Goal: Task Accomplishment & Management: Manage account settings

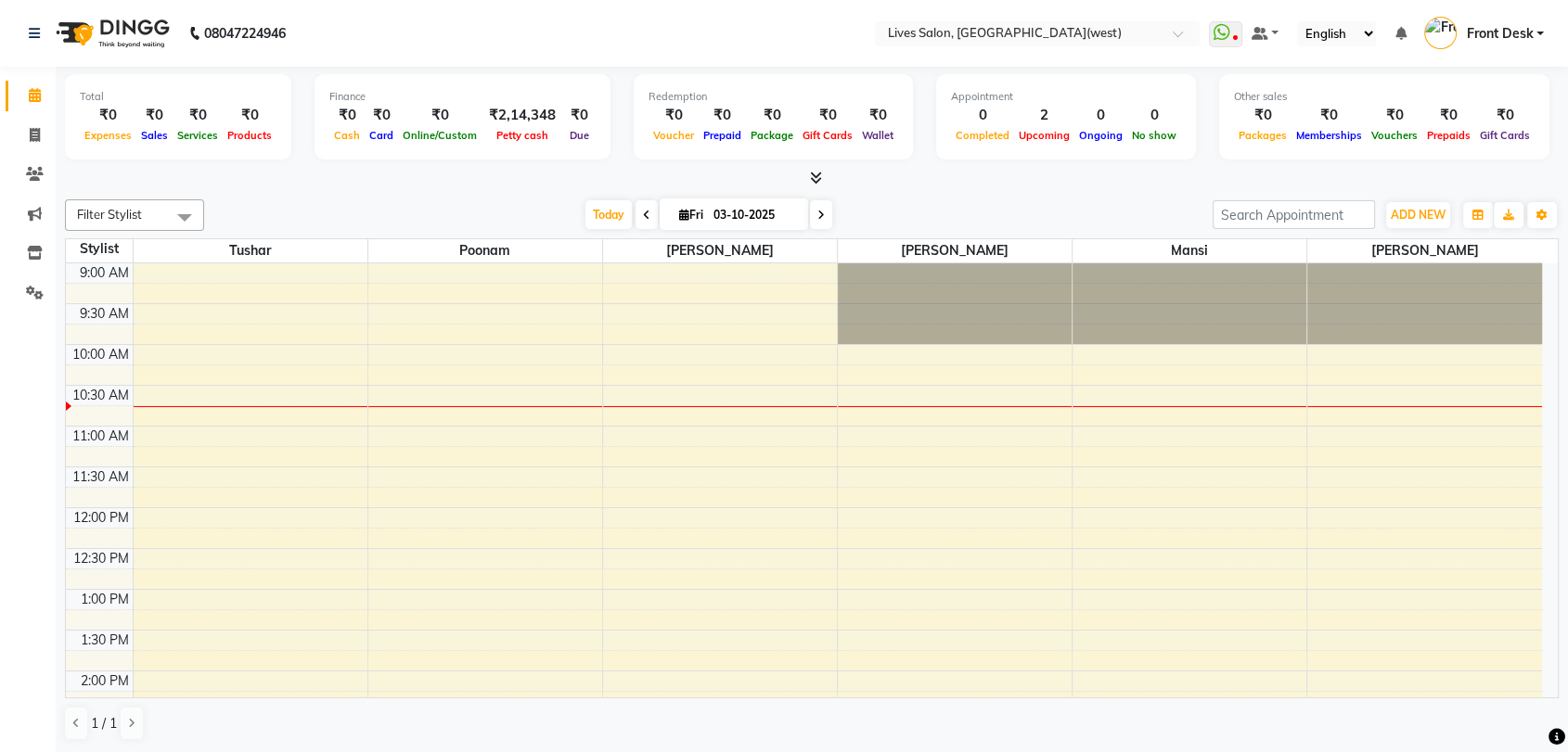
scroll to position [557, 0]
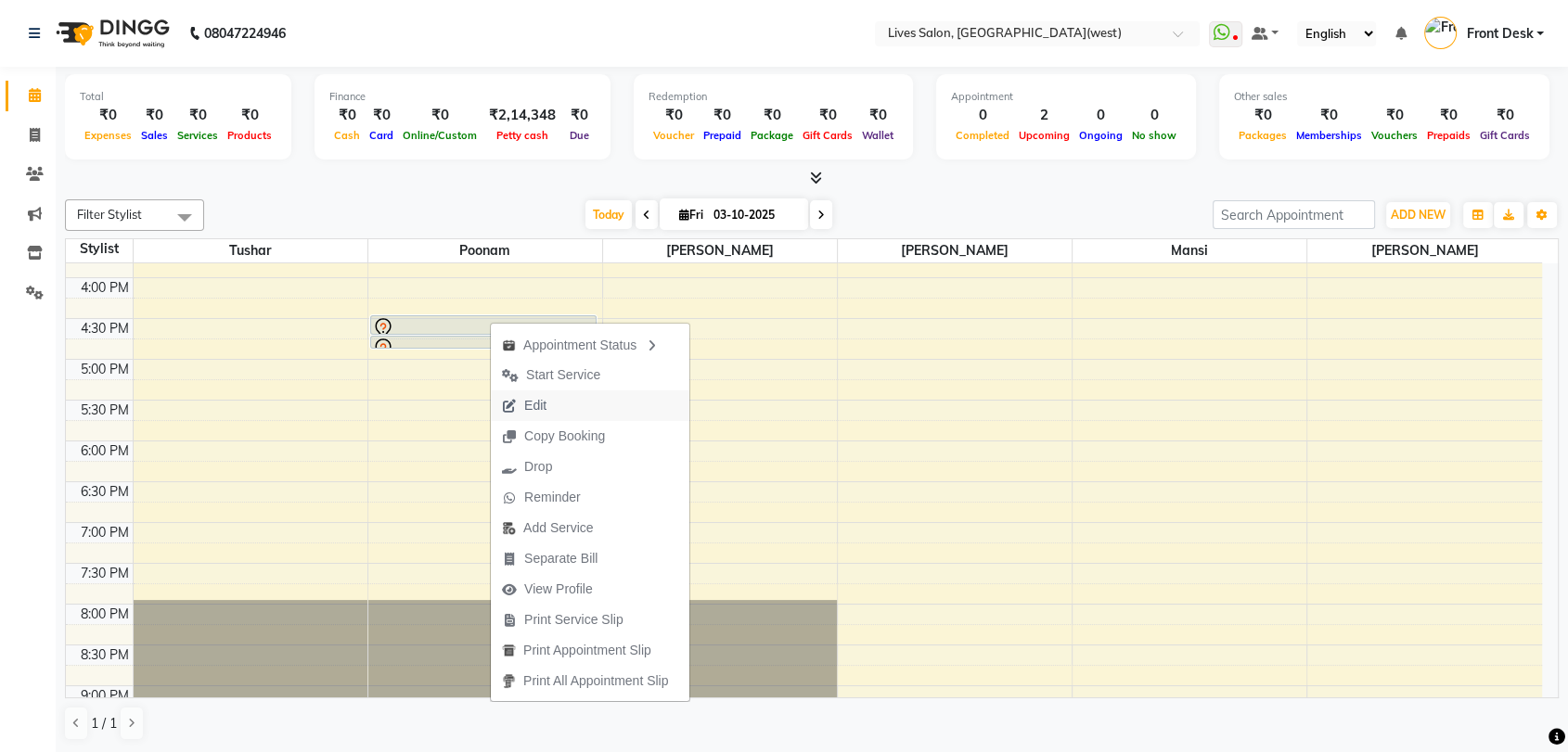
click at [539, 408] on span "Edit" at bounding box center [535, 405] width 22 height 20
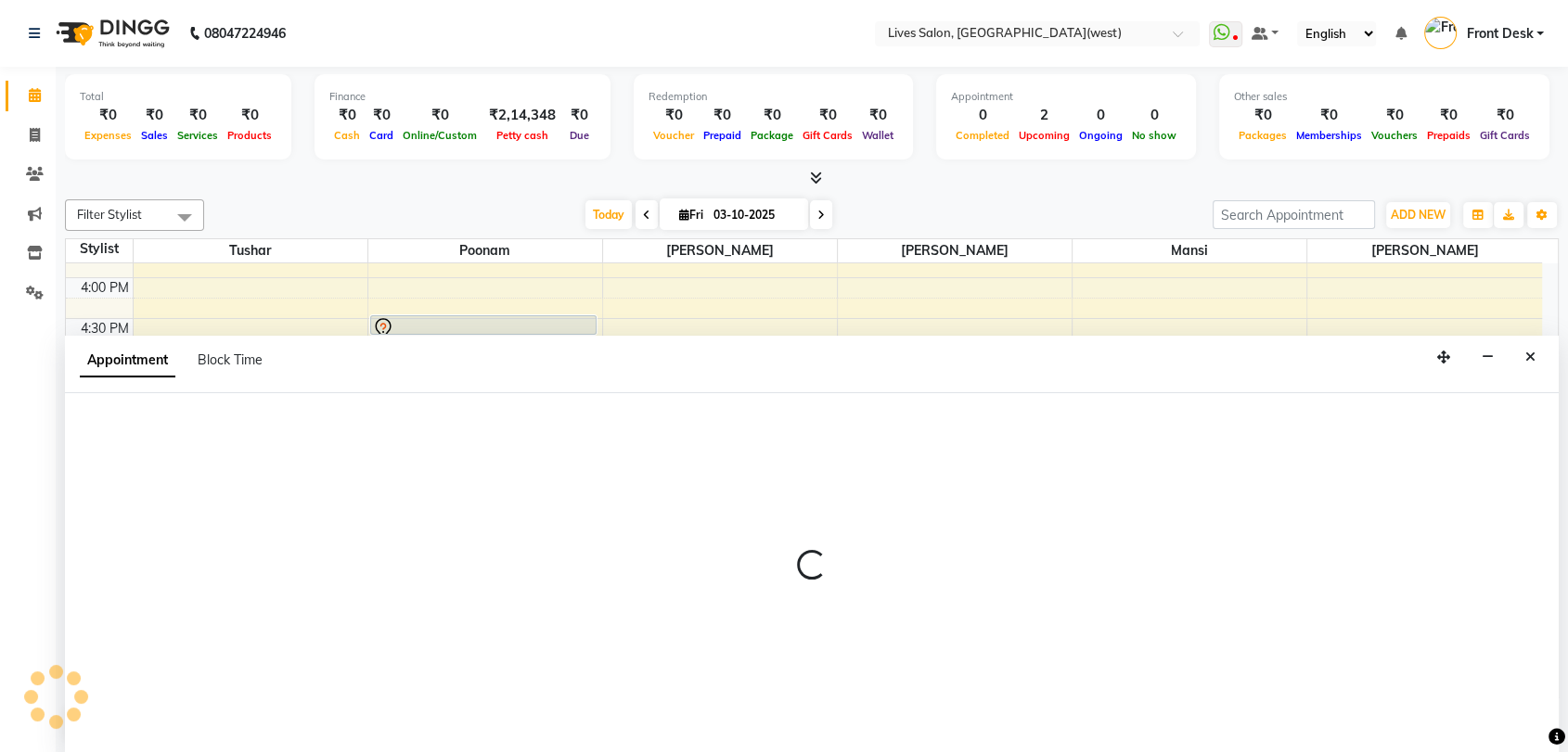
scroll to position [1, 0]
select select "tentative"
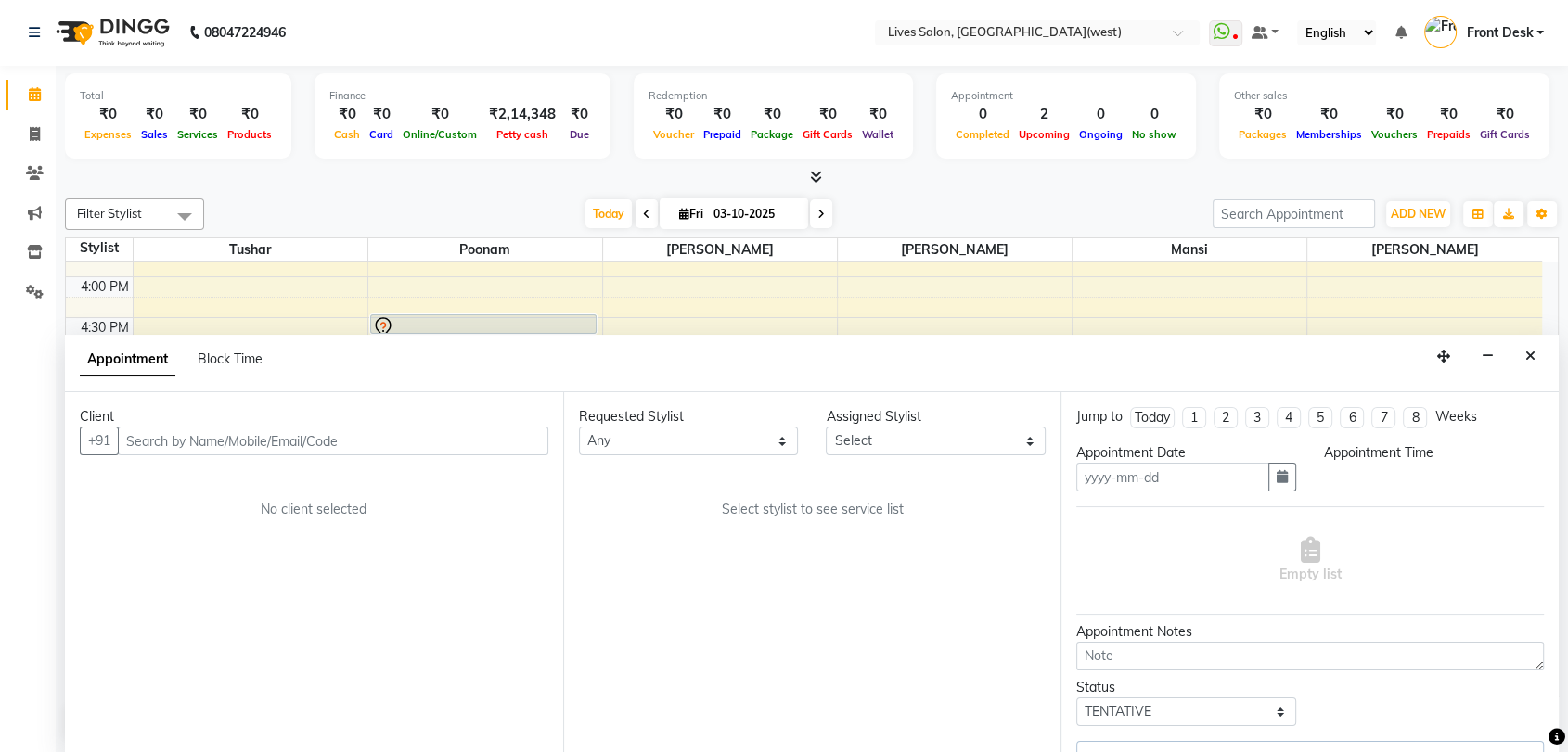
type input "03-10-2025"
select select "990"
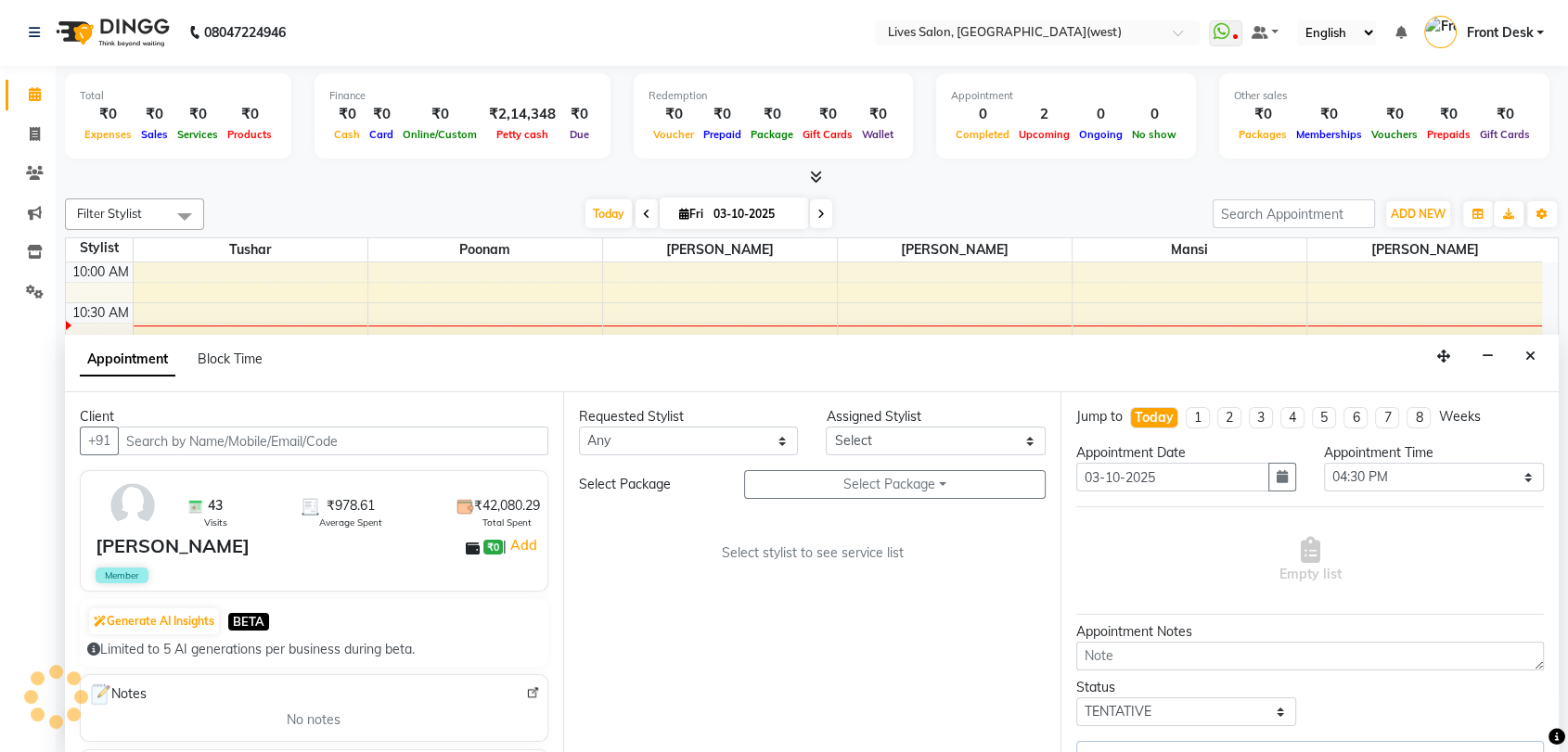
select select "24005"
select select "1875"
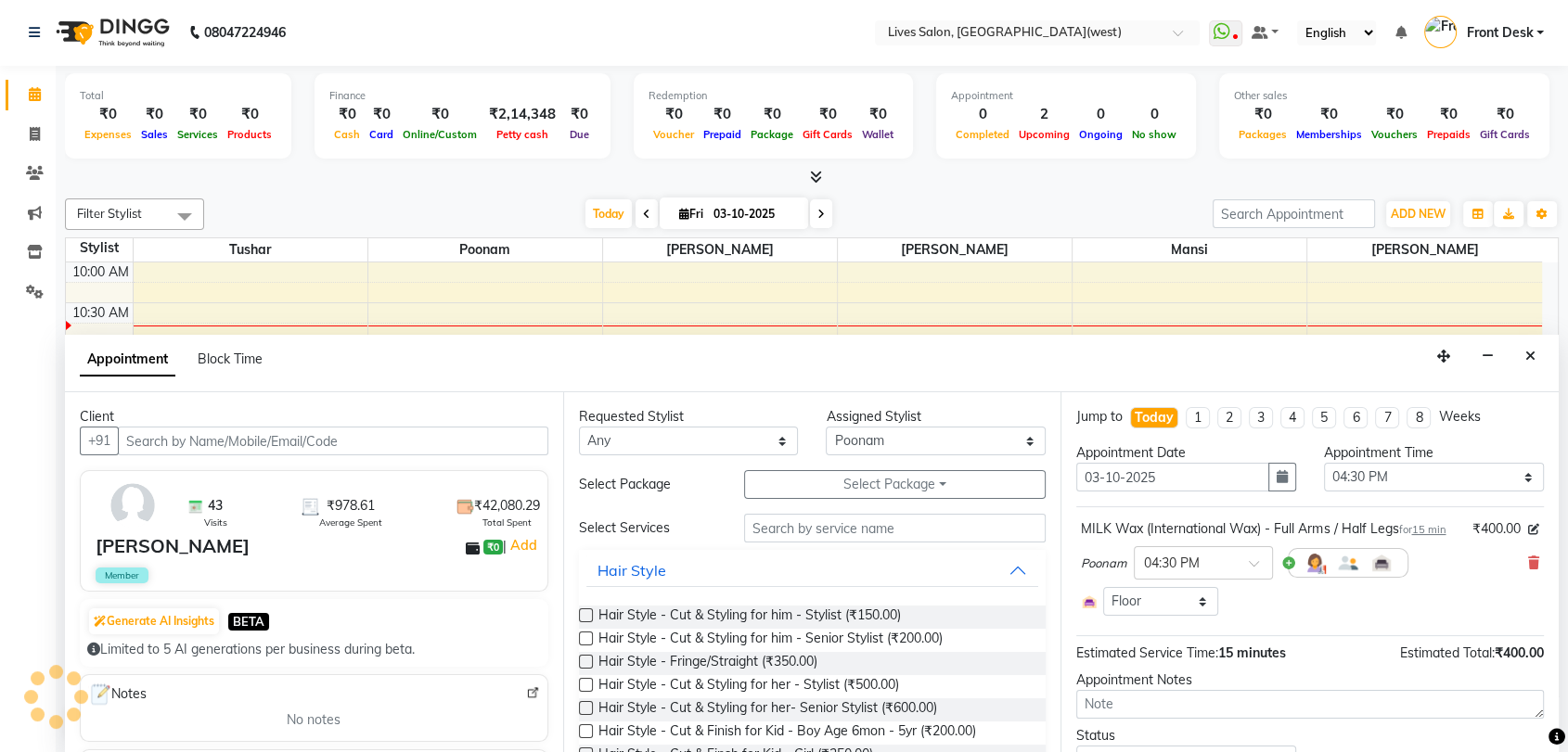
select select "1875"
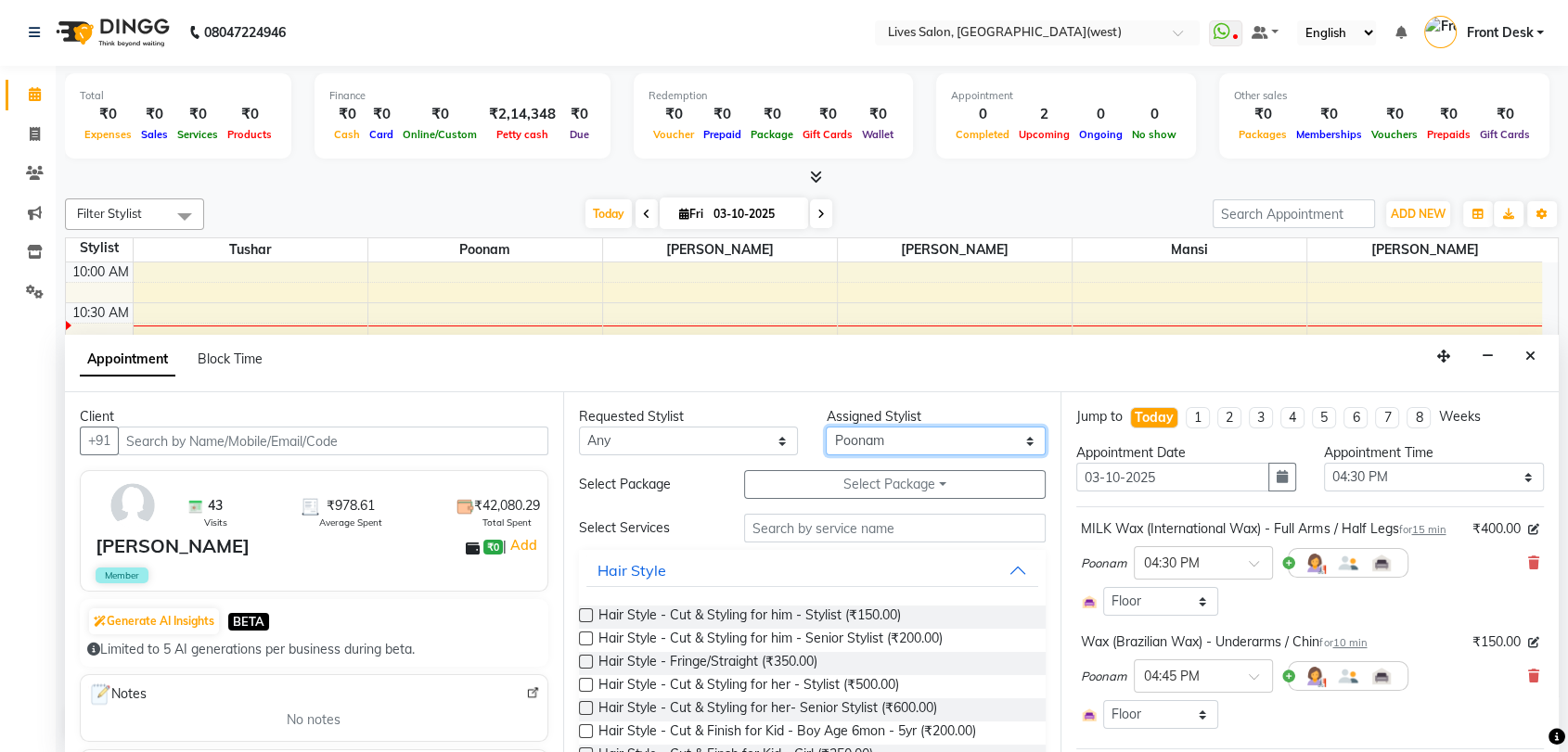
click at [875, 445] on select "Select Akshata Sarange mansi Poonam Ratna Singh sameer salman Tushar" at bounding box center [935, 441] width 220 height 29
select select "24006"
click at [826, 427] on select "Select Akshata Sarange mansi Poonam Ratna Singh sameer salman Tushar" at bounding box center [935, 441] width 220 height 29
click at [1528, 572] on span at bounding box center [1533, 563] width 11 height 20
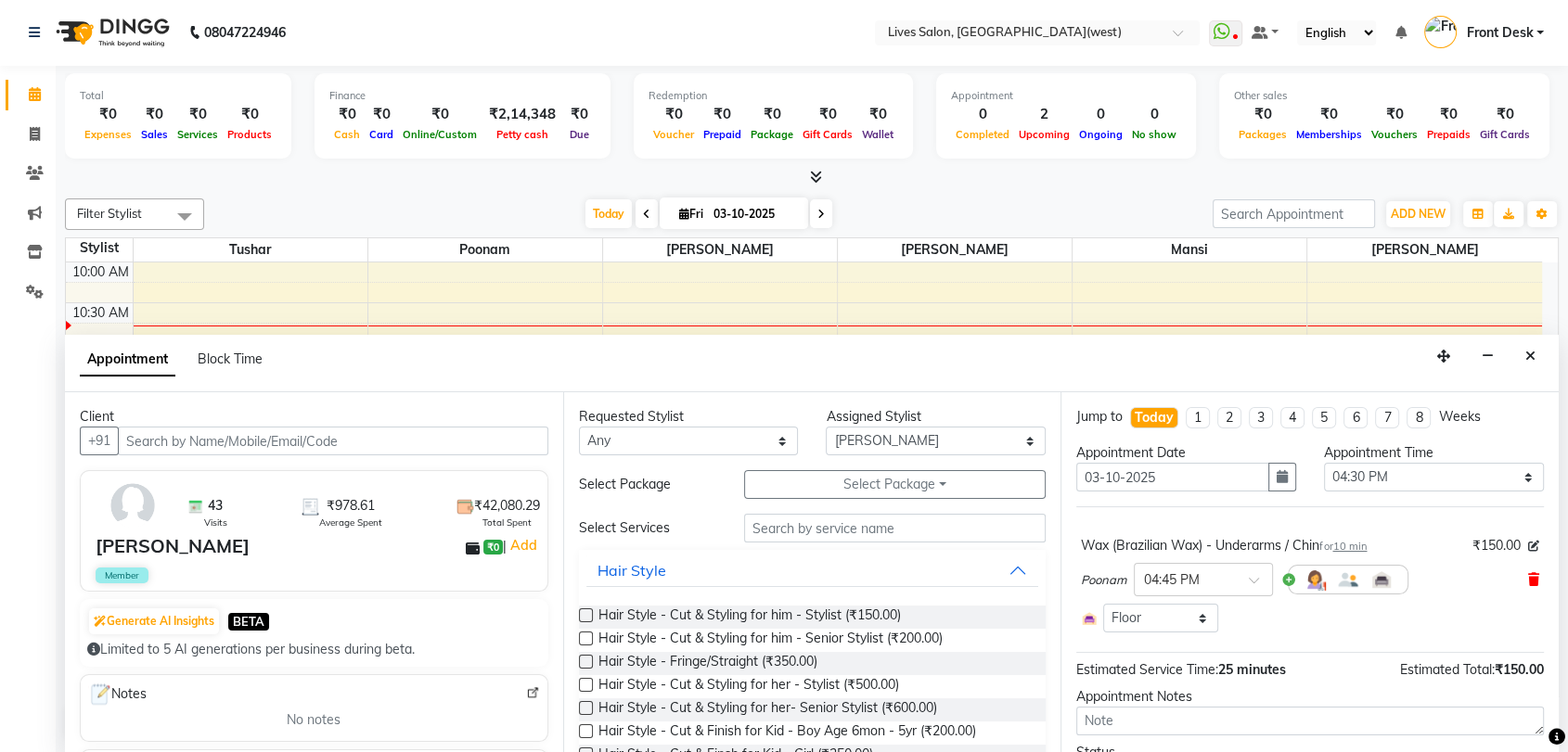
click at [1528, 574] on icon at bounding box center [1533, 580] width 11 height 13
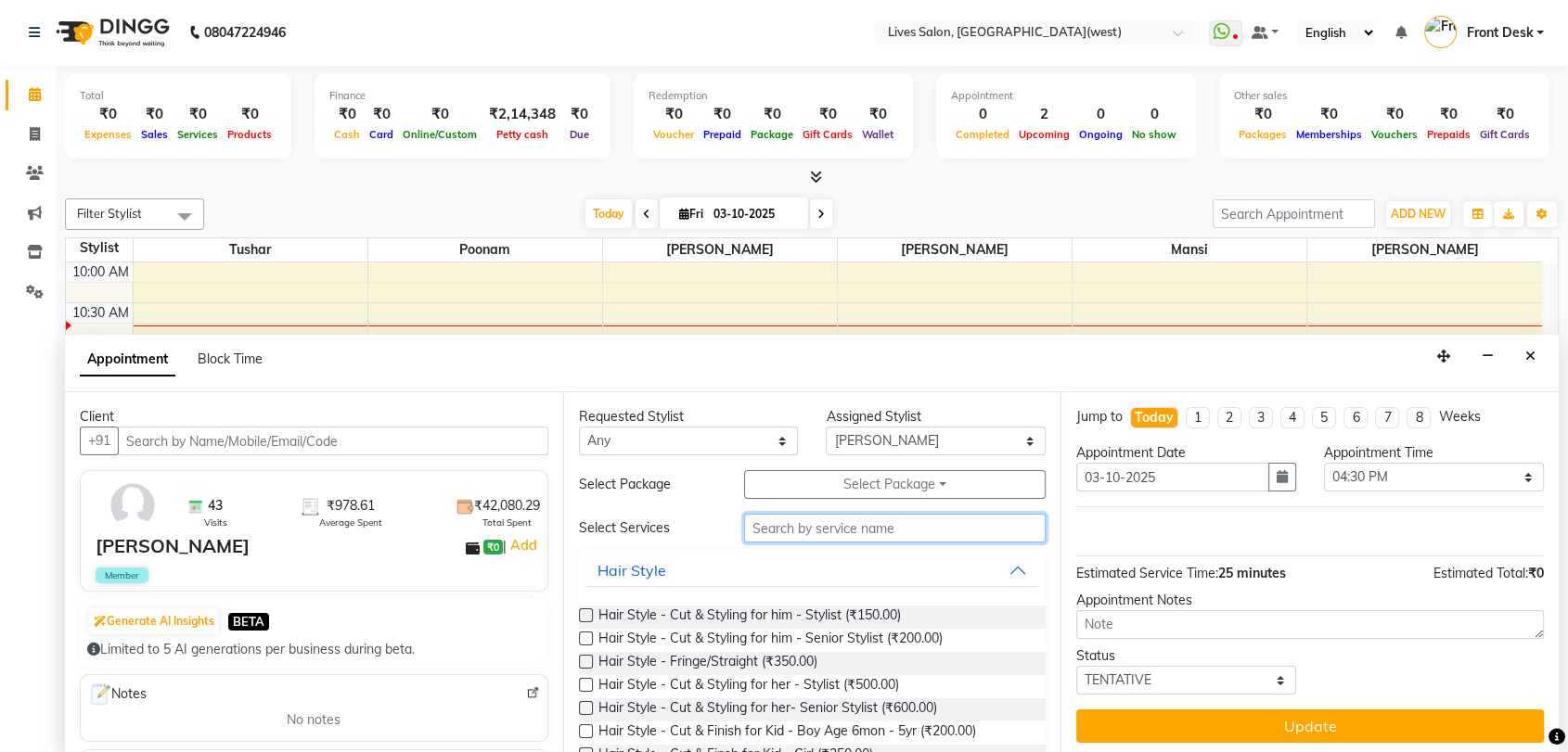
click at [809, 530] on input "text" at bounding box center [895, 528] width 303 height 29
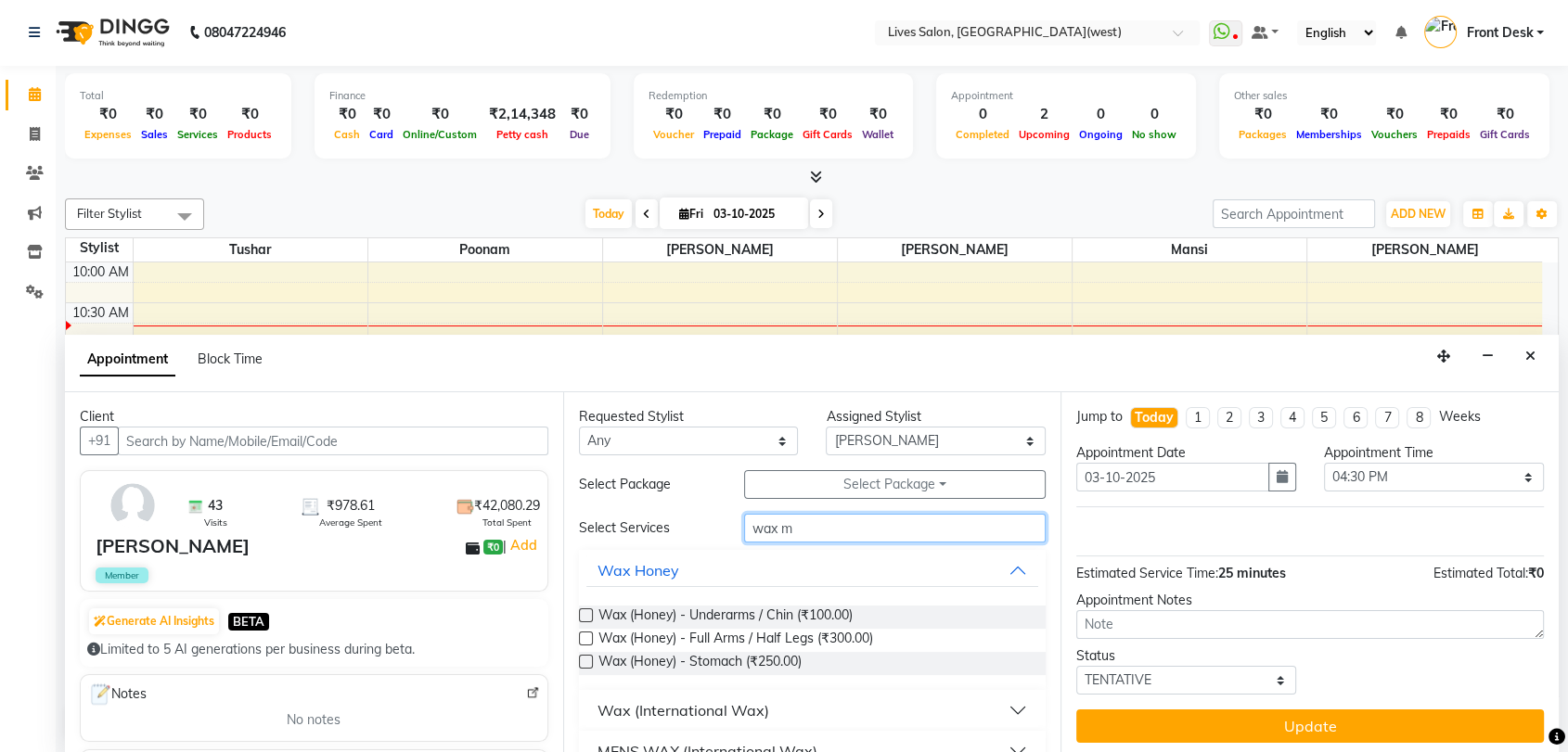
type input "wax m"
click at [683, 715] on div "Wax (International Wax)" at bounding box center [683, 711] width 172 height 22
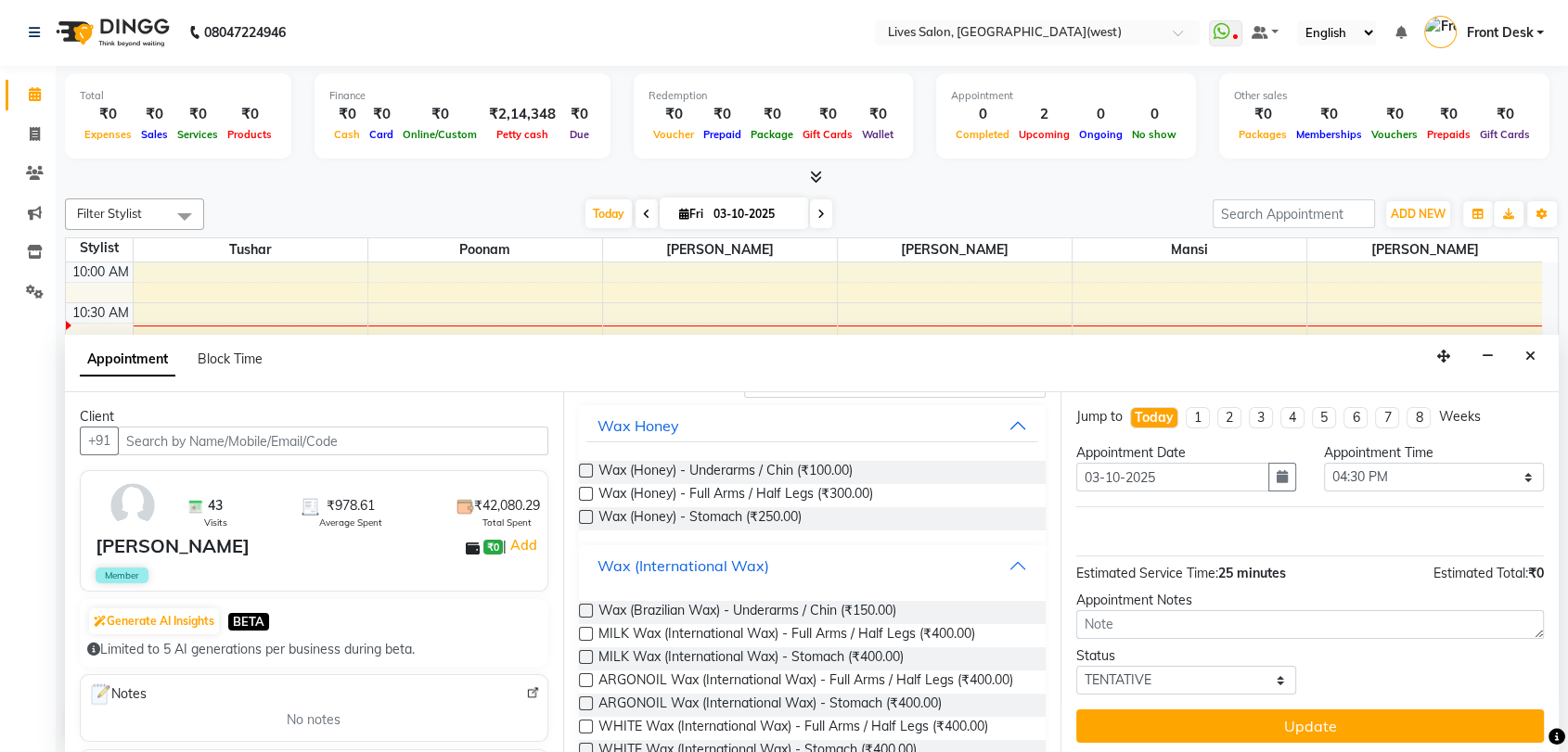
scroll to position [225, 0]
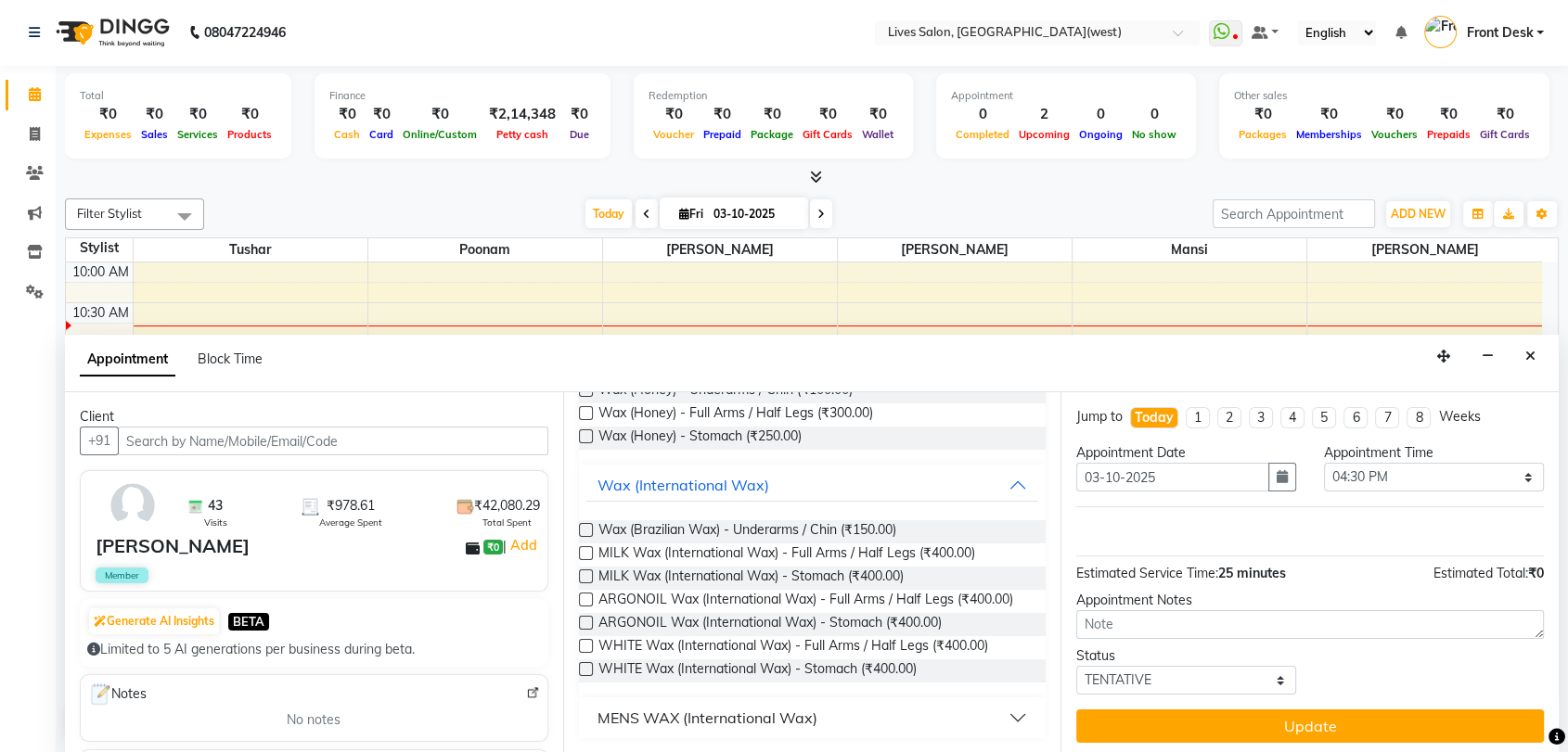
click at [586, 529] on label at bounding box center [586, 530] width 14 height 14
click at [586, 529] on input "checkbox" at bounding box center [585, 532] width 12 height 12
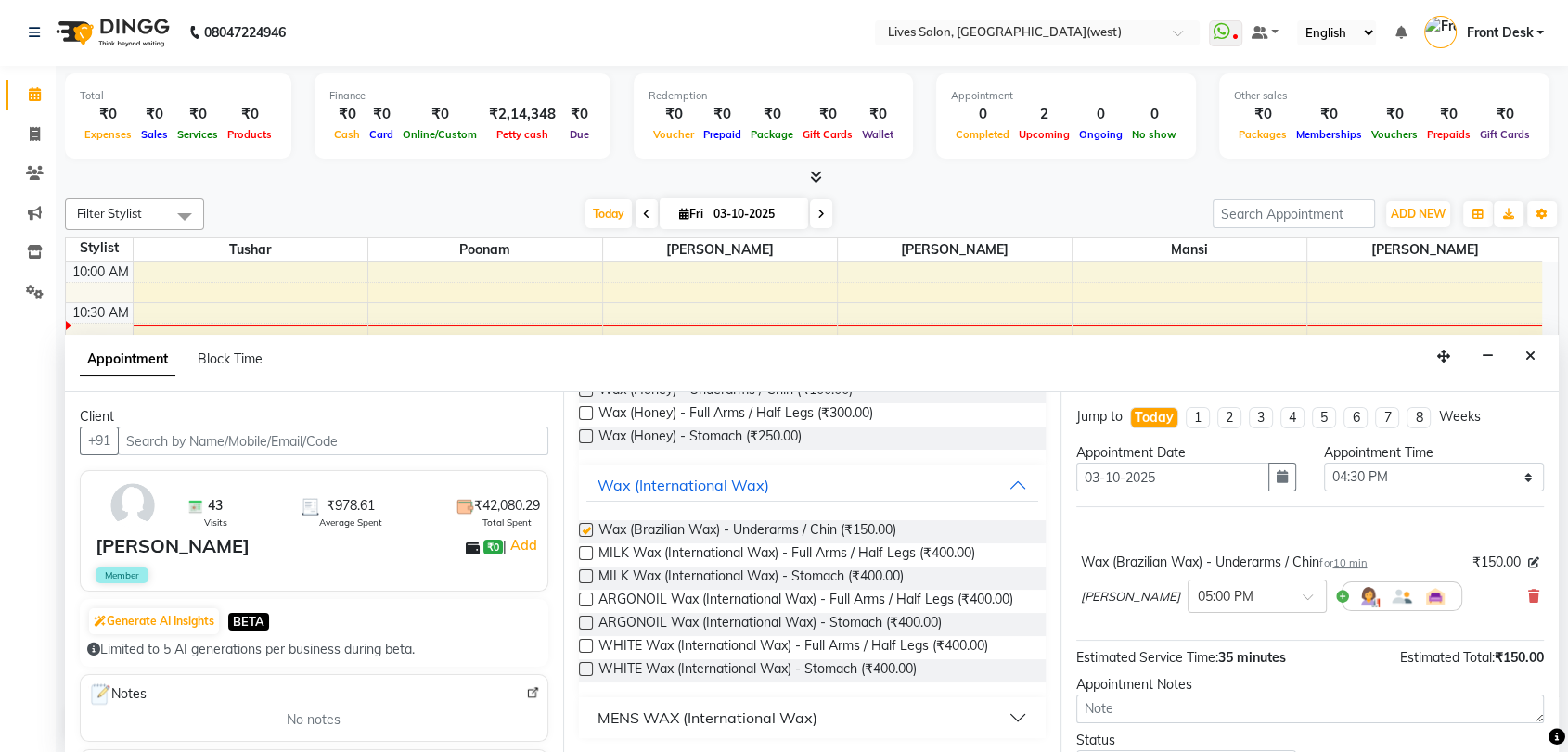
checkbox input "false"
click at [581, 550] on label at bounding box center [586, 553] width 14 height 14
click at [581, 550] on input "checkbox" at bounding box center [585, 555] width 12 height 12
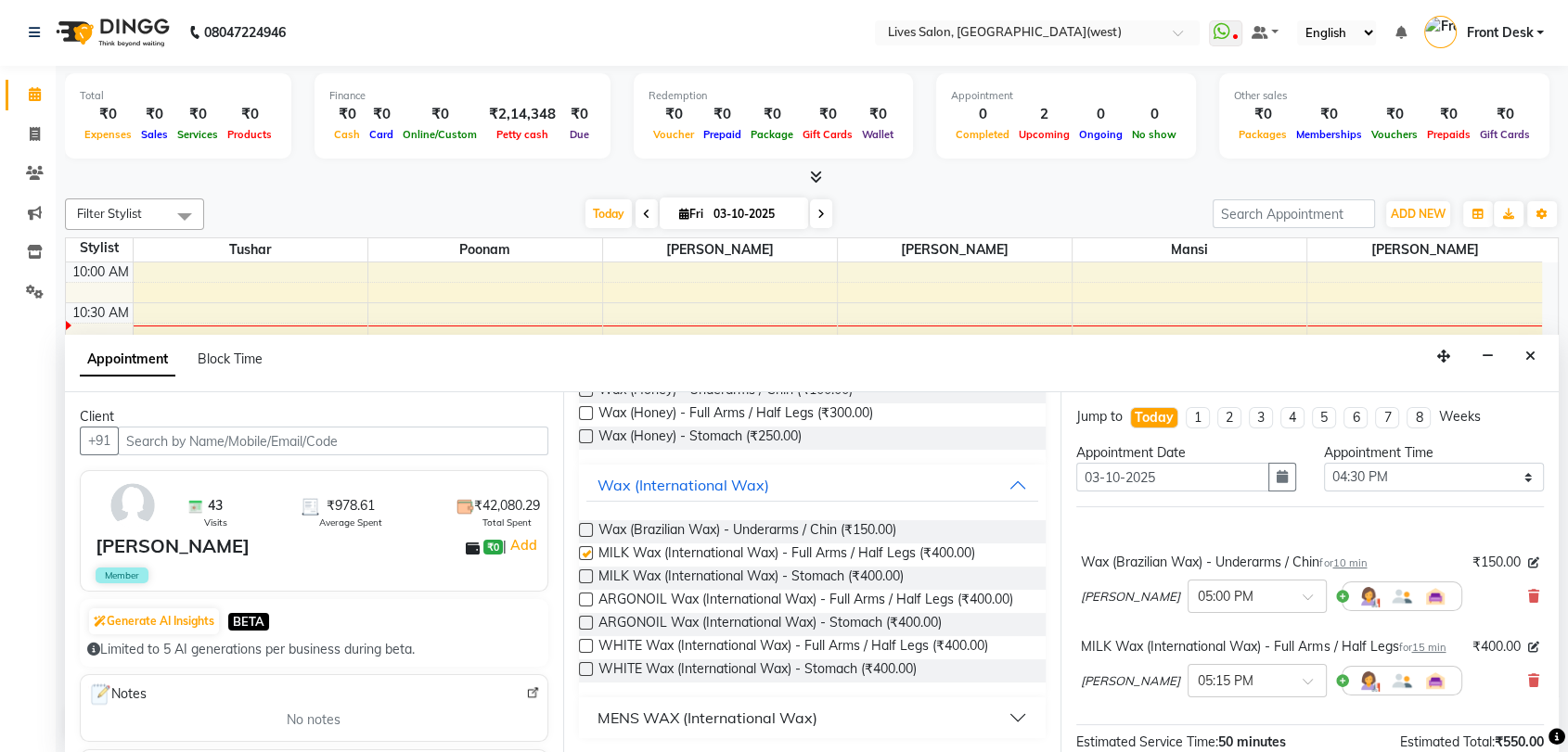
checkbox input "false"
click at [1311, 594] on span at bounding box center [1314, 603] width 23 height 20
click at [1224, 649] on div "04:30 PM" at bounding box center [1257, 644] width 137 height 35
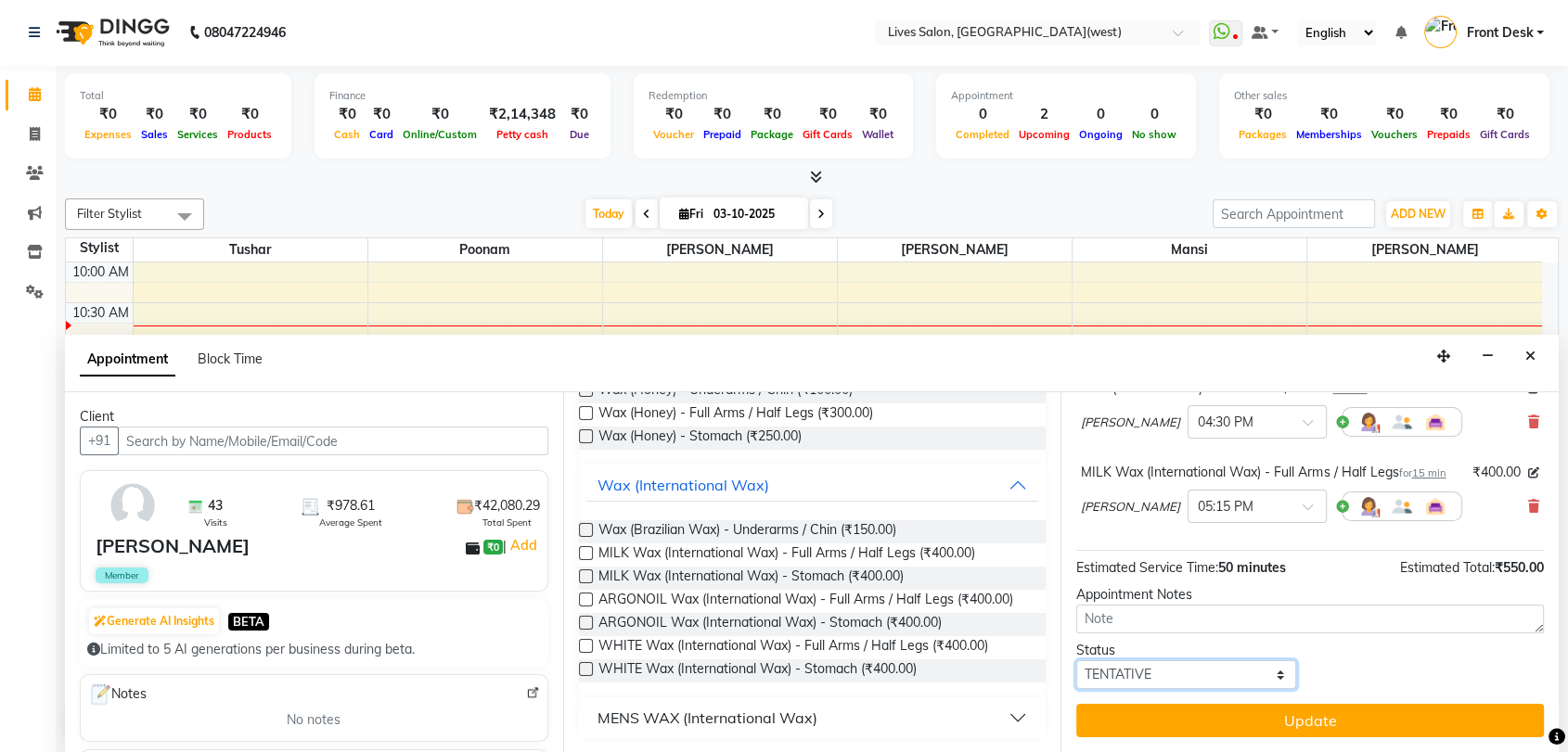
click at [1221, 674] on select "Select TENTATIVE CONFIRM CHECK-IN UPCOMING" at bounding box center [1186, 674] width 220 height 29
select select "confirm booking"
click at [1076, 660] on select "Select TENTATIVE CONFIRM CHECK-IN UPCOMING" at bounding box center [1186, 674] width 220 height 29
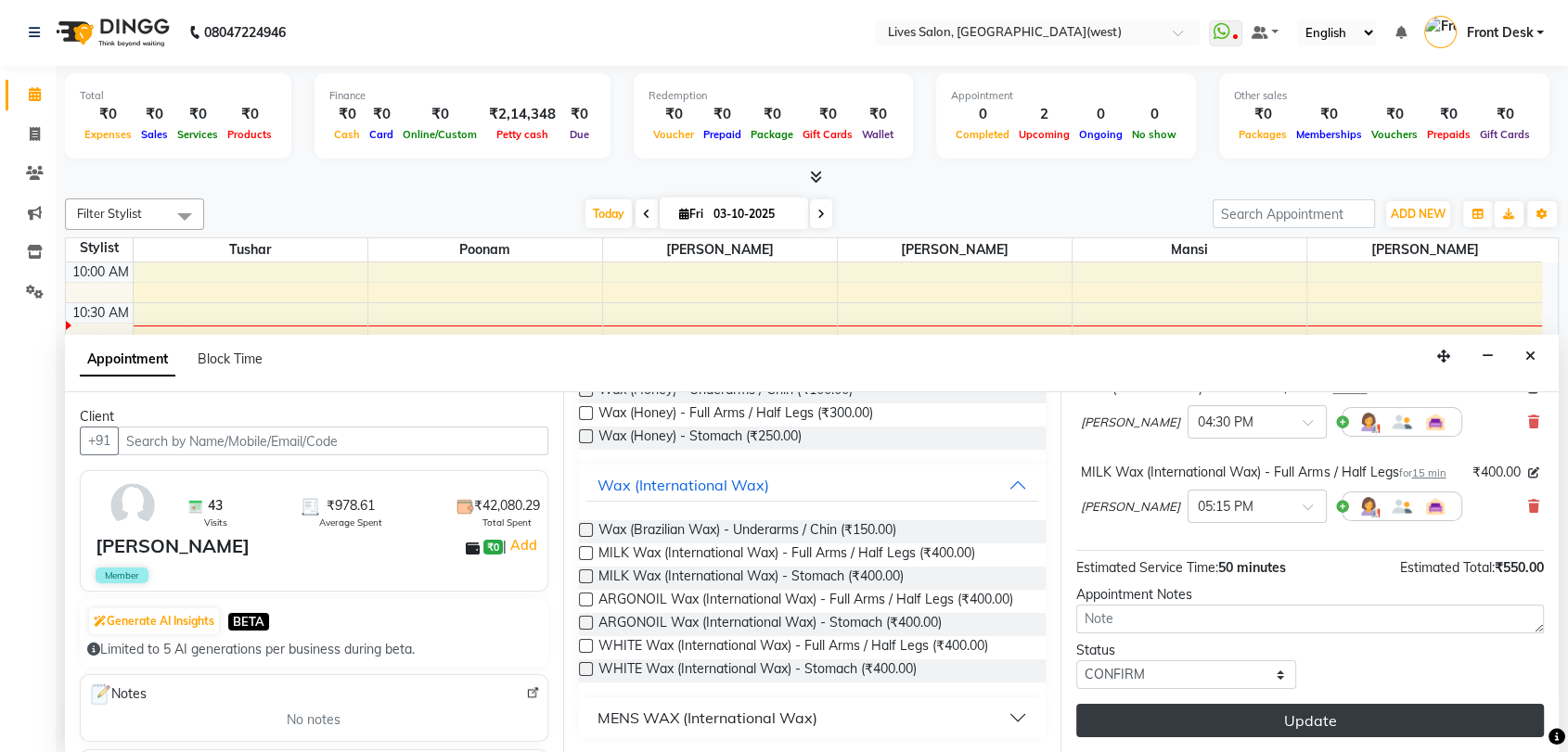
click at [1284, 714] on button "Update" at bounding box center [1310, 721] width 467 height 34
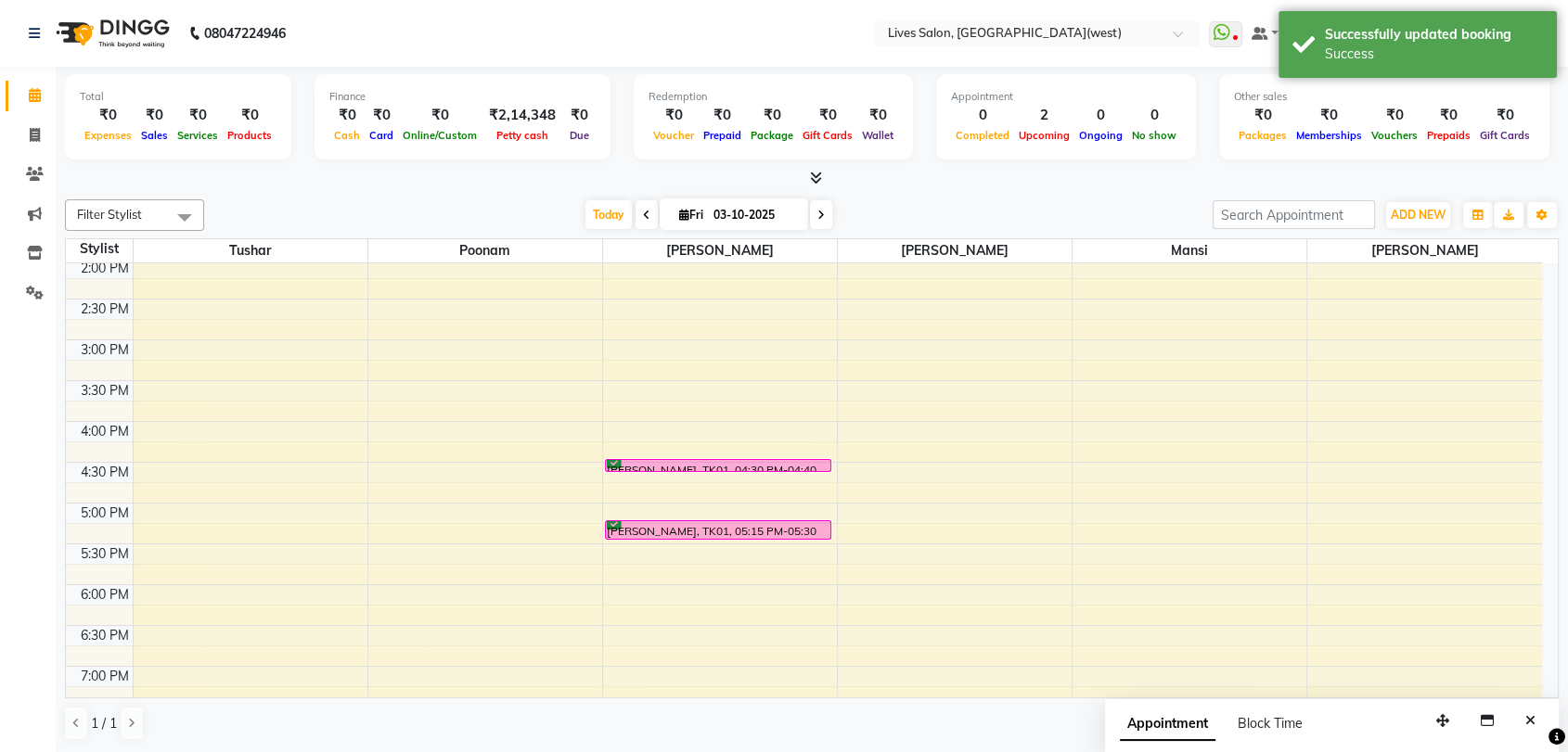
scroll to position [432, 0]
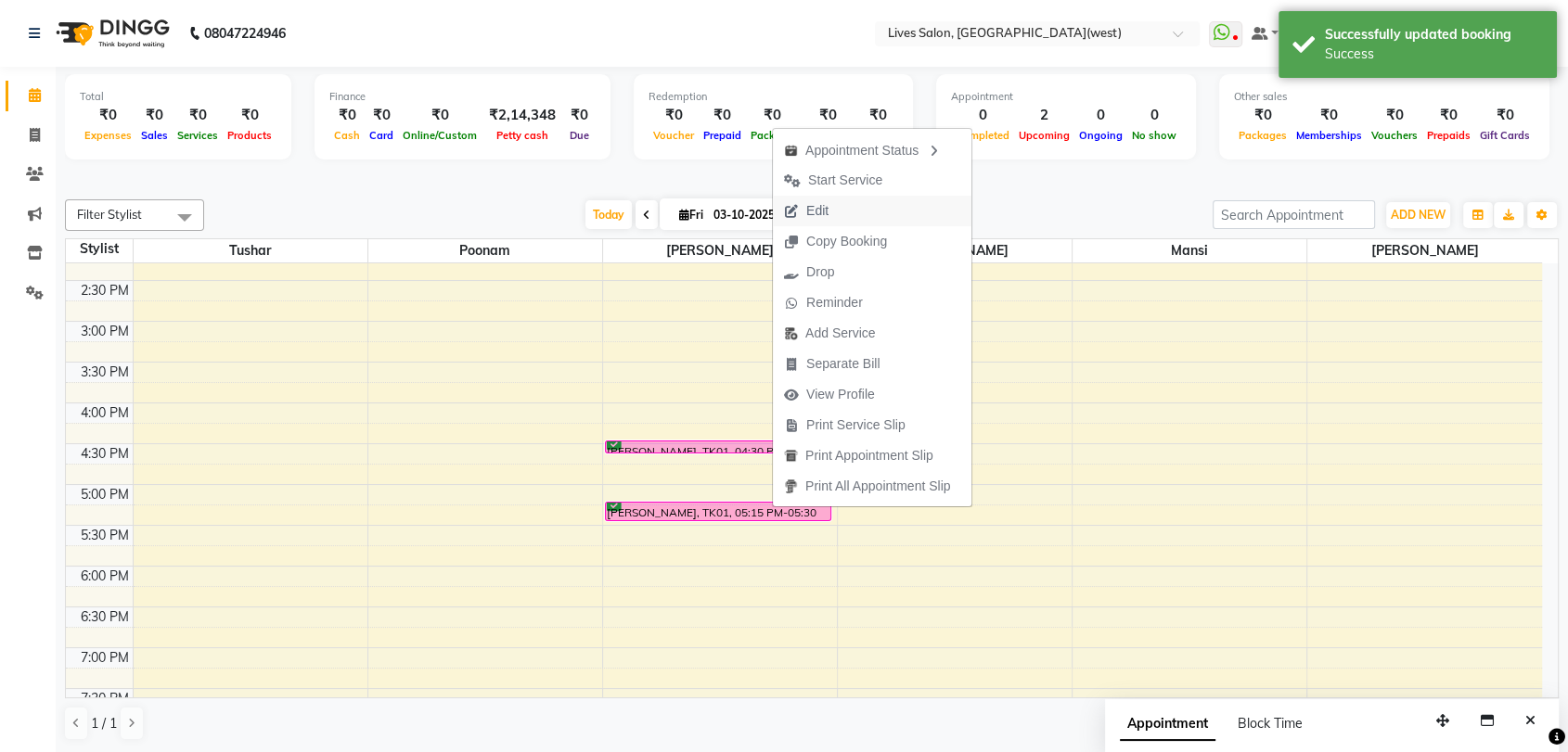
click at [839, 206] on span "Edit" at bounding box center [805, 211] width 66 height 31
select select "tentative"
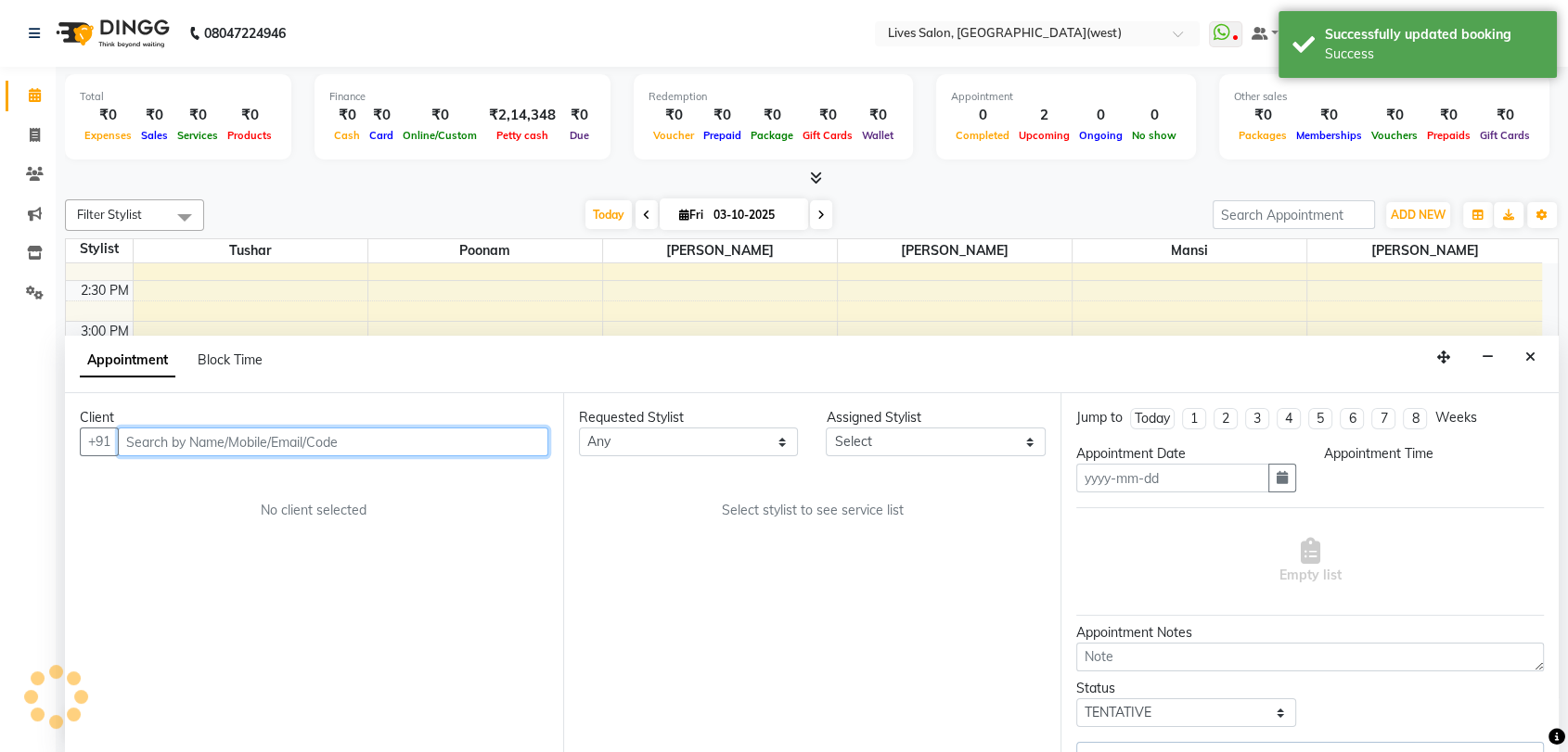
scroll to position [1, 0]
type input "03-10-2025"
select select "confirm booking"
select select "990"
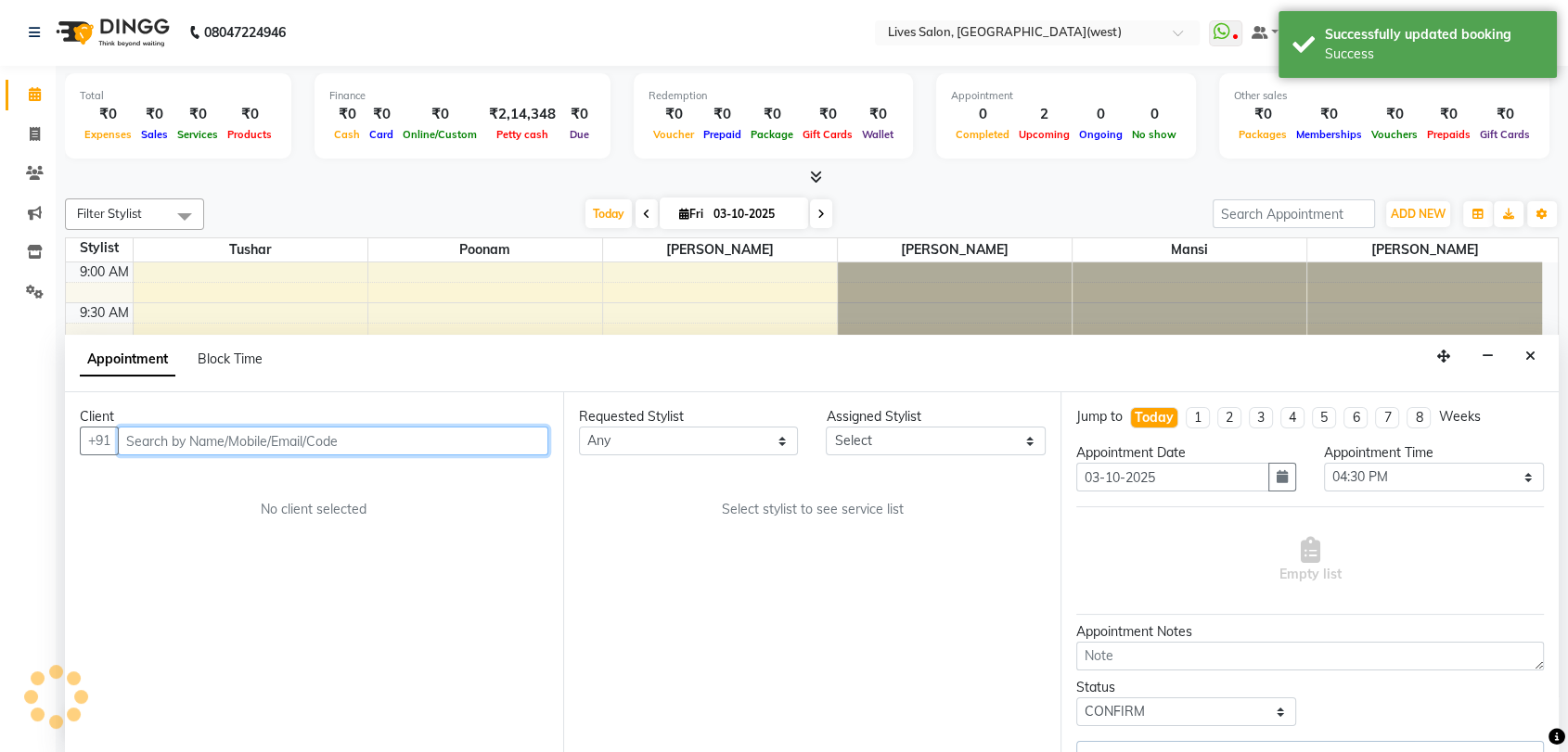
select select "24006"
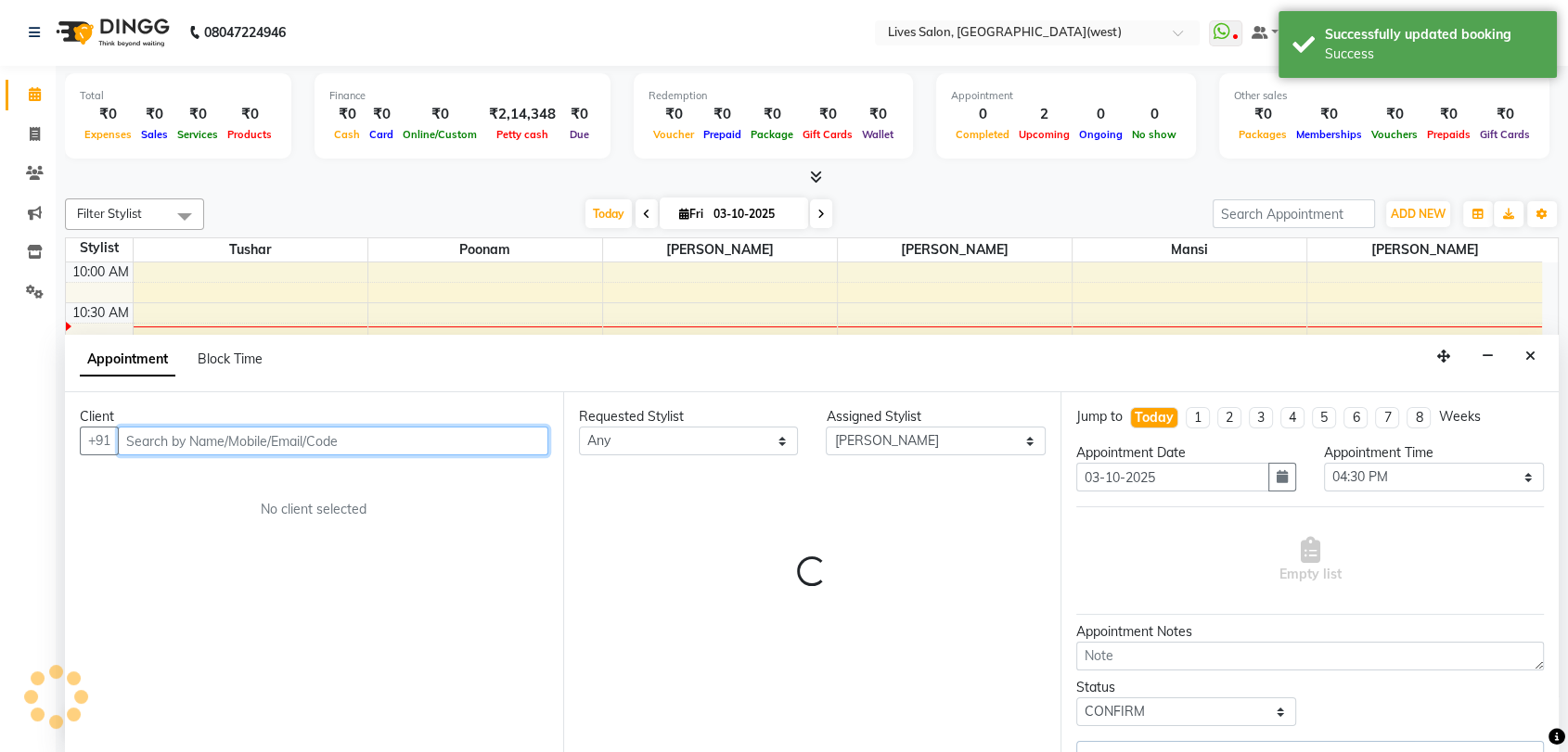
select select "1875"
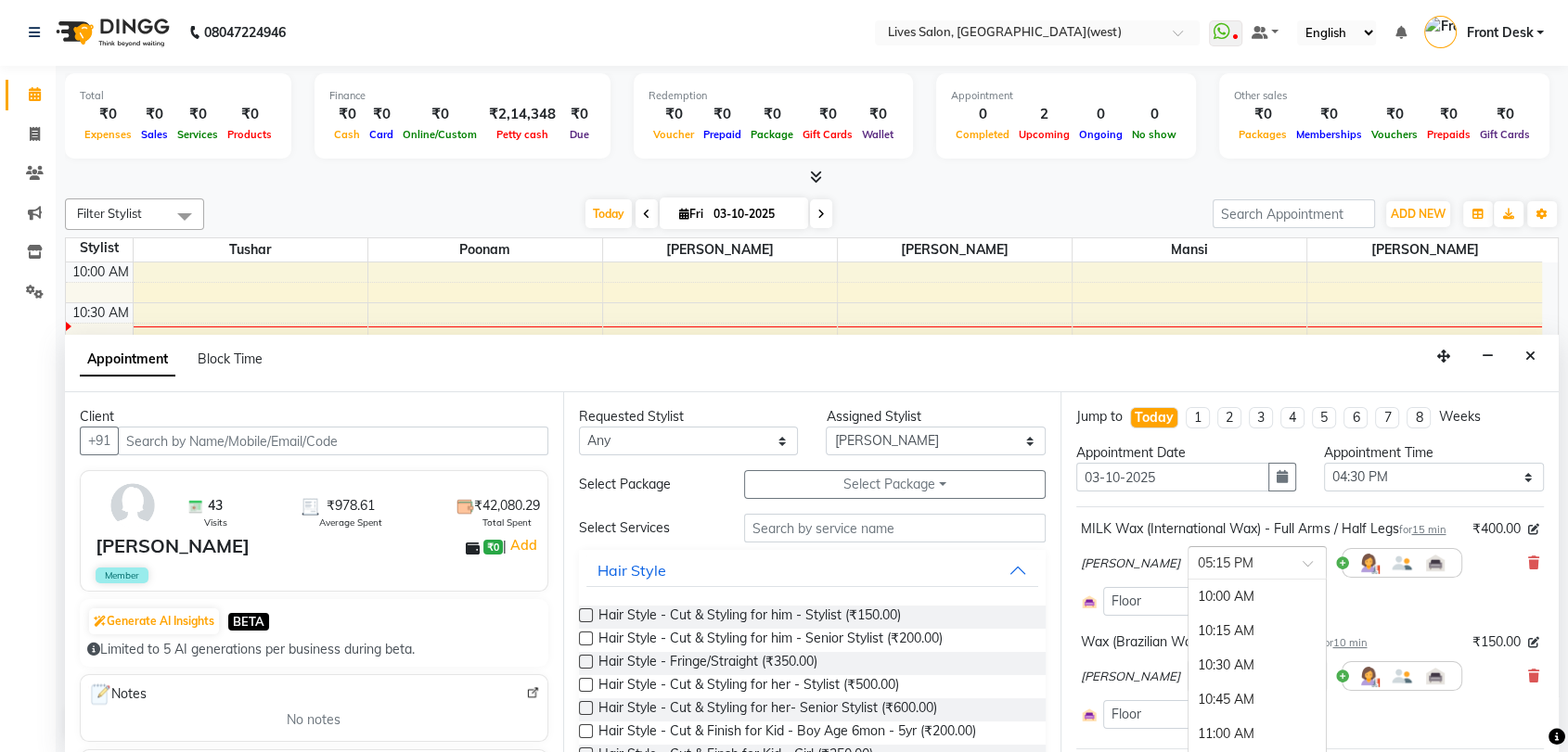
click at [1304, 579] on span at bounding box center [1314, 569] width 23 height 20
click at [1215, 634] on div "04:45 PM" at bounding box center [1257, 617] width 137 height 35
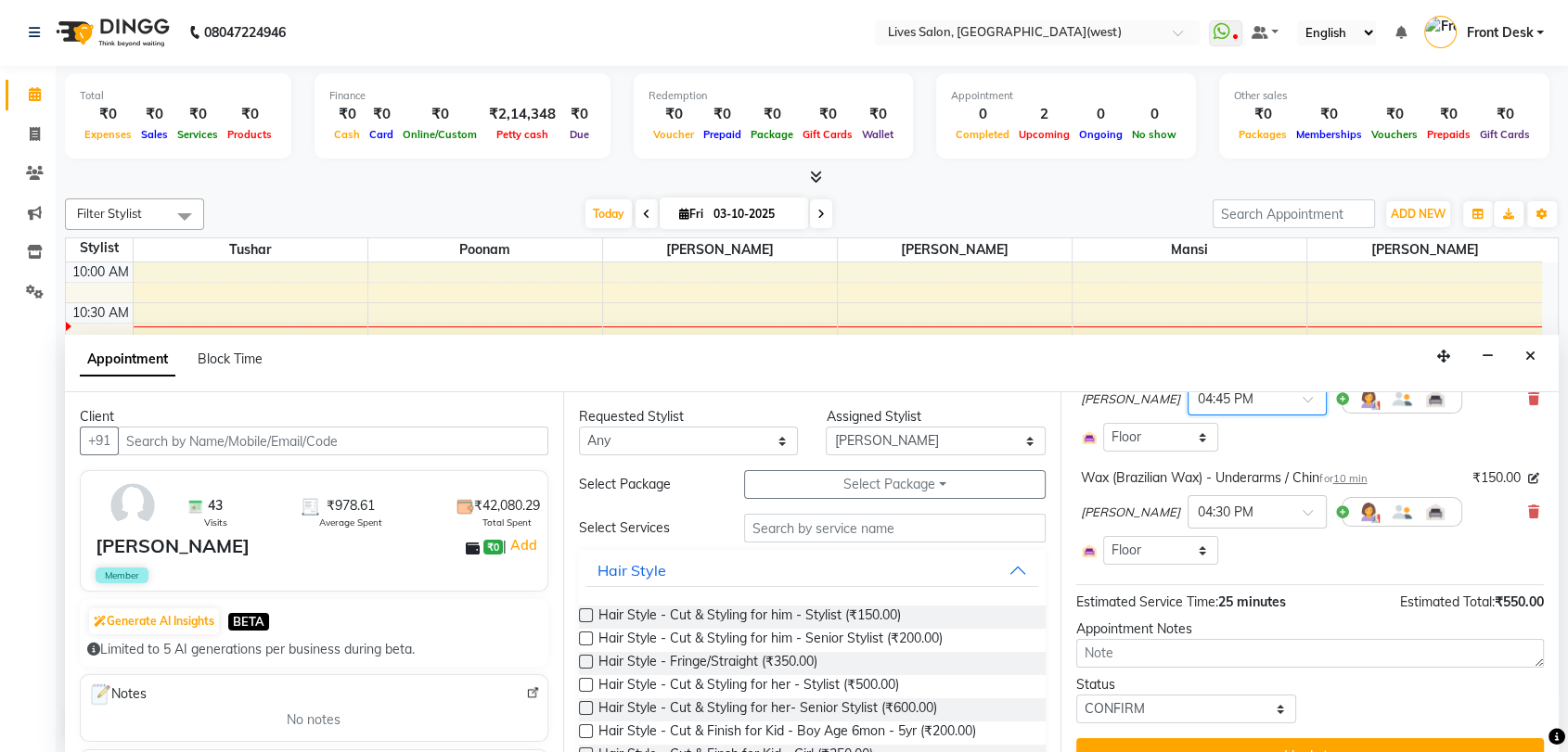
scroll to position [216, 0]
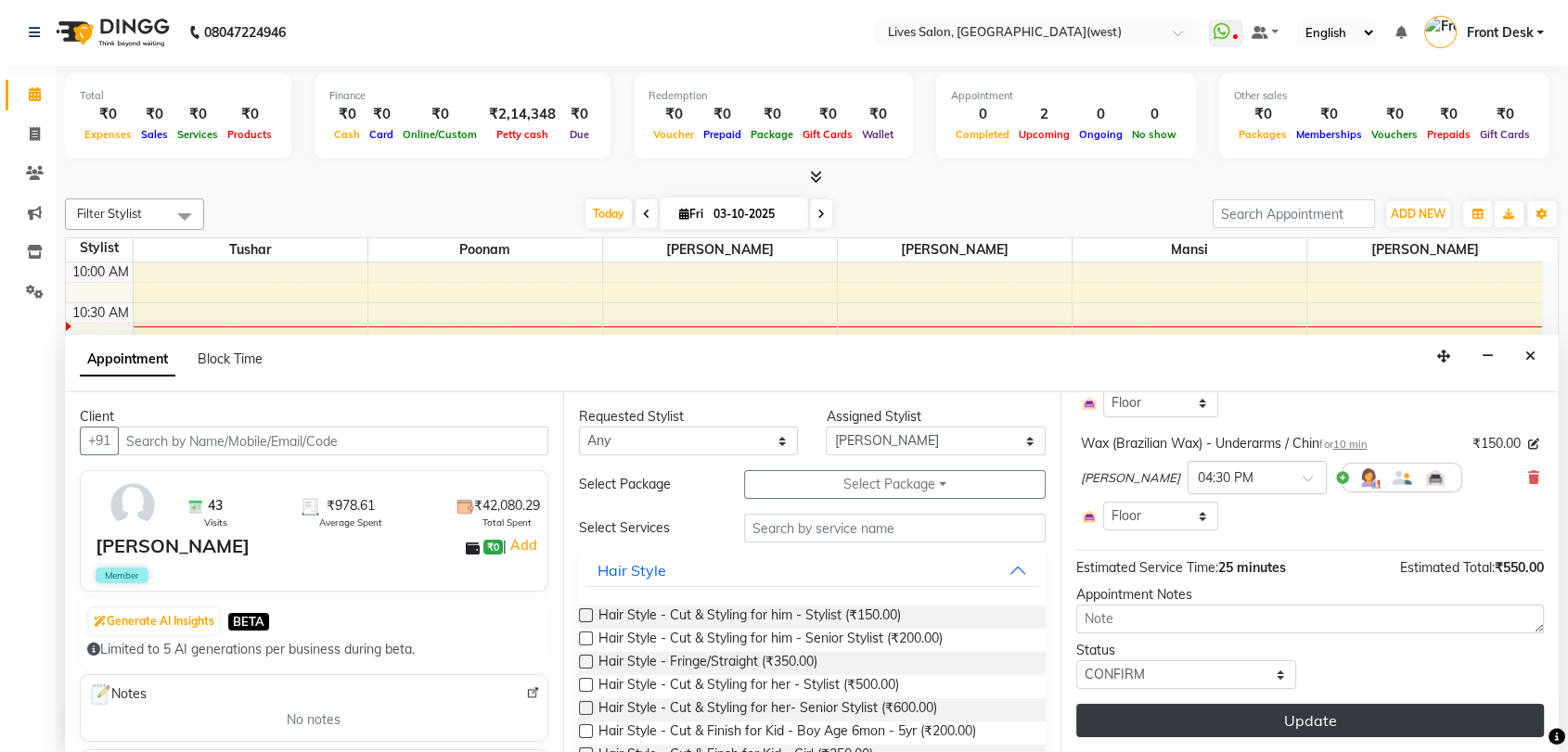
click at [1291, 726] on button "Update" at bounding box center [1310, 721] width 467 height 34
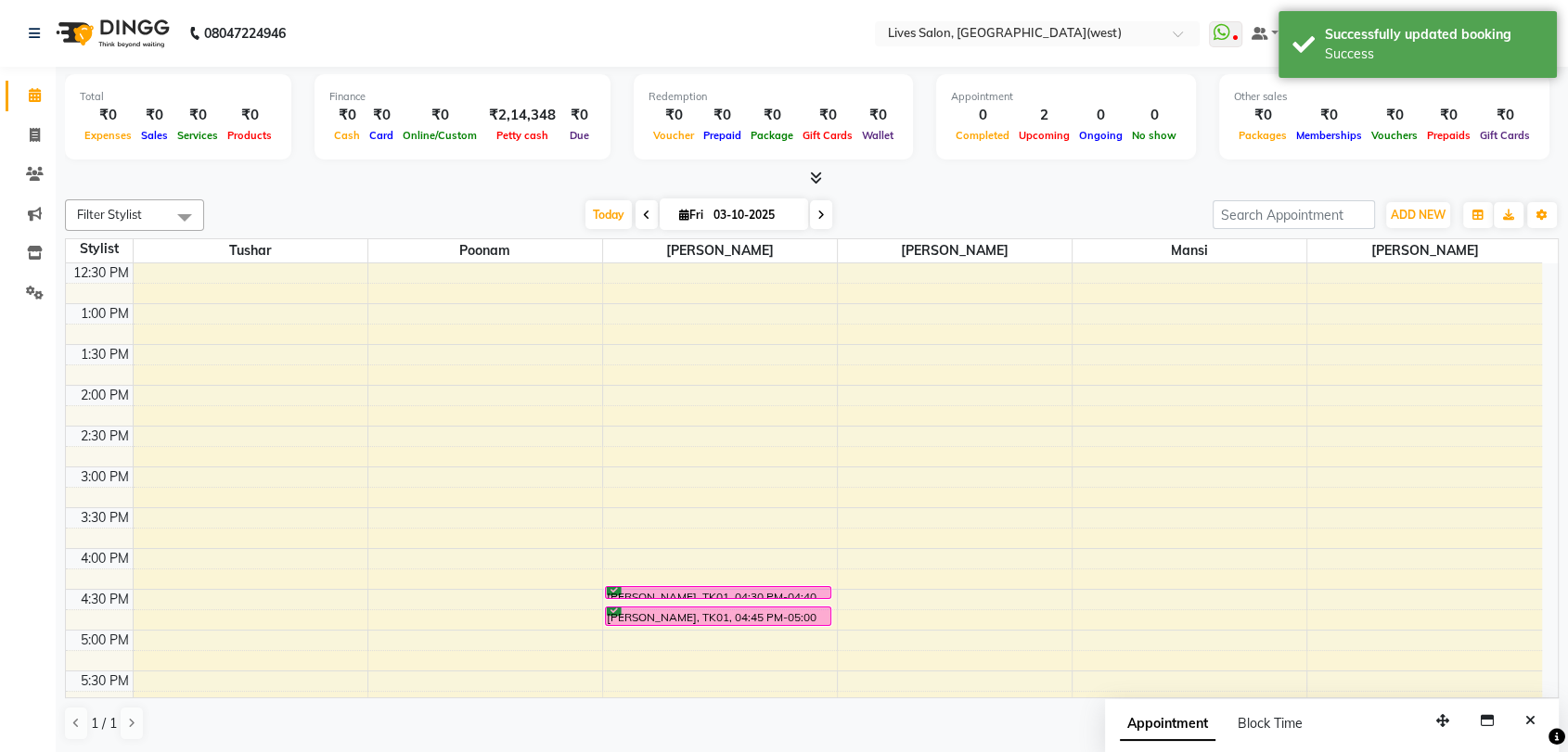
scroll to position [289, 0]
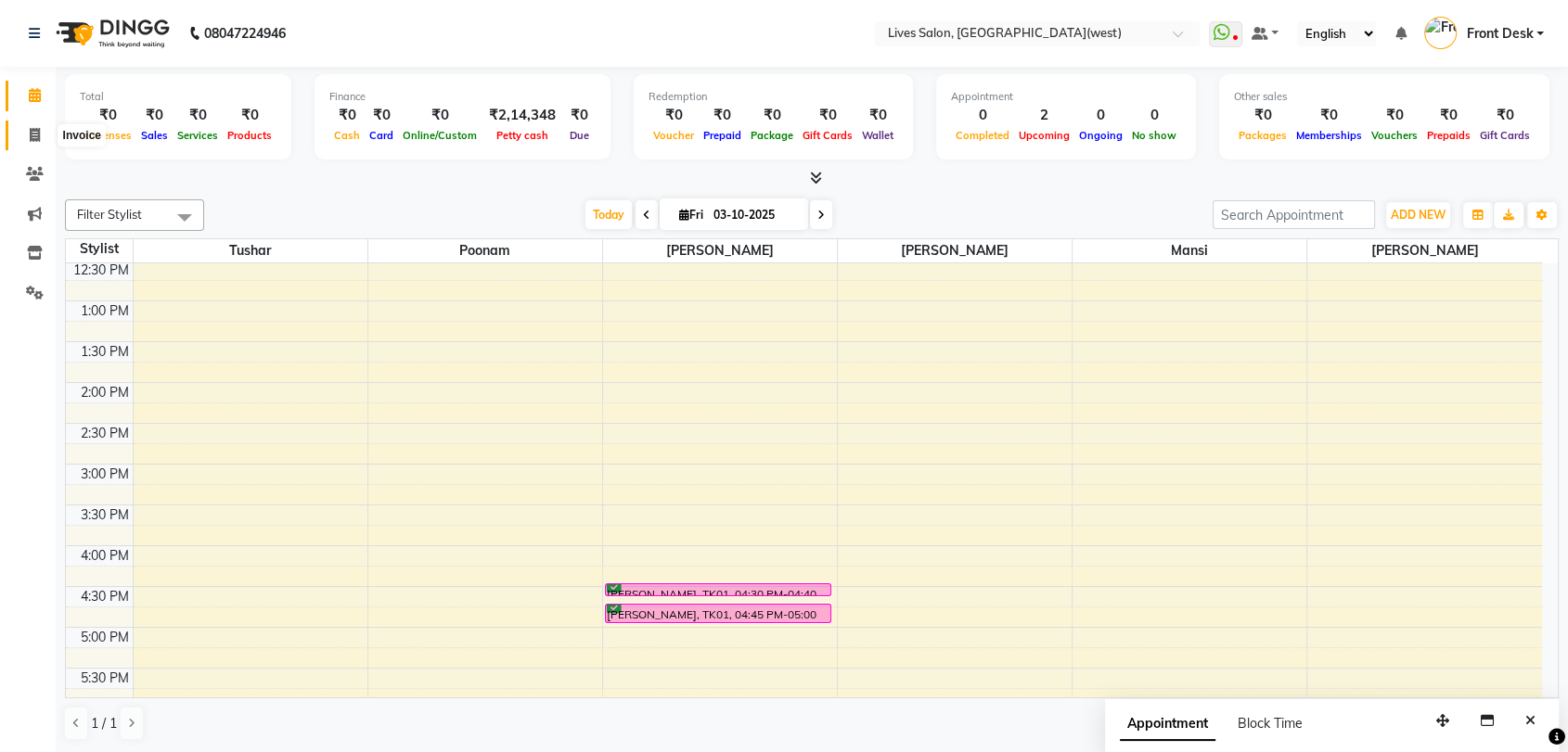
click at [20, 135] on span at bounding box center [35, 135] width 33 height 21
select select "service"
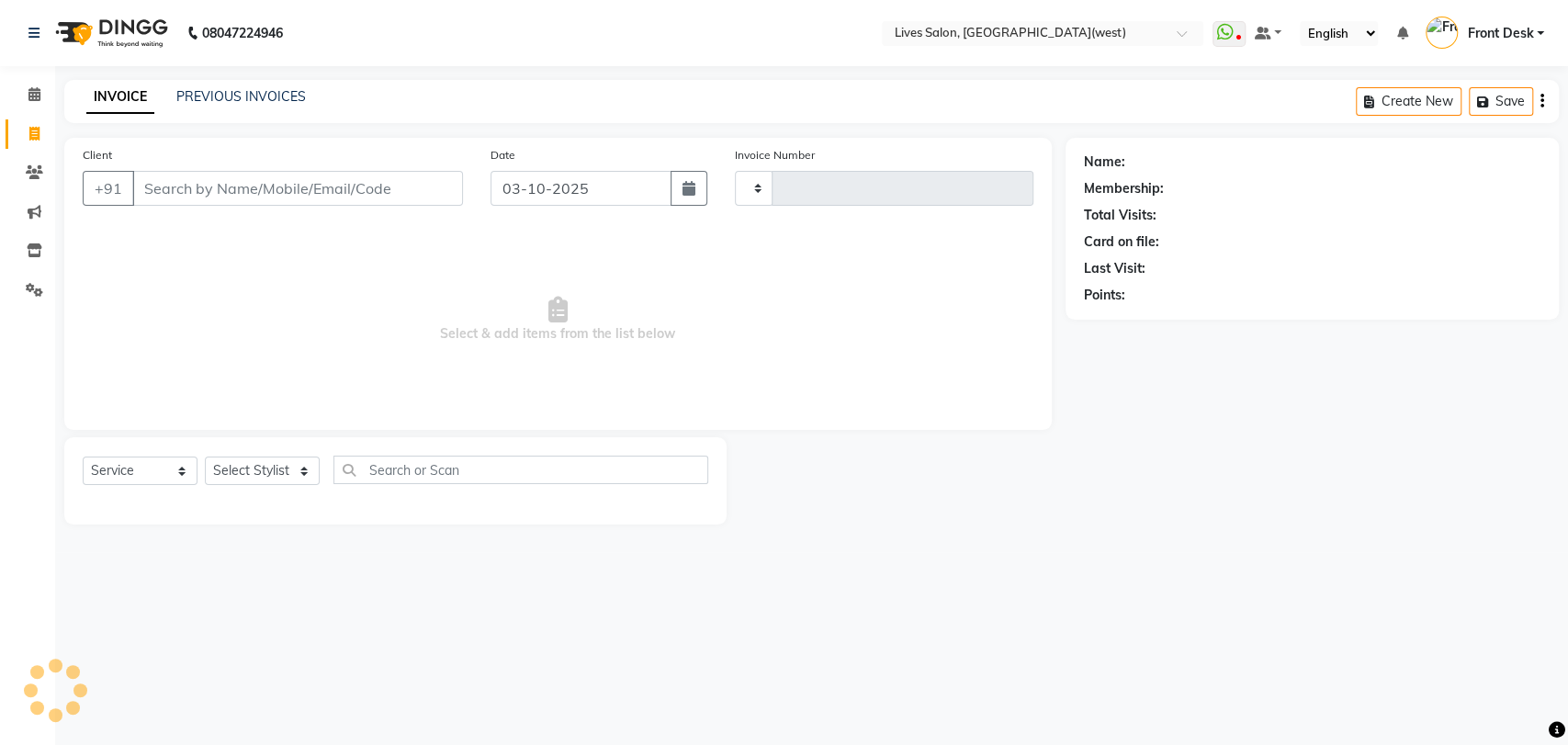
type input "1203"
select select "4342"
click at [223, 97] on link "PREVIOUS INVOICES" at bounding box center [241, 96] width 130 height 17
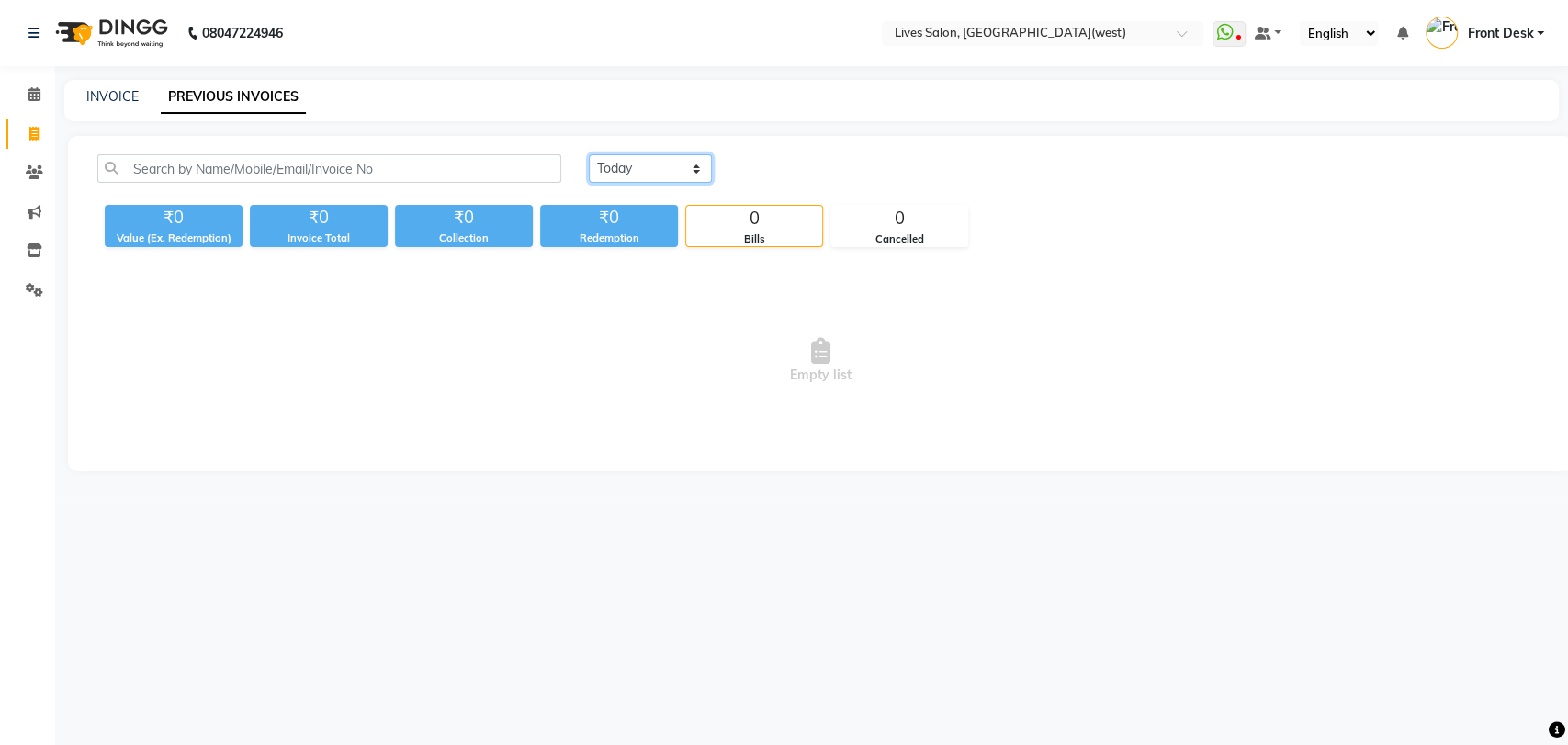
drag, startPoint x: 656, startPoint y: 166, endPoint x: 657, endPoint y: 222, distance: 56.0
click at [657, 222] on div "Today Yesterday Custom Range ₹0 Value (Ex. Redemption) ₹0 Invoice Total ₹0 Coll…" at bounding box center [820, 201] width 1468 height 93
select select "[DATE]"
click at [588, 155] on select "Today Yesterday Custom Range" at bounding box center [649, 168] width 123 height 29
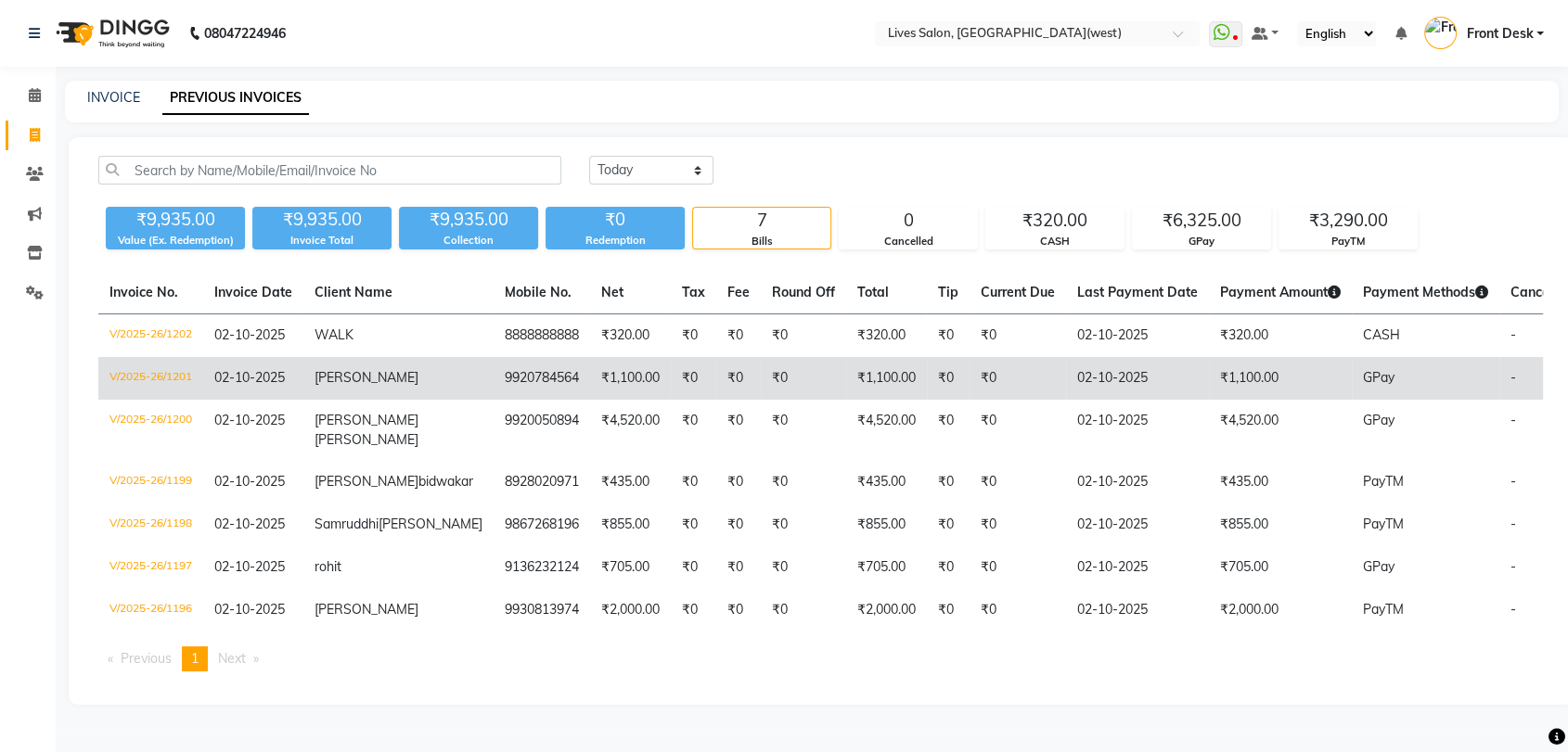
click at [377, 384] on td "[PERSON_NAME]" at bounding box center [399, 378] width 191 height 43
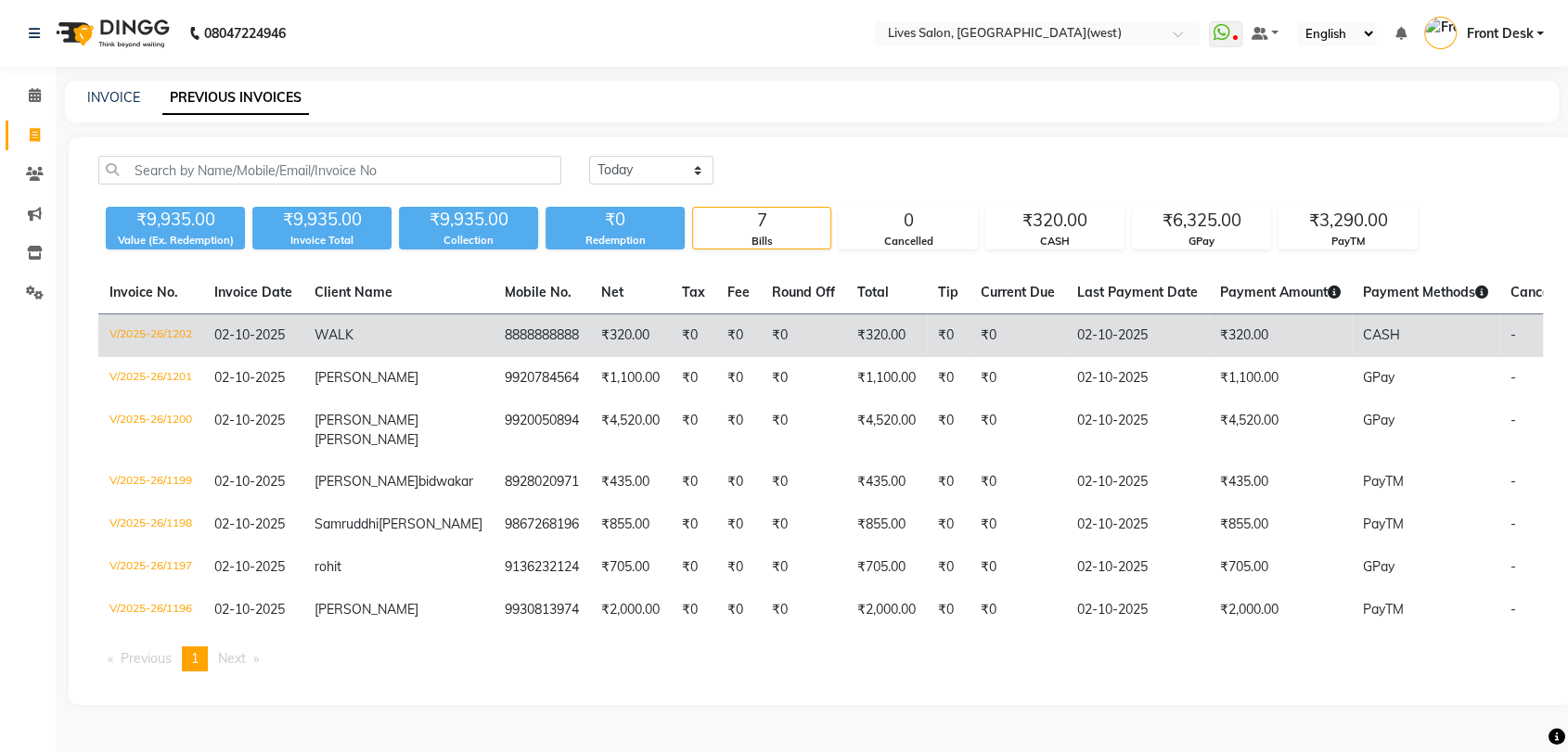
click at [493, 334] on td "8888888888" at bounding box center [541, 336] width 96 height 44
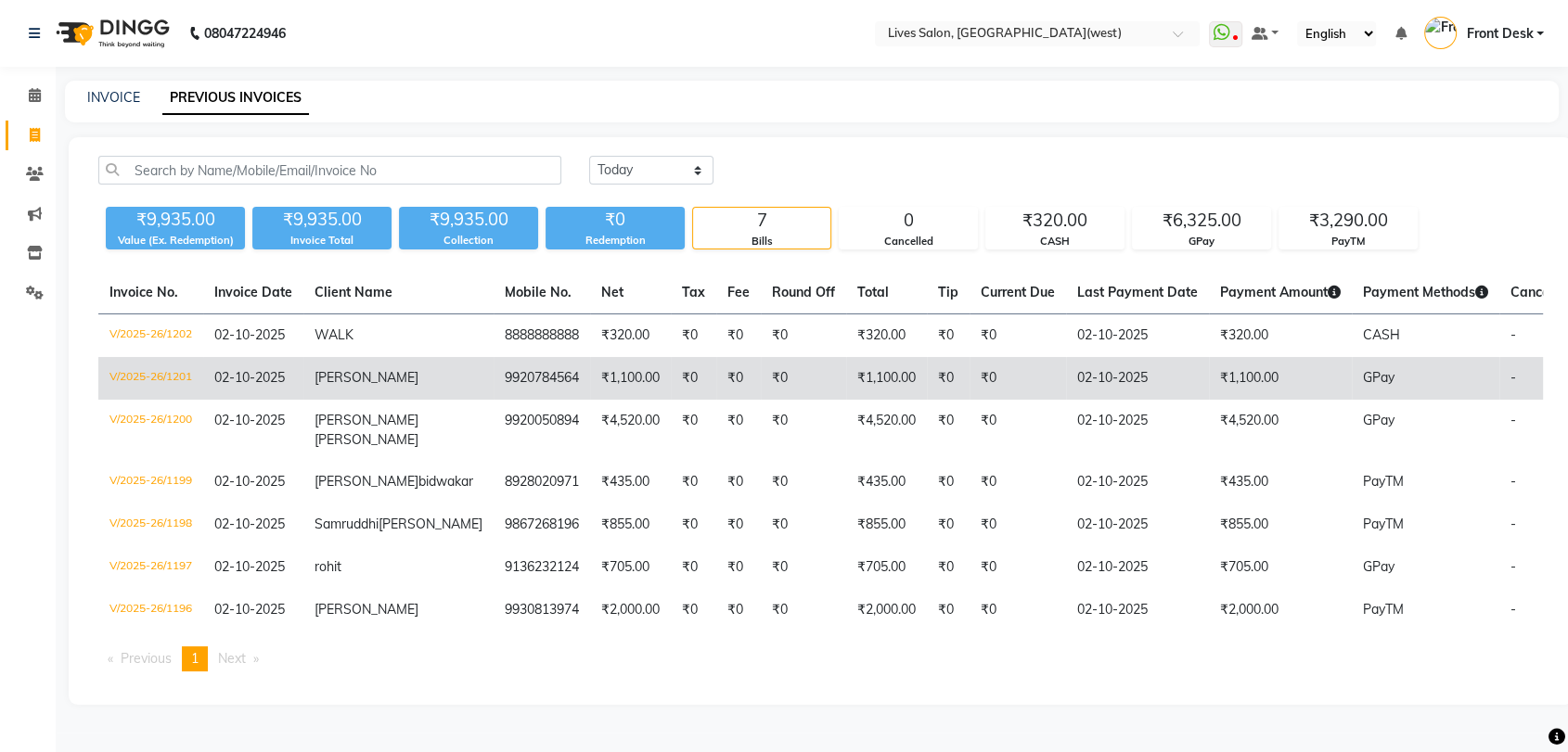
click at [366, 390] on td "[PERSON_NAME]" at bounding box center [399, 378] width 191 height 43
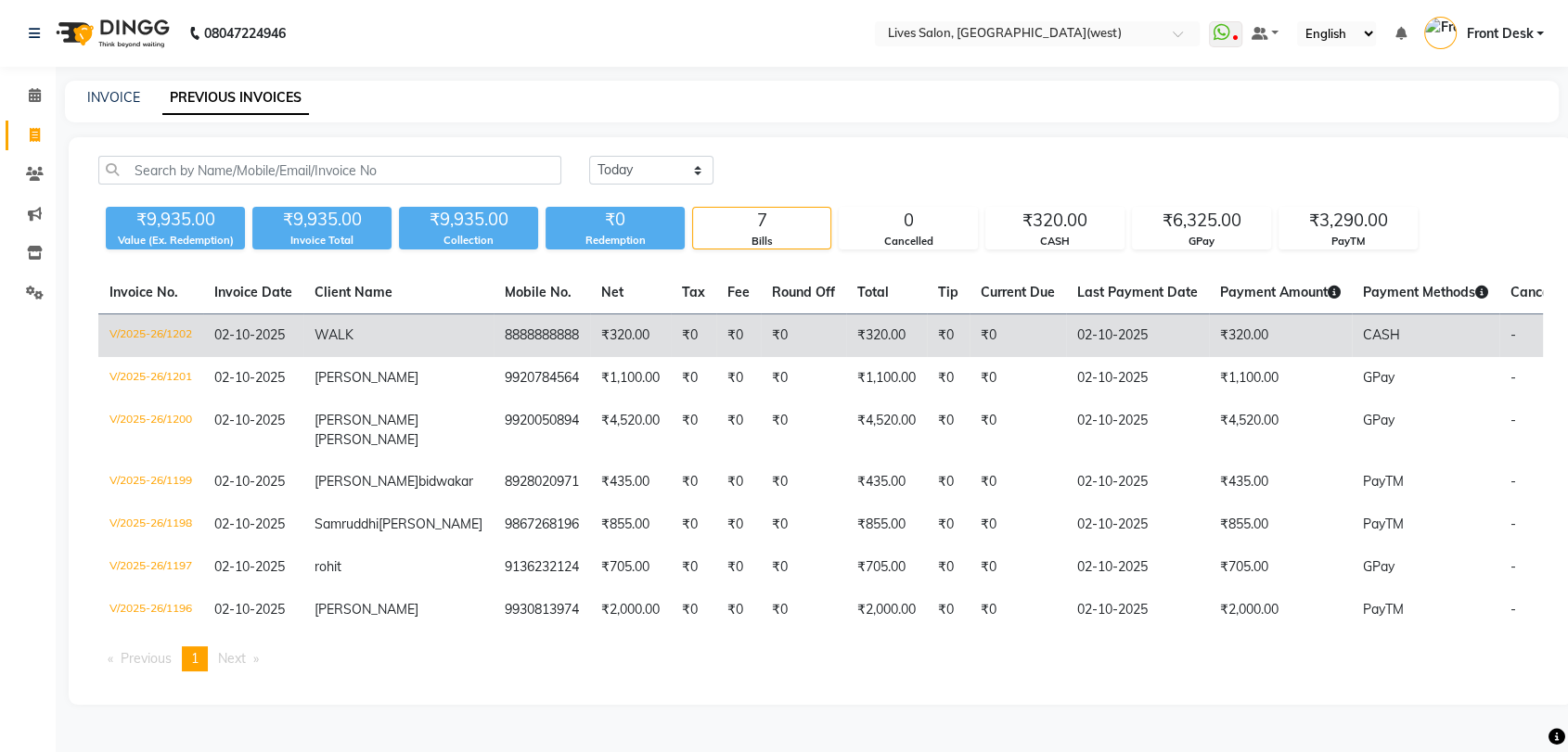
click at [348, 330] on span "WALK" at bounding box center [335, 335] width 39 height 17
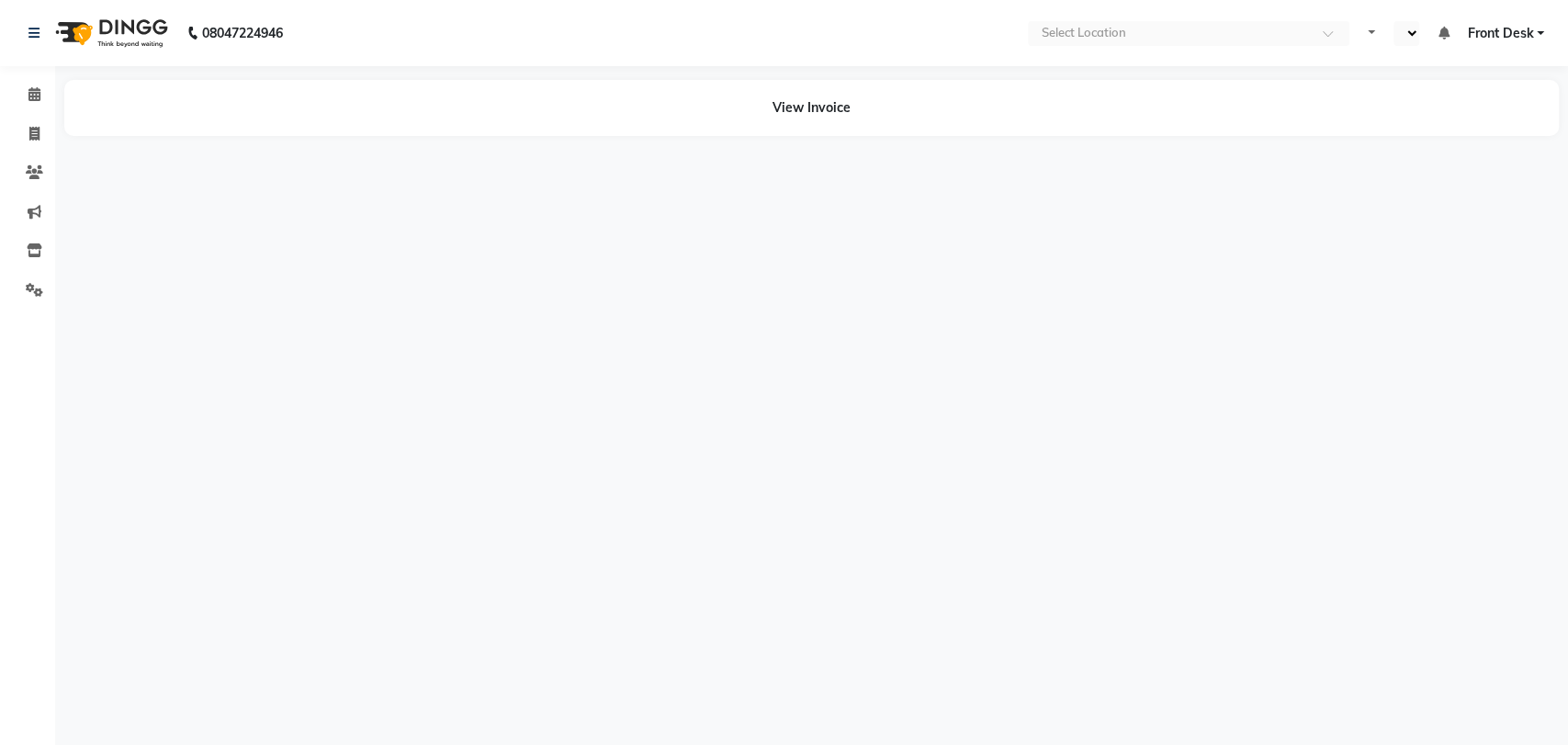
select select "en"
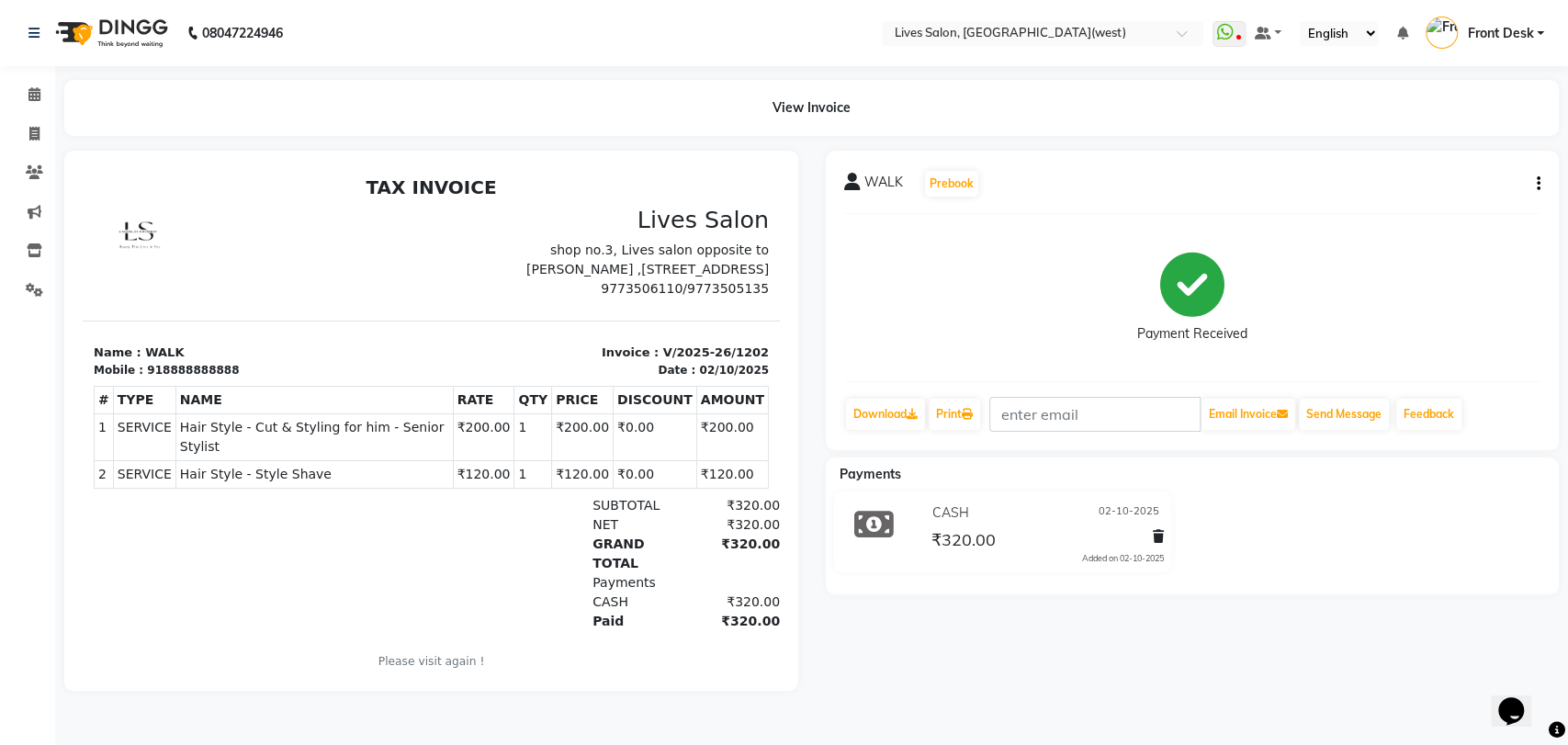
click at [1537, 184] on icon "button" at bounding box center [1538, 184] width 4 height 1
click at [1417, 208] on div "Edit Invoice" at bounding box center [1446, 207] width 126 height 23
select select "service"
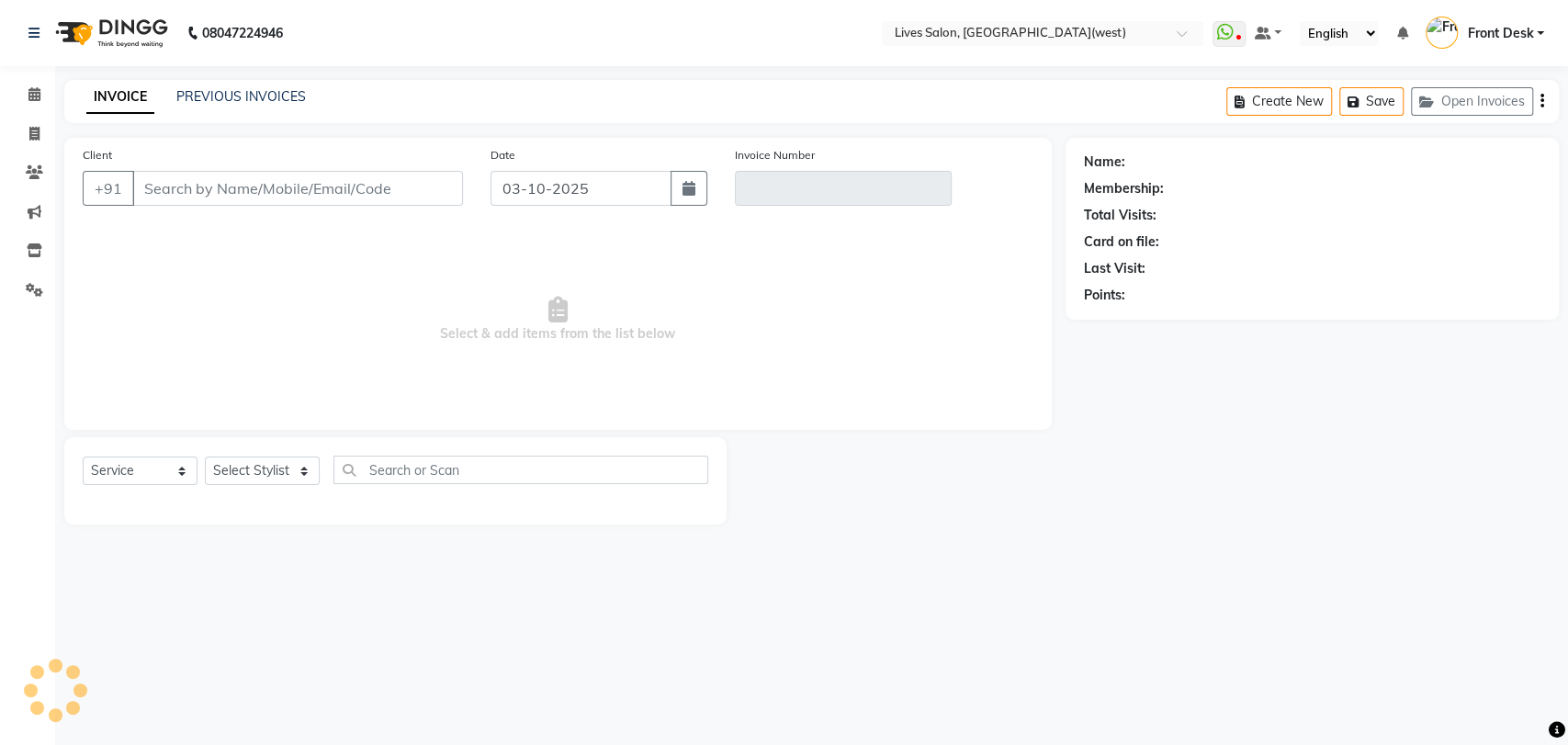
type input "8888888888"
type input "V/2025-26/1202"
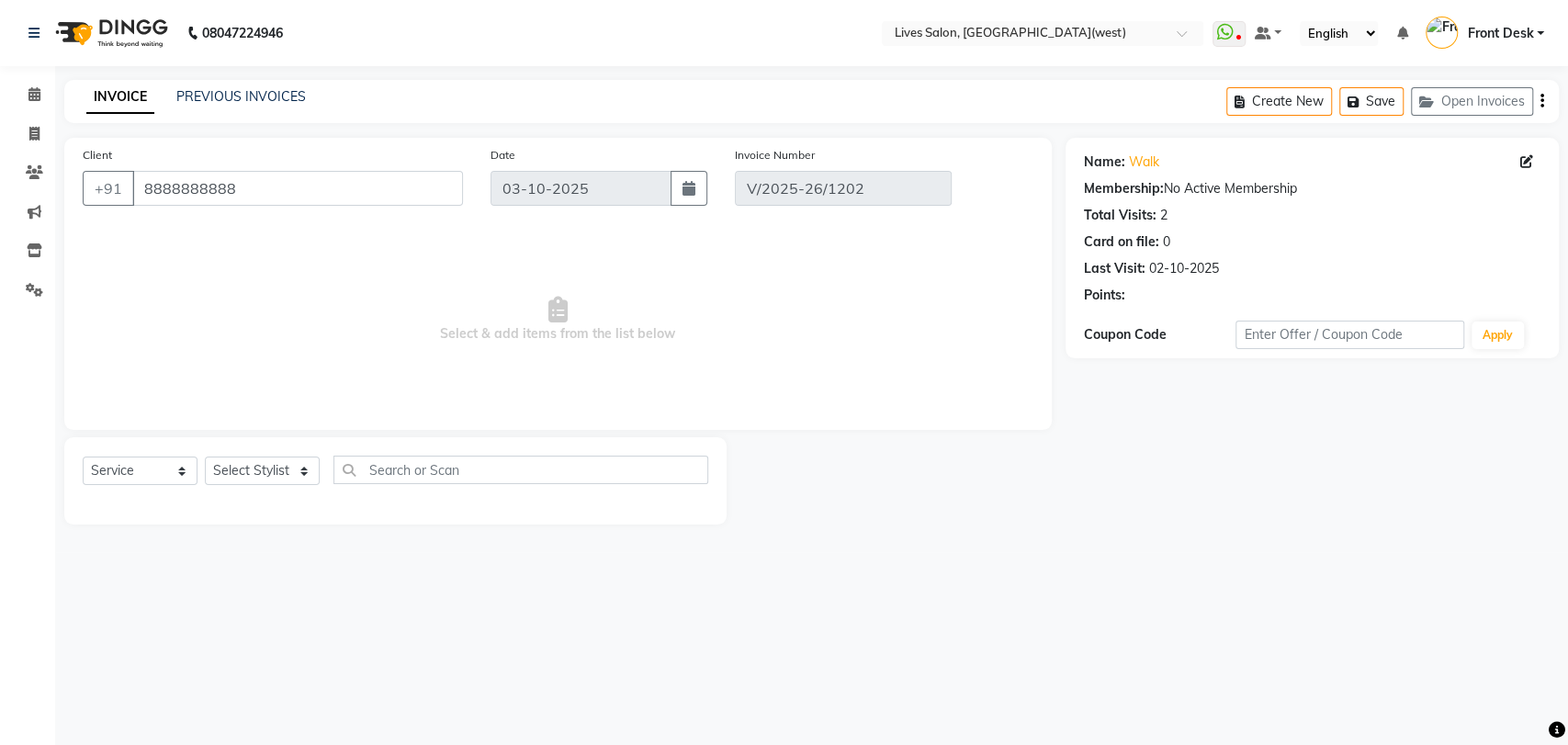
type input "02-10-2025"
select select "select"
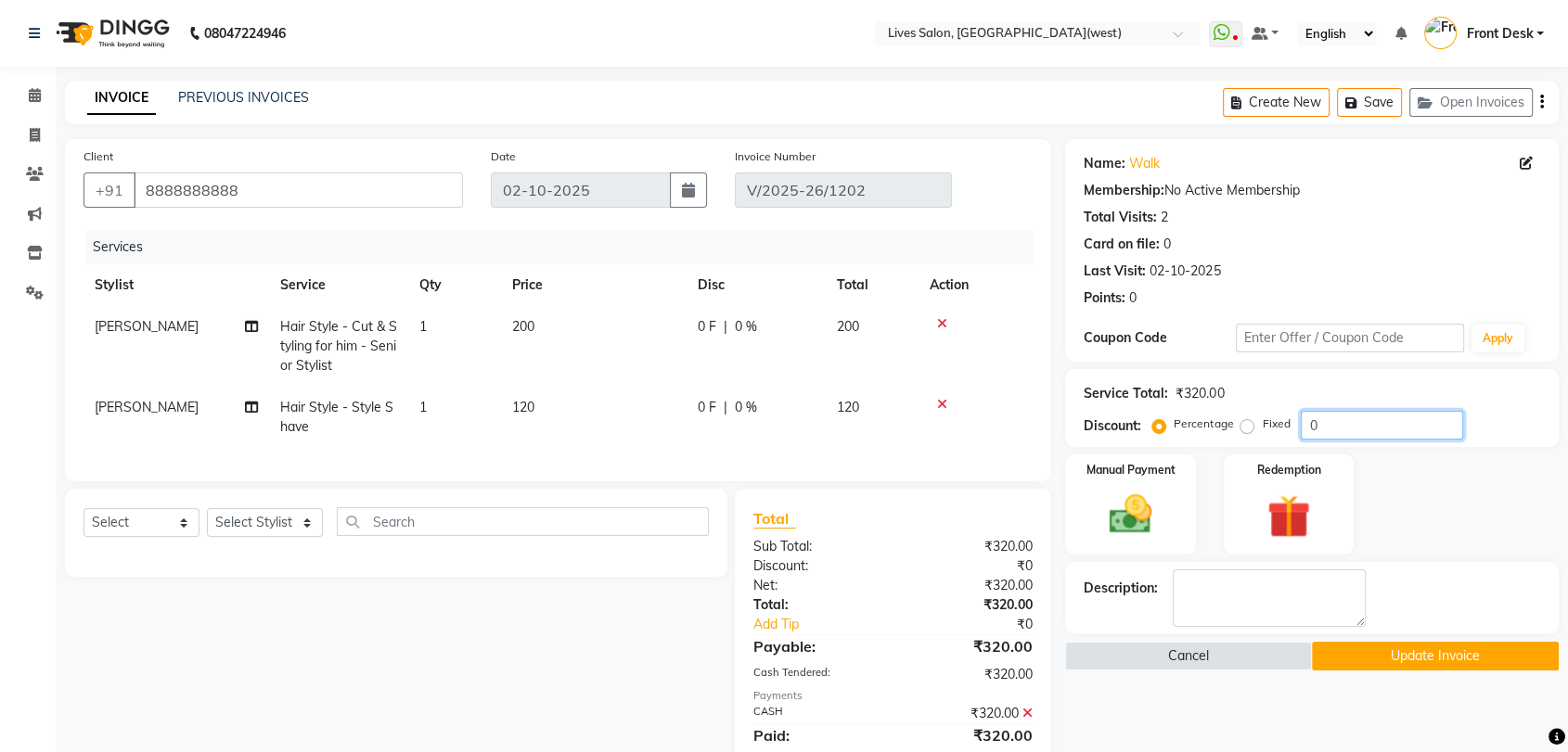
click at [1359, 433] on input "0" at bounding box center [1382, 425] width 163 height 29
click at [1028, 720] on icon at bounding box center [1027, 714] width 10 height 13
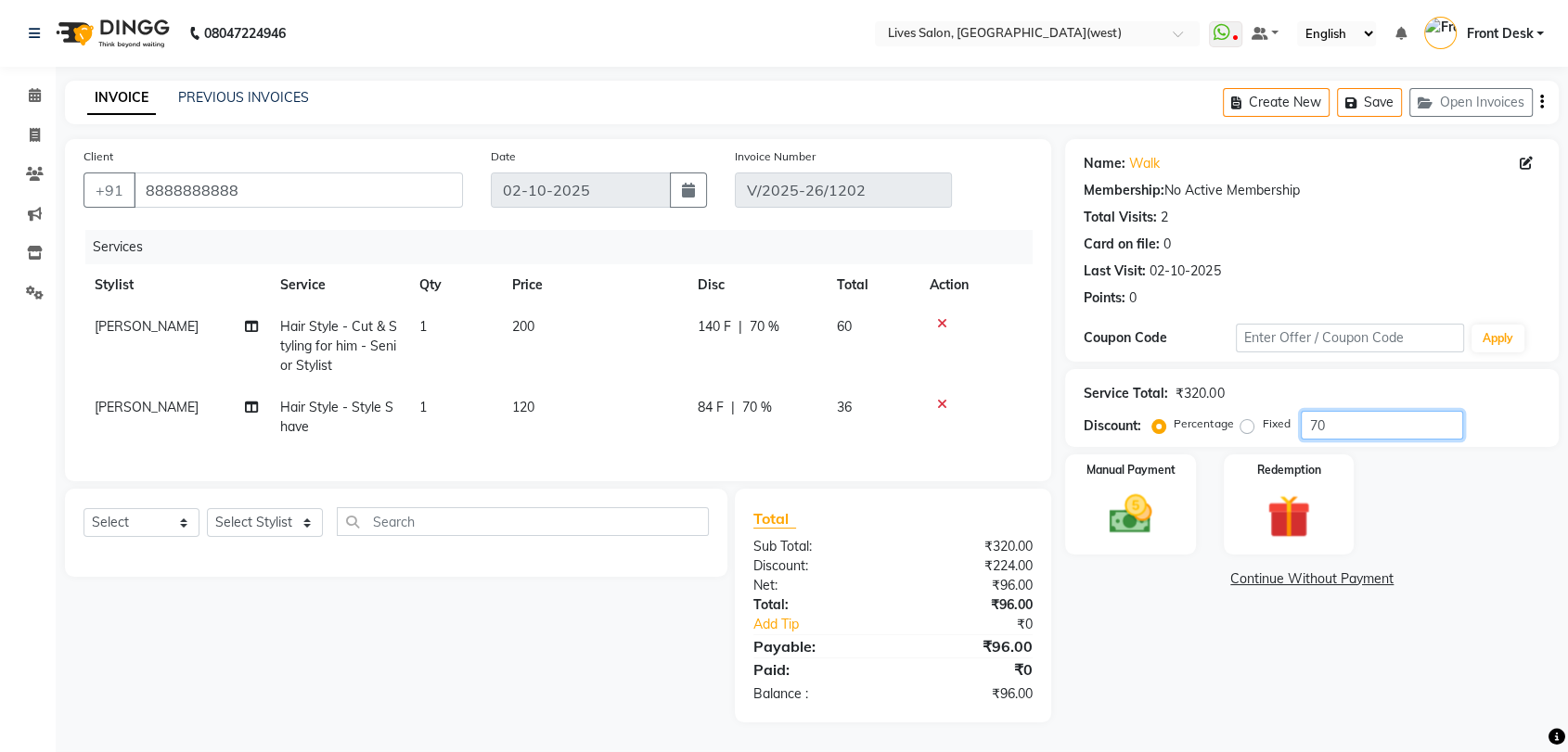
click at [1347, 433] on input "70" at bounding box center [1382, 425] width 163 height 29
type input "7"
click at [1262, 423] on label "Fixed" at bounding box center [1276, 424] width 28 height 17
click at [1246, 423] on input "Fixed" at bounding box center [1251, 424] width 13 height 13
radio input "true"
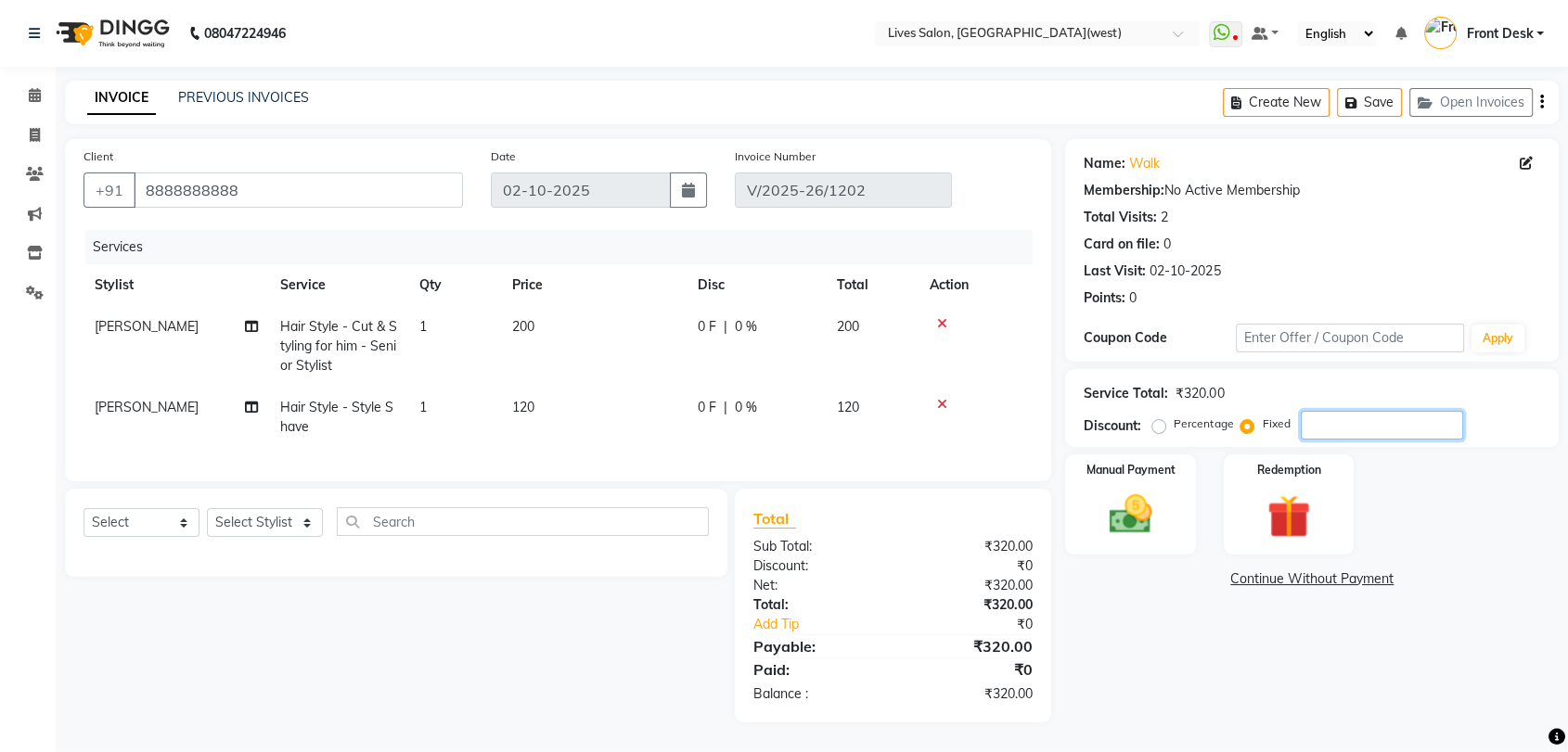
click at [1307, 426] on input "number" at bounding box center [1382, 425] width 163 height 29
type input "70"
click at [1128, 494] on img at bounding box center [1130, 515] width 72 height 52
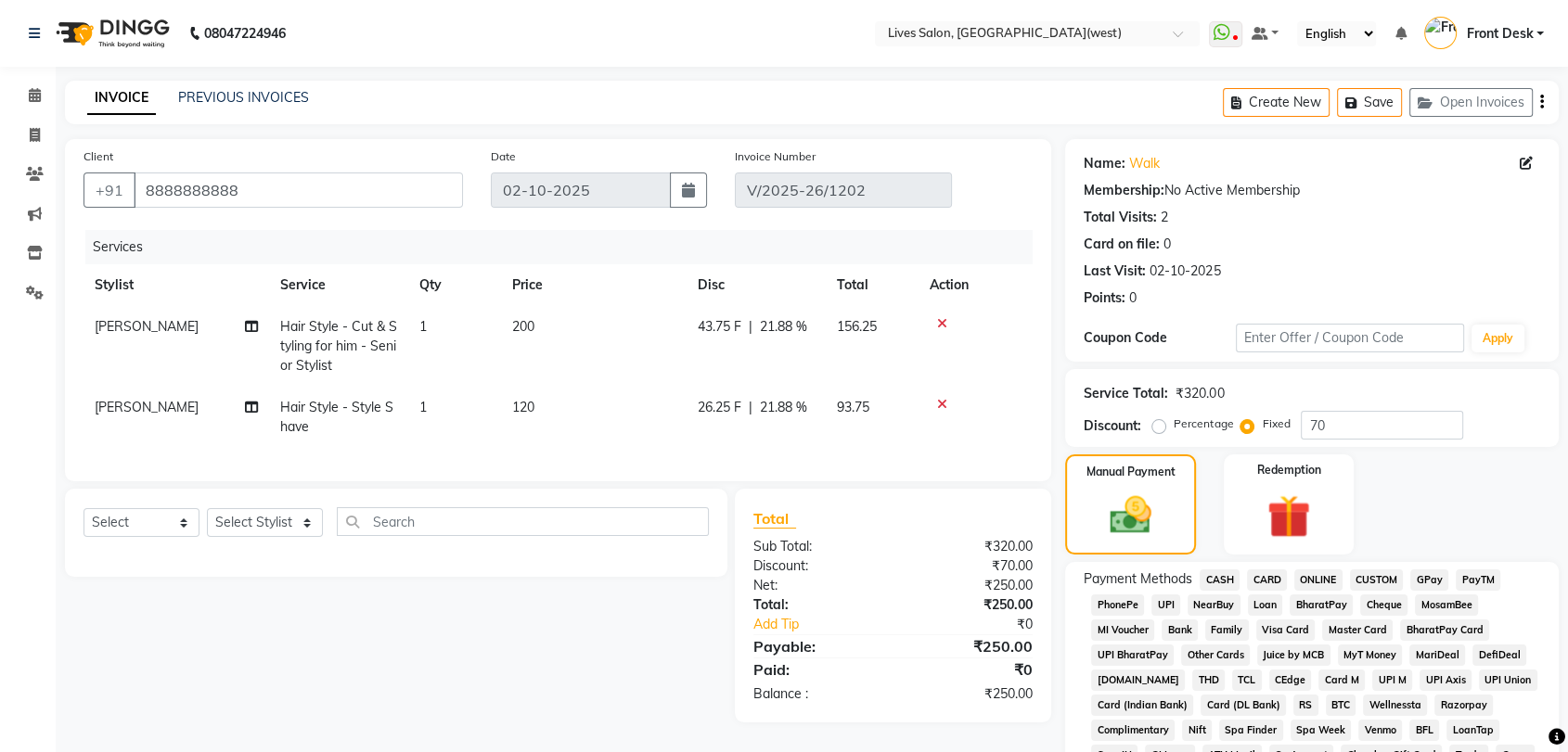
click at [1224, 573] on span "CASH" at bounding box center [1219, 580] width 40 height 21
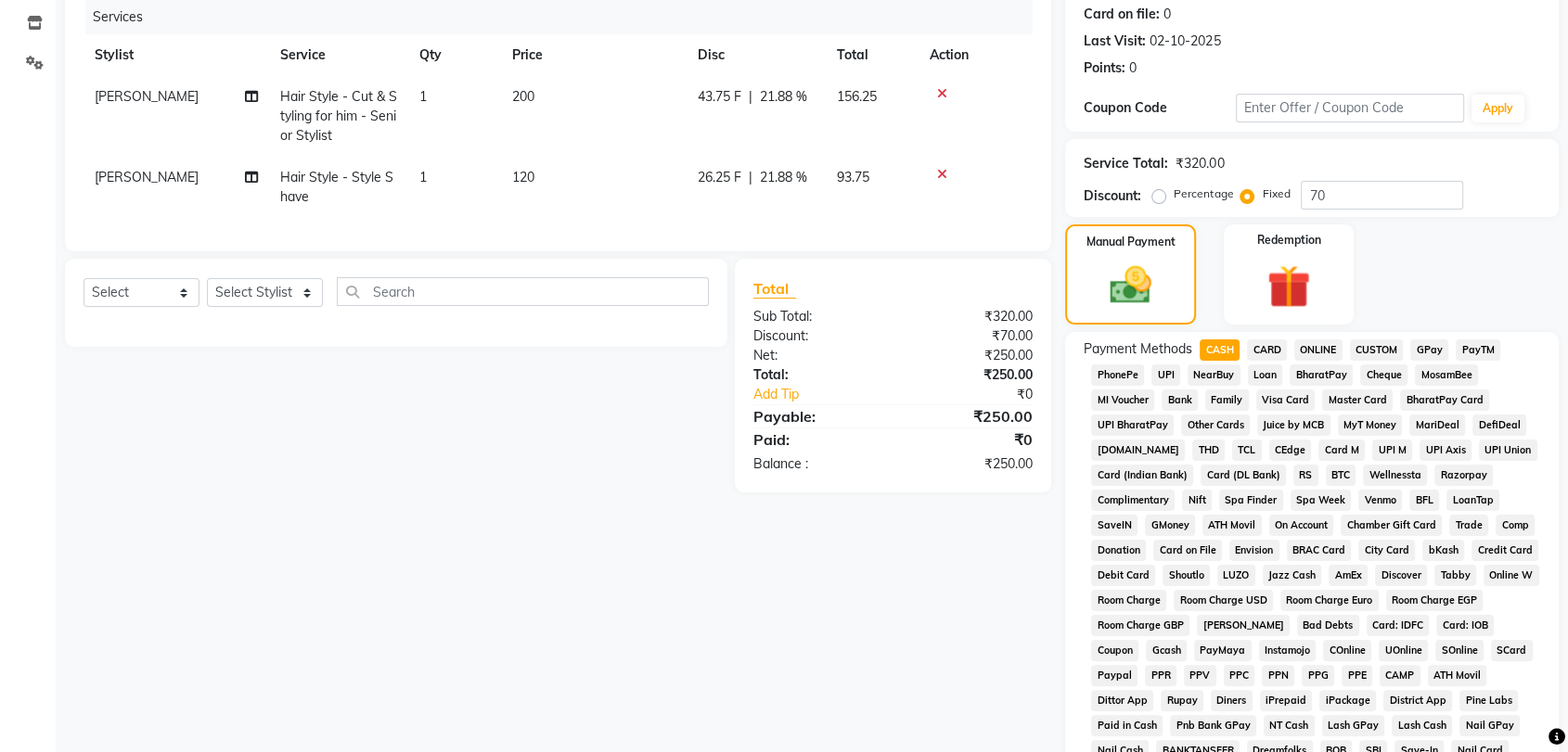
scroll to position [509, 0]
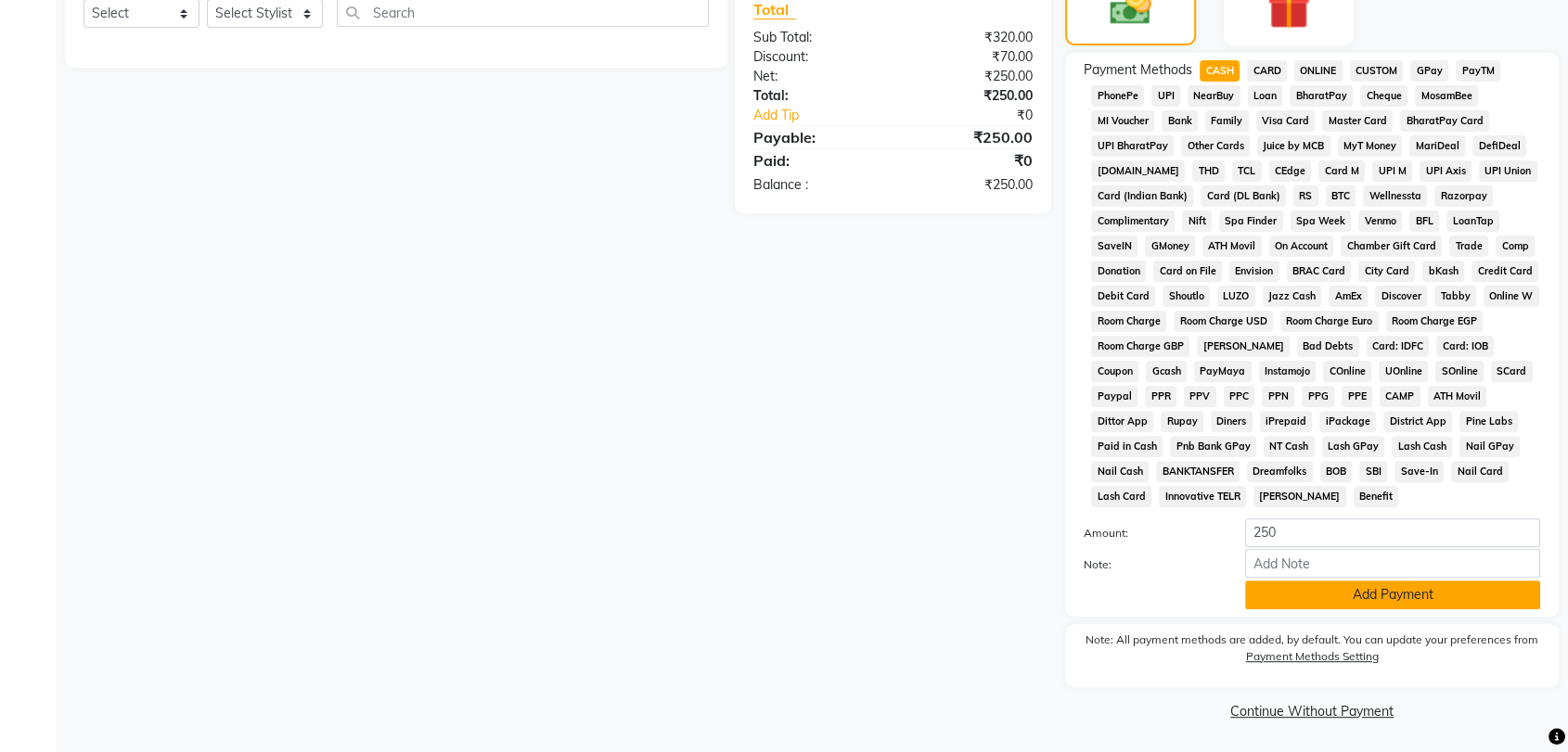
click at [1378, 592] on button "Add Payment" at bounding box center [1393, 595] width 295 height 29
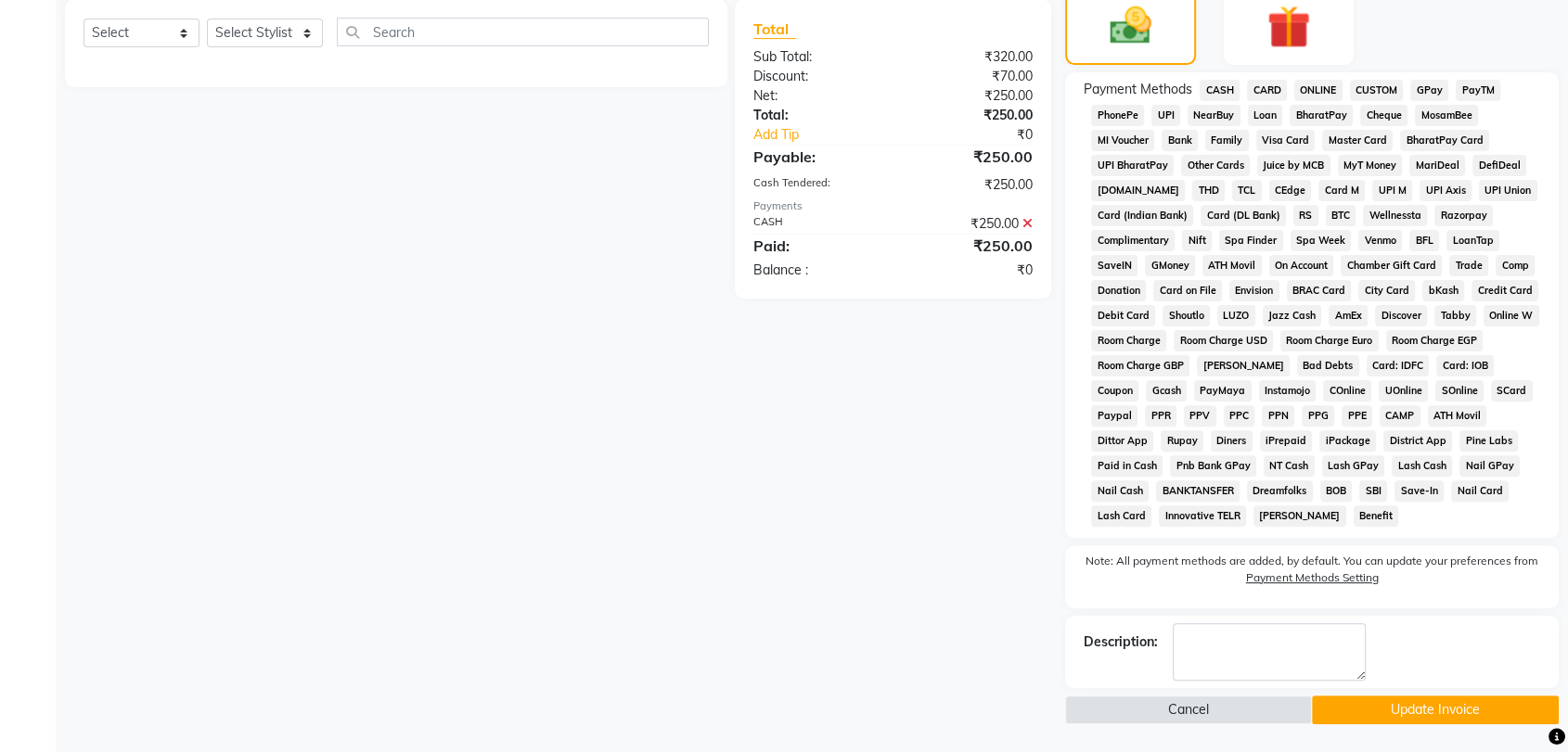
scroll to position [489, 0]
click at [1410, 717] on button "Update Invoice" at bounding box center [1435, 711] width 247 height 29
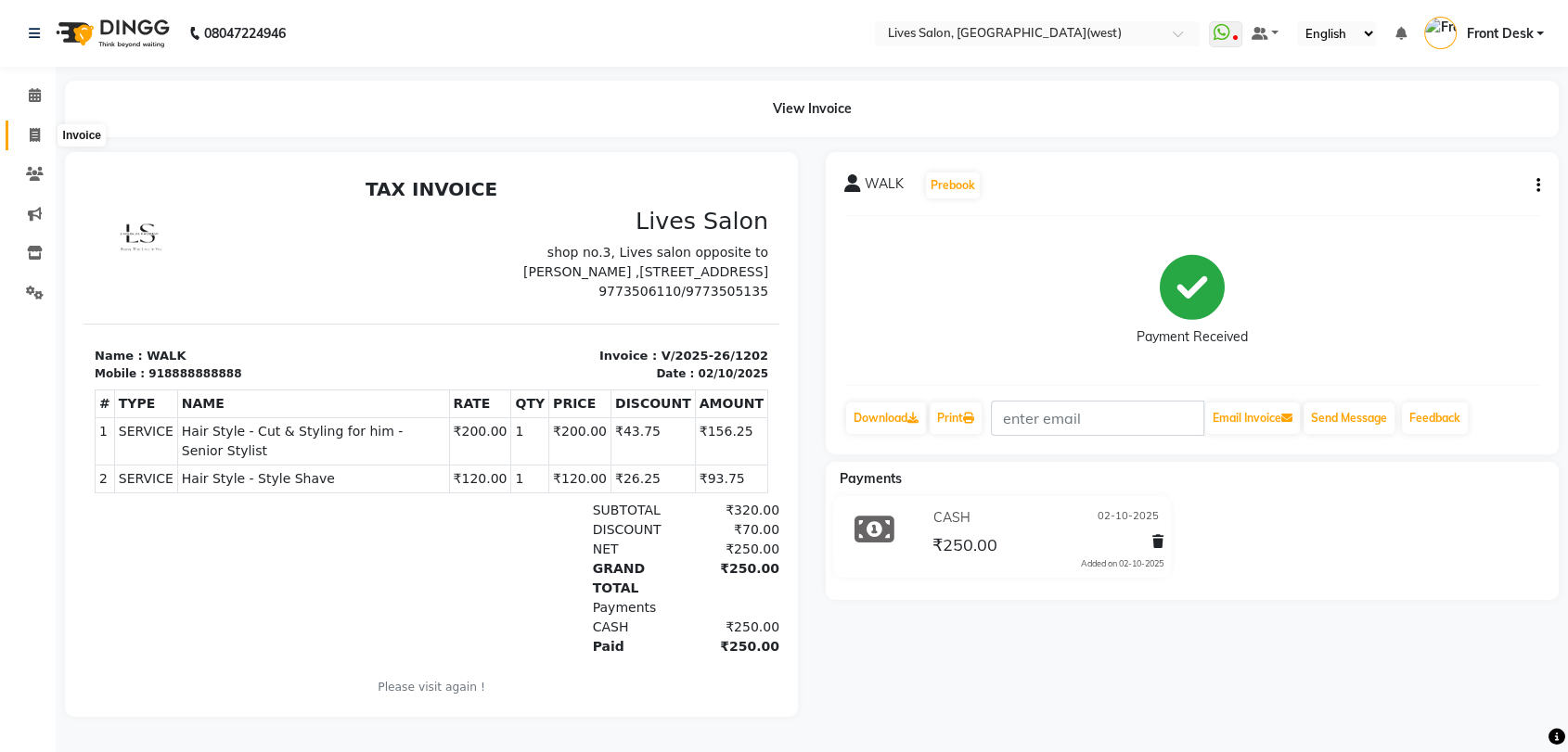
click at [30, 141] on icon at bounding box center [35, 135] width 10 height 14
select select "service"
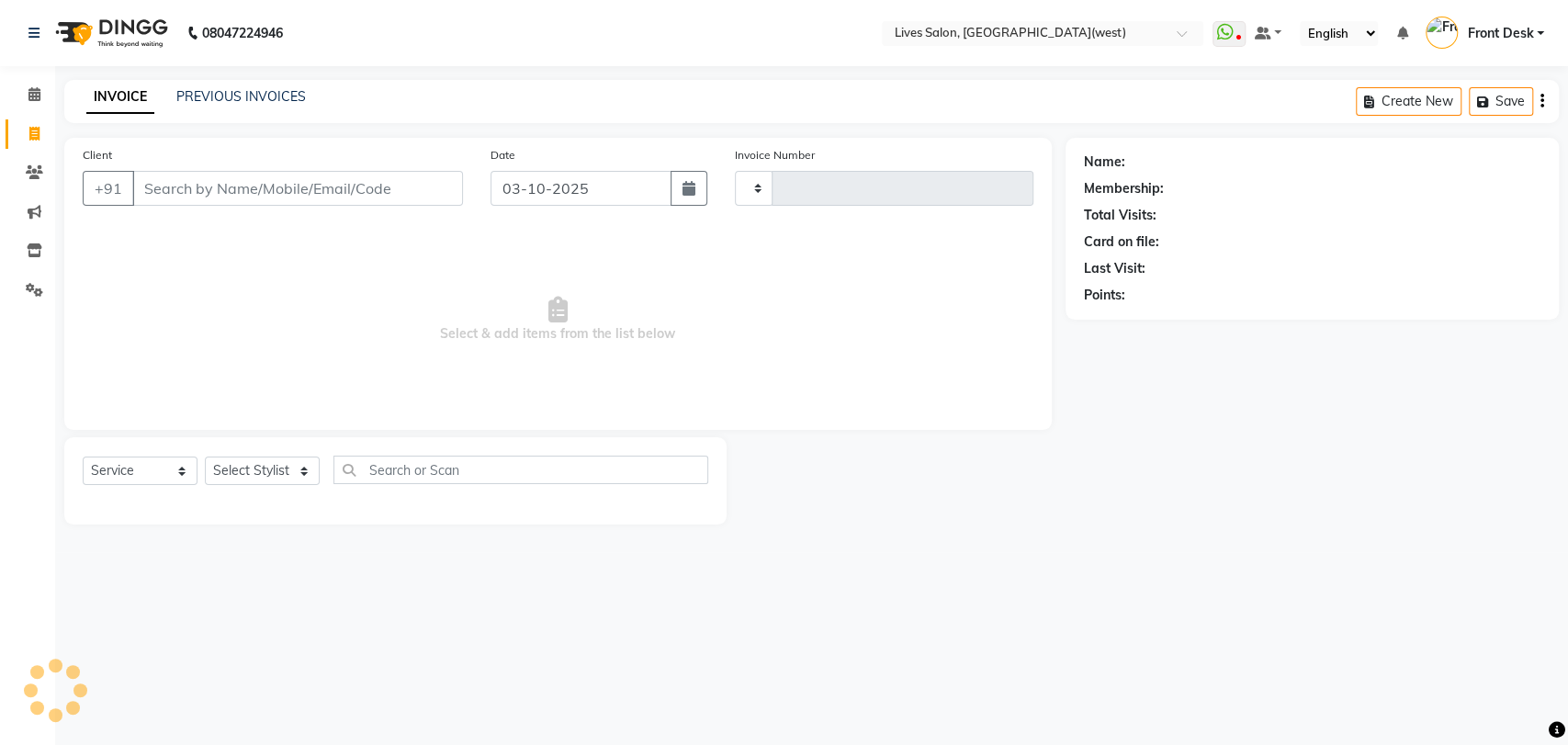
type input "1203"
select select "4342"
click at [173, 191] on input "Client" at bounding box center [297, 189] width 330 height 35
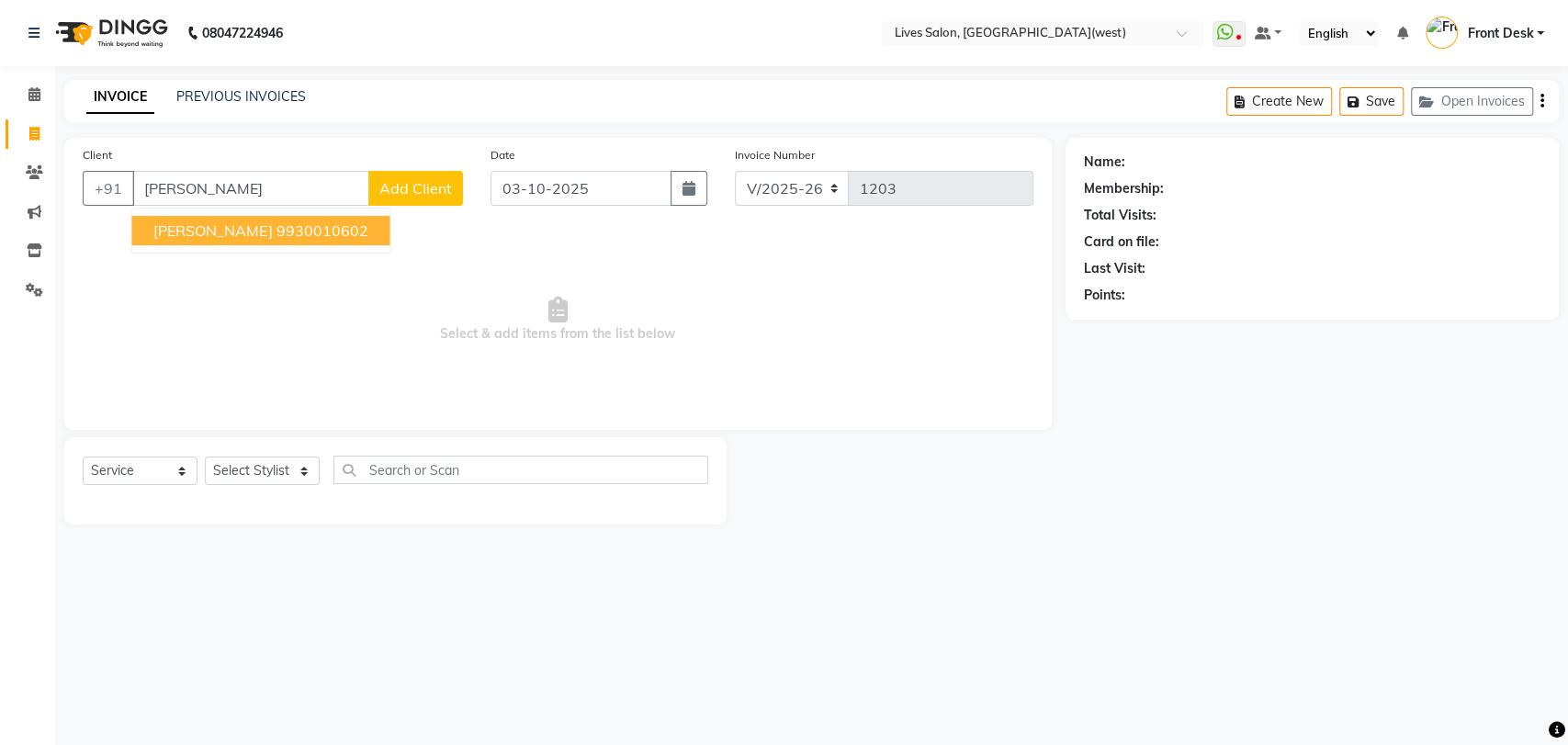
click at [167, 236] on span "[PERSON_NAME]" at bounding box center [213, 230] width 118 height 19
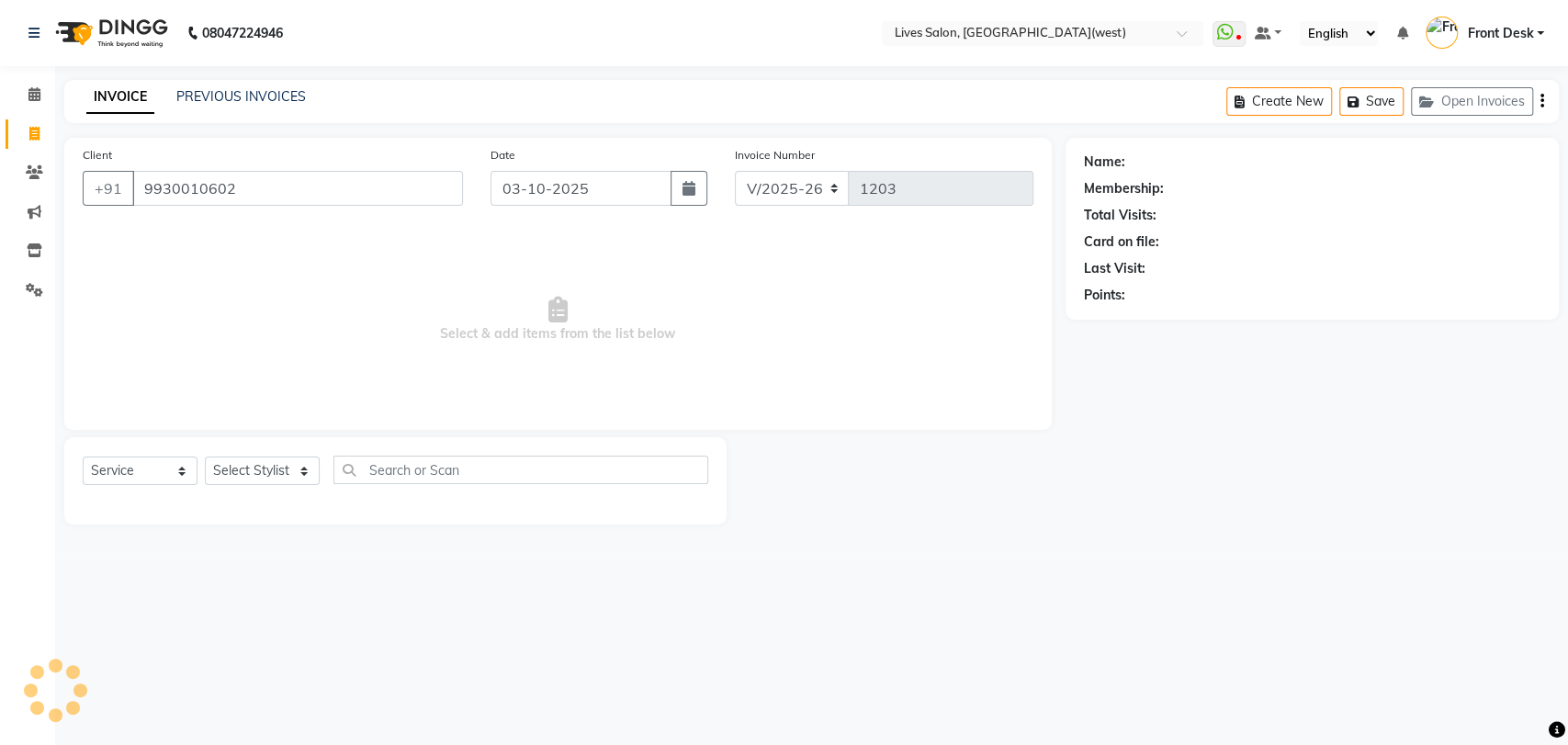
type input "9930010602"
select select "1: Object"
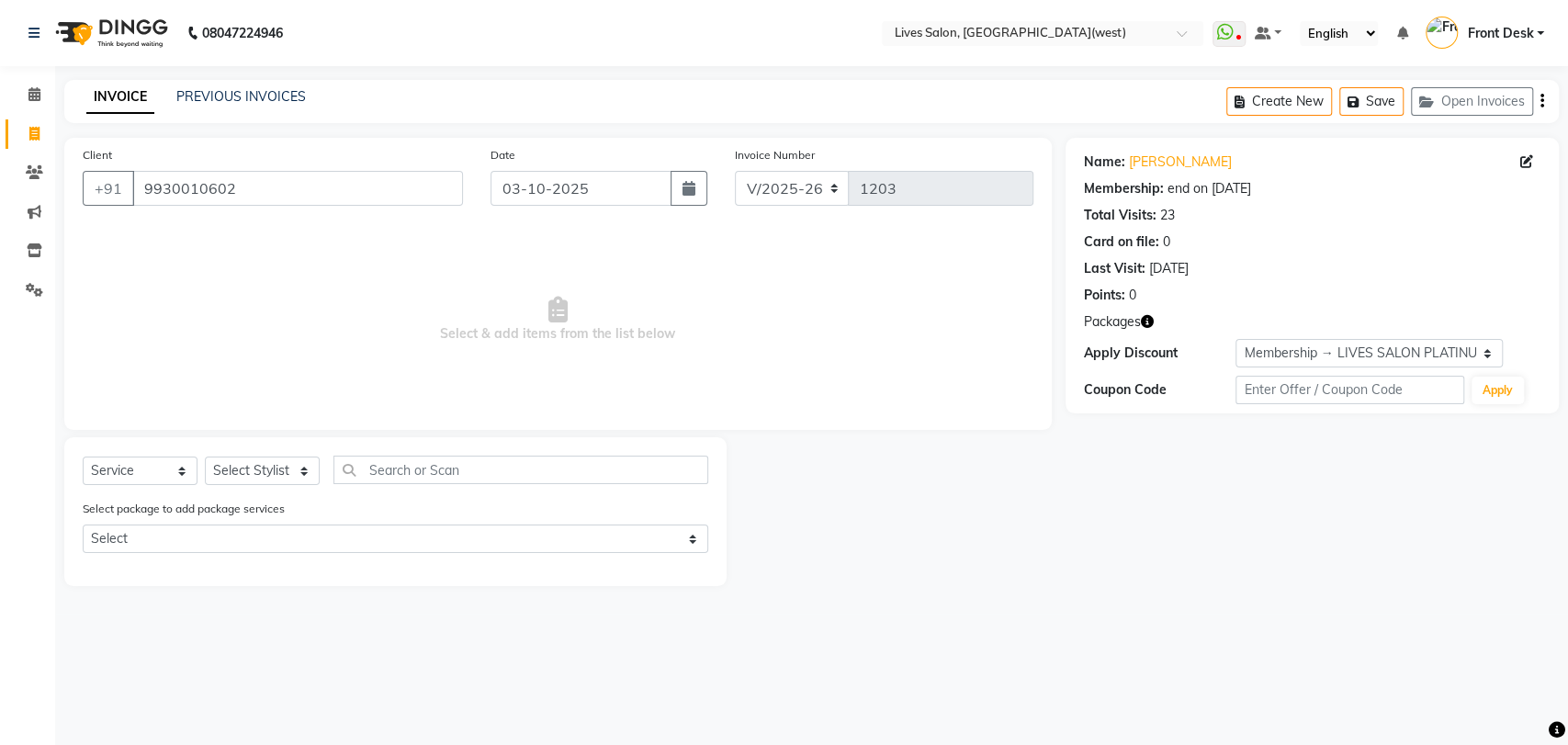
click at [251, 456] on div "Select Service Product Membership Package Voucher Prepaid Gift Card Select Styl…" at bounding box center [395, 478] width 625 height 43
click at [250, 478] on select "Select Stylist Akshata Sarange Front Desk mansi Poonam Ratna Singh sameer salma…" at bounding box center [262, 471] width 115 height 29
select select "24006"
click at [204, 457] on select "Select Stylist Akshata Sarange Front Desk mansi Poonam Ratna Singh sameer salma…" at bounding box center [262, 471] width 115 height 29
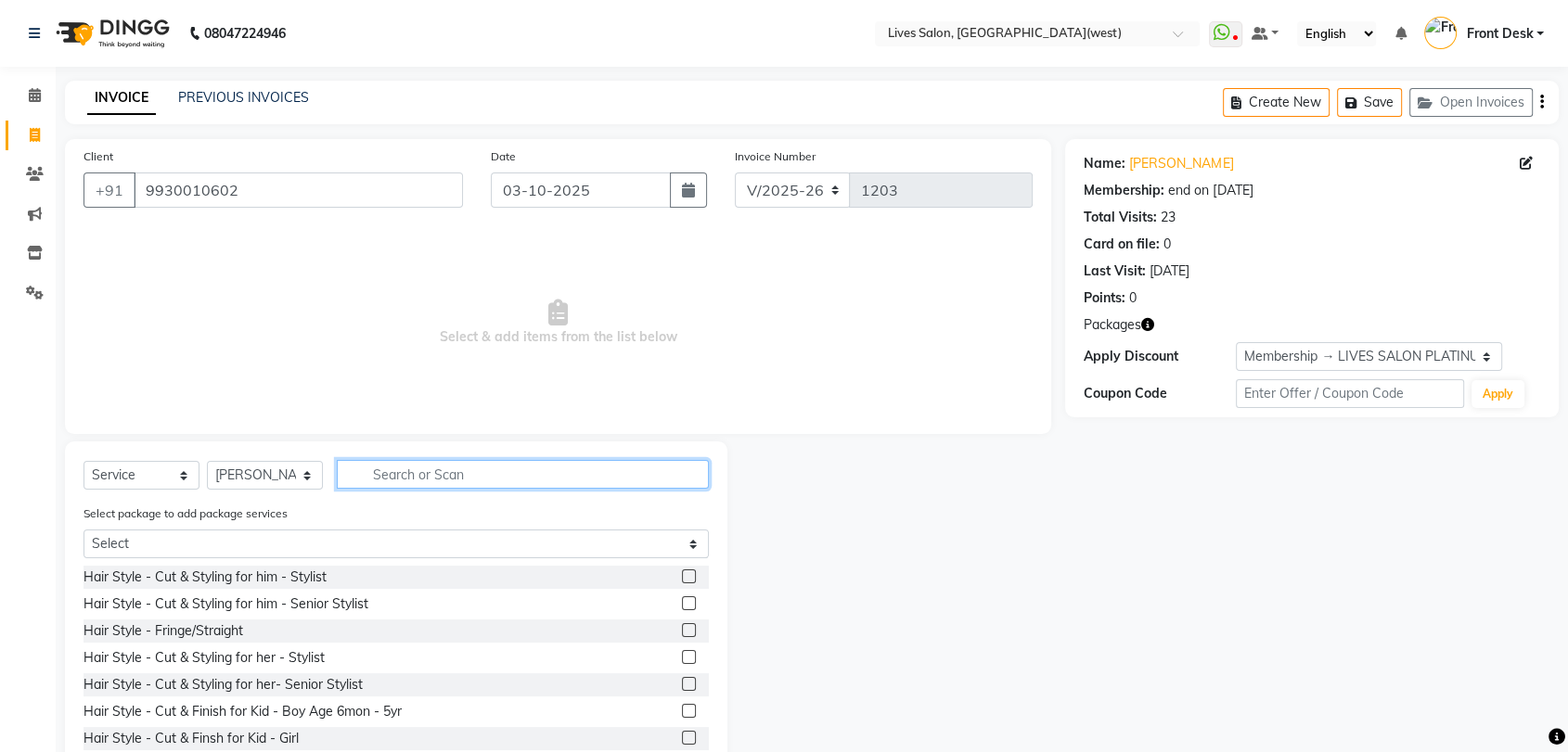
click at [394, 480] on input "text" at bounding box center [522, 475] width 372 height 29
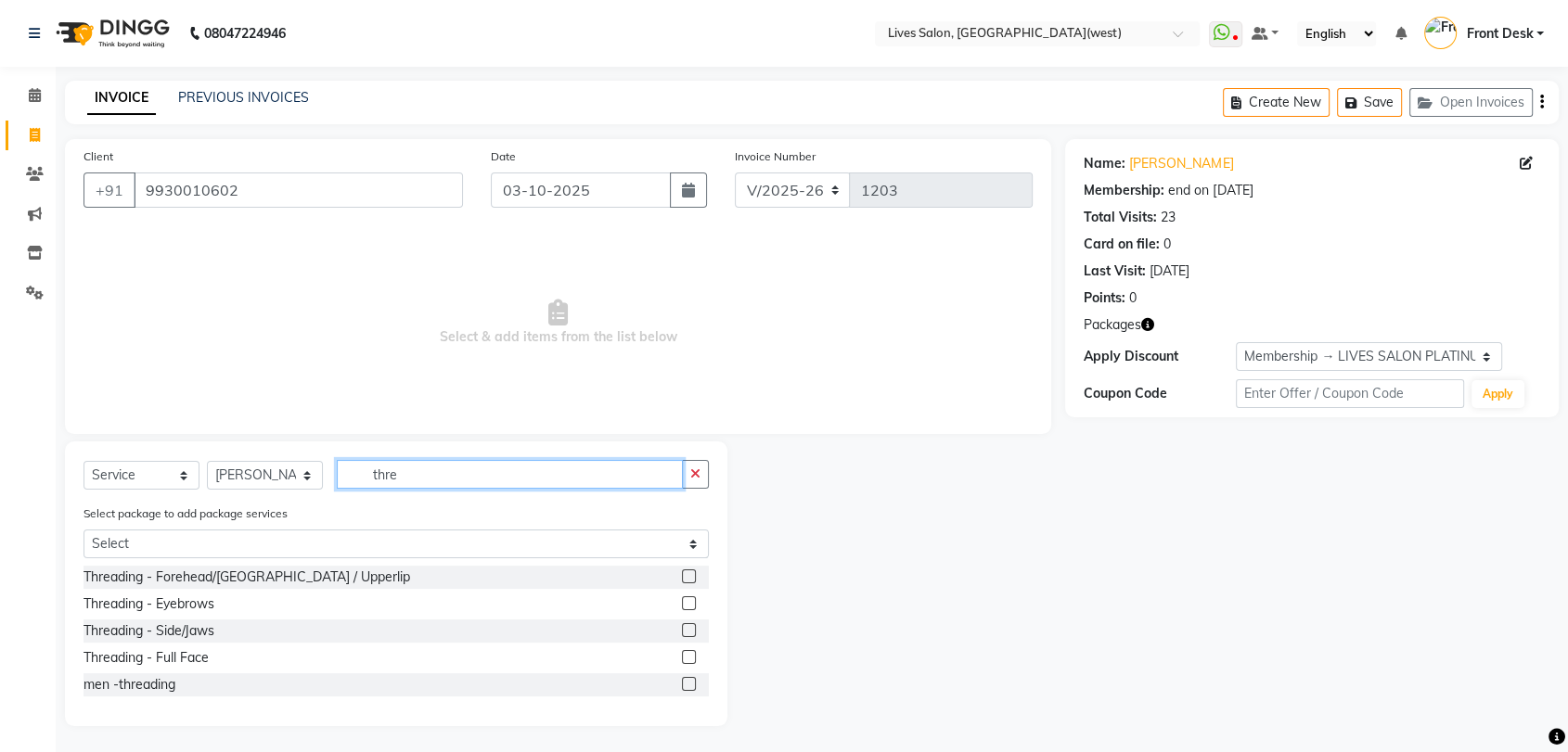
type input "thre"
click at [690, 603] on label at bounding box center [689, 603] width 14 height 14
click at [690, 603] on input "checkbox" at bounding box center [688, 603] width 12 height 12
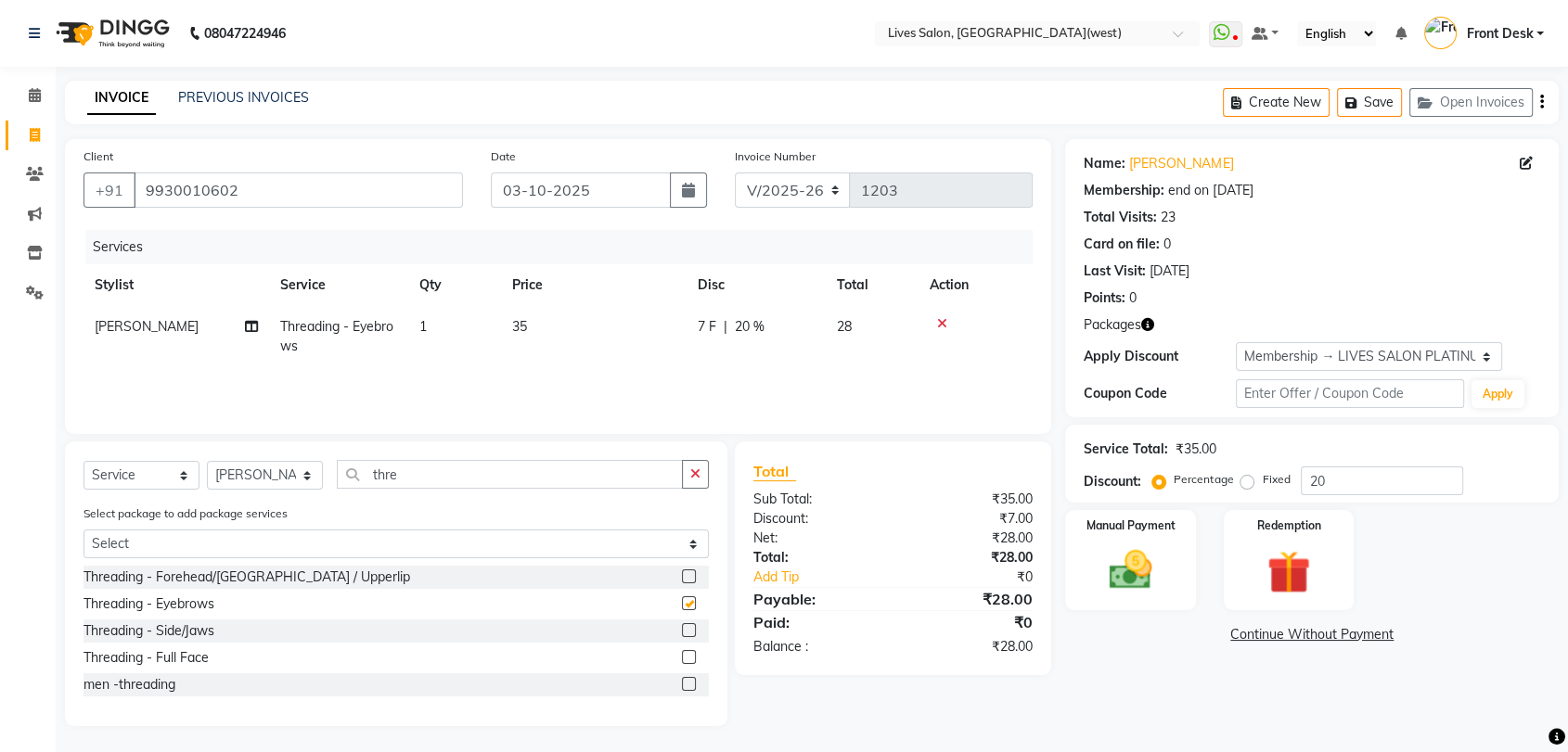
checkbox input "false"
click at [691, 571] on label at bounding box center [689, 576] width 14 height 14
click at [691, 572] on input "checkbox" at bounding box center [688, 577] width 12 height 12
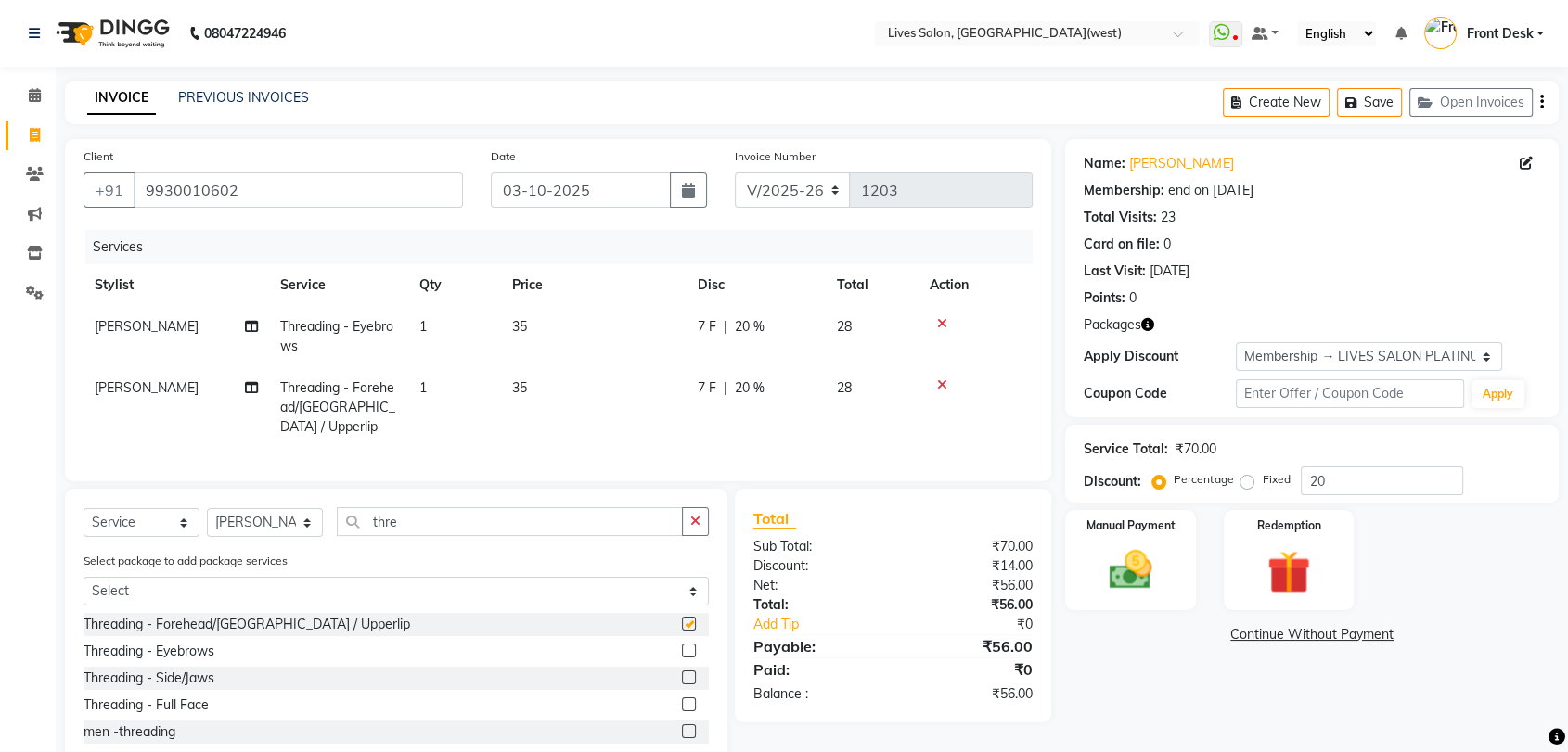
checkbox input "false"
click at [1133, 572] on img at bounding box center [1130, 571] width 72 height 52
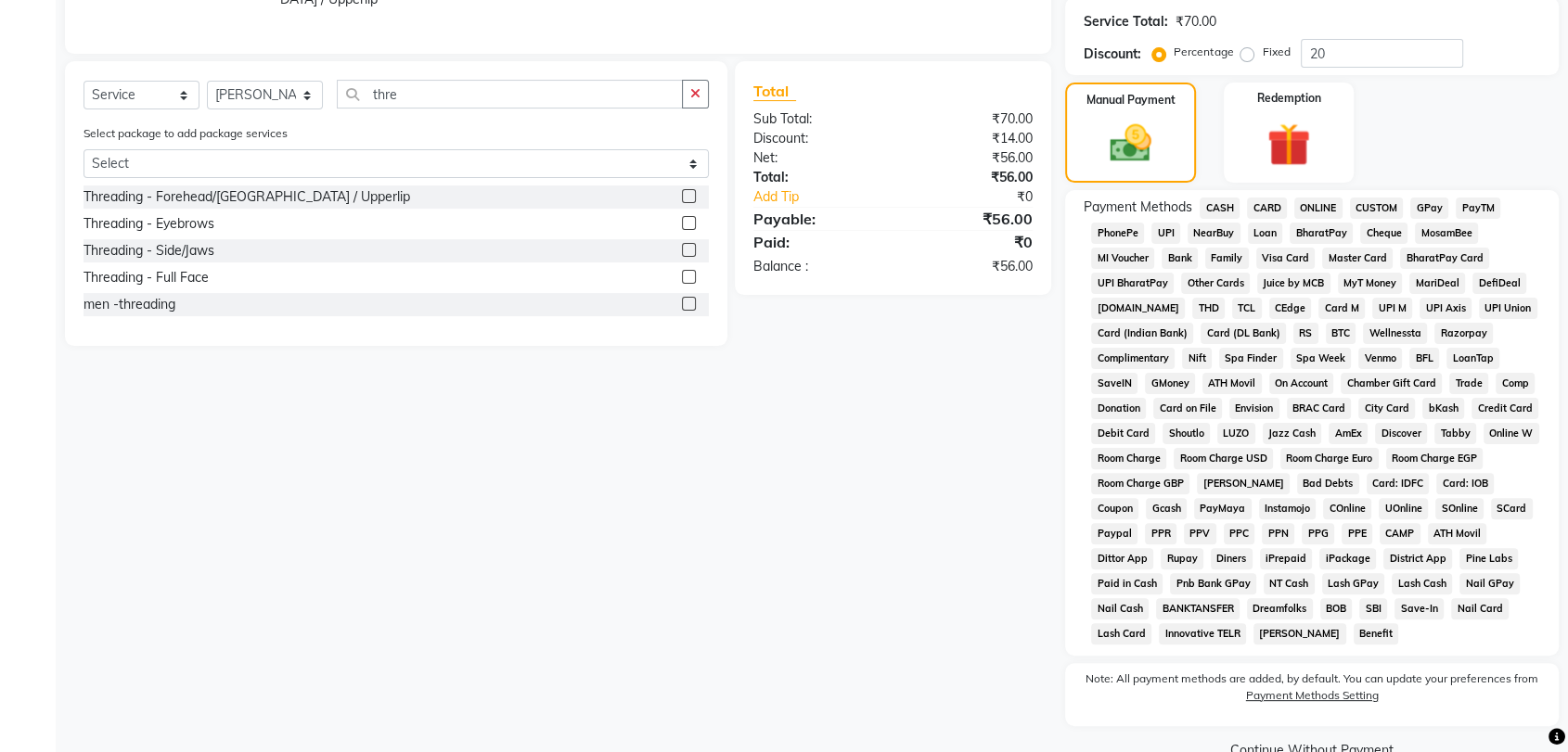
scroll to position [429, 0]
click at [1477, 198] on span "PayTM" at bounding box center [1478, 207] width 45 height 21
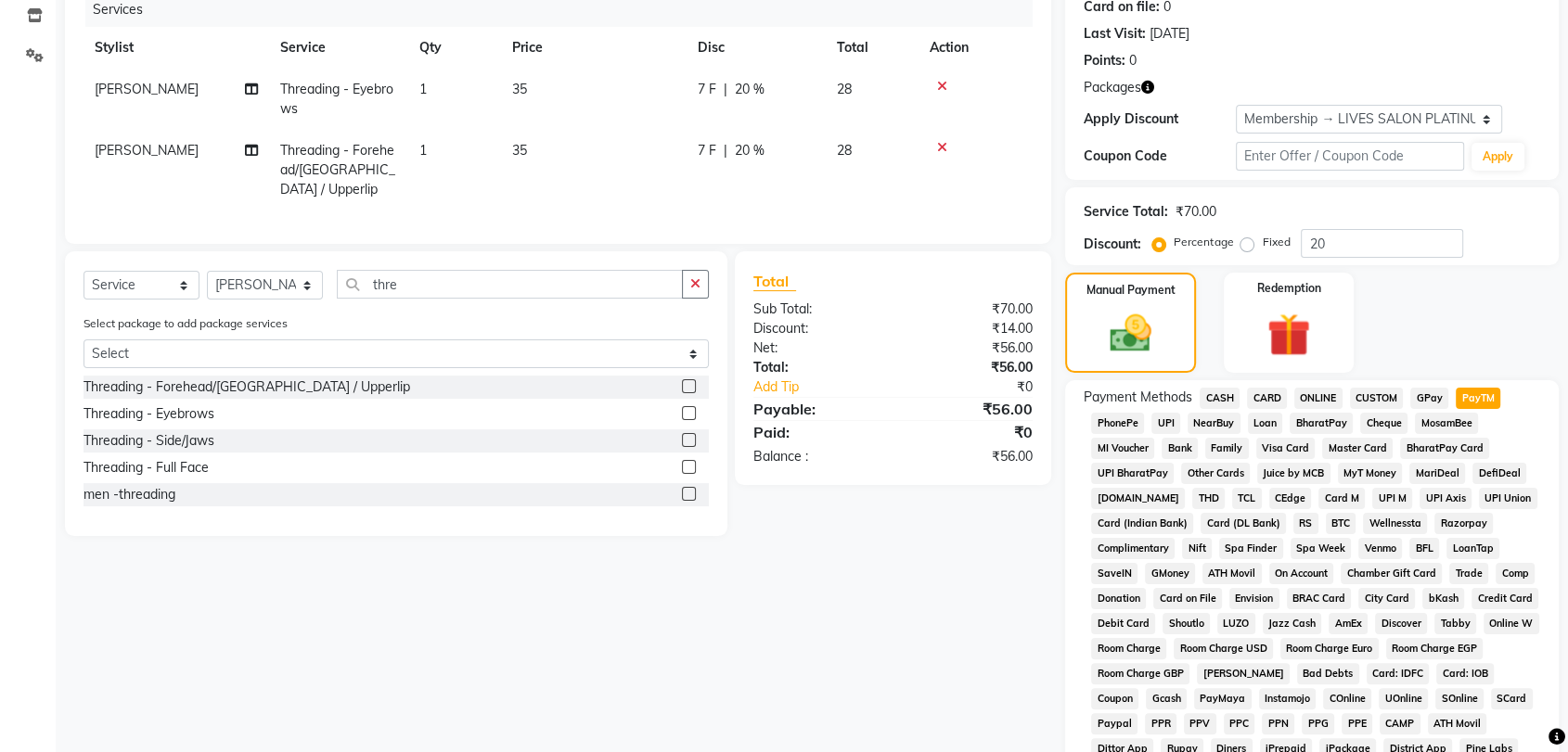
scroll to position [235, 0]
click at [940, 144] on icon at bounding box center [942, 149] width 10 height 13
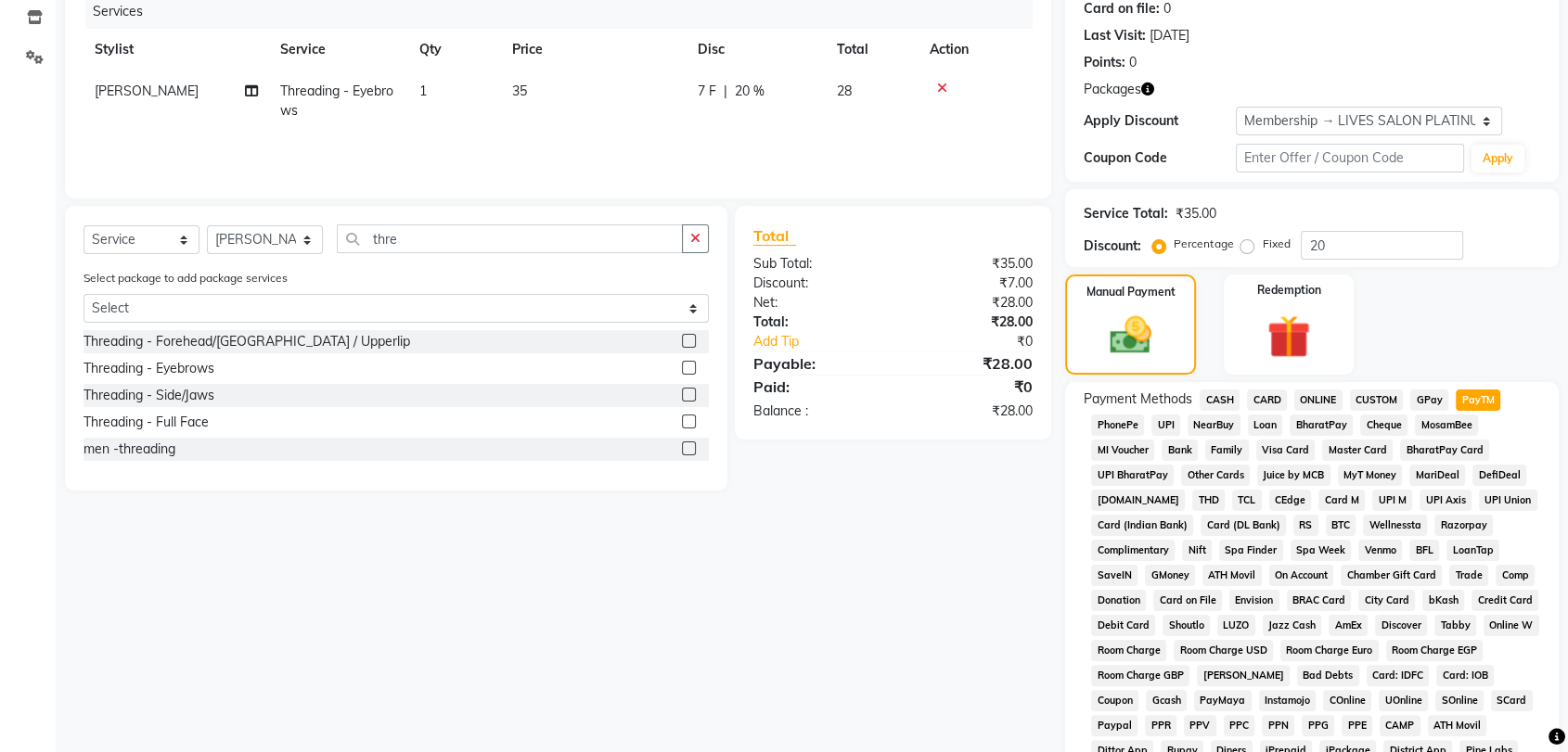
click at [1470, 402] on span "PayTM" at bounding box center [1478, 400] width 45 height 21
type input "28"
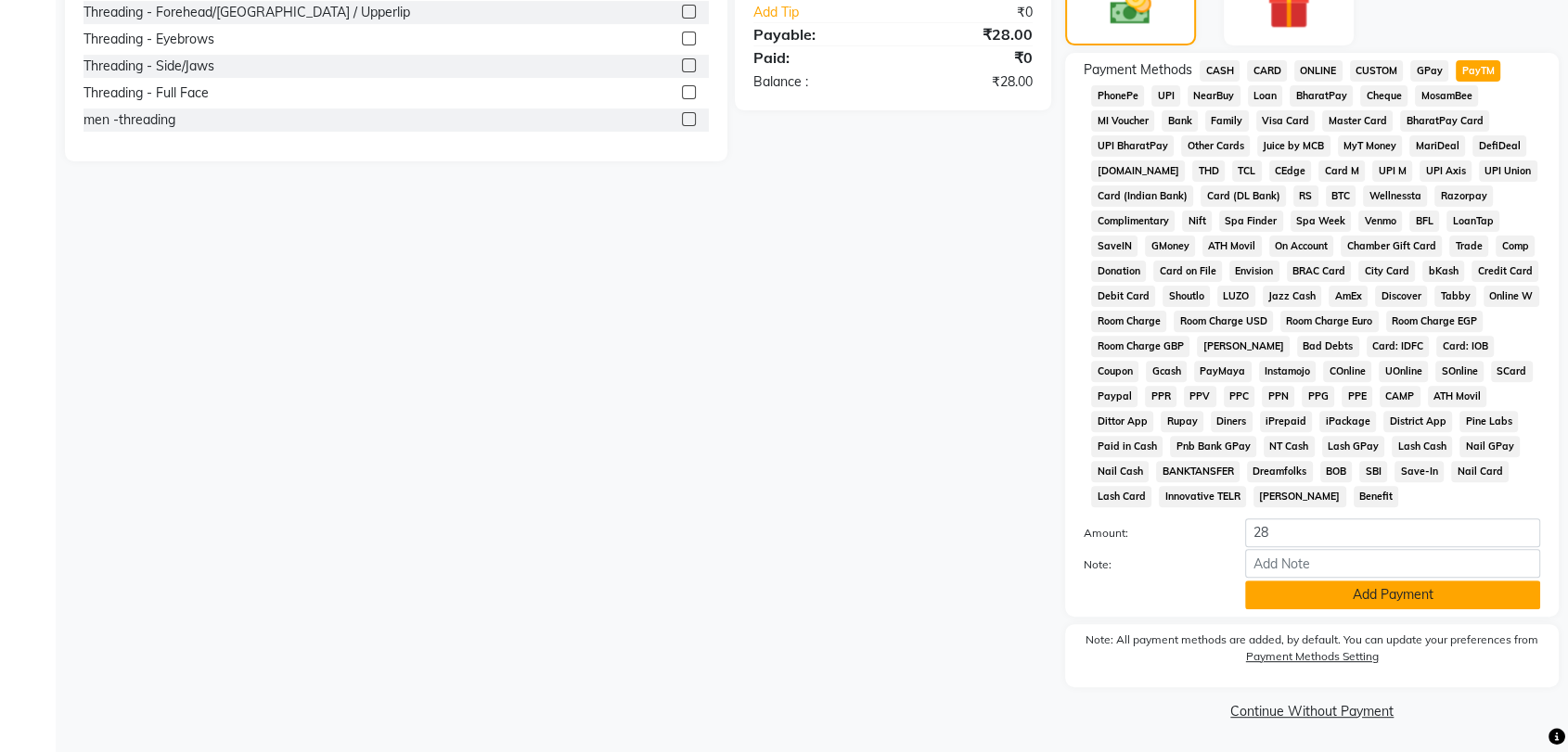
click at [1395, 582] on button "Add Payment" at bounding box center [1393, 595] width 295 height 29
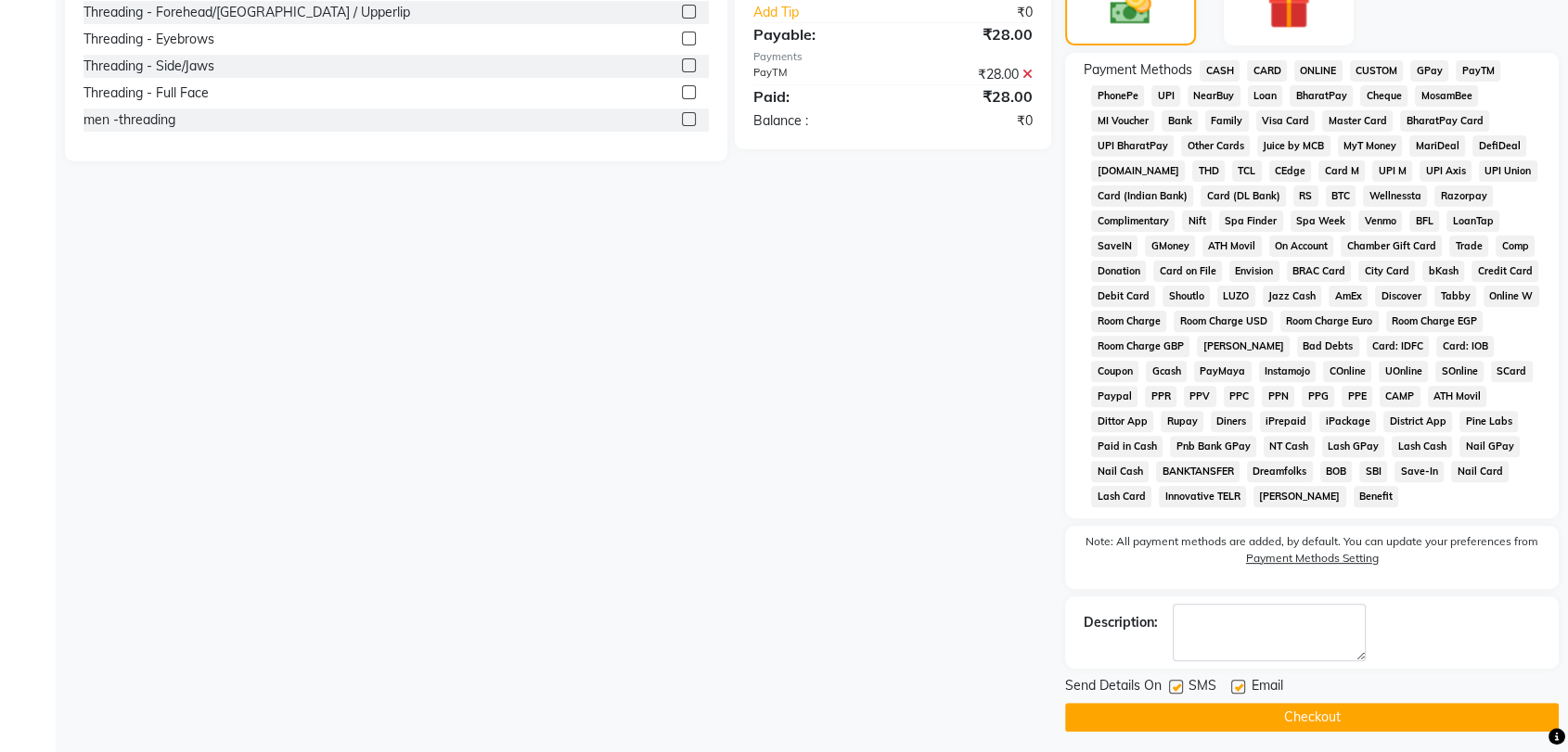
click at [1292, 712] on button "Checkout" at bounding box center [1312, 717] width 493 height 29
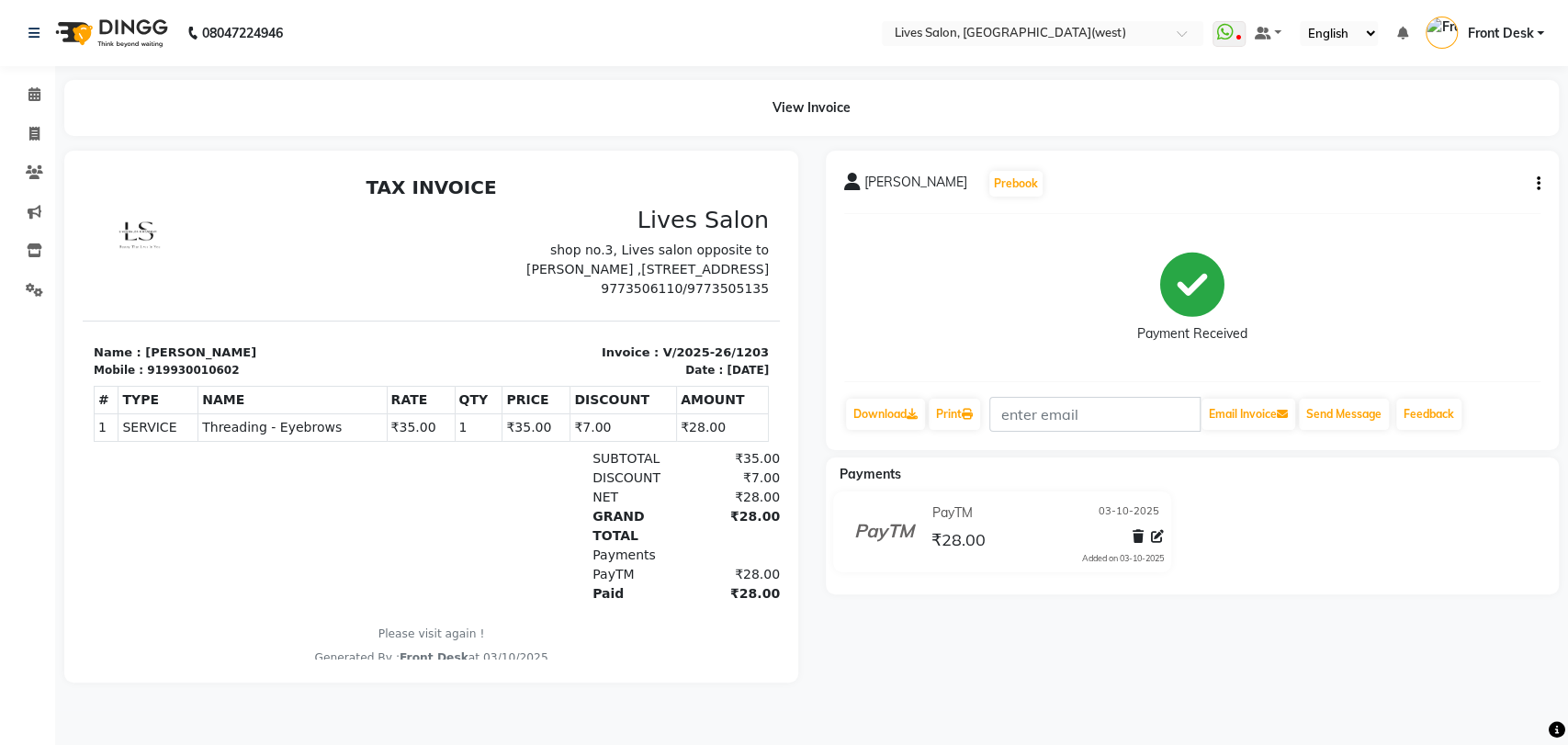
click at [1279, 705] on main "View Invoice megha Borkar Prebook Payment Received Download Print Email Invoice…" at bounding box center [811, 394] width 1512 height 630
click at [47, 140] on span at bounding box center [34, 134] width 32 height 21
select select "service"
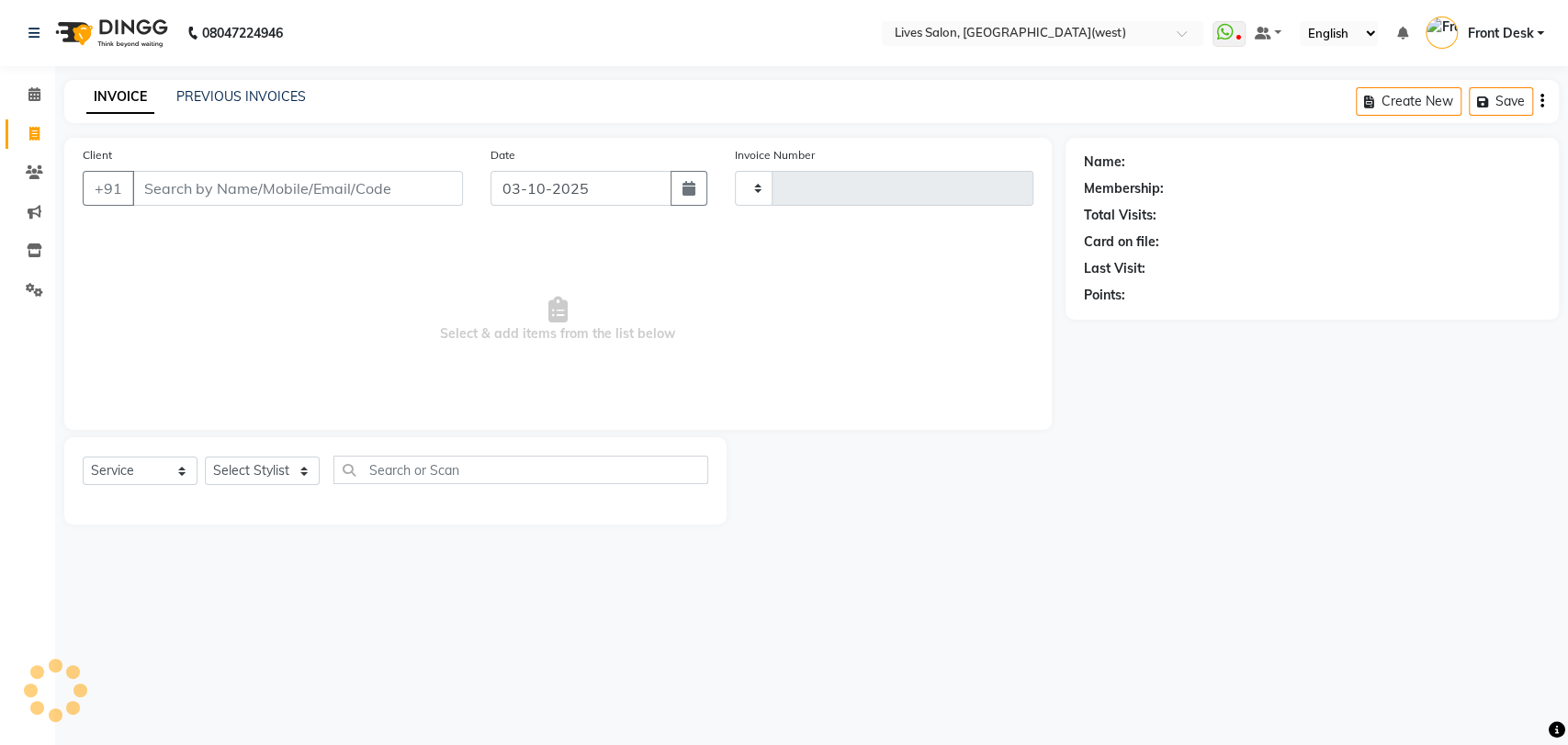
type input "1204"
select select "4342"
click at [215, 100] on link "PREVIOUS INVOICES" at bounding box center [241, 96] width 130 height 17
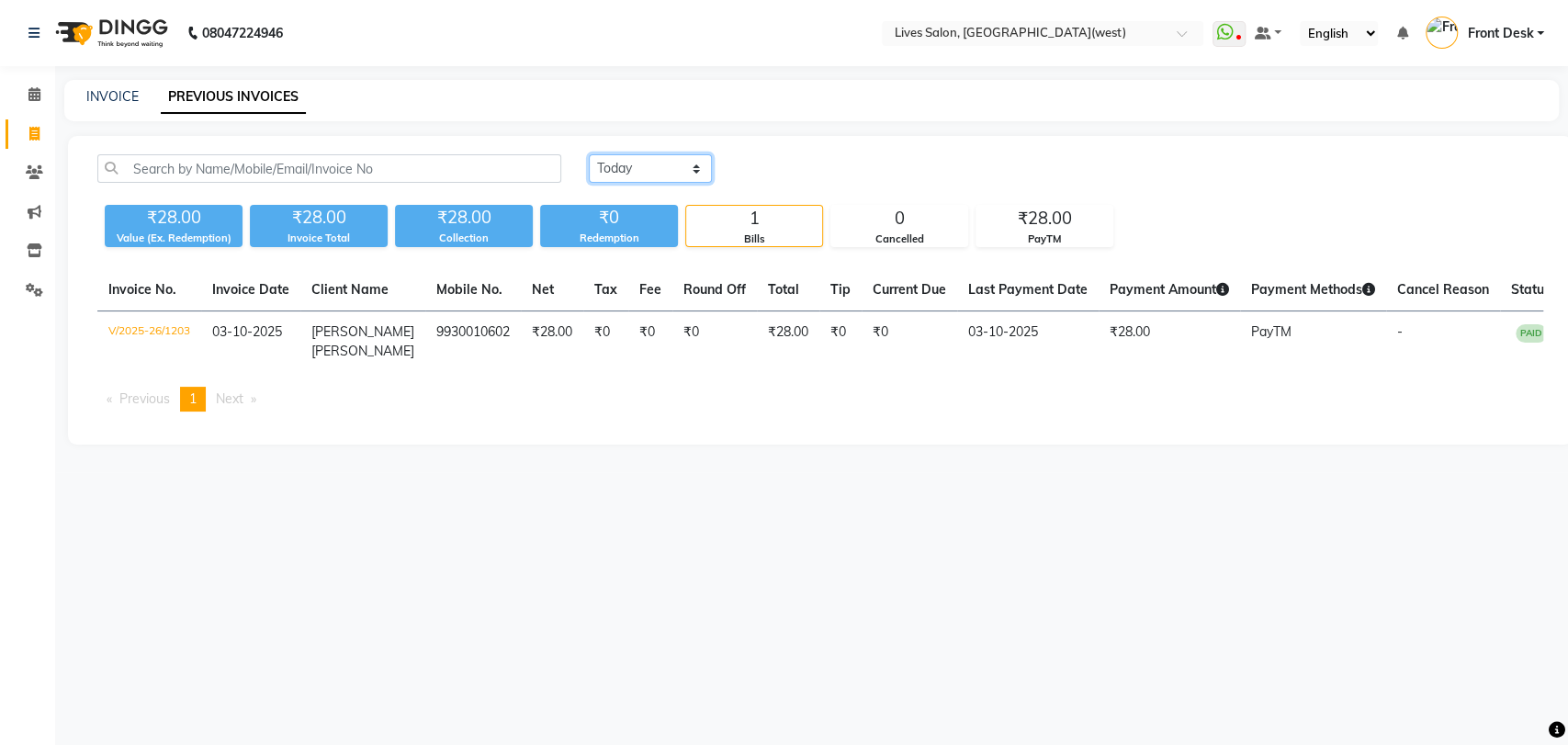
click at [674, 171] on select "Today Yesterday Custom Range" at bounding box center [649, 168] width 123 height 29
select select "[DATE]"
click at [588, 155] on select "Today Yesterday Custom Range" at bounding box center [649, 168] width 123 height 29
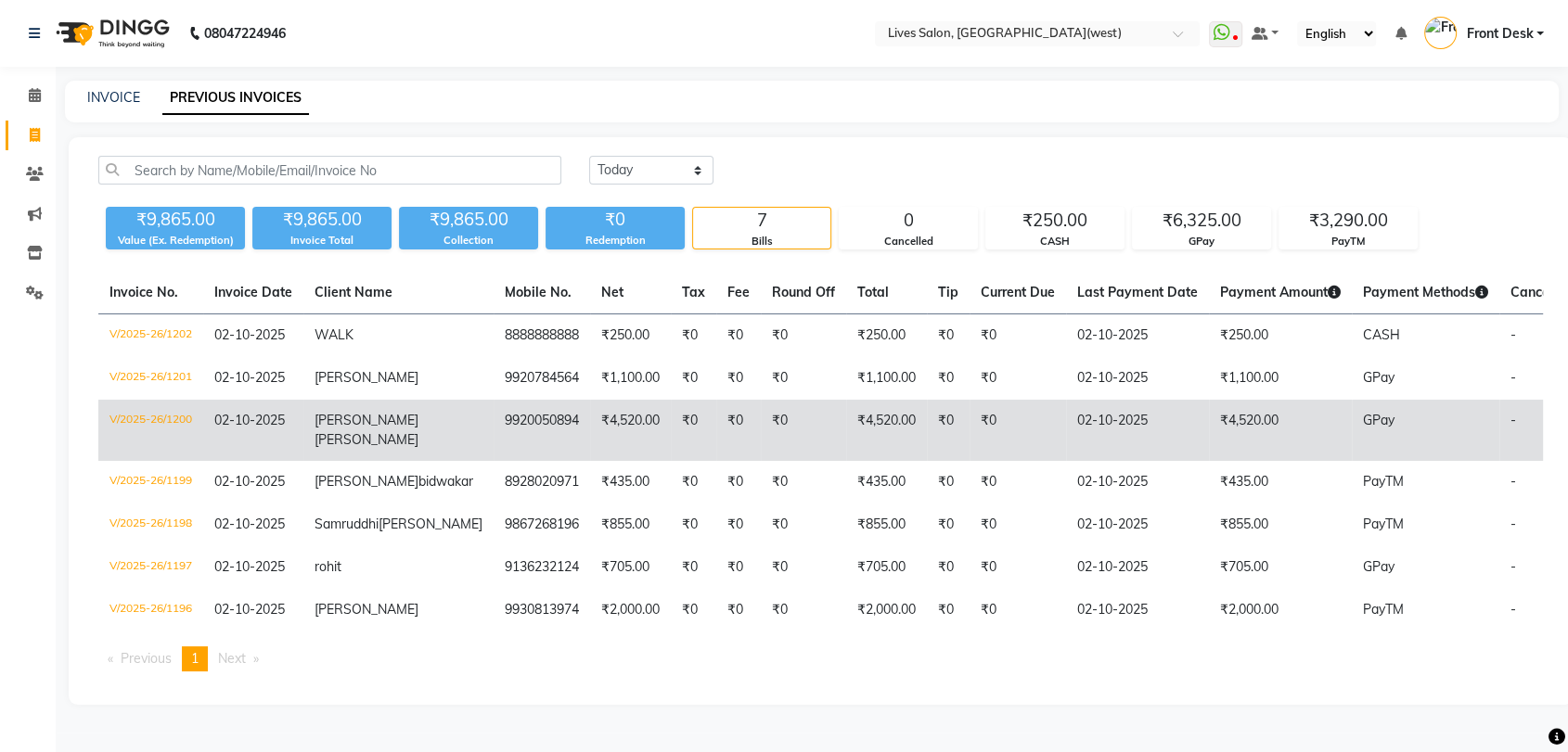
click at [591, 437] on td "₹4,520.00" at bounding box center [631, 431] width 80 height 62
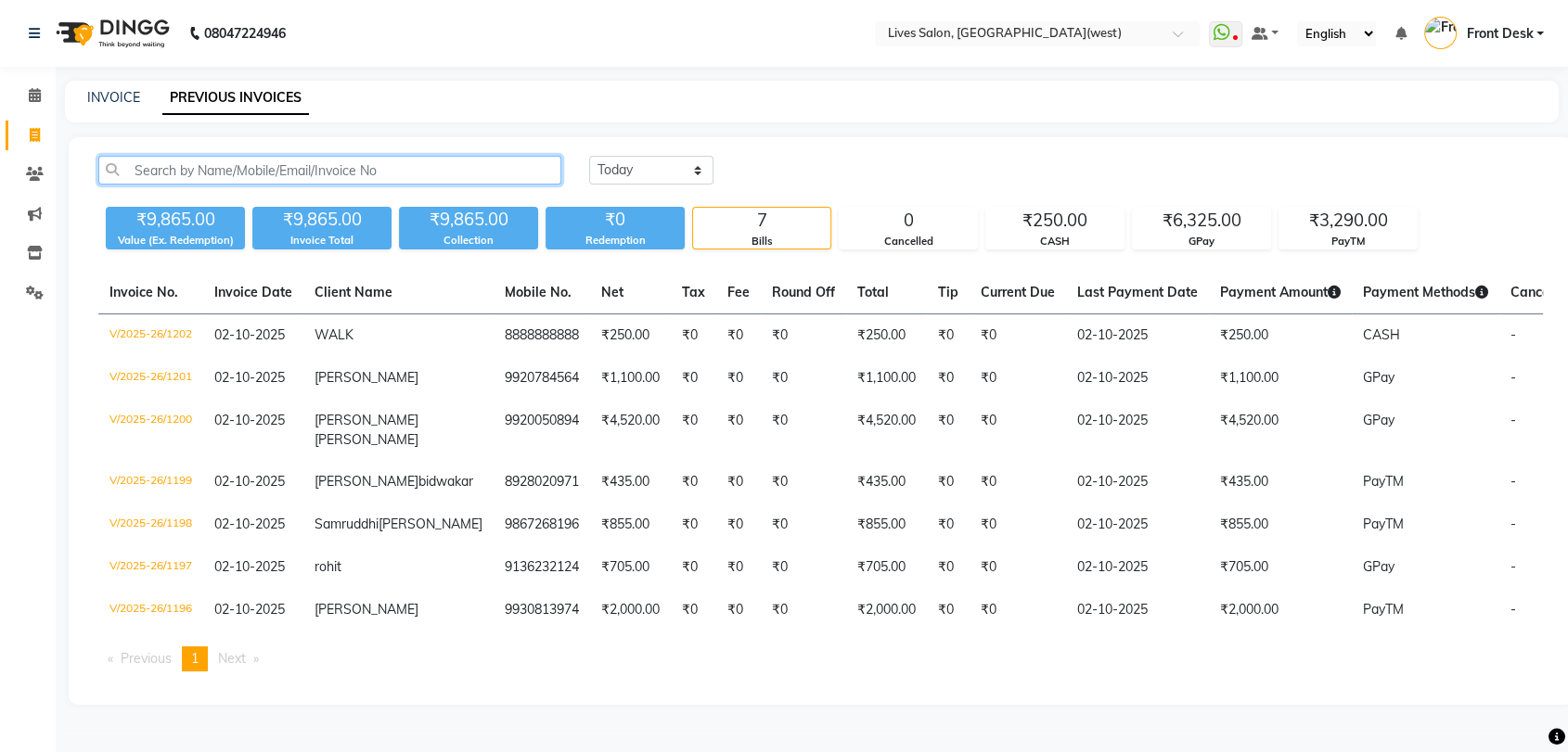
click at [164, 180] on input "text" at bounding box center [329, 170] width 463 height 29
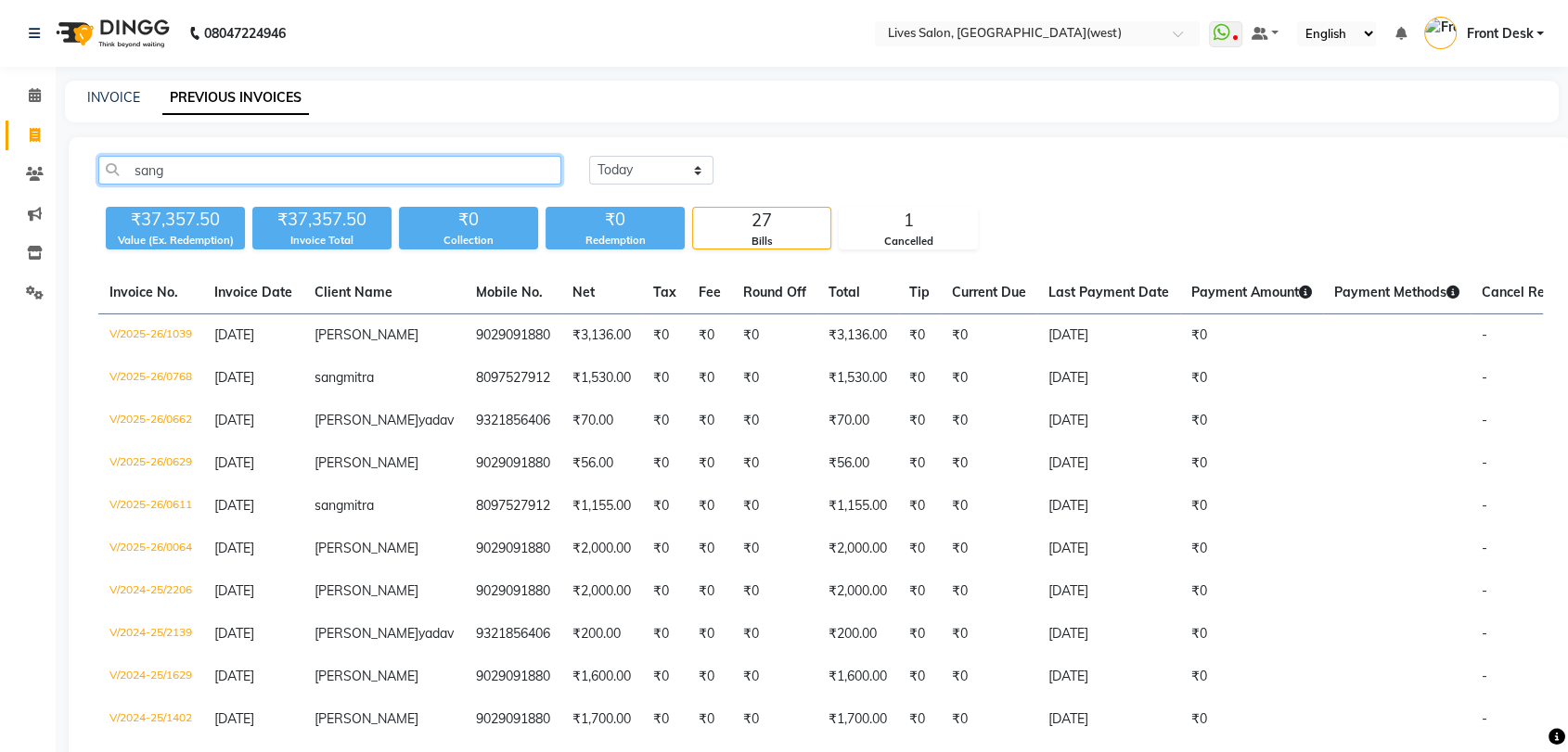
type input "sang"
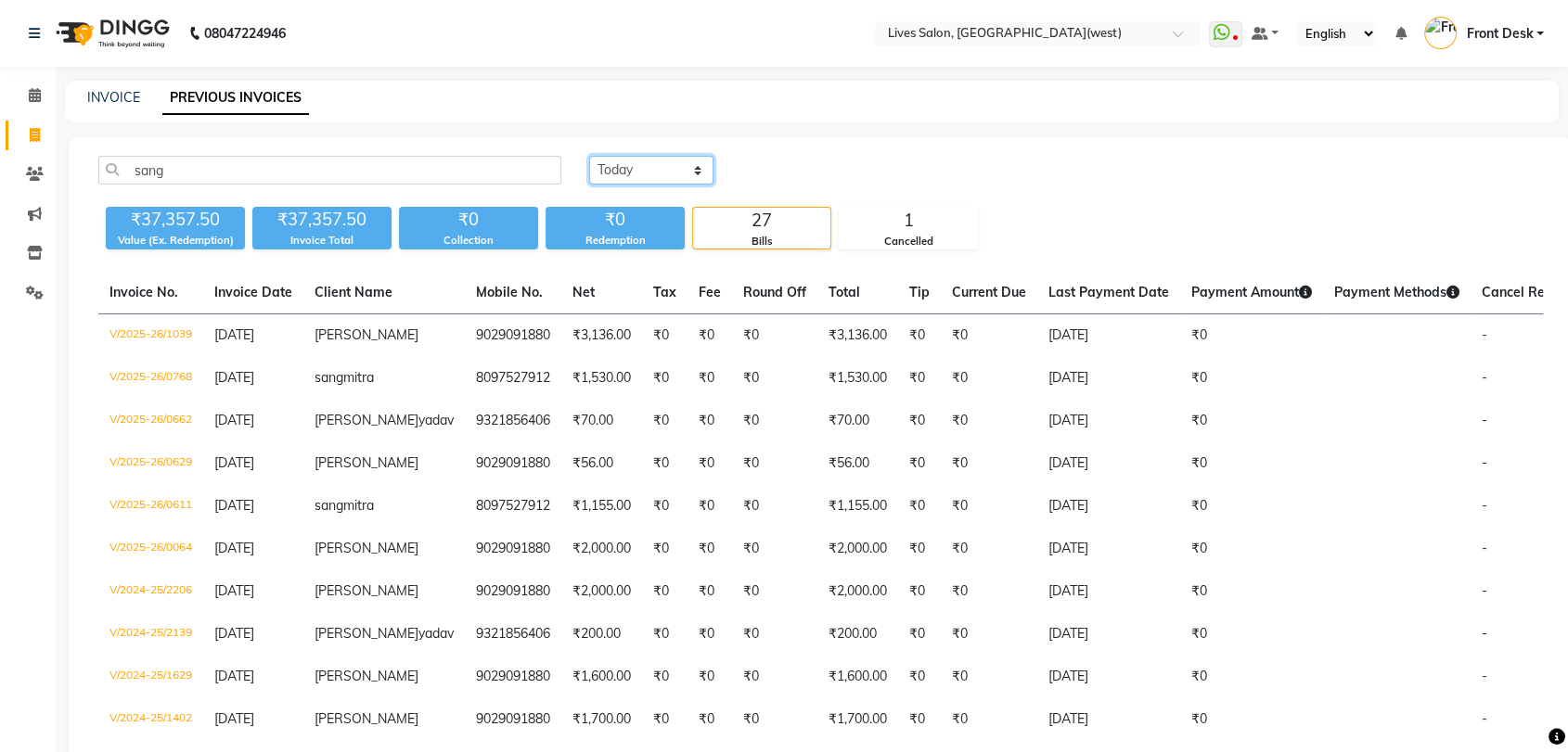
click at [668, 171] on select "Today Yesterday Custom Range" at bounding box center [651, 170] width 124 height 29
select select "today"
click at [590, 156] on select "Today Yesterday Custom Range" at bounding box center [651, 170] width 124 height 29
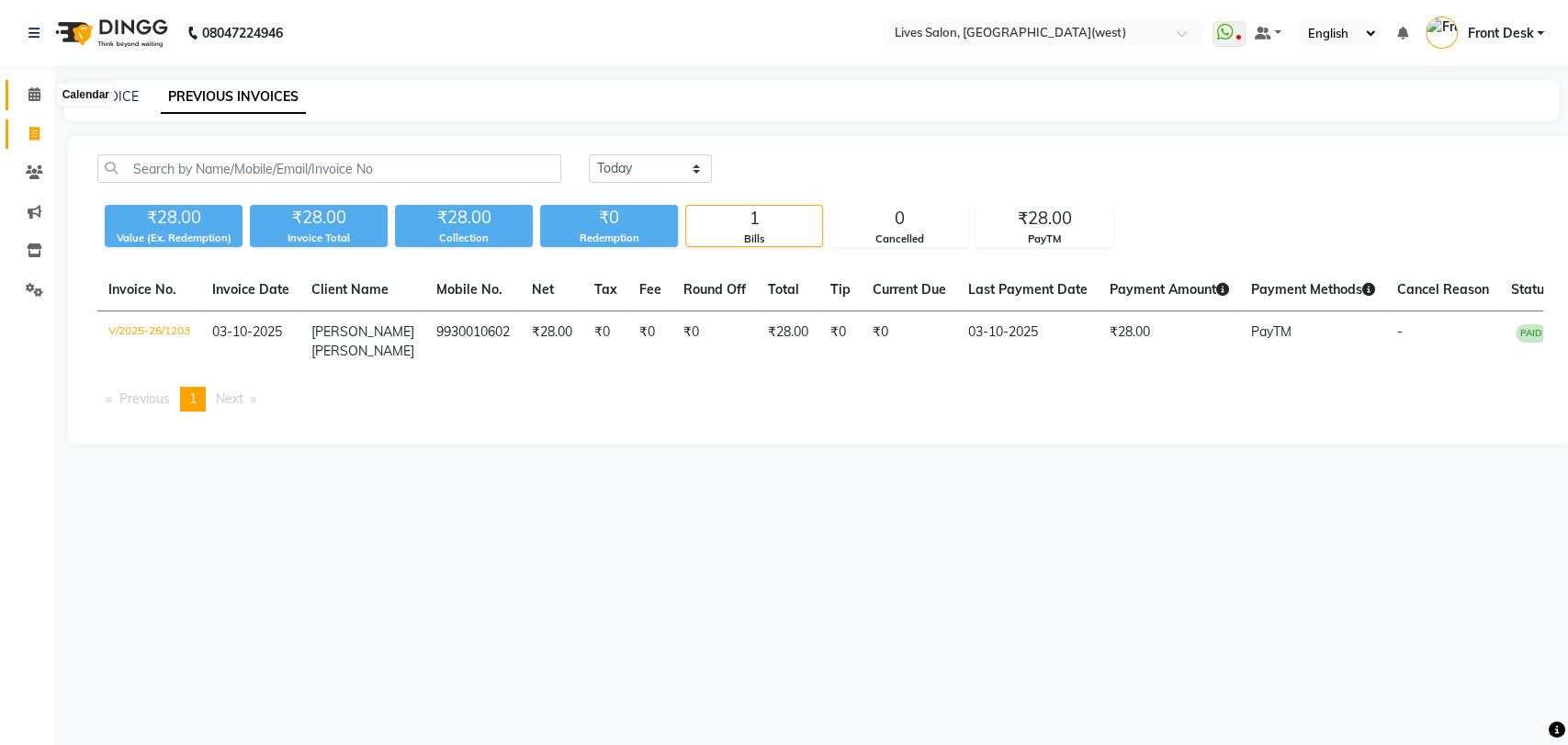
click at [37, 92] on icon at bounding box center [34, 93] width 12 height 14
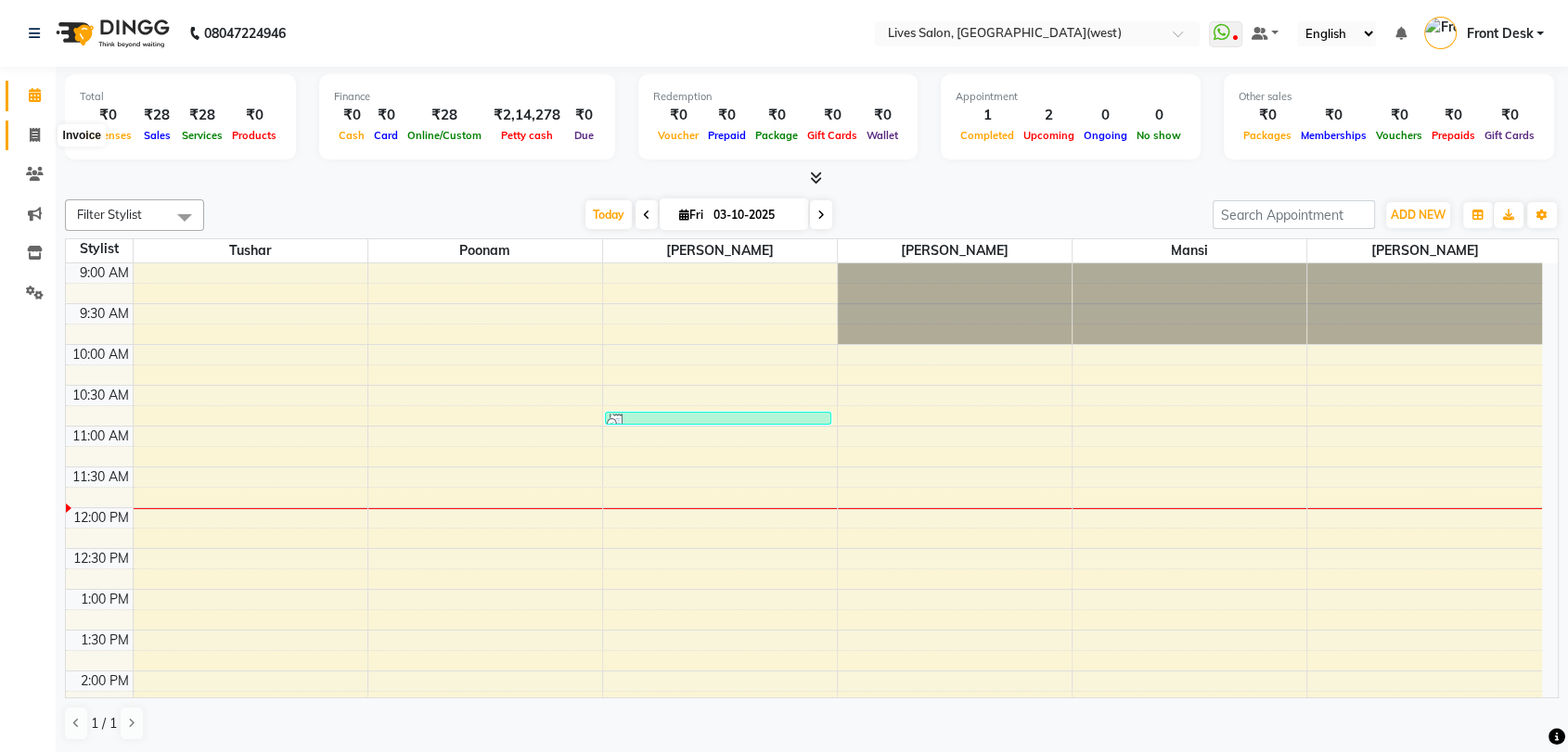
click at [42, 135] on span at bounding box center [35, 135] width 33 height 21
select select "4342"
select select "service"
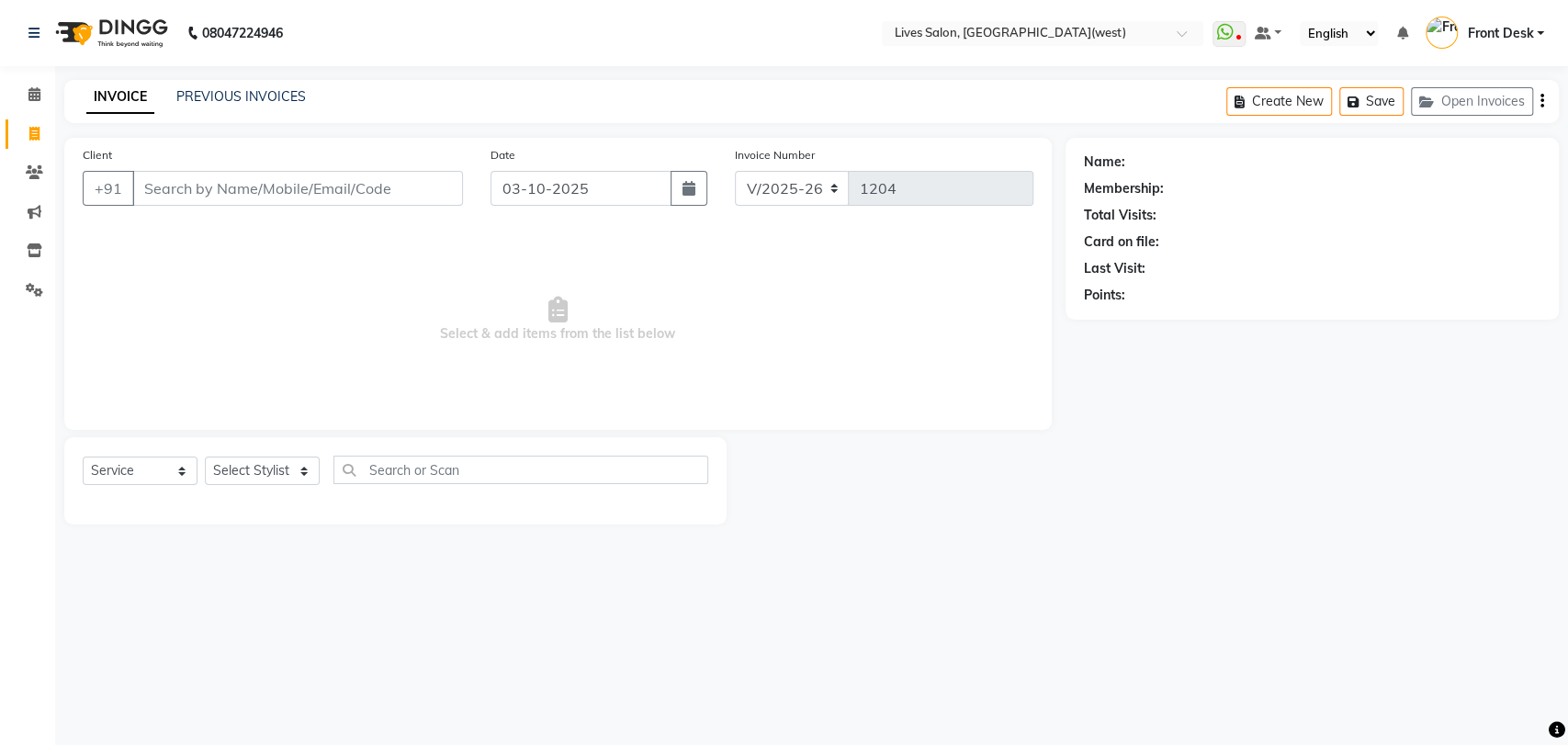
click at [237, 105] on div "PREVIOUS INVOICES" at bounding box center [241, 96] width 130 height 19
click at [235, 100] on link "PREVIOUS INVOICES" at bounding box center [241, 96] width 130 height 17
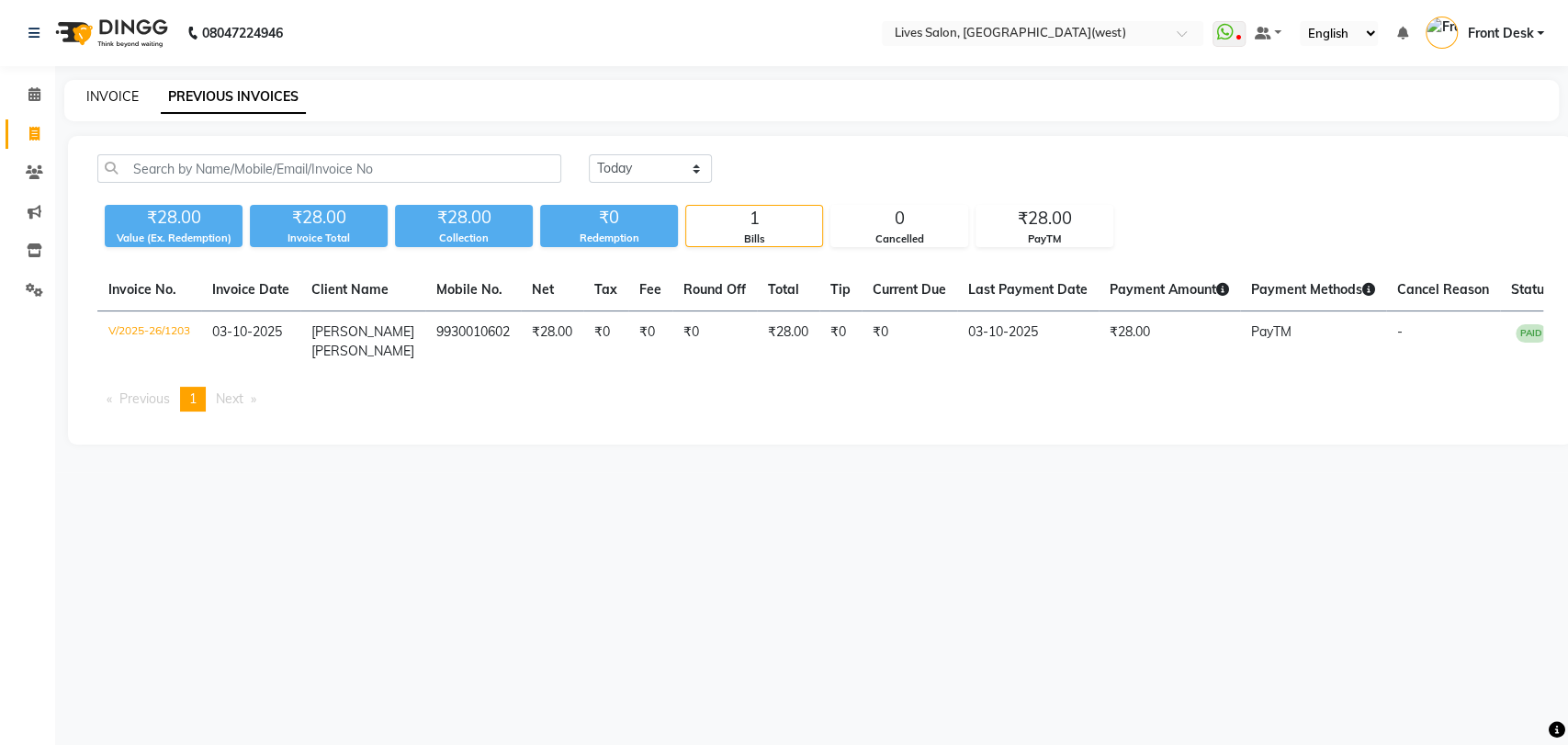
click at [118, 90] on link "INVOICE" at bounding box center [112, 96] width 53 height 17
select select "4342"
select select "service"
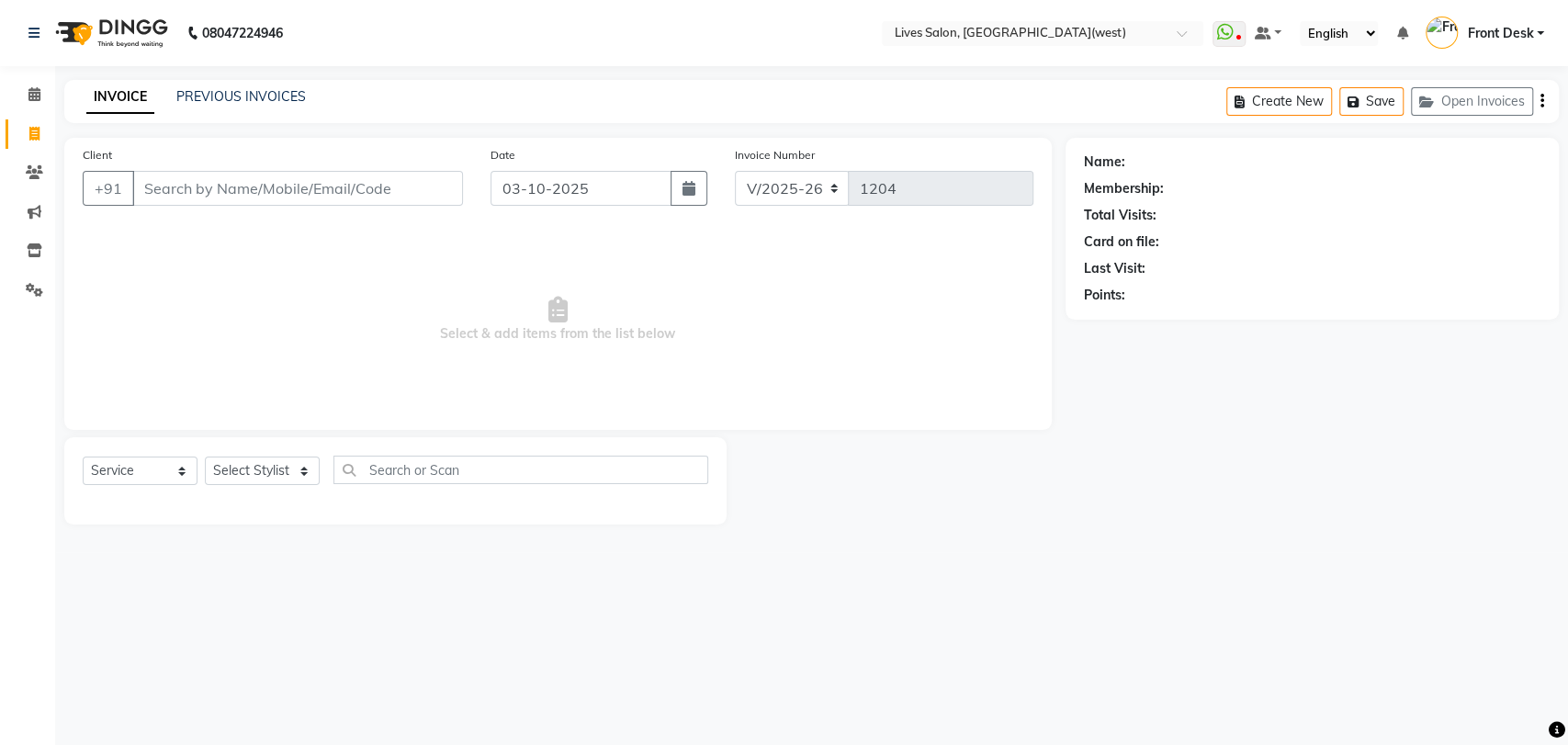
click at [191, 174] on input "Client" at bounding box center [297, 189] width 330 height 35
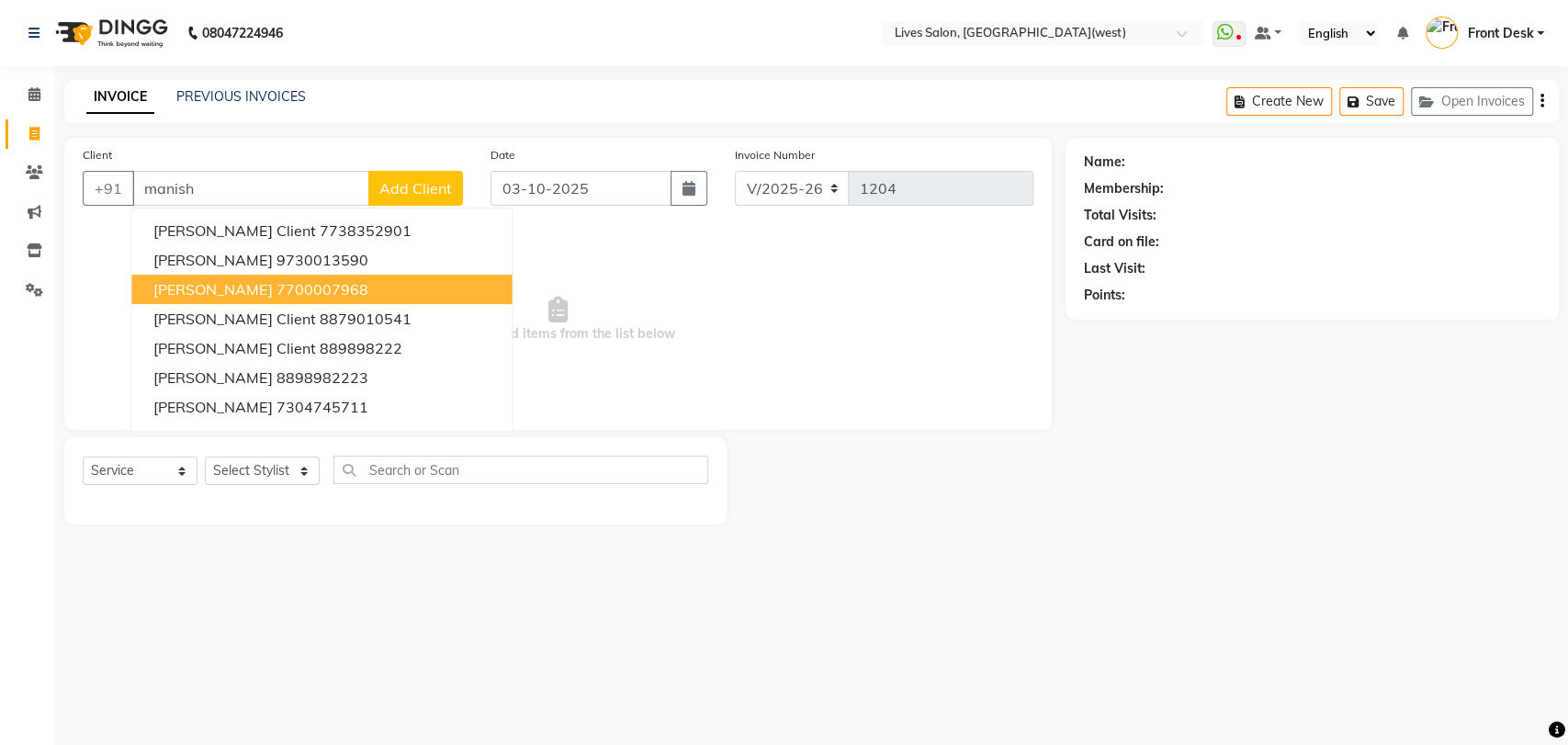
click at [199, 296] on span "Manish Pawshe" at bounding box center [213, 290] width 118 height 19
type input "7700007968"
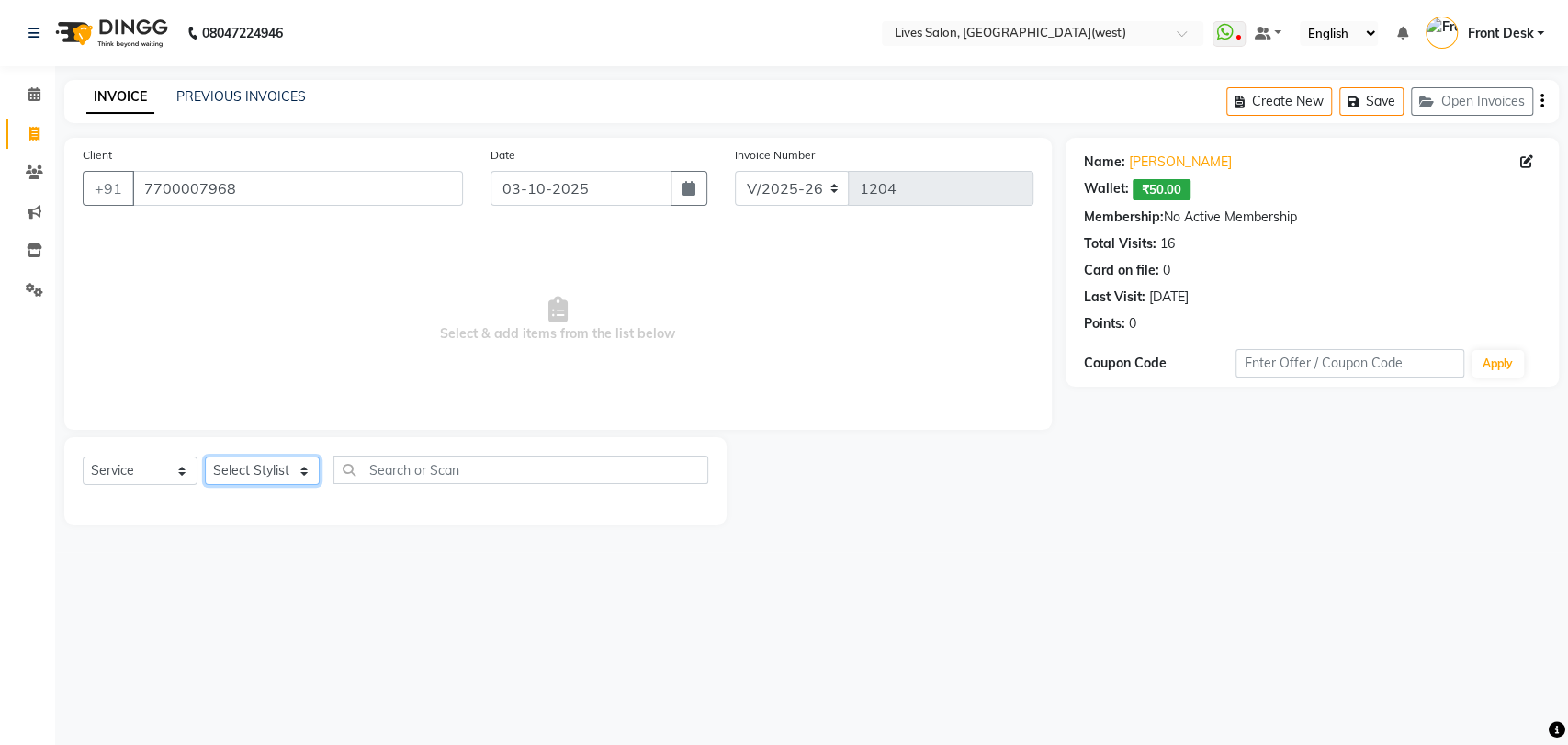
click at [290, 474] on select "Select Stylist Akshata Sarange Front Desk mansi Poonam Ratna Singh sameer salma…" at bounding box center [262, 471] width 115 height 29
select select "92753"
click at [204, 457] on select "Select Stylist Akshata Sarange Front Desk mansi Poonam Ratna Singh sameer salma…" at bounding box center [262, 471] width 115 height 29
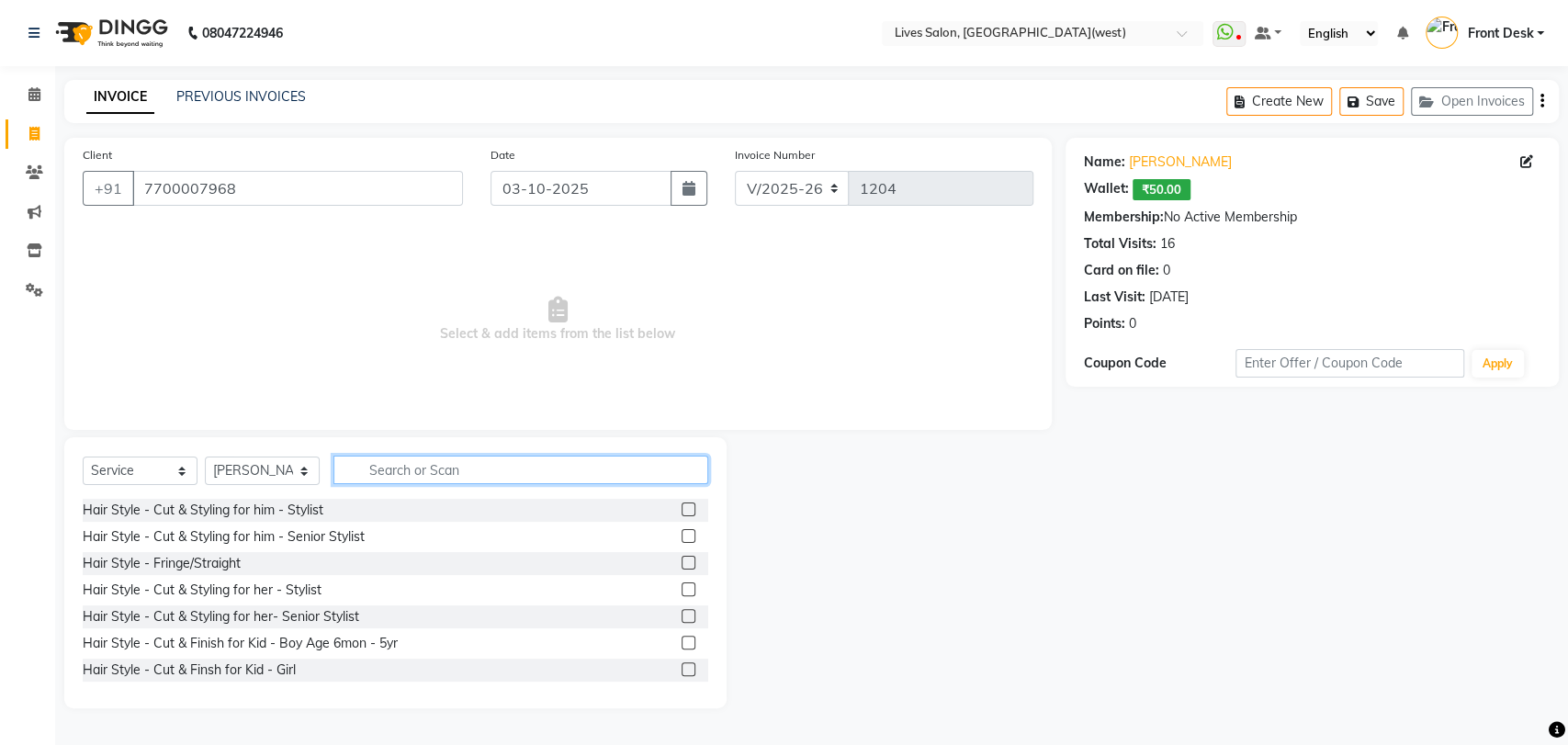
click at [360, 476] on input "text" at bounding box center [520, 470] width 375 height 29
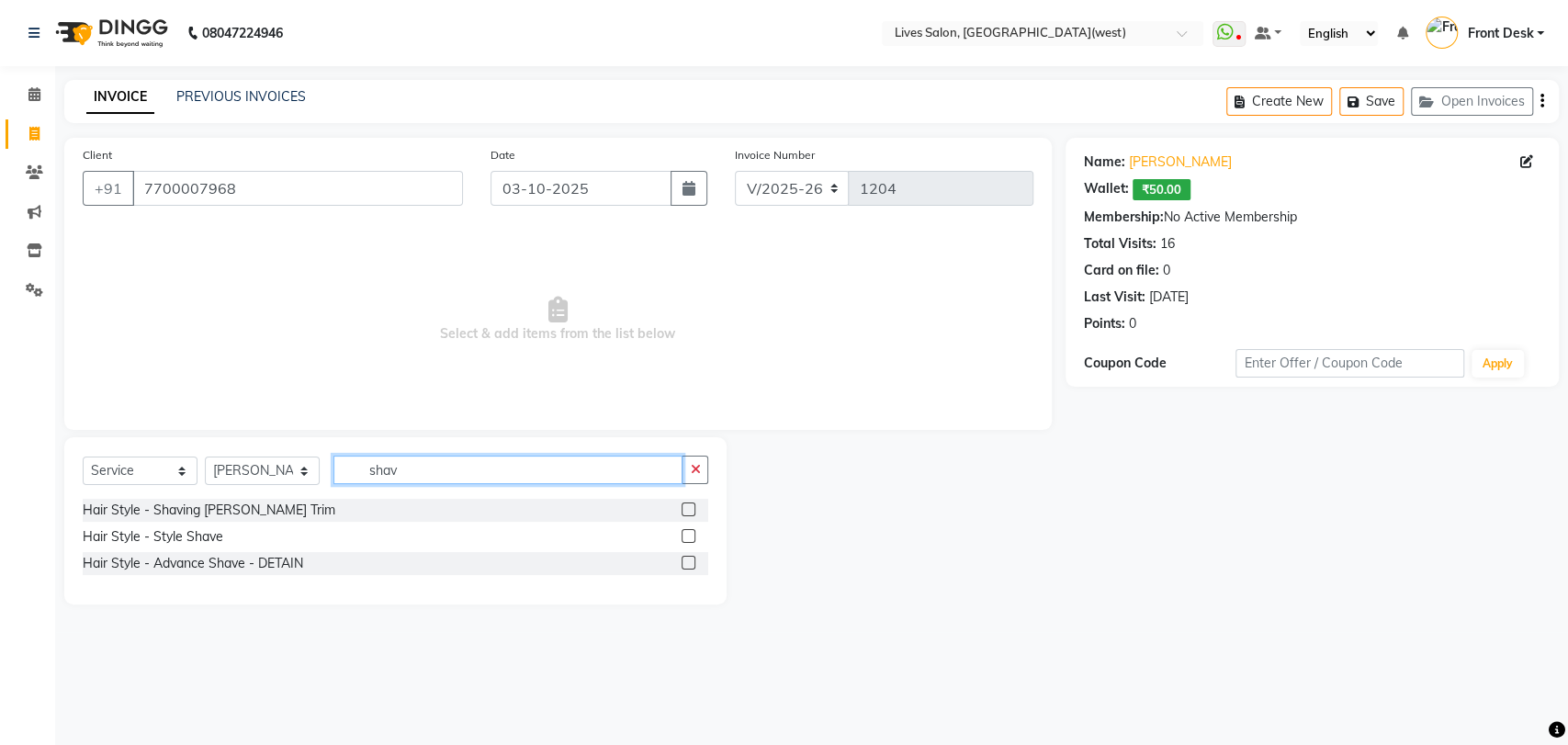
type input "shav"
click at [691, 509] on label at bounding box center [688, 509] width 14 height 14
click at [691, 509] on input "checkbox" at bounding box center [687, 510] width 12 height 12
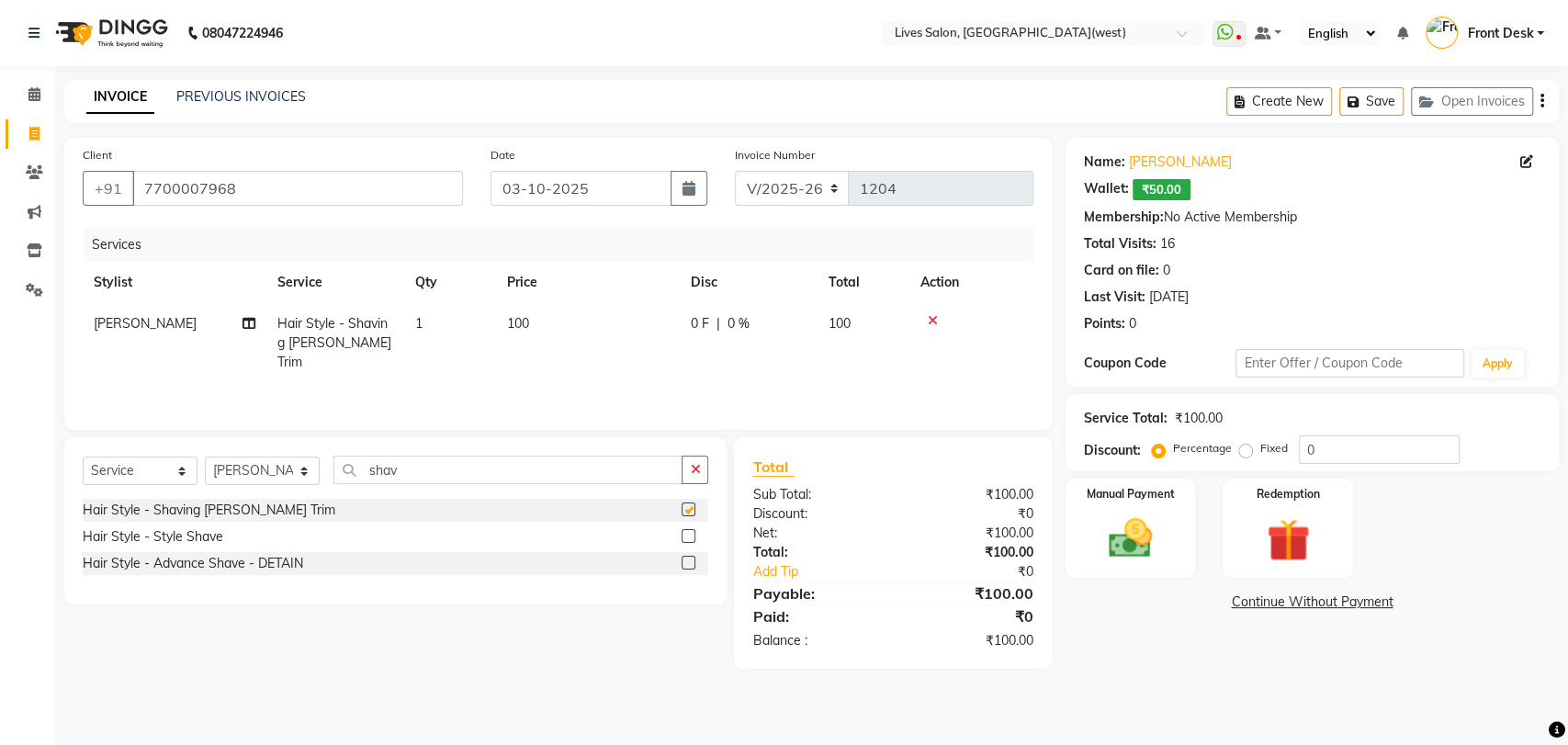
checkbox input "false"
click at [1117, 511] on div "Manual Payment" at bounding box center [1130, 528] width 136 height 104
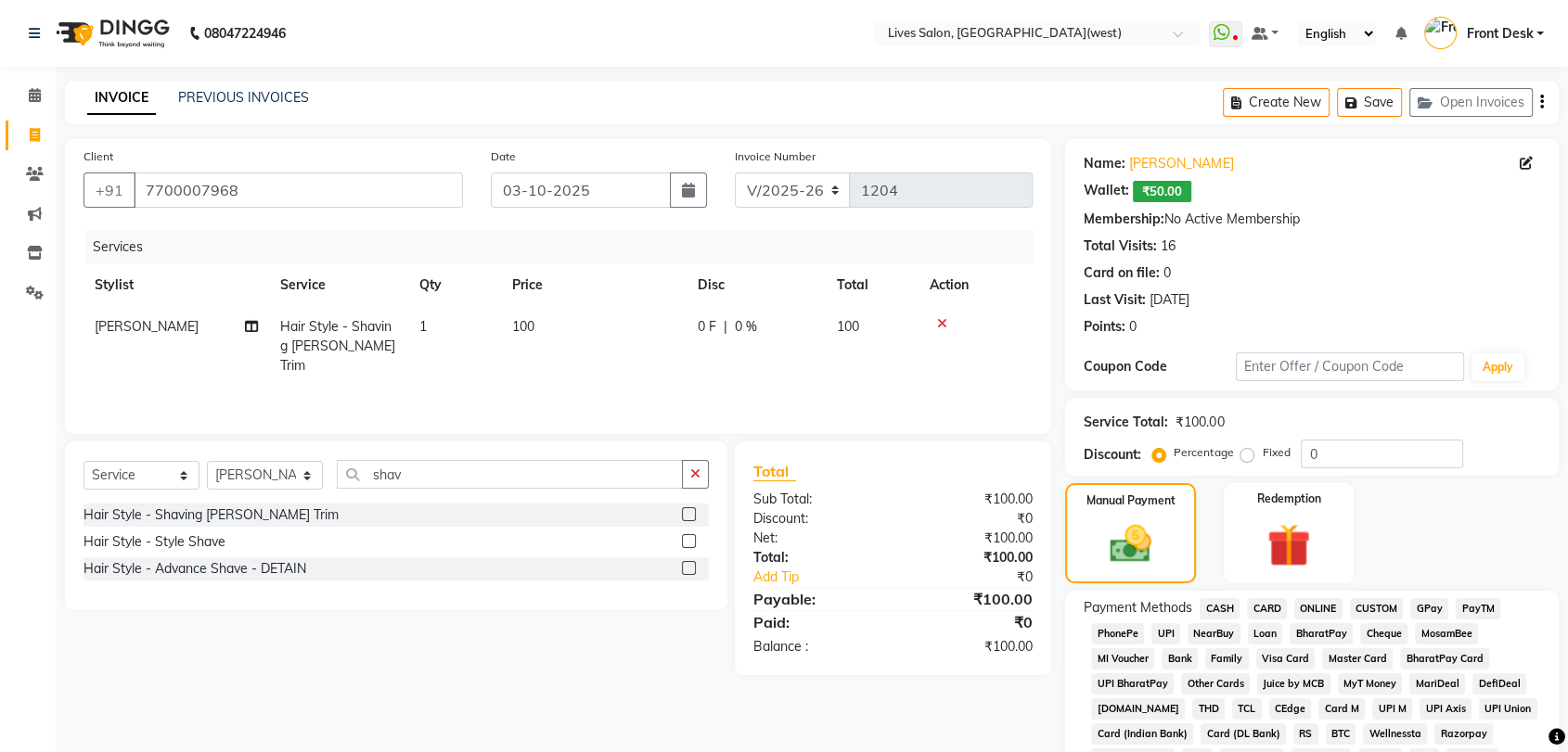
click at [1226, 604] on span "CASH" at bounding box center [1219, 608] width 40 height 21
drag, startPoint x: 1487, startPoint y: 362, endPoint x: 1576, endPoint y: 315, distance: 100.6
click at [1568, 315] on html "08047224946 Select Location × Lives Salon, Kalyan(west) WhatsApp Status ✕ Statu…" at bounding box center [784, 376] width 1568 height 752
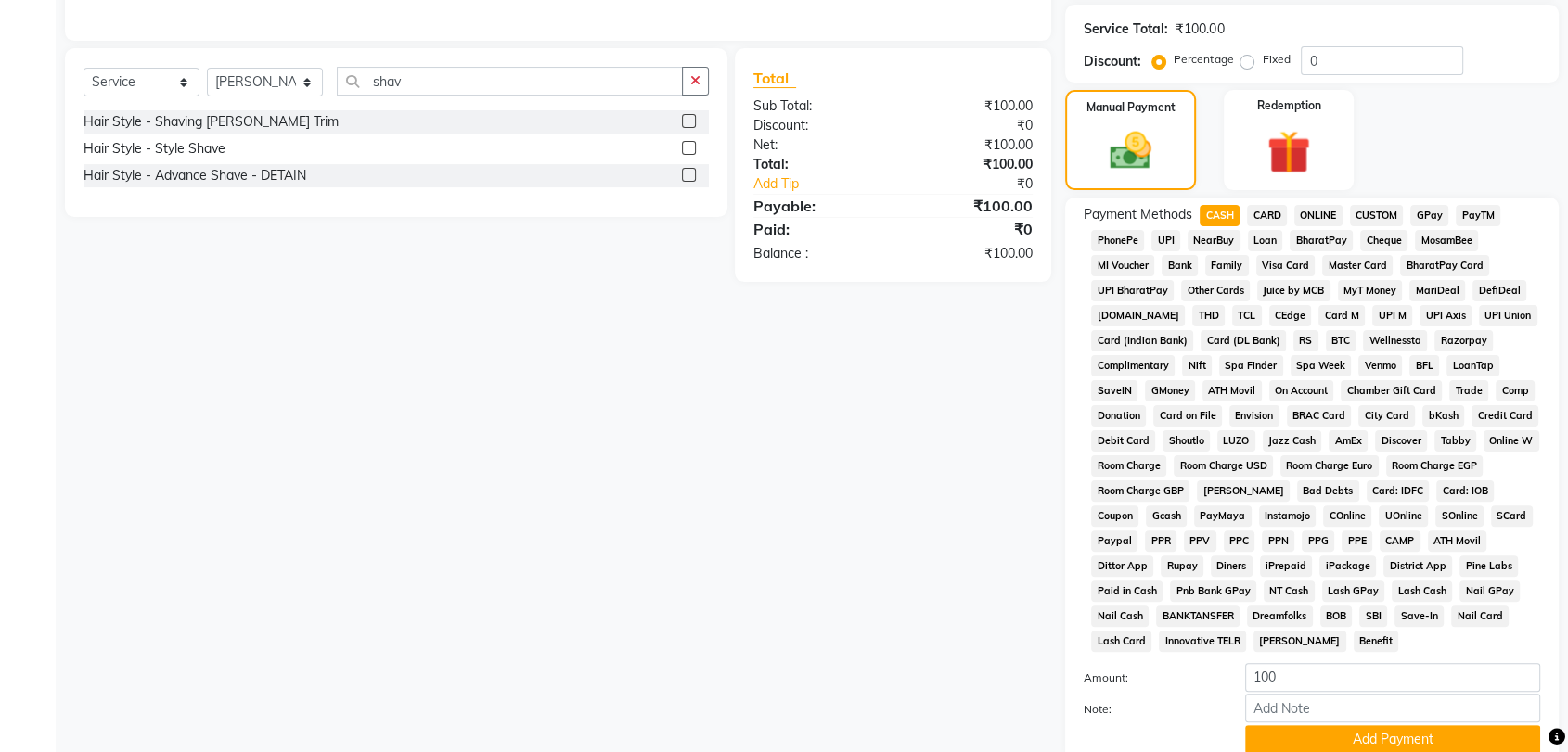
scroll to position [538, 0]
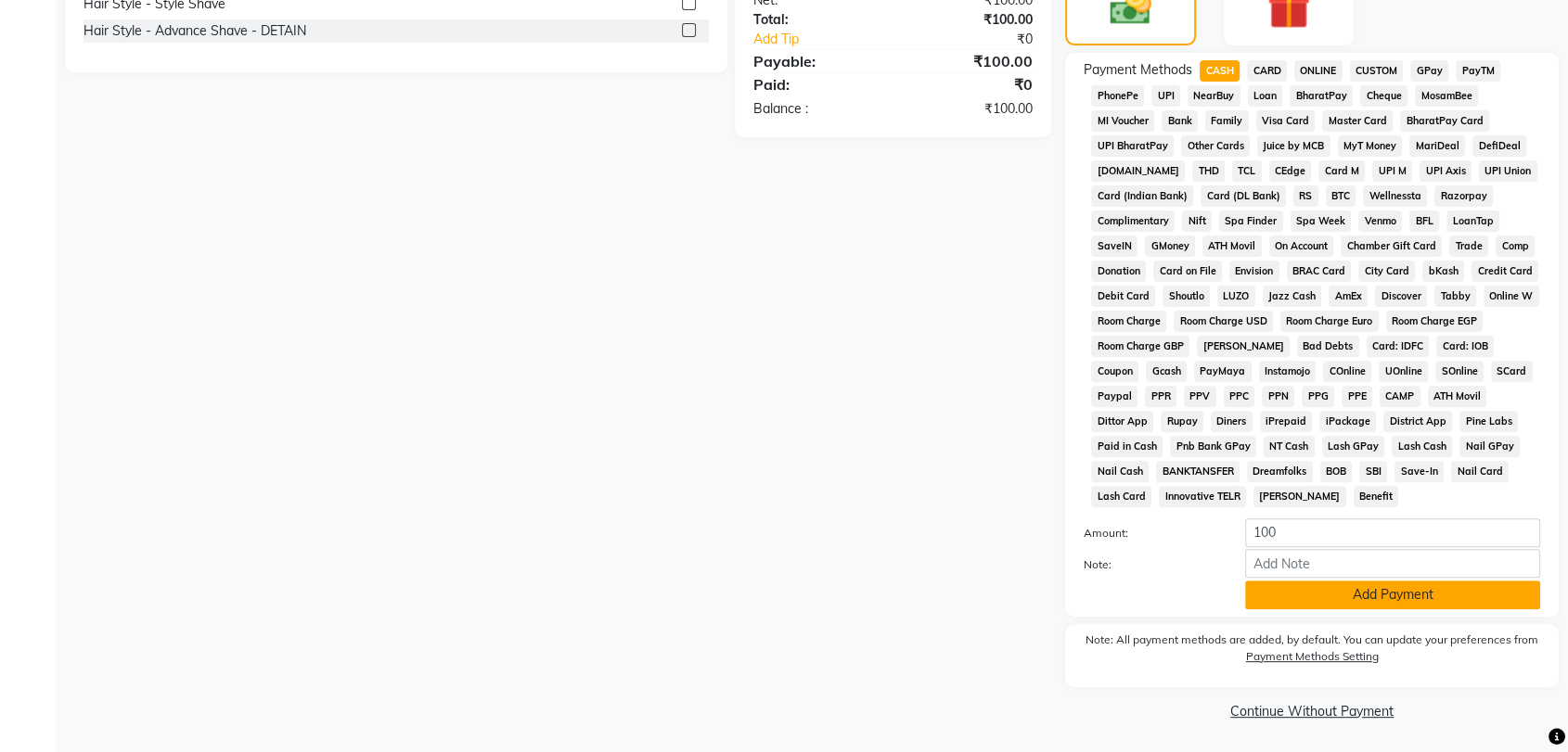
click at [1422, 594] on button "Add Payment" at bounding box center [1393, 595] width 295 height 29
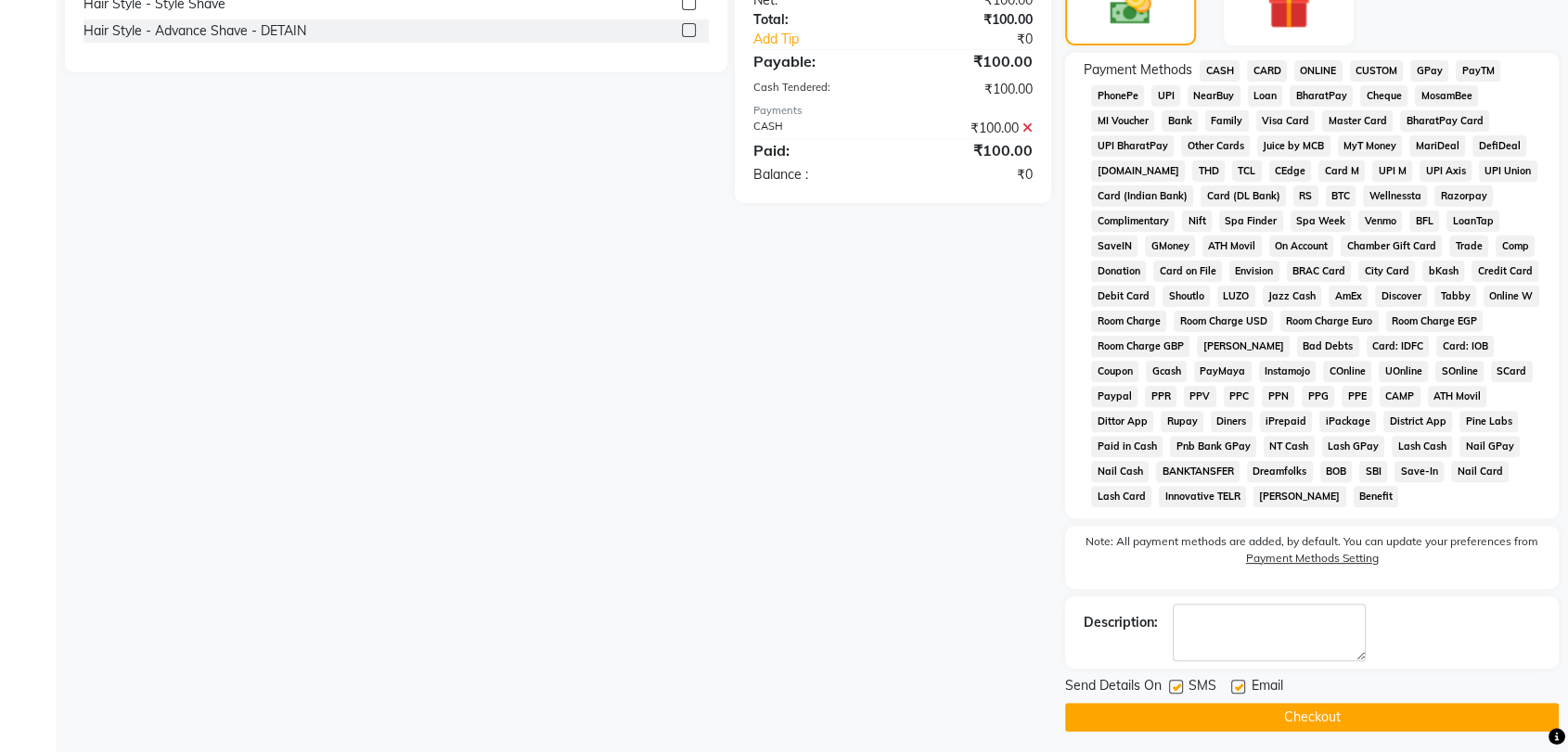
click at [1382, 716] on button "Checkout" at bounding box center [1312, 717] width 493 height 29
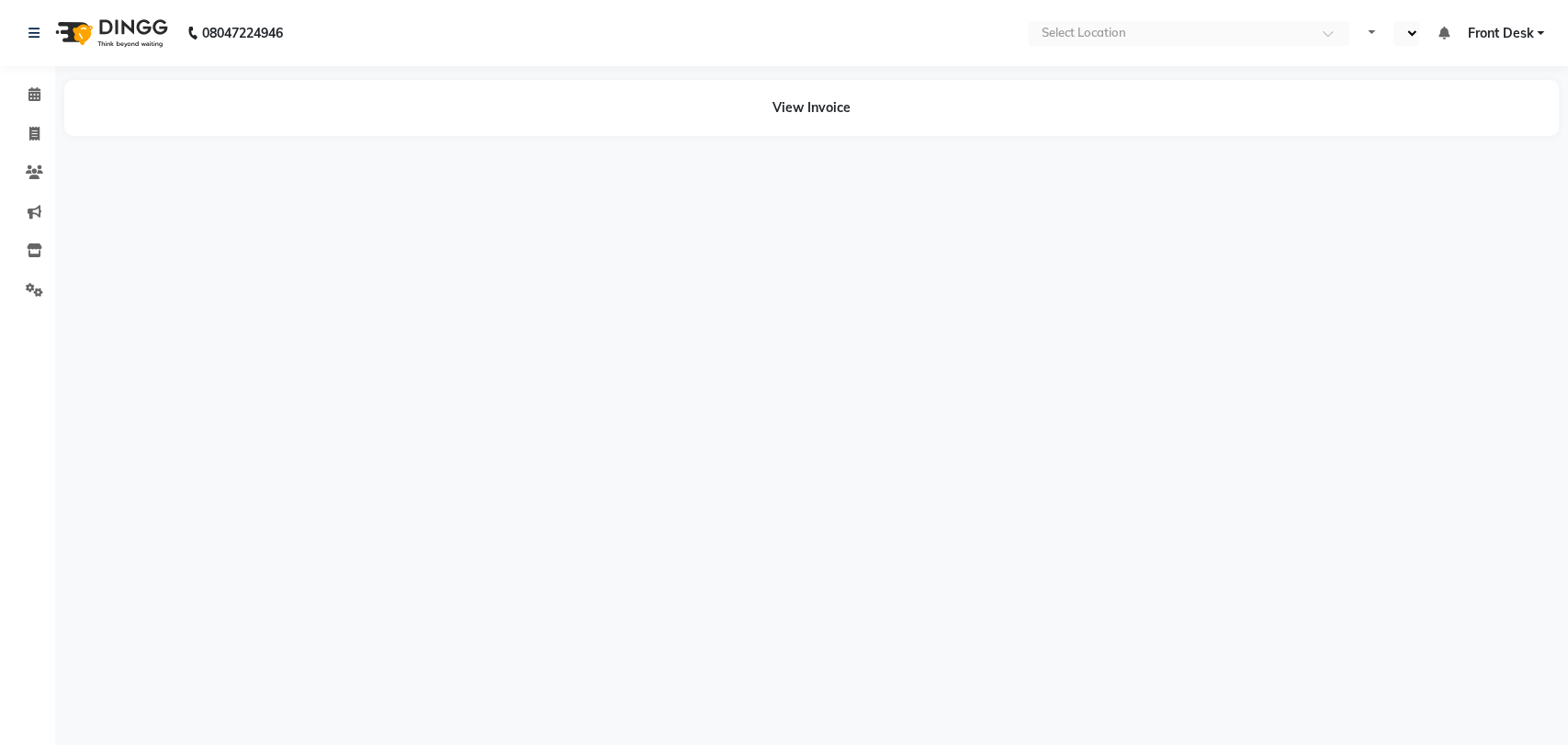
select select "en"
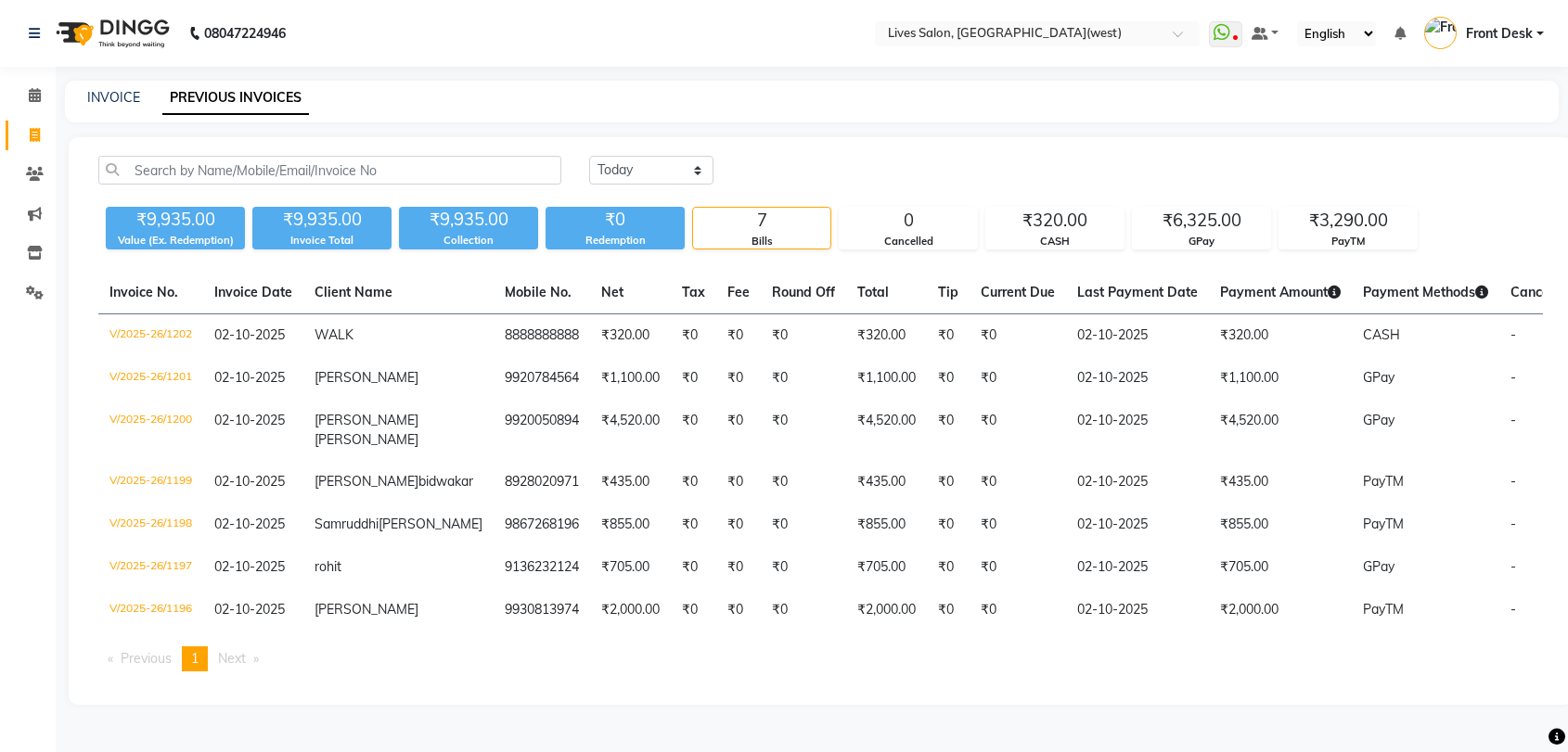
select select "[DATE]"
click at [122, 92] on link "INVOICE" at bounding box center [113, 97] width 53 height 17
select select "service"
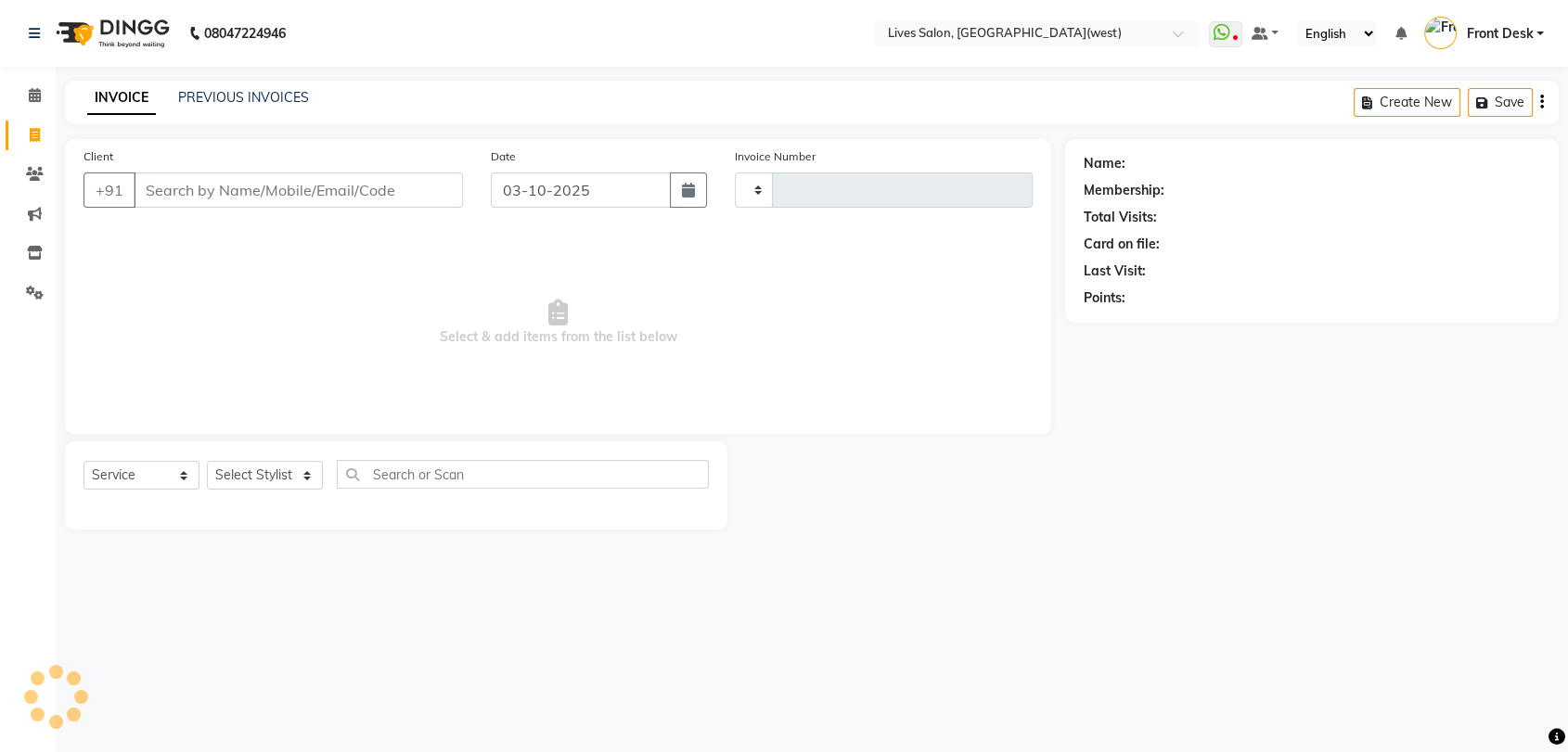
type input "1205"
select select "4342"
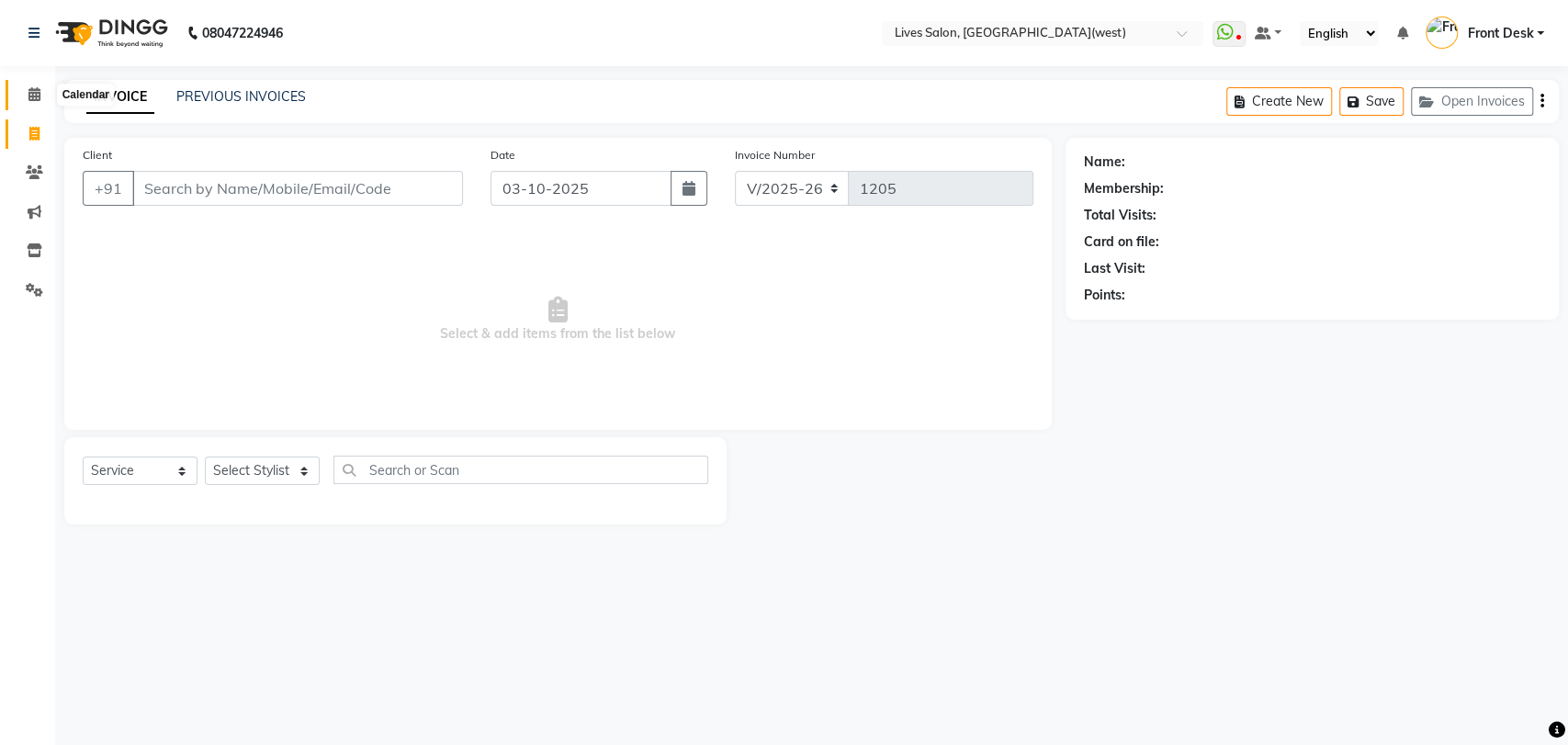
click at [37, 99] on icon at bounding box center [34, 93] width 12 height 14
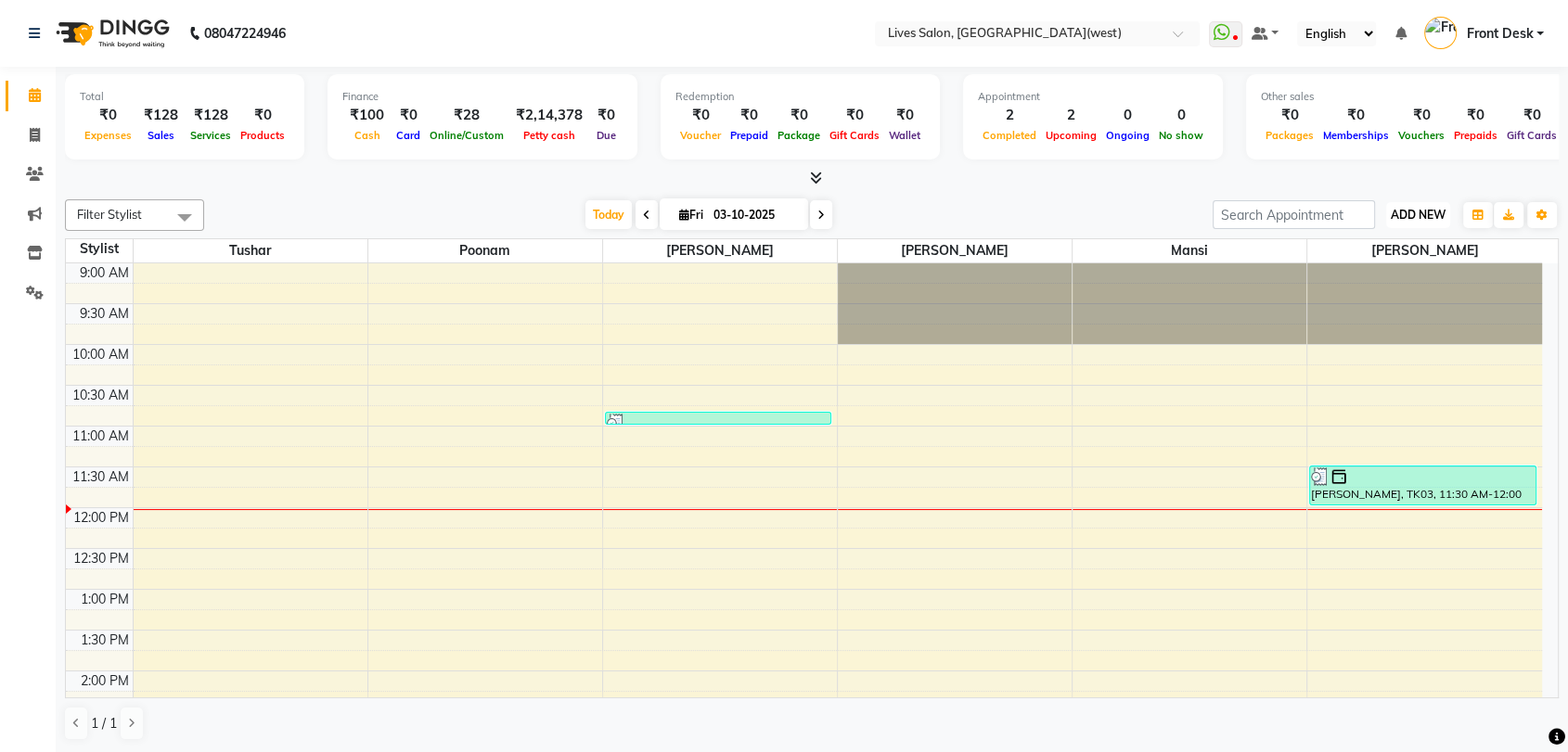
click at [1404, 220] on span "ADD NEW" at bounding box center [1418, 214] width 55 height 14
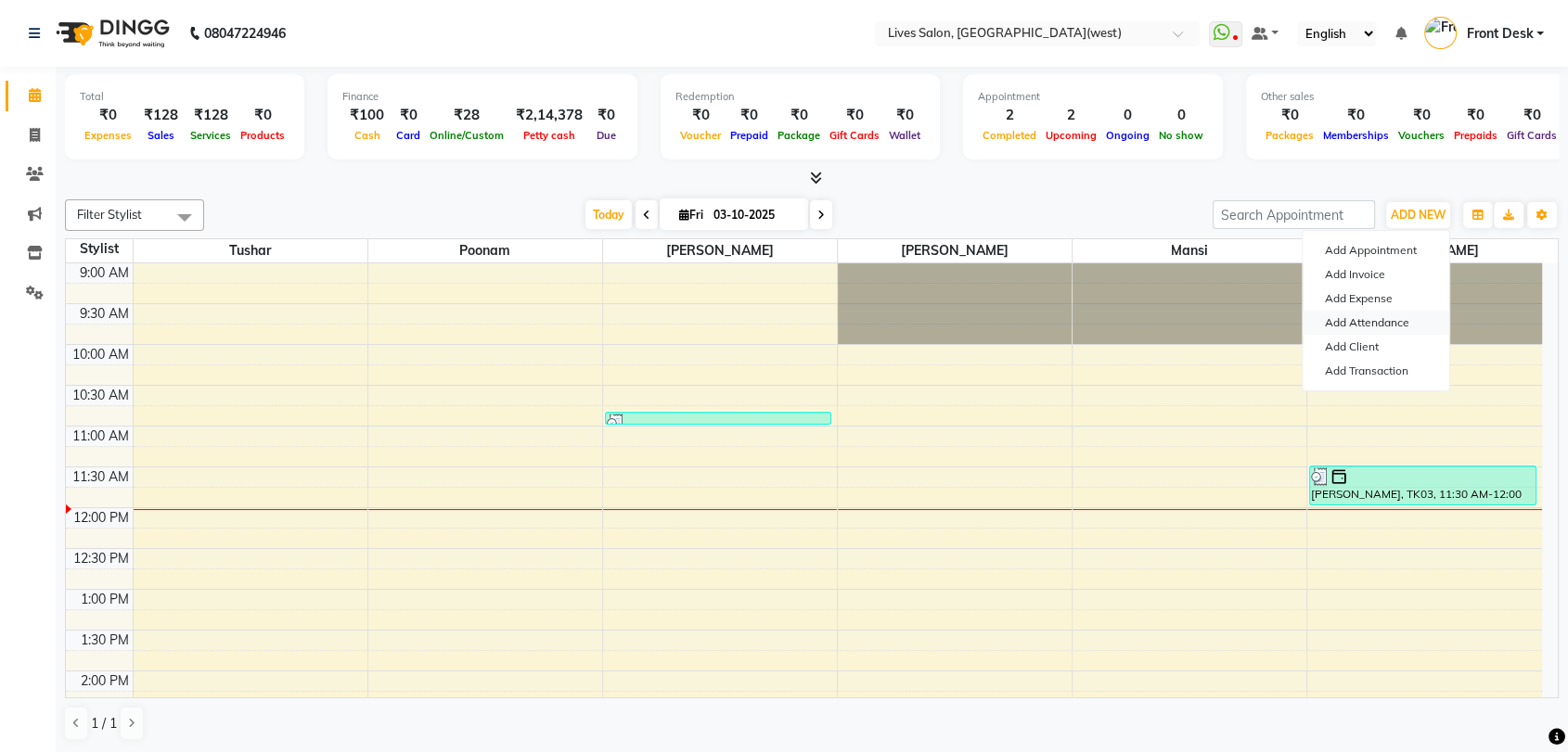
click at [1387, 317] on link "Add Attendance" at bounding box center [1376, 323] width 147 height 24
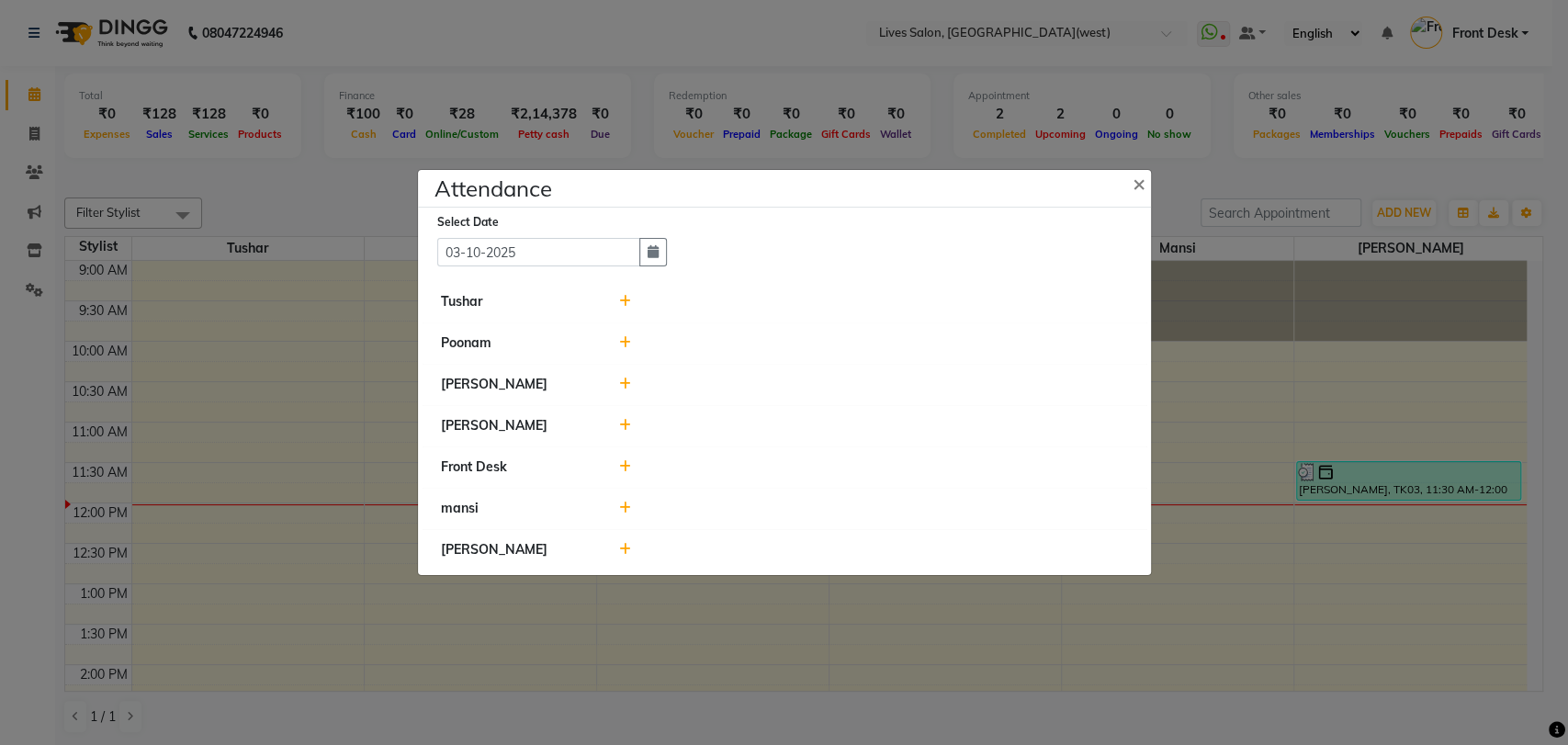
click at [620, 380] on icon at bounding box center [624, 384] width 12 height 13
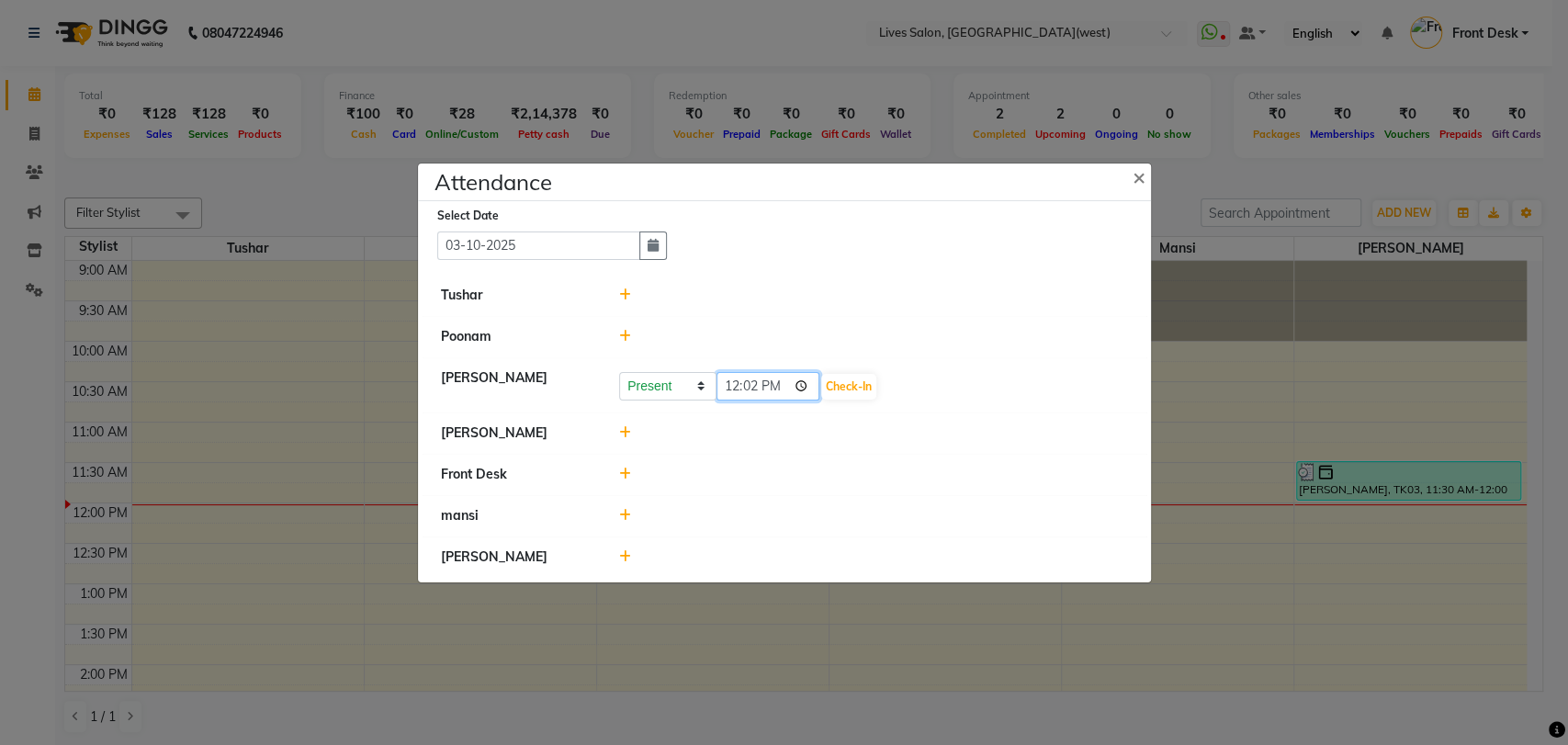
click at [739, 390] on input "12:02" at bounding box center [768, 386] width 103 height 29
type input "10:02"
type input "09:50"
click at [834, 387] on button "Check-In" at bounding box center [849, 387] width 56 height 26
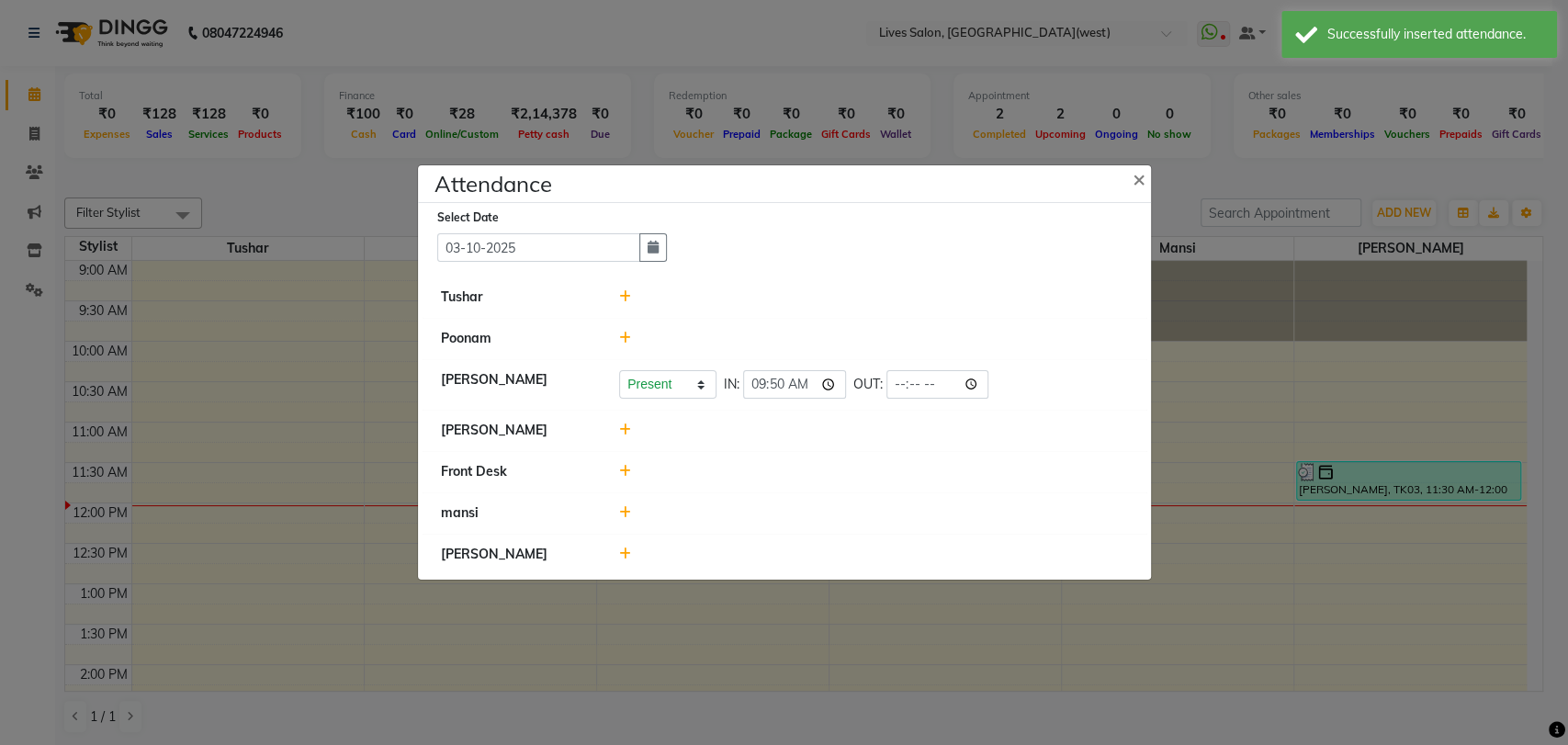
click at [625, 432] on icon at bounding box center [624, 430] width 12 height 13
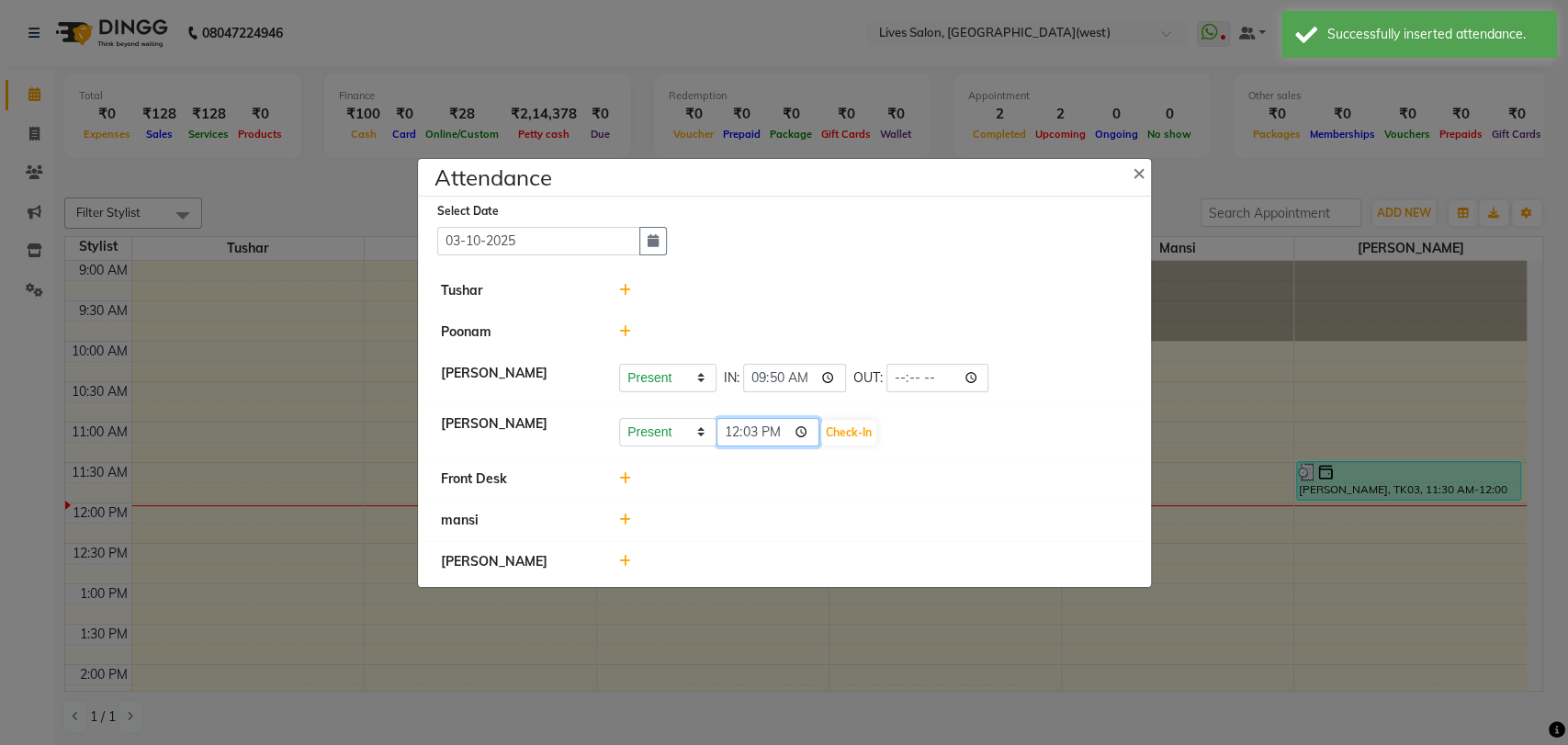
click at [736, 434] on input "12:03" at bounding box center [768, 432] width 103 height 29
type input "11:20"
click at [821, 429] on button "Check-In" at bounding box center [849, 433] width 56 height 26
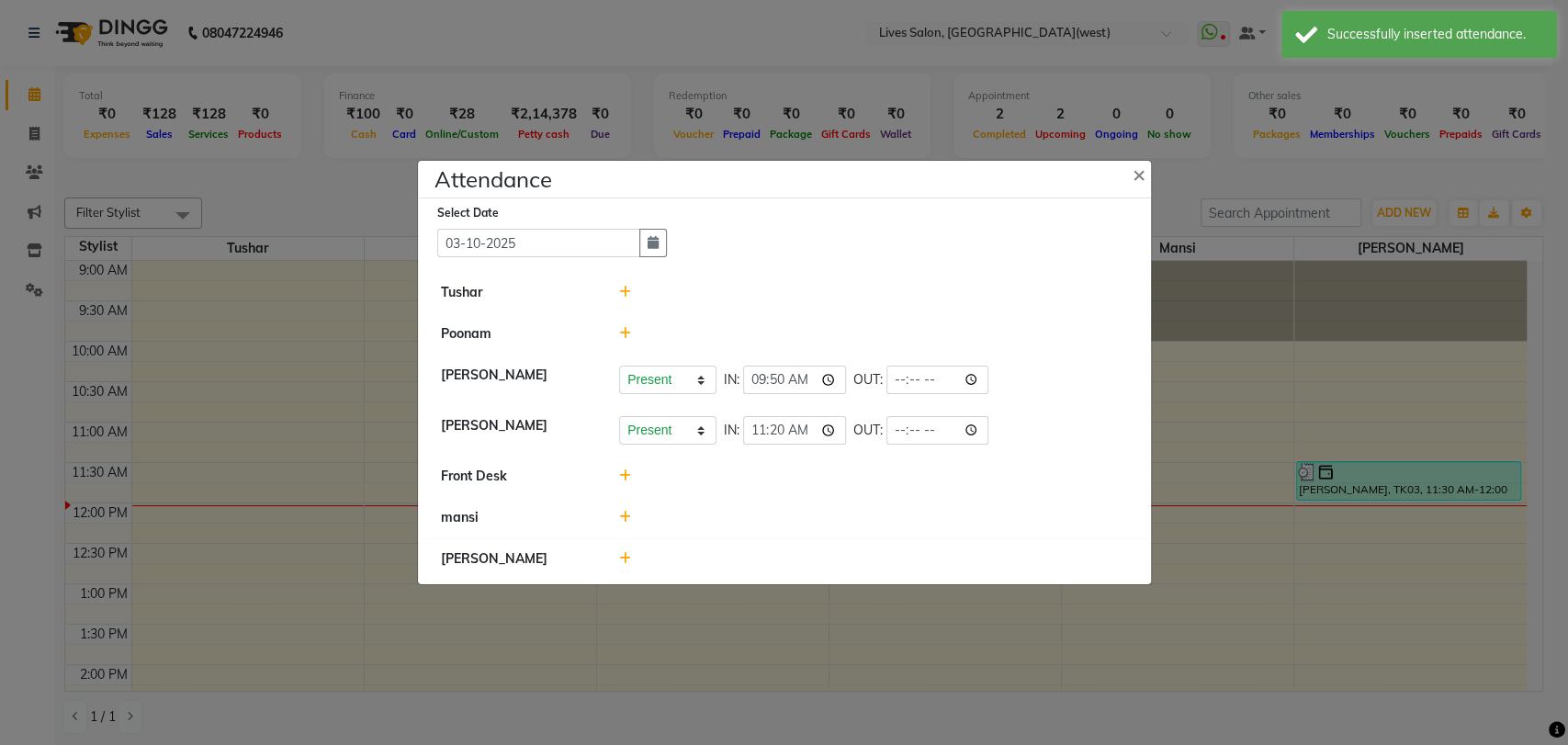
click at [622, 561] on icon at bounding box center [624, 559] width 12 height 13
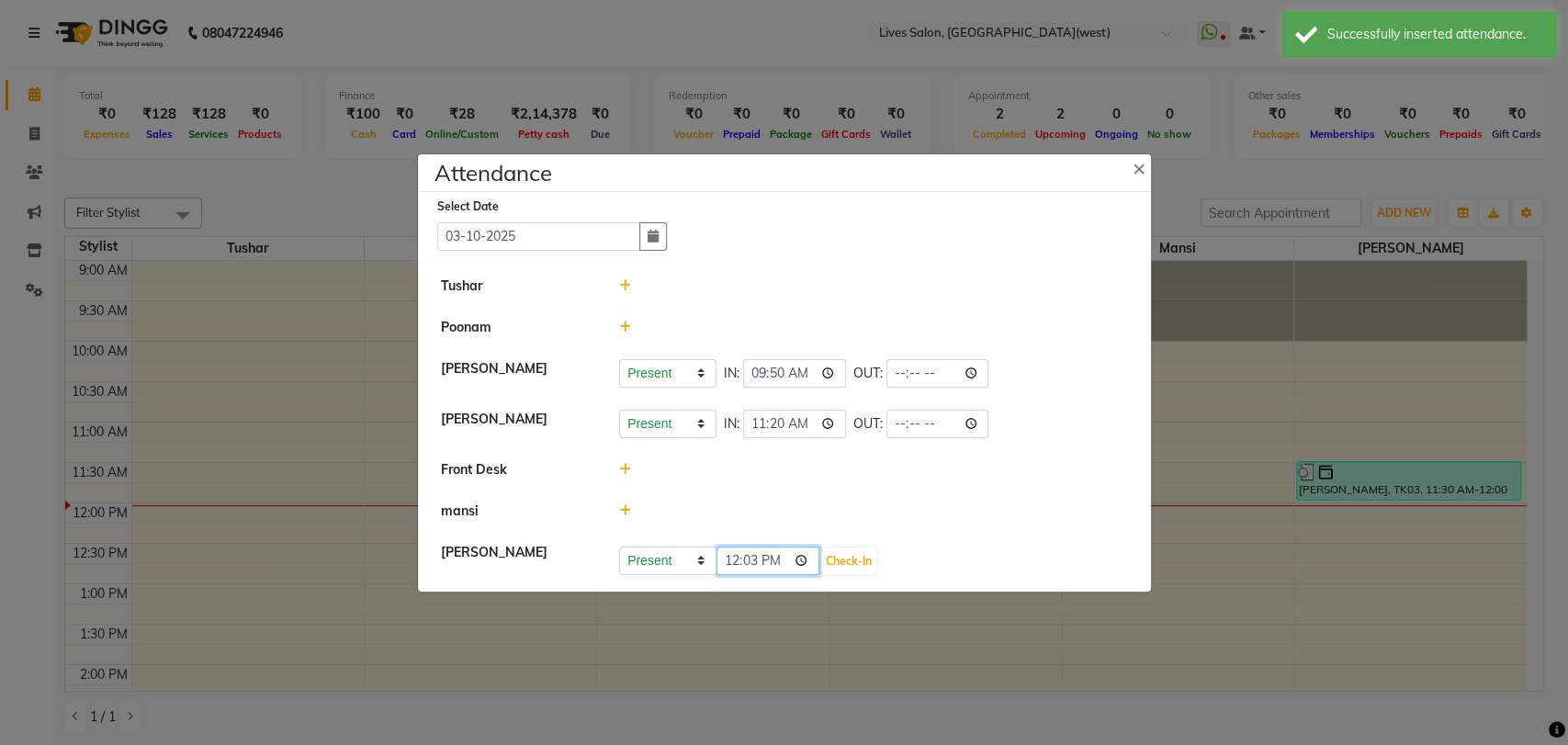
click at [727, 556] on input "12:03" at bounding box center [768, 561] width 103 height 29
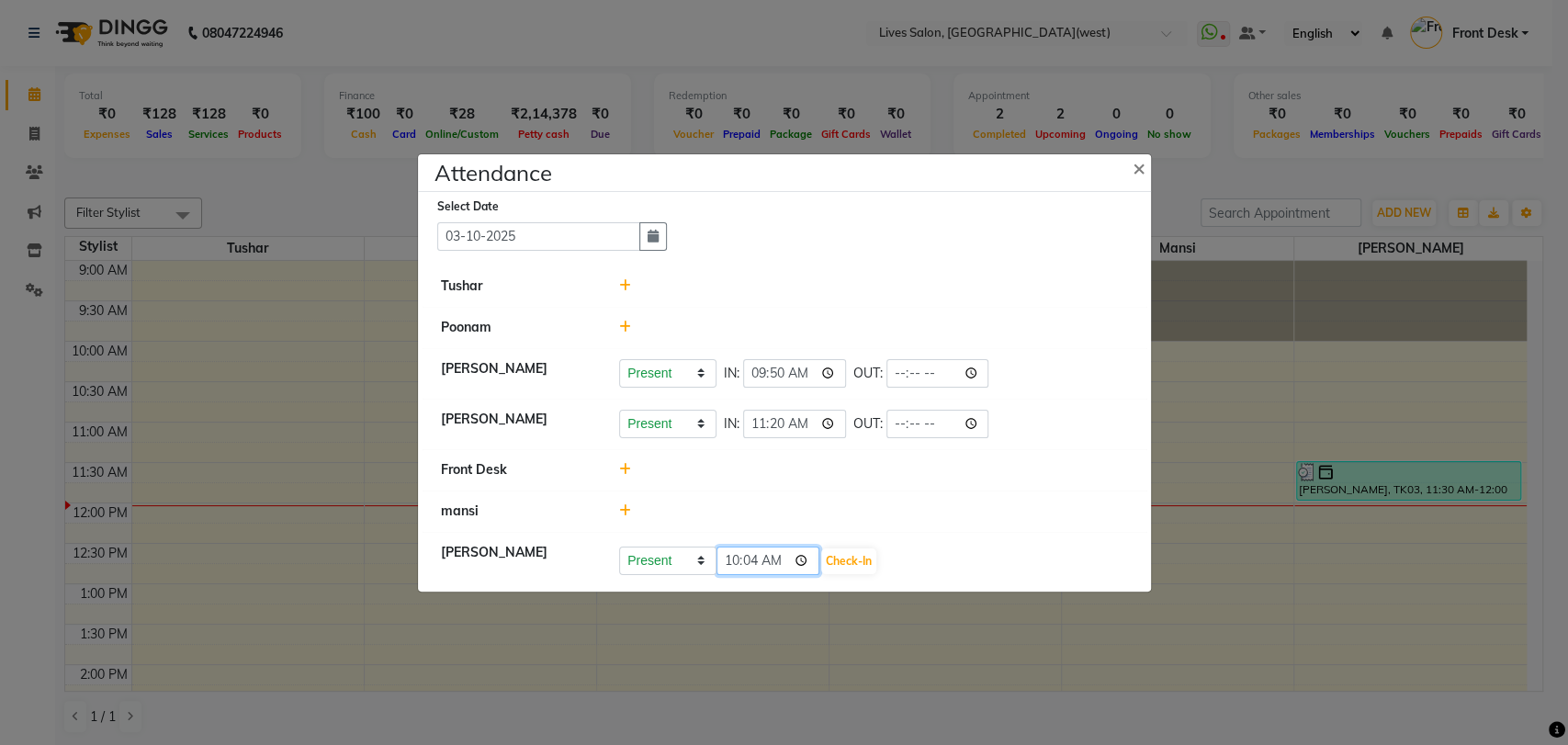
type input "10:40"
click at [830, 560] on button "Check-In" at bounding box center [849, 562] width 56 height 26
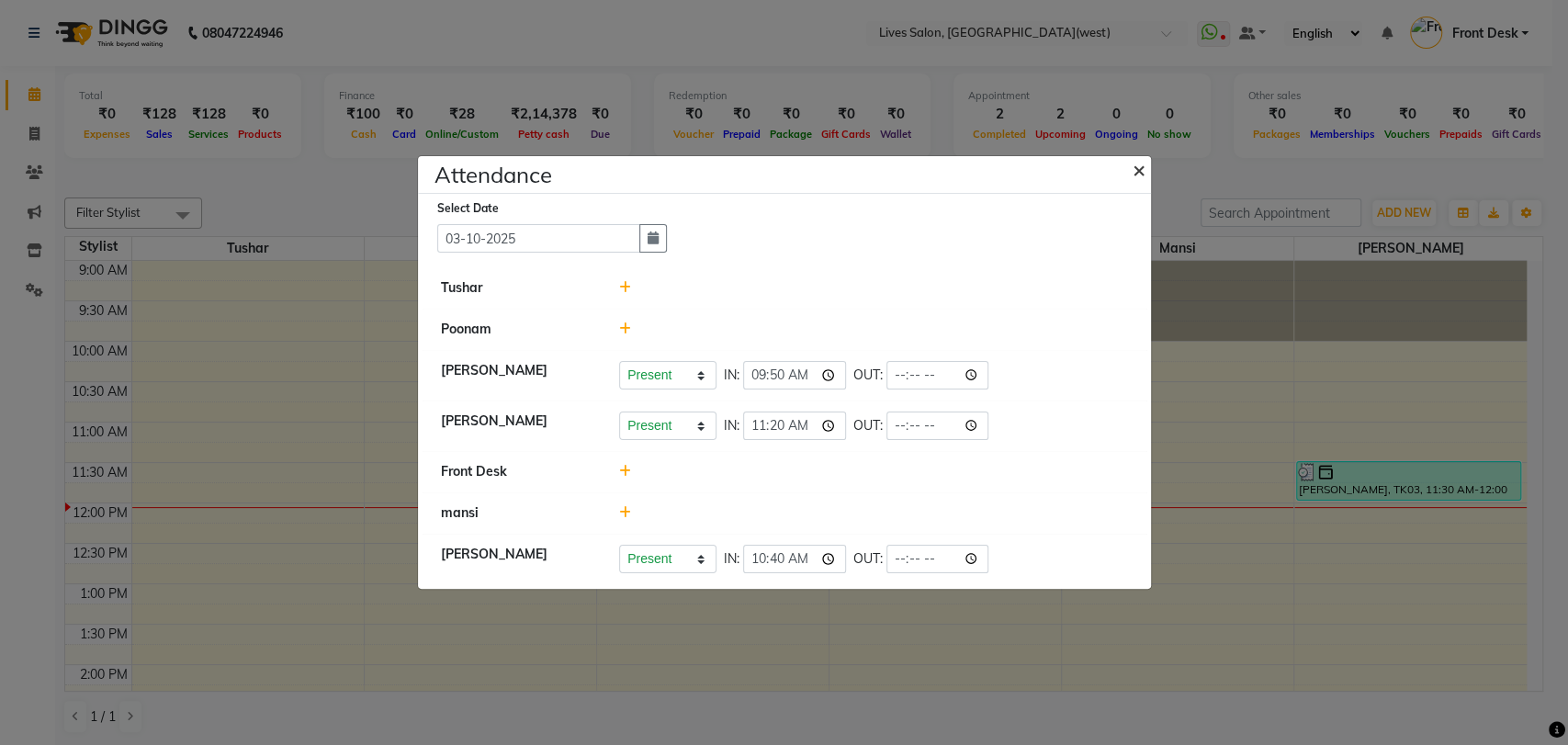
click at [1139, 167] on span "×" at bounding box center [1139, 169] width 13 height 28
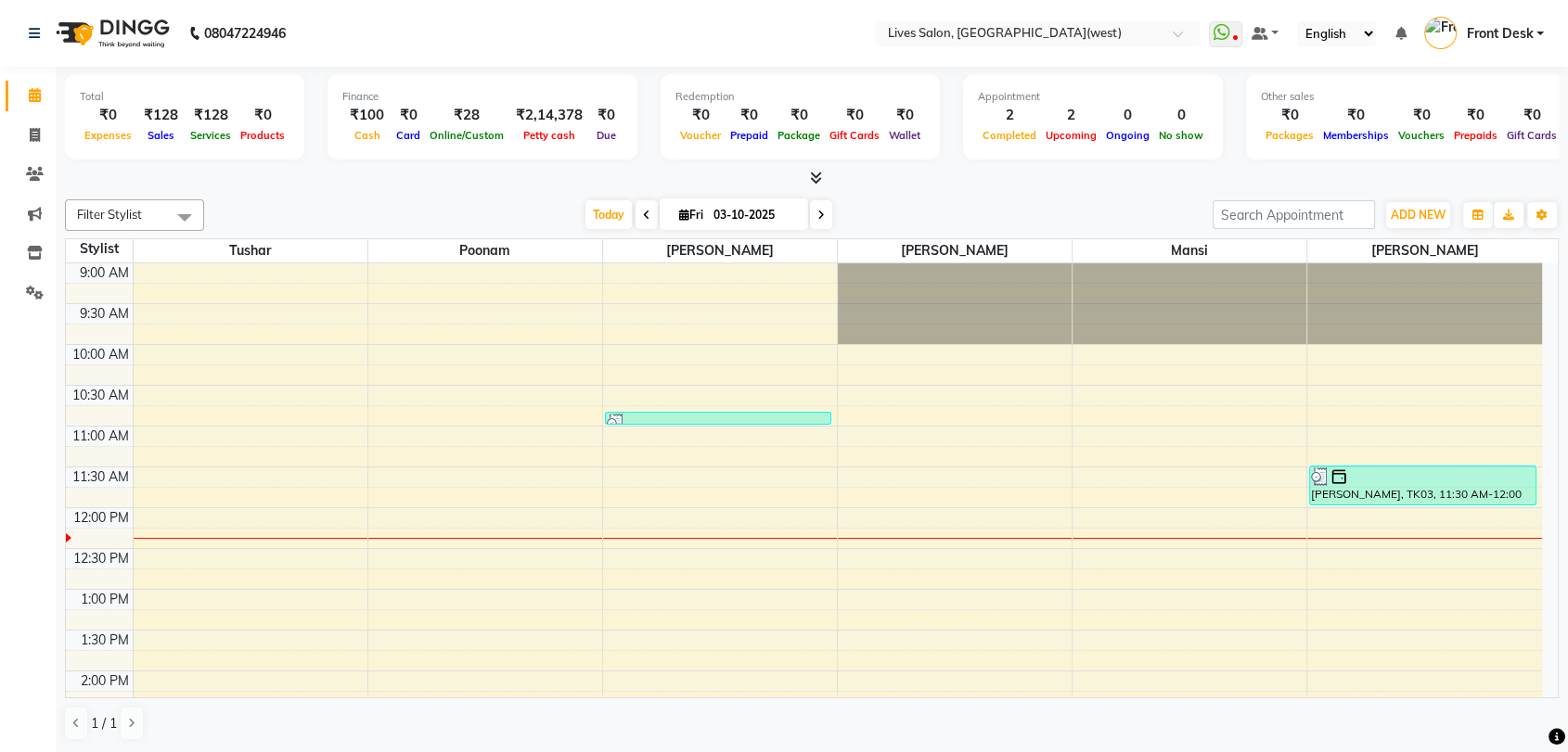
click at [689, 202] on span "[DATE]" at bounding box center [734, 214] width 149 height 32
click at [690, 210] on span "Fri" at bounding box center [691, 214] width 34 height 14
select select "10"
select select "2025"
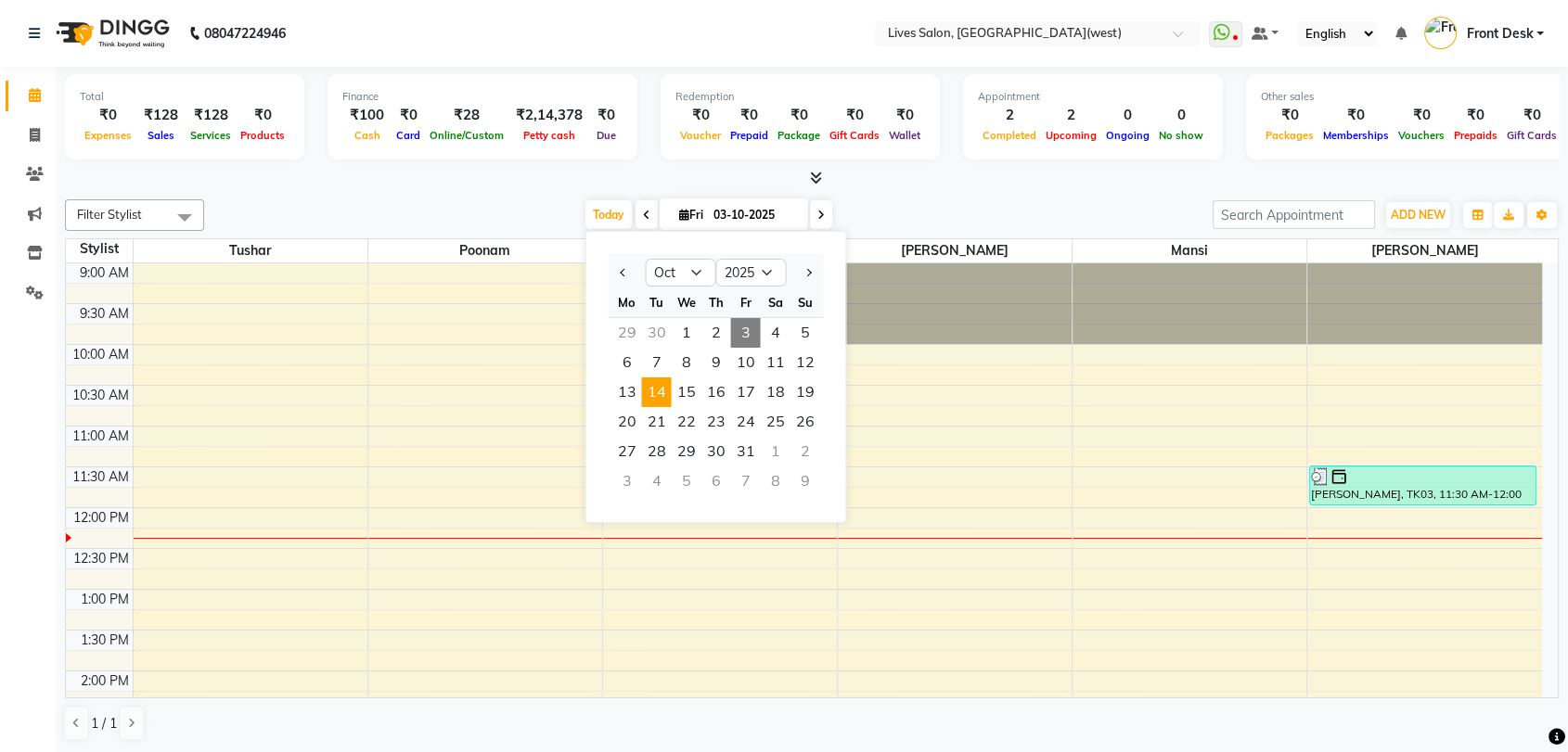
click at [649, 387] on span "14" at bounding box center [656, 392] width 30 height 30
type input "[DATE]"
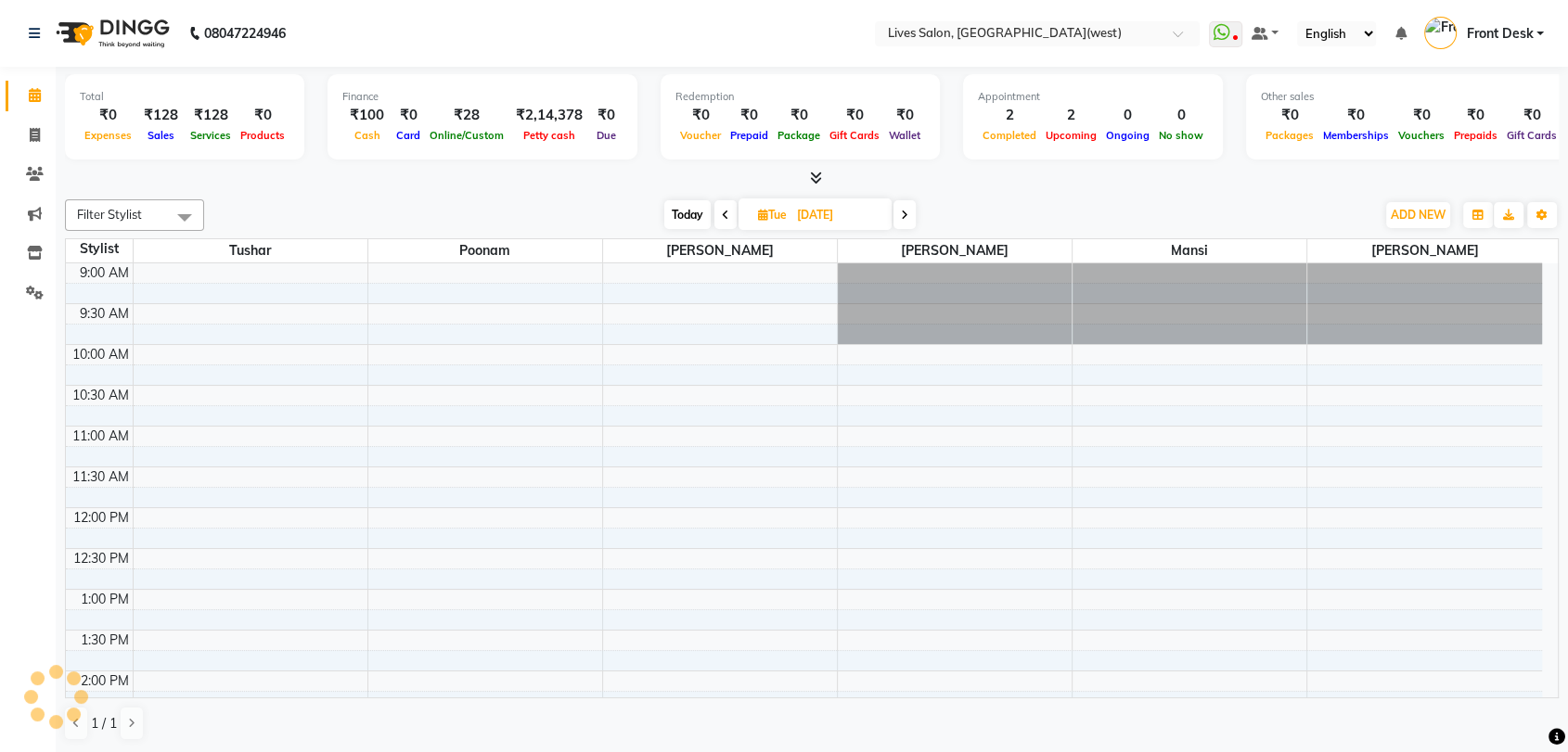
scroll to position [245, 0]
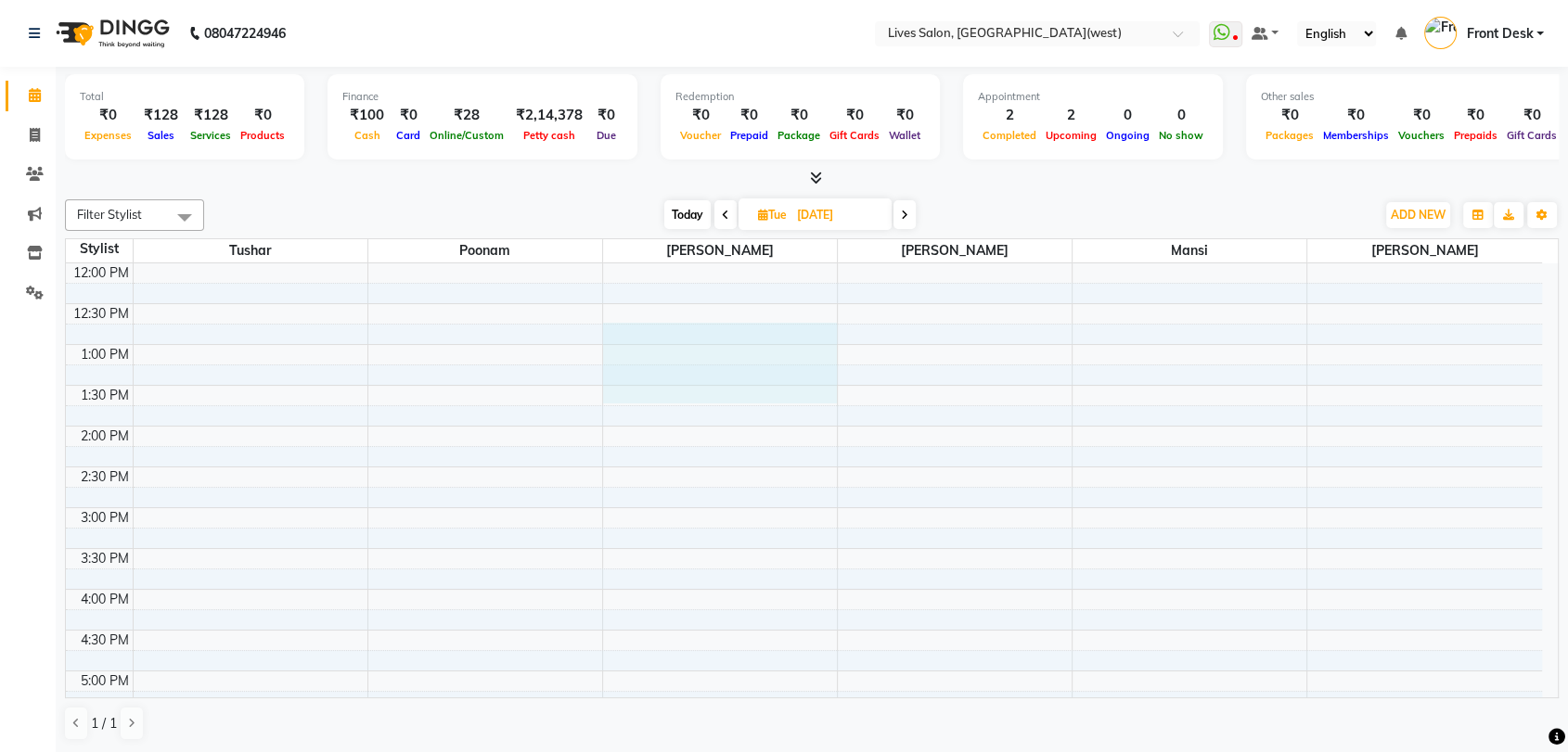
drag, startPoint x: 649, startPoint y: 387, endPoint x: 1104, endPoint y: 241, distance: 477.9
click at [1104, 241] on table "Stylist [PERSON_NAME] [PERSON_NAME] [PERSON_NAME] [PERSON_NAME] [PERSON_NAME] 9…" at bounding box center [812, 468] width 1494 height 461
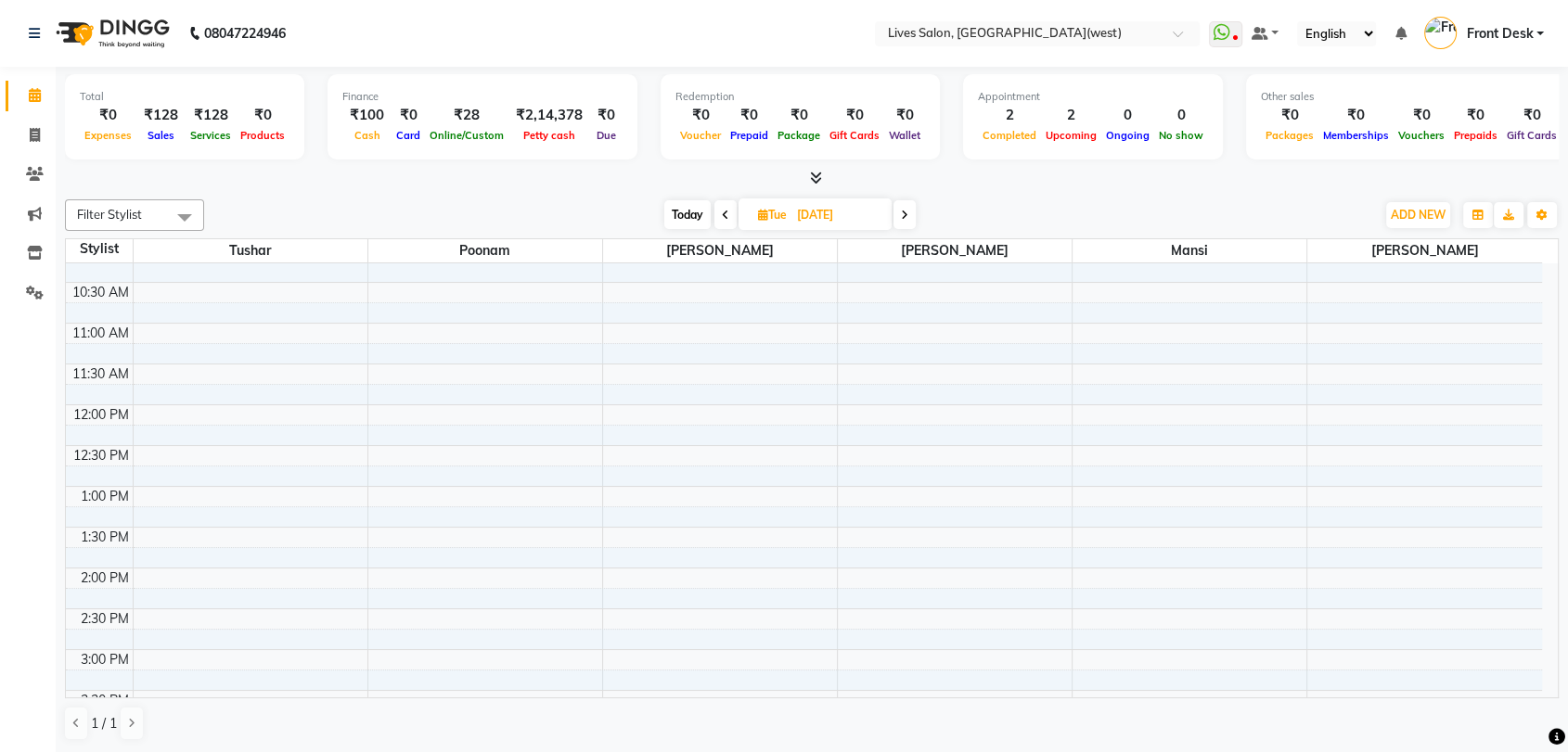
scroll to position [98, 0]
click at [218, 617] on div "9:00 AM 9:30 AM 10:00 AM 10:30 AM 11:00 AM 11:30 AM 12:00 PM 12:30 PM 1:00 PM 1…" at bounding box center [805, 736] width 1476 height 1142
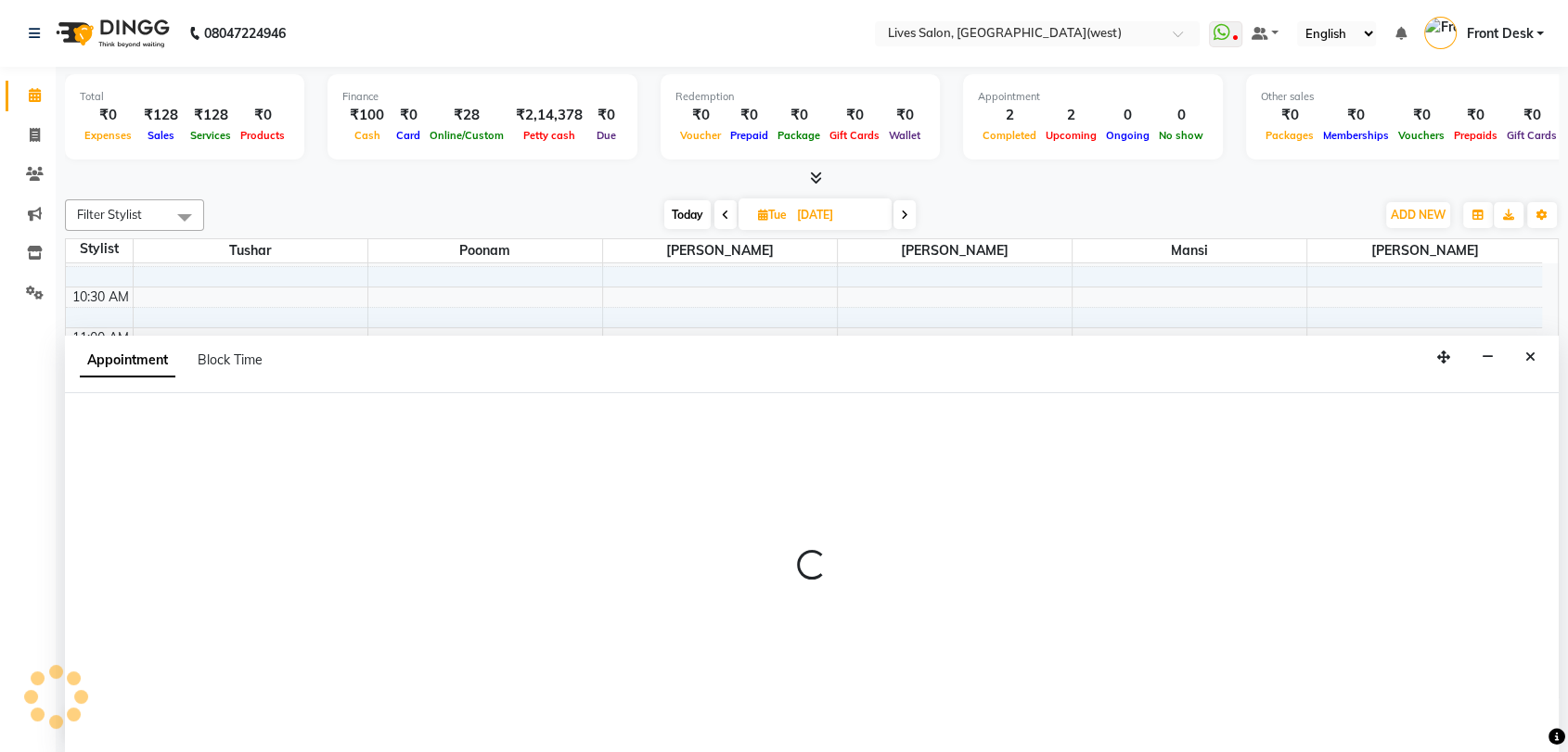
scroll to position [1, 0]
select select "24004"
select select "tentative"
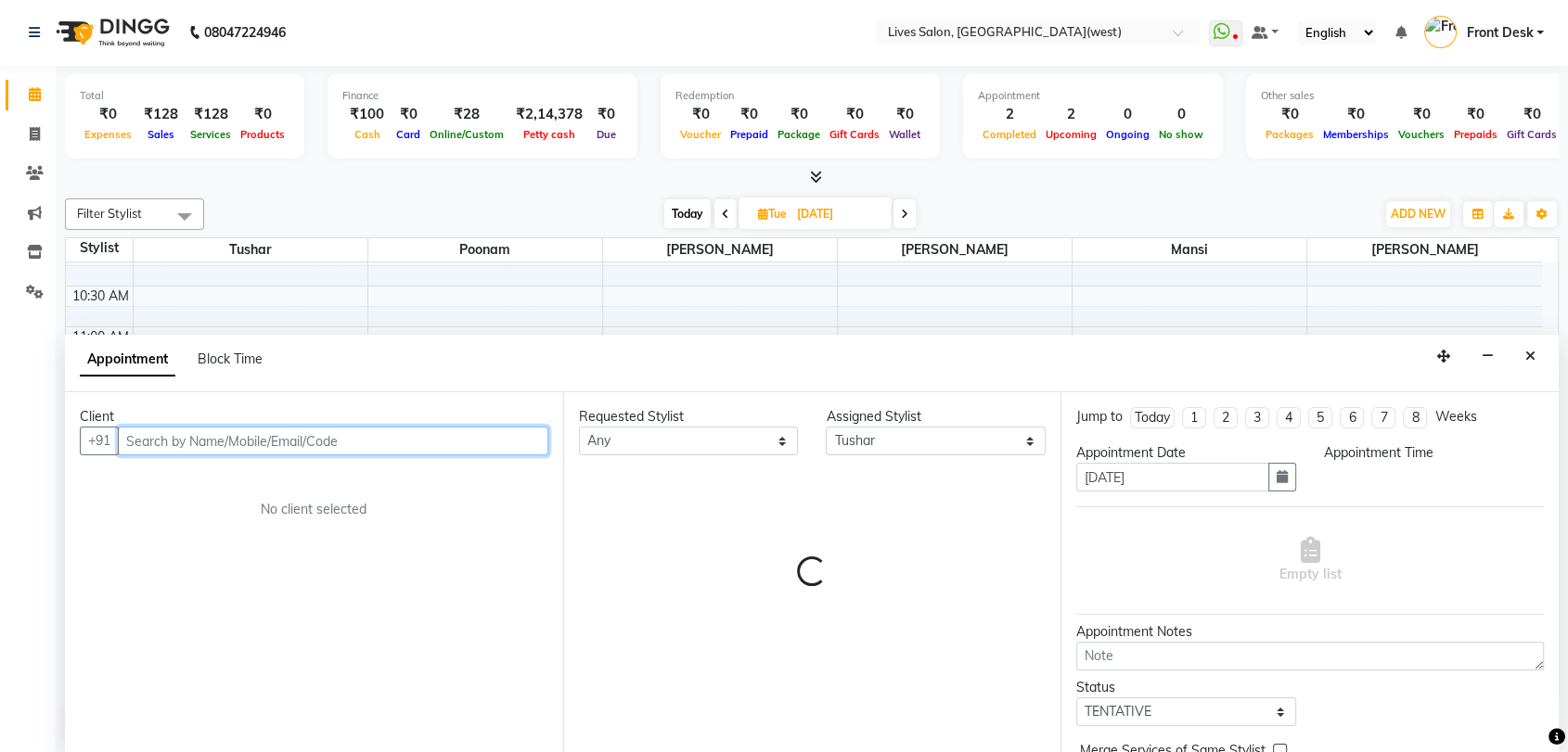
select select "870"
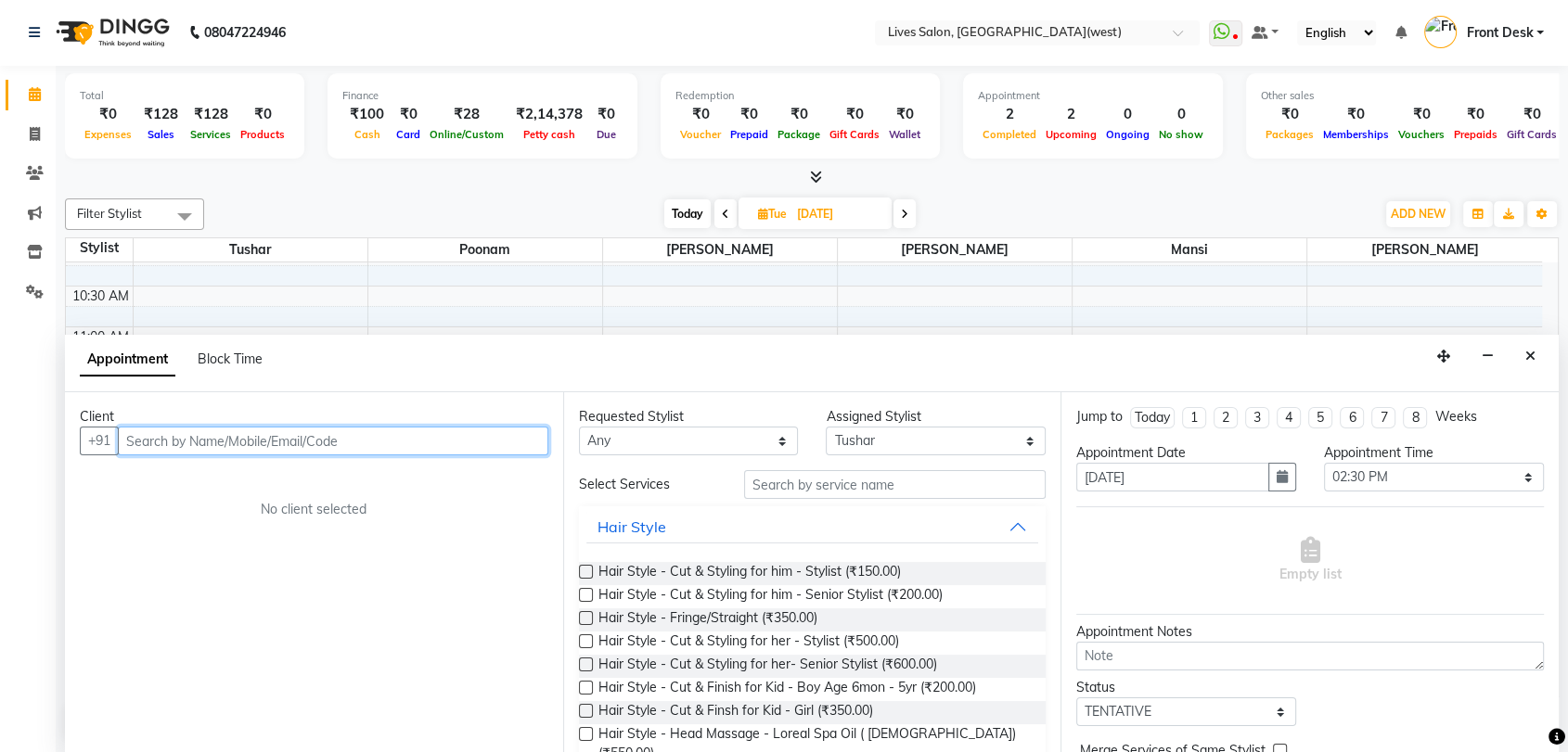
click at [294, 443] on input "text" at bounding box center [333, 441] width 431 height 29
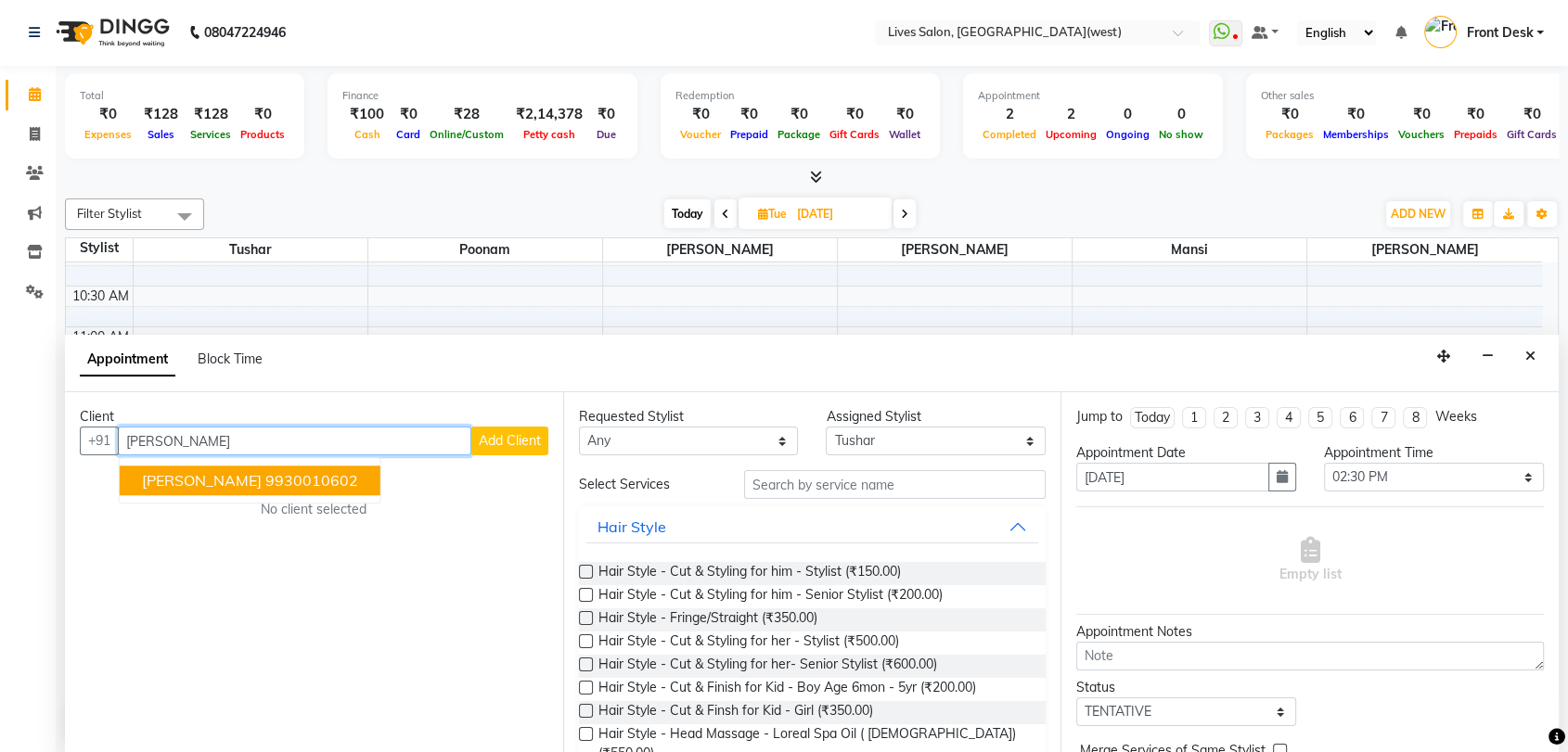
click at [276, 477] on ngb-highlight "9930010602" at bounding box center [311, 481] width 93 height 19
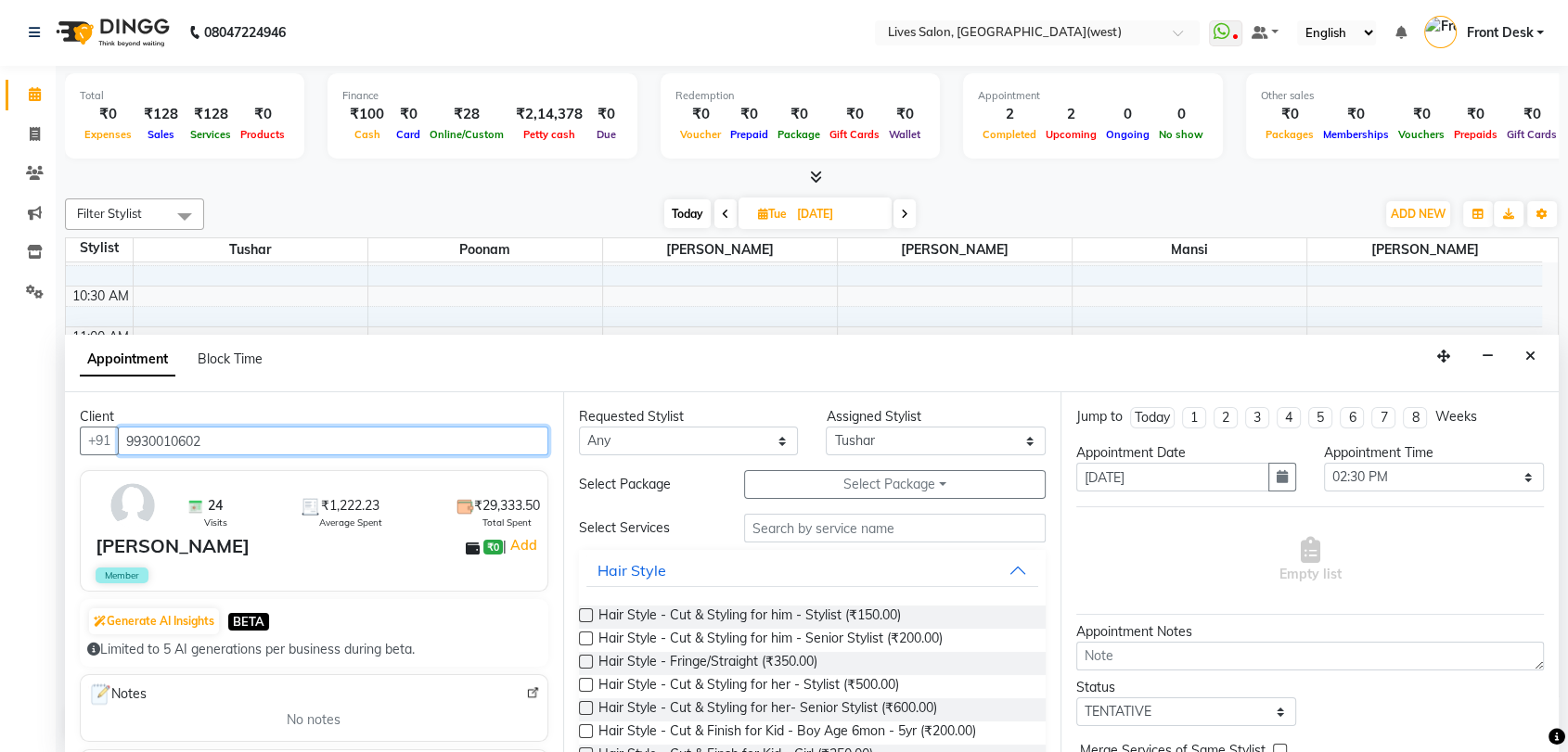
type input "9930010602"
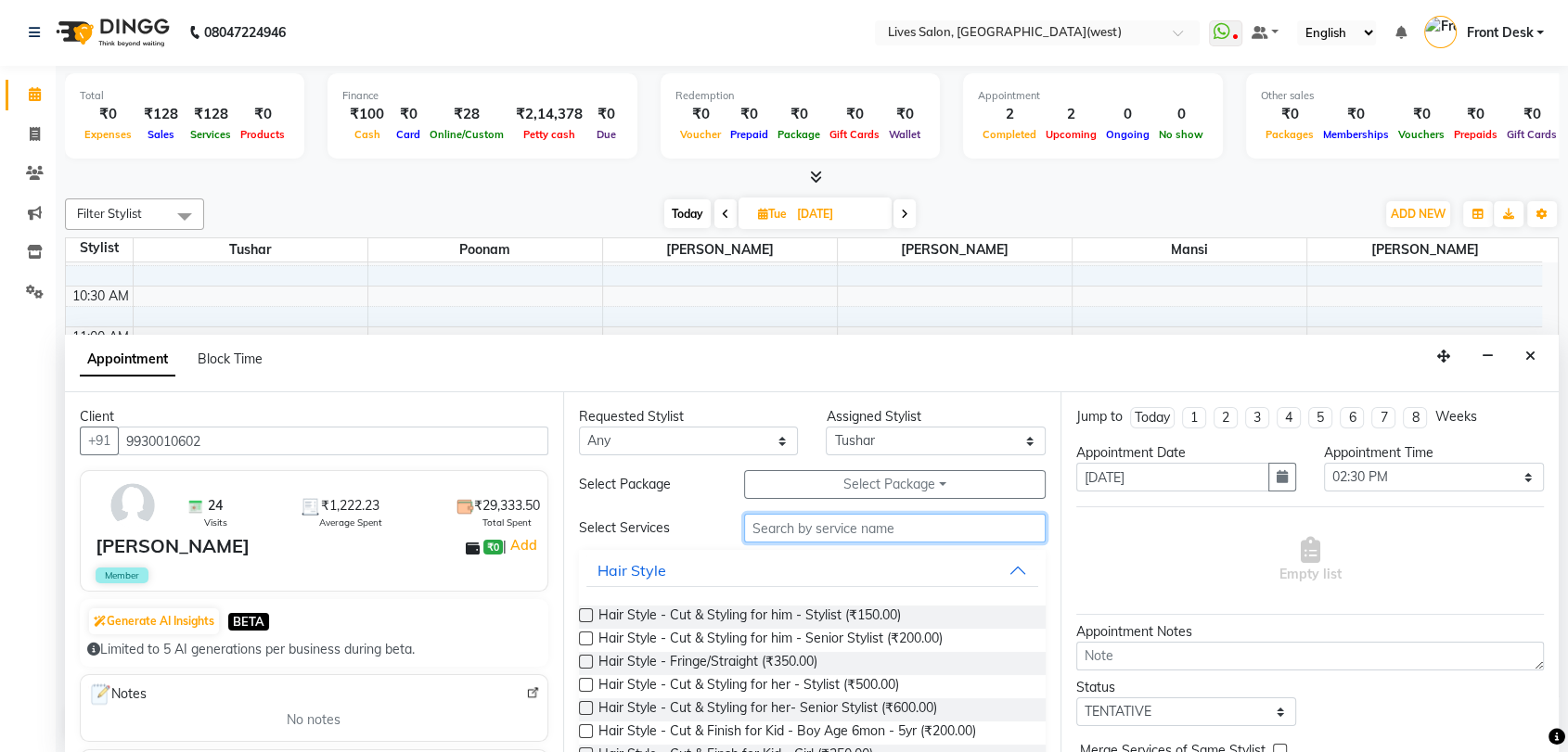
click at [812, 534] on input "text" at bounding box center [895, 528] width 303 height 29
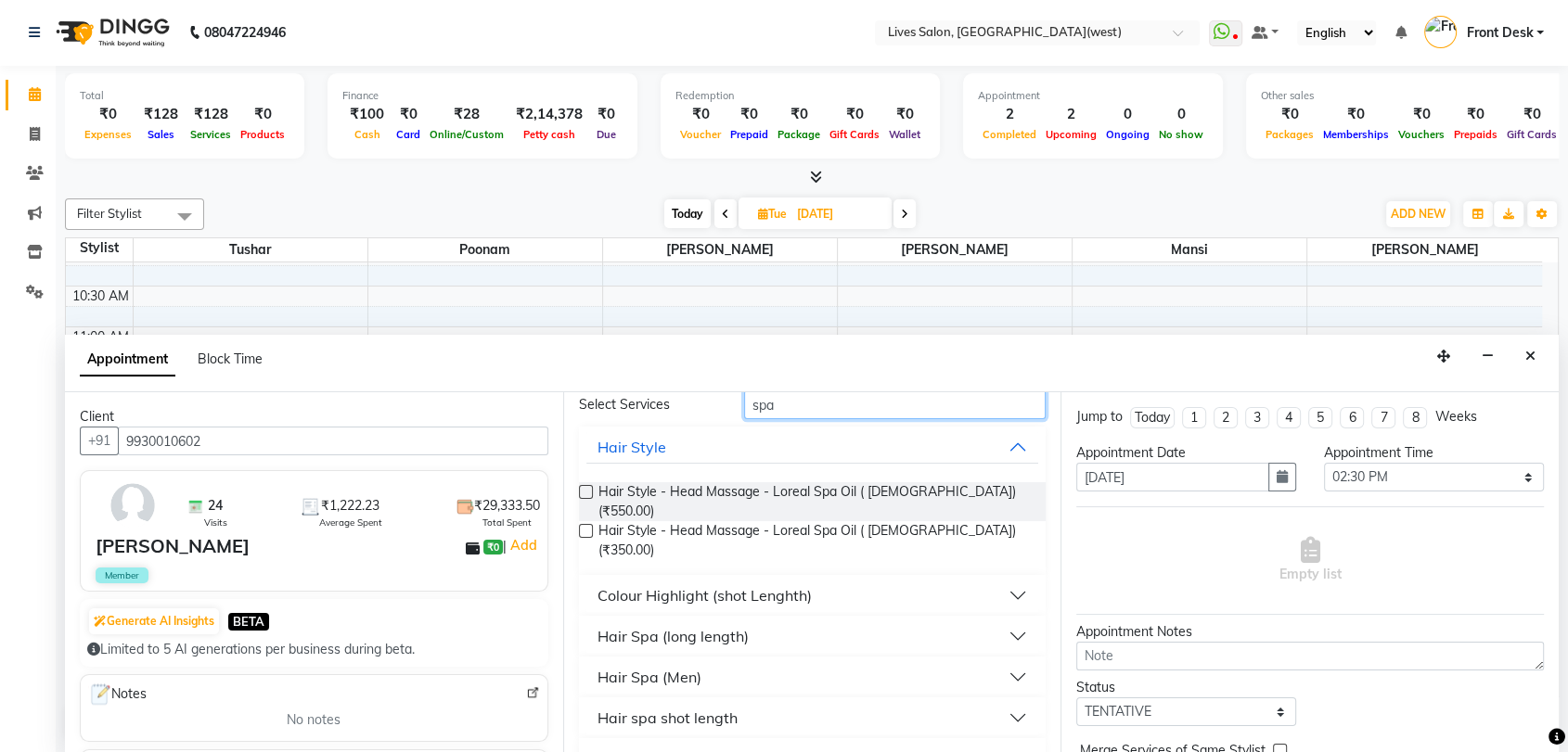
scroll to position [164, 0]
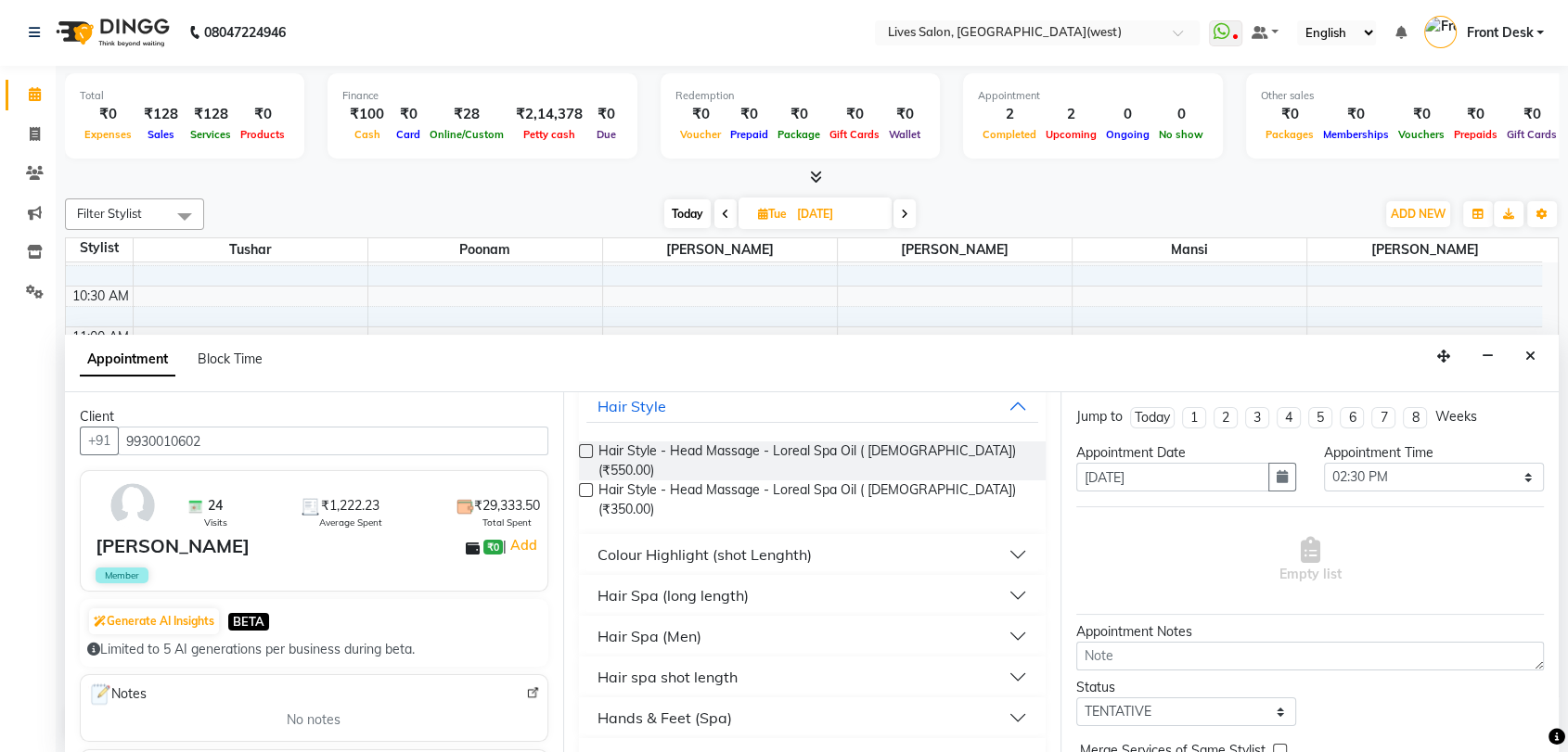
type input "spa"
click at [848, 660] on button "Hair spa shot length" at bounding box center [813, 677] width 453 height 34
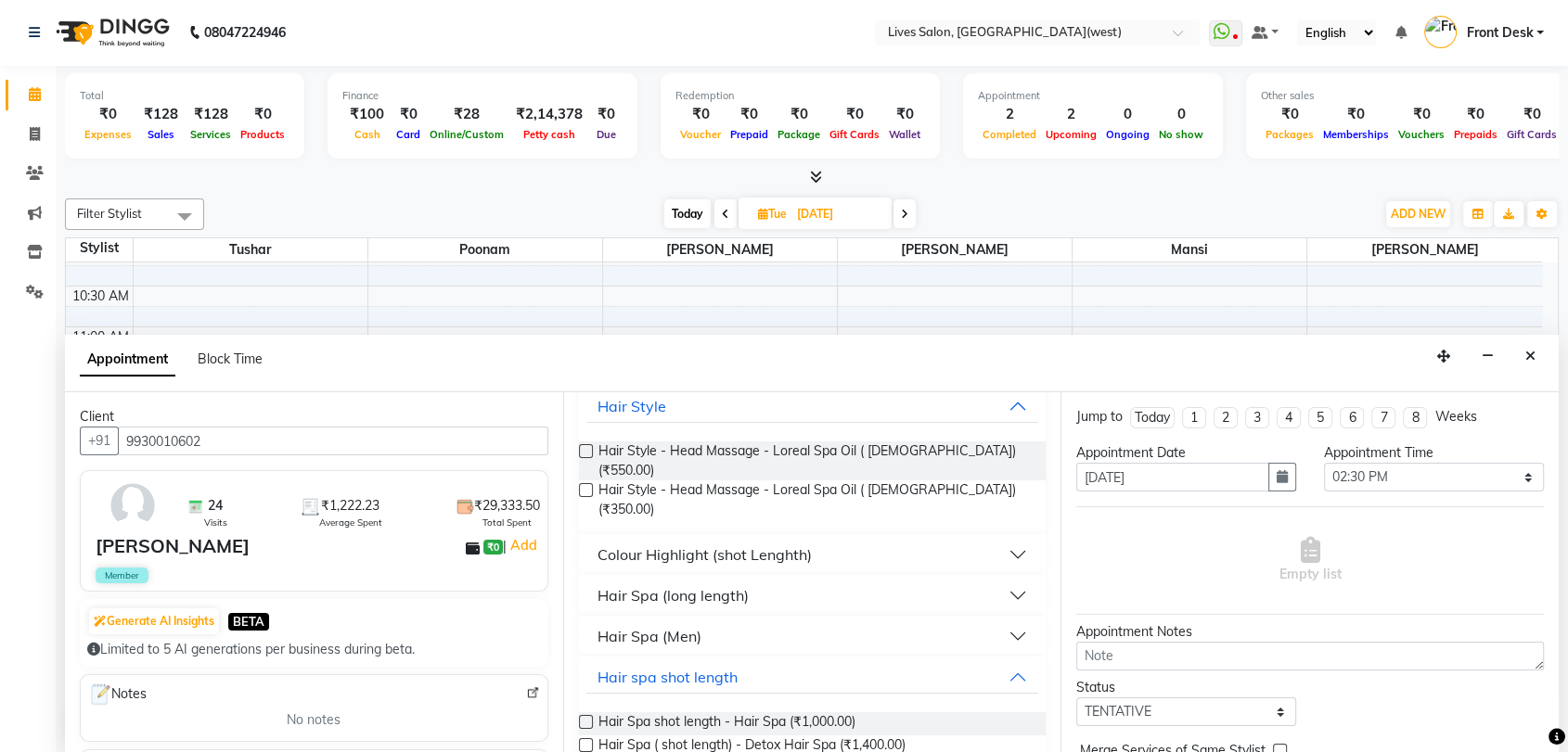
click at [584, 716] on label at bounding box center [586, 722] width 14 height 14
click at [584, 718] on input "checkbox" at bounding box center [585, 724] width 12 height 12
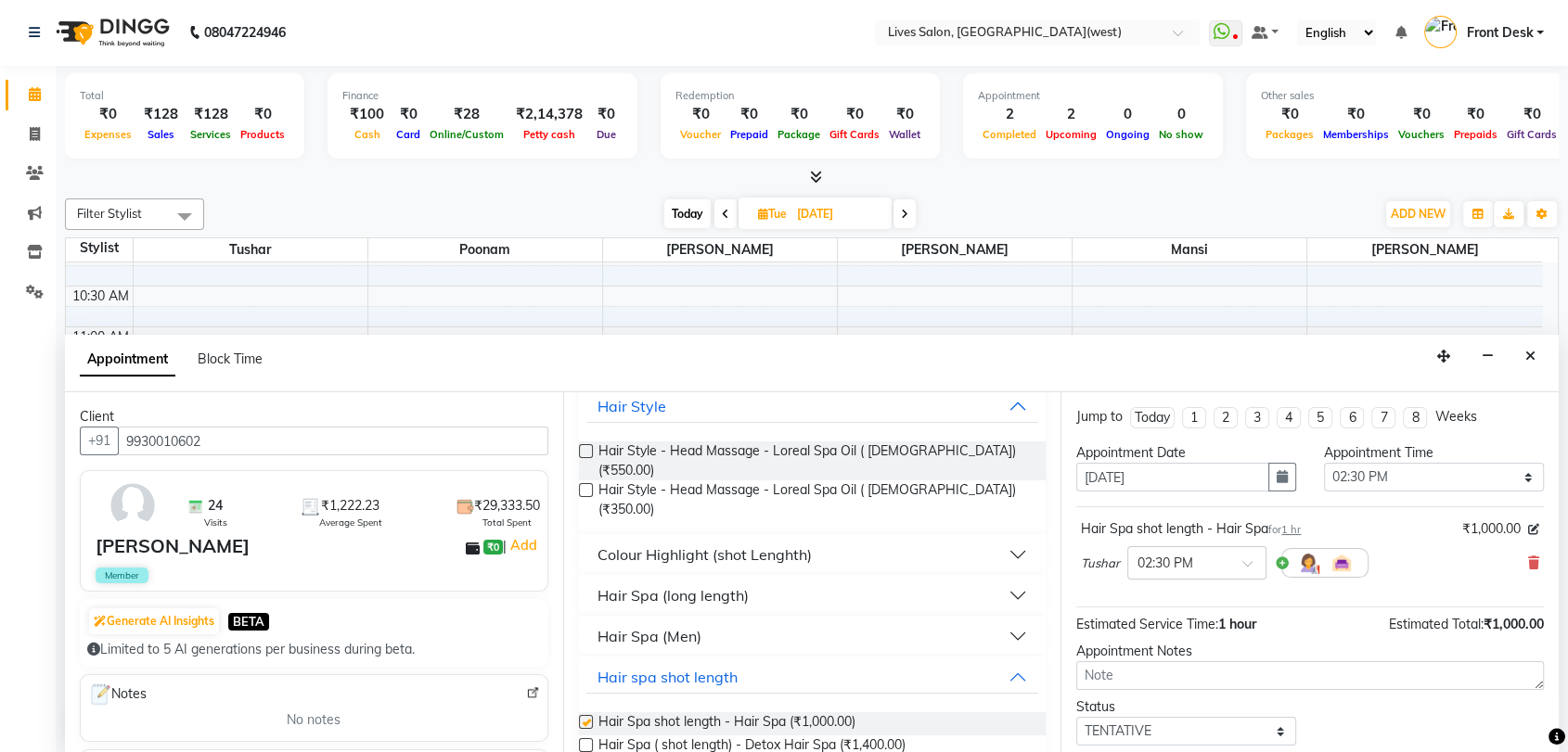
checkbox input "false"
click at [1223, 727] on select "Select TENTATIVE CONFIRM UPCOMING" at bounding box center [1186, 731] width 220 height 29
select select "confirm booking"
click at [1076, 717] on select "Select TENTATIVE CONFIRM UPCOMING" at bounding box center [1186, 731] width 220 height 29
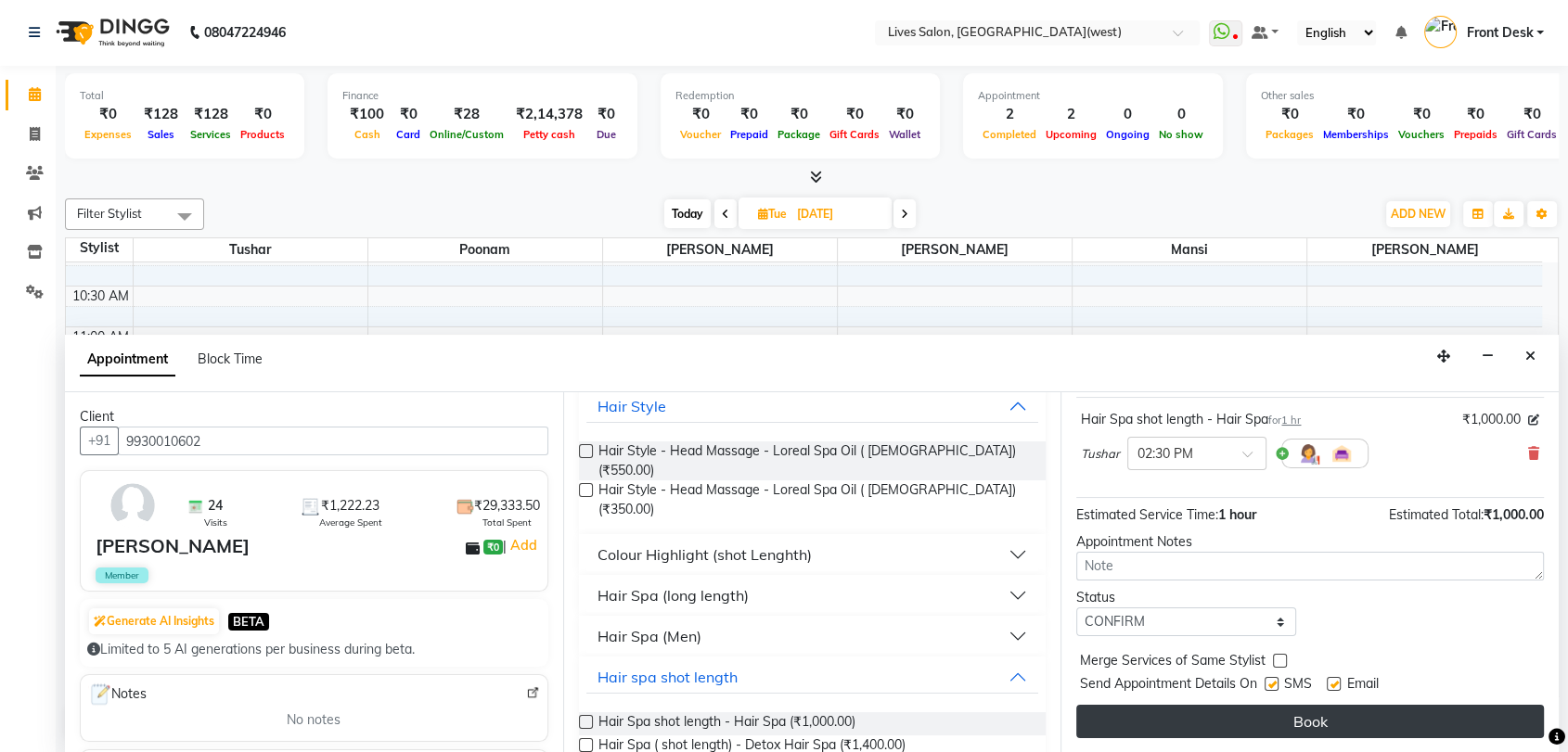
click at [1447, 723] on button "Book" at bounding box center [1310, 722] width 467 height 34
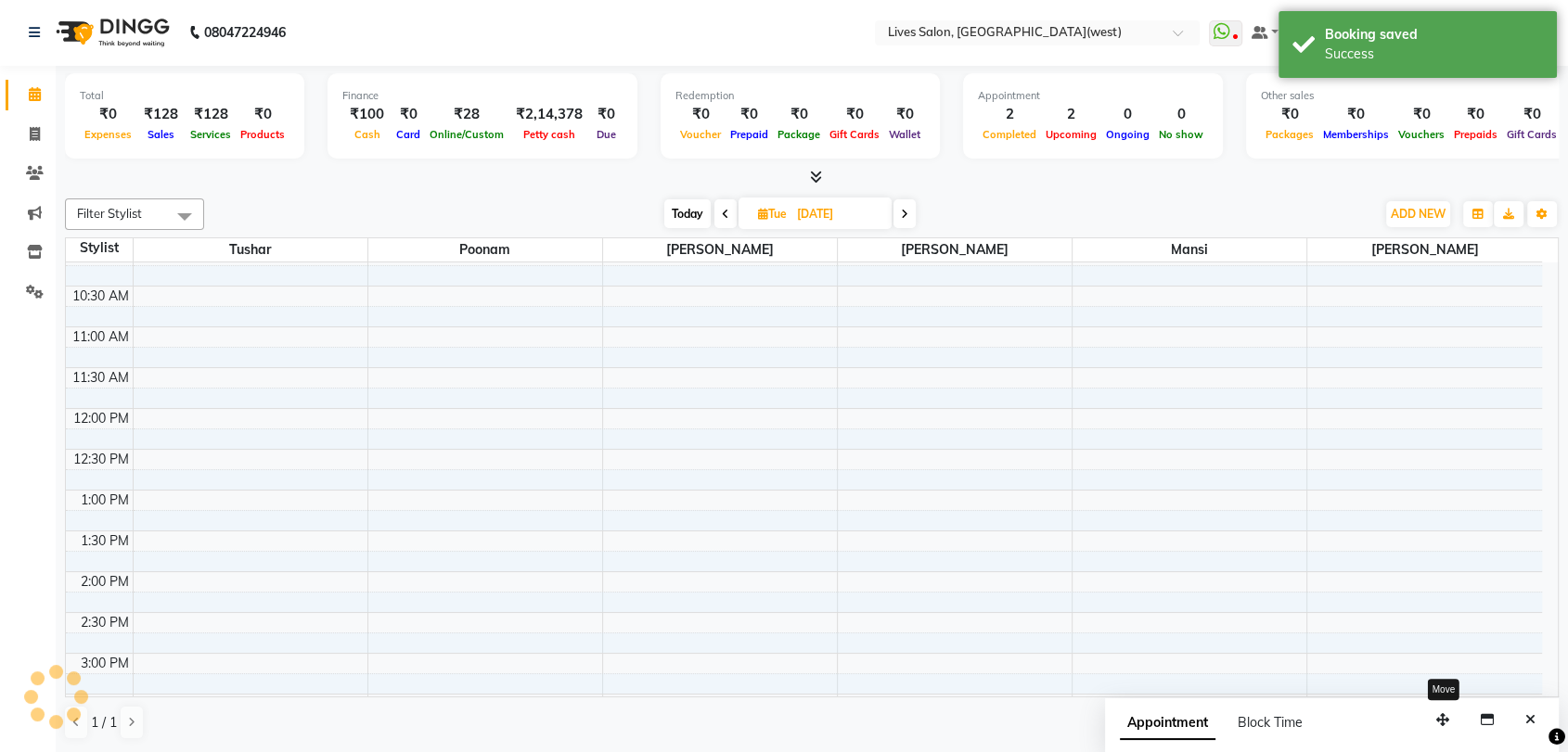
scroll to position [0, 0]
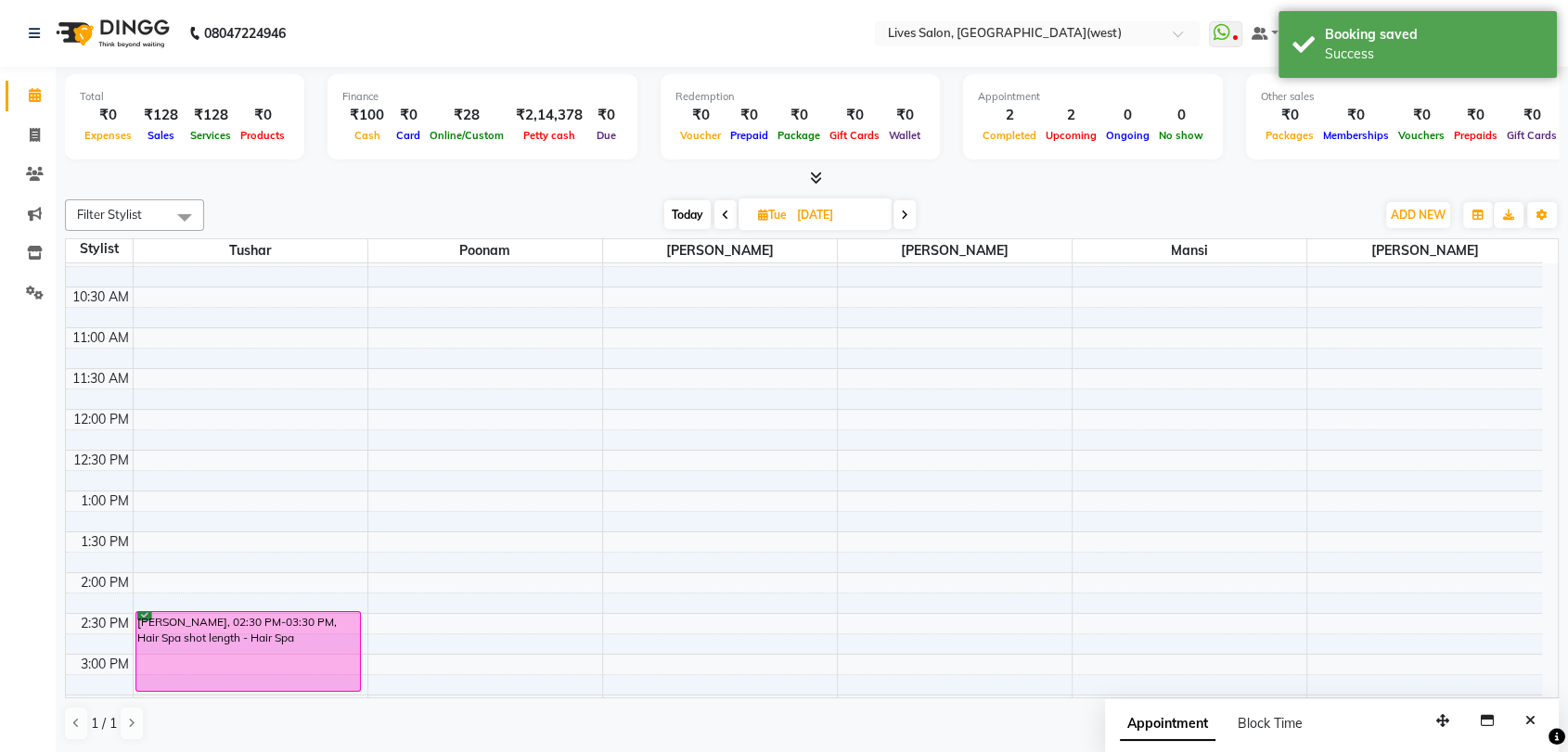
click at [907, 213] on icon at bounding box center [905, 215] width 7 height 11
type input "[DATE]"
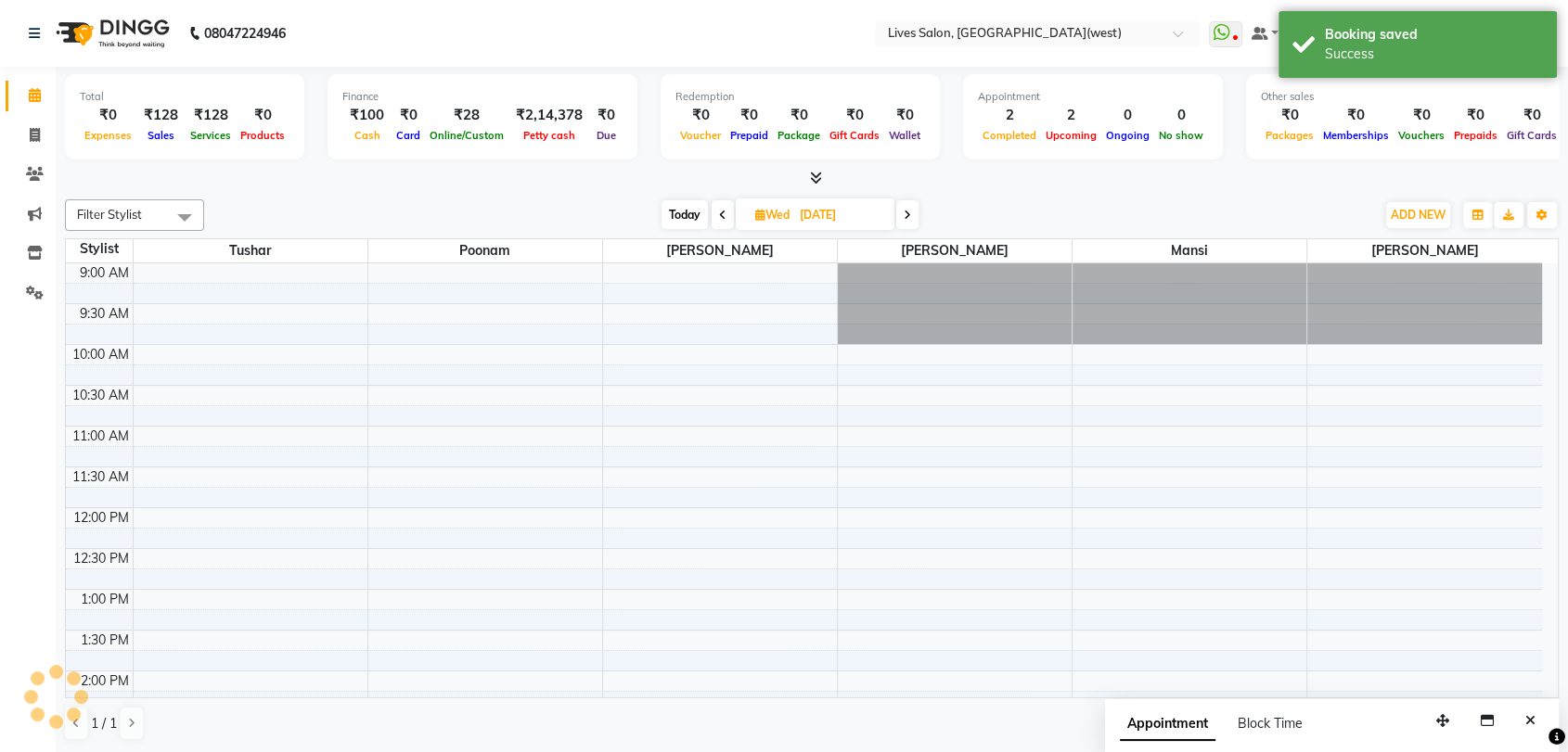
scroll to position [245, 0]
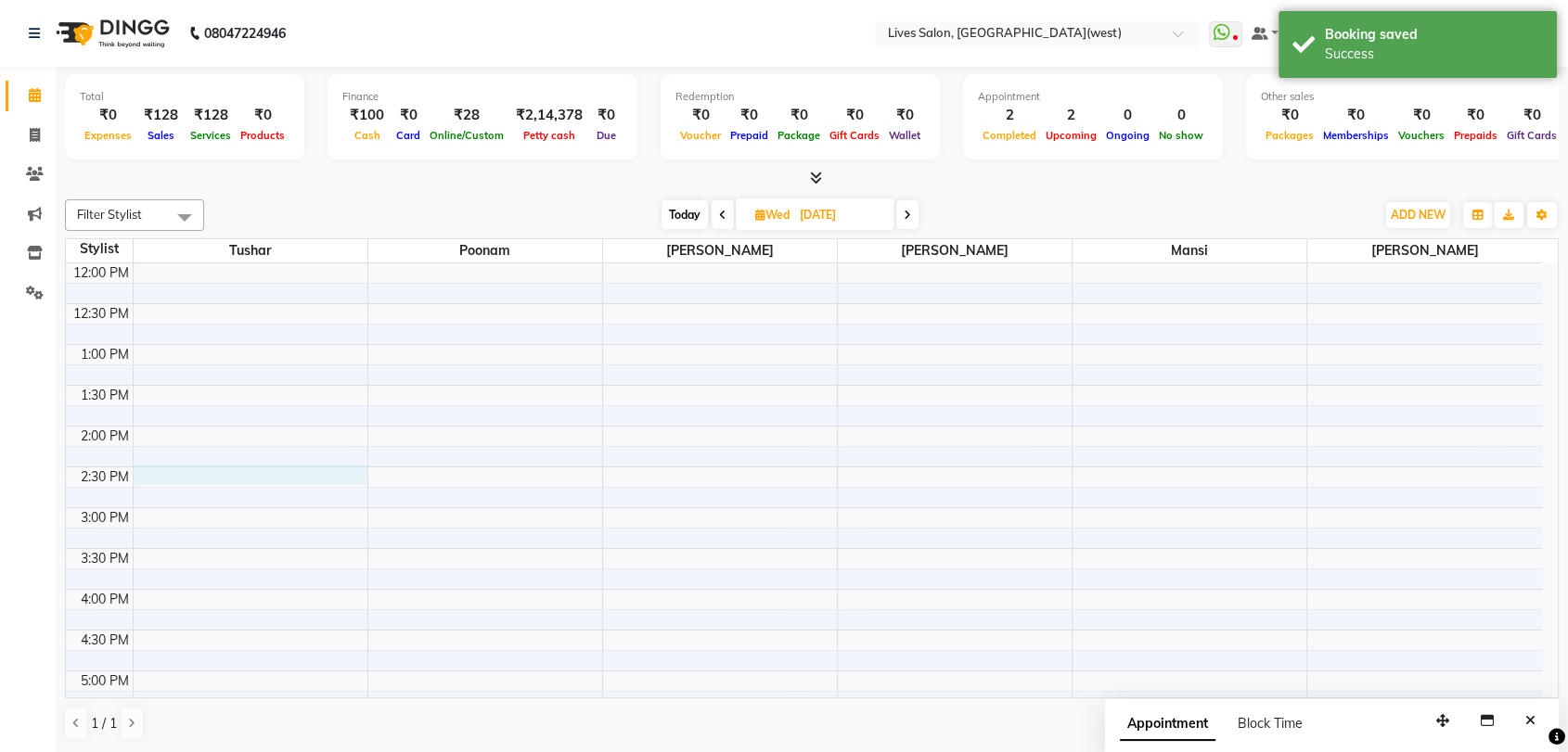
click at [259, 477] on div "9:00 AM 9:30 AM 10:00 AM 10:30 AM 11:00 AM 11:30 AM 12:00 PM 12:30 PM 1:00 PM 1…" at bounding box center [805, 589] width 1476 height 1142
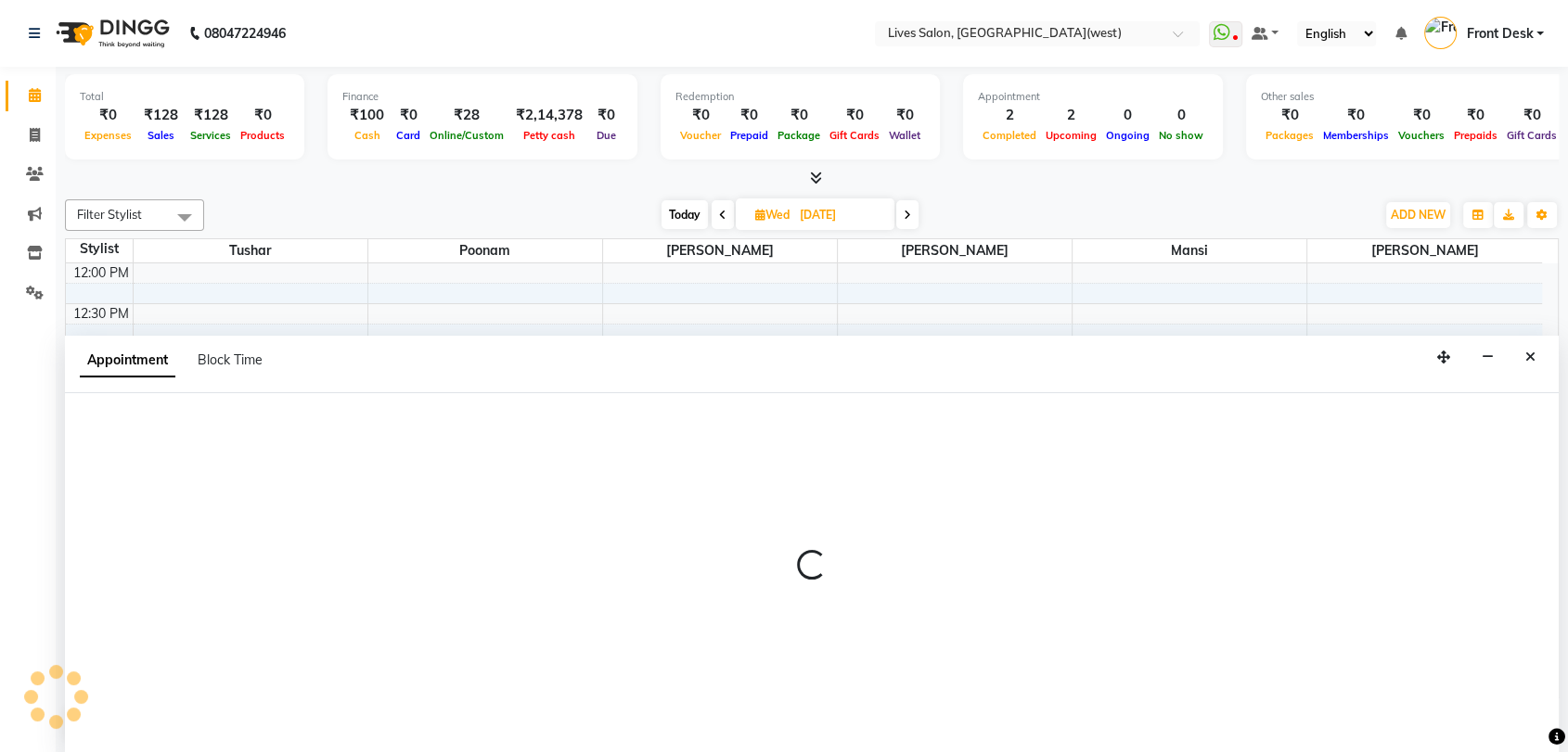
scroll to position [1, 0]
select select "24004"
select select "tentative"
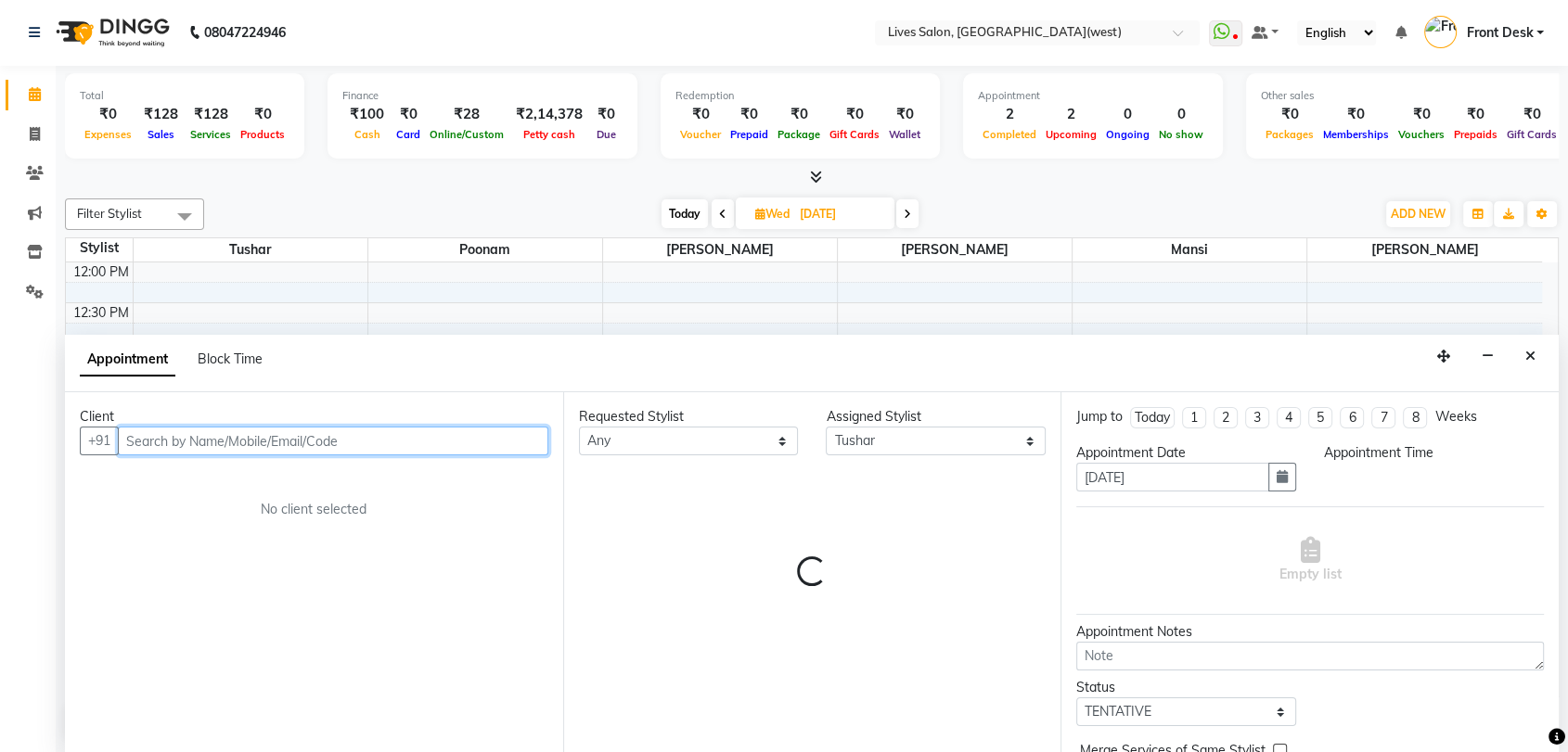
select select "870"
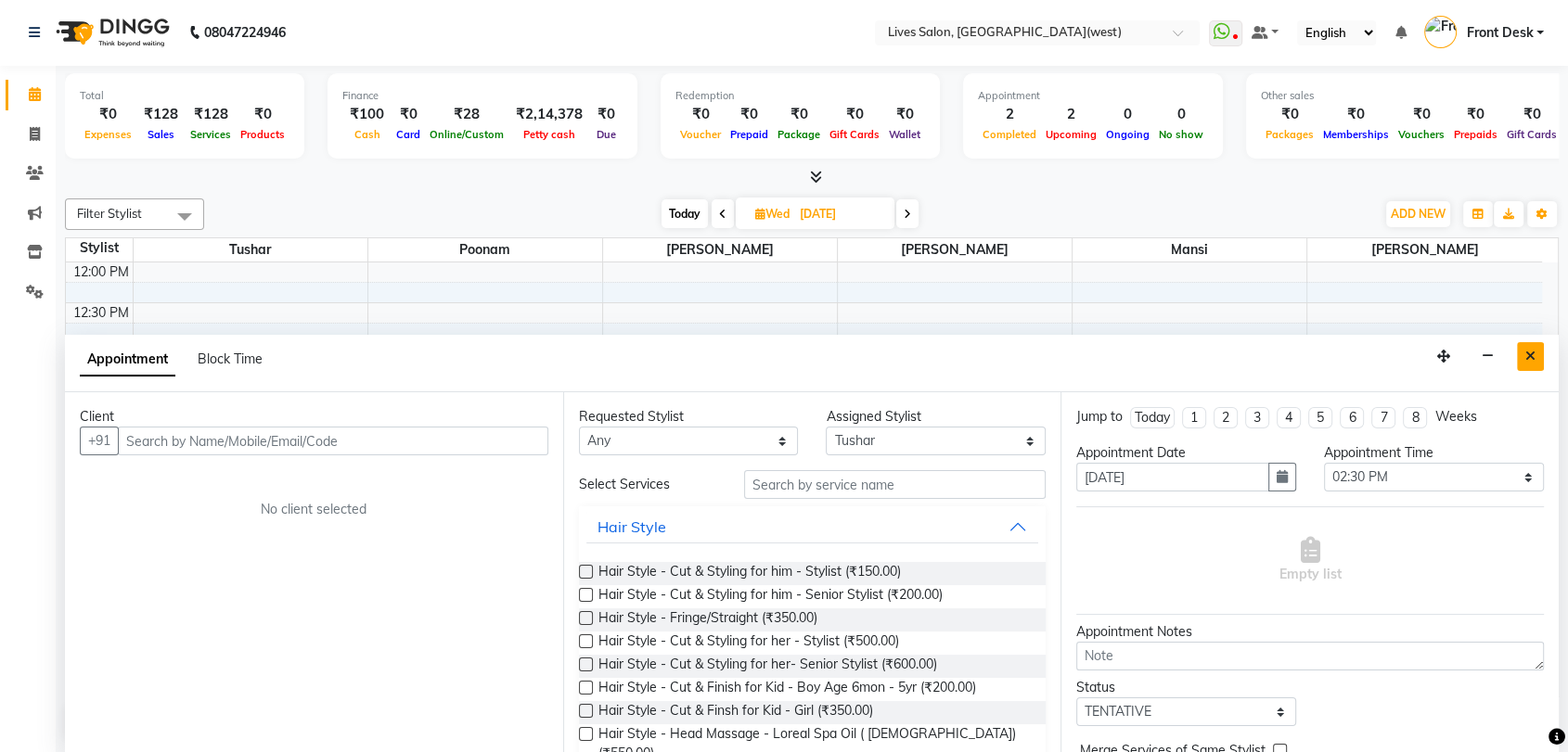
click at [1535, 352] on button "Close" at bounding box center [1531, 356] width 27 height 29
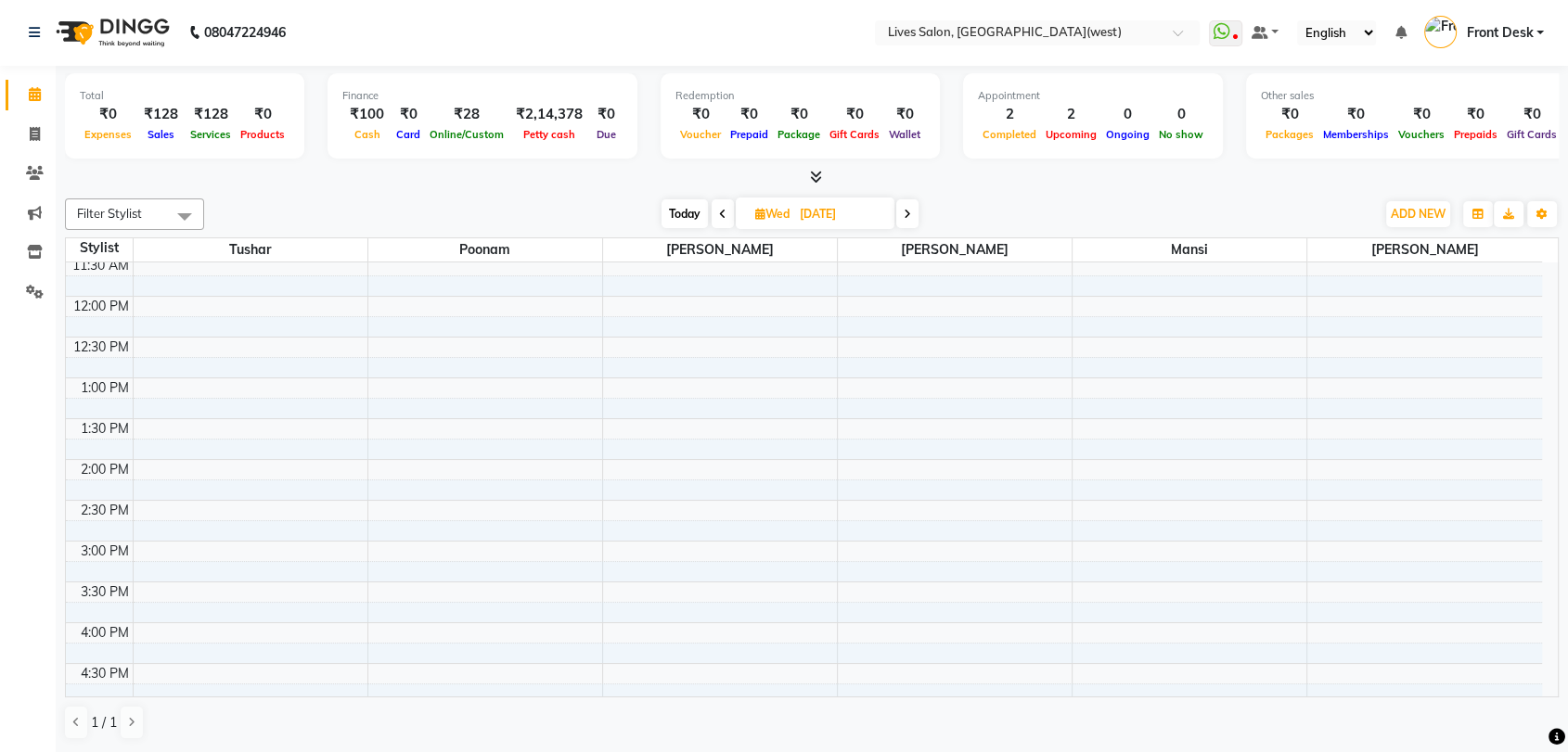
scroll to position [245, 0]
click at [668, 469] on div "9:00 AM 9:30 AM 10:00 AM 10:30 AM 11:00 AM 11:30 AM 12:00 PM 12:30 PM 1:00 PM 1…" at bounding box center [805, 589] width 1476 height 1142
select select "24006"
select select "tentative"
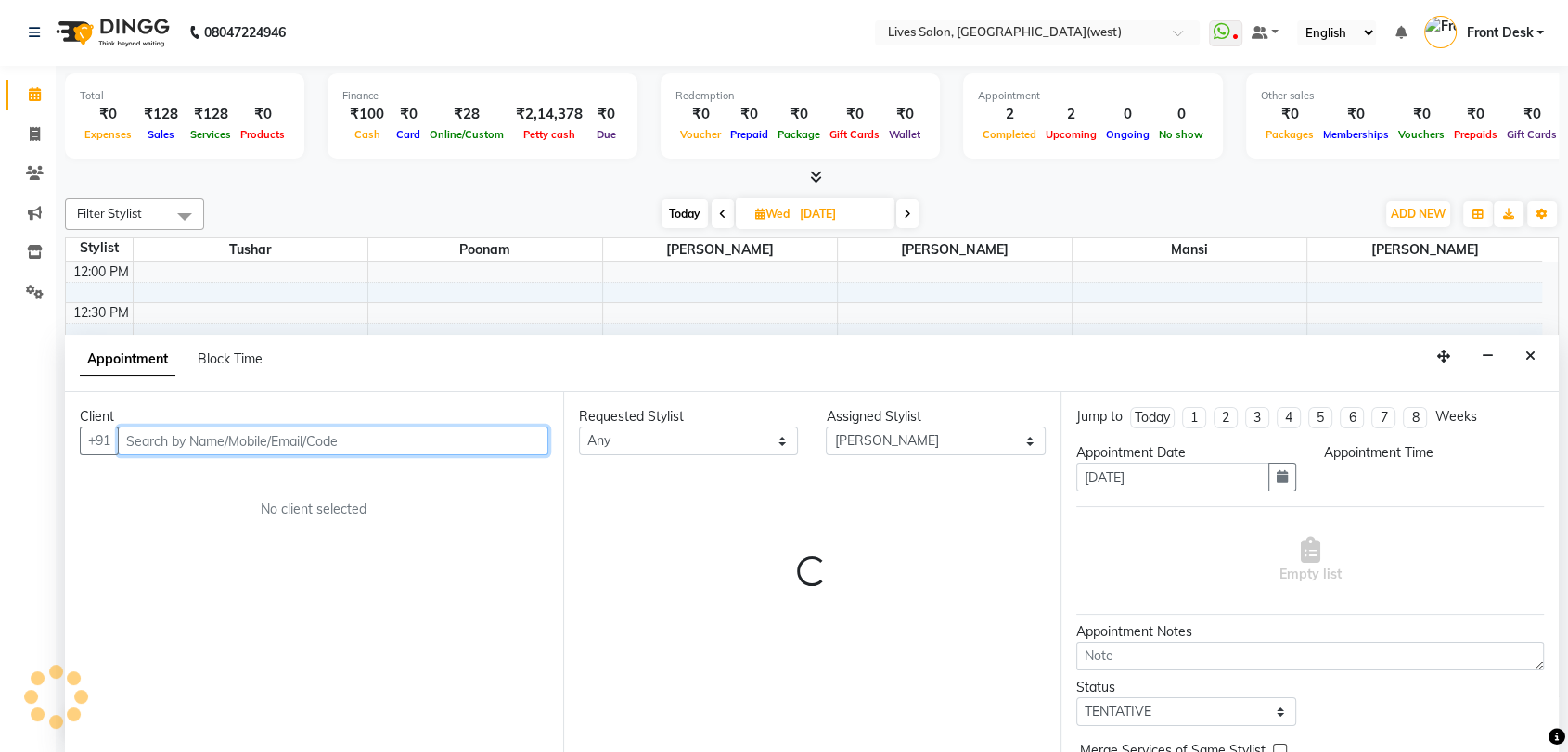
select select "870"
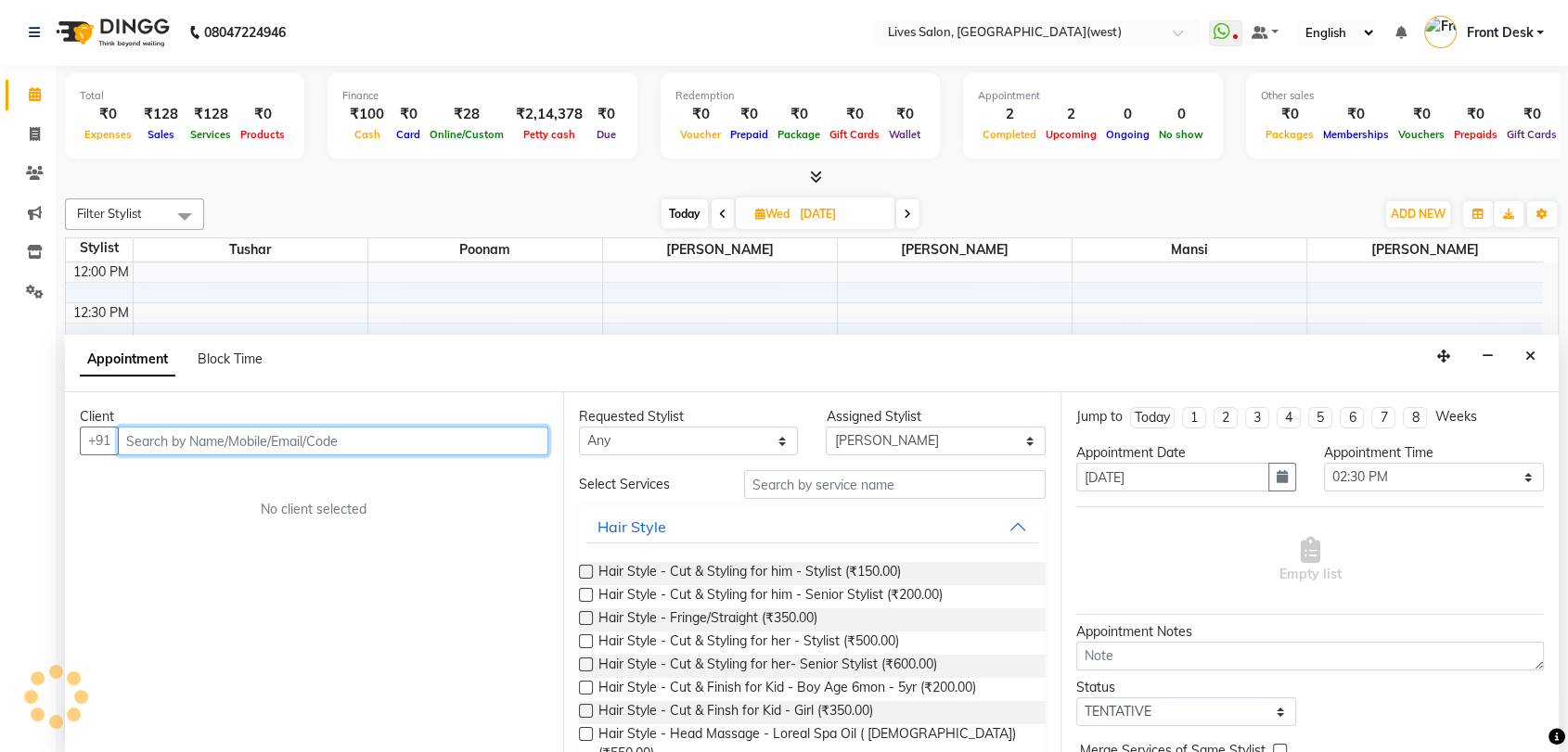
click at [318, 447] on input "text" at bounding box center [333, 441] width 431 height 29
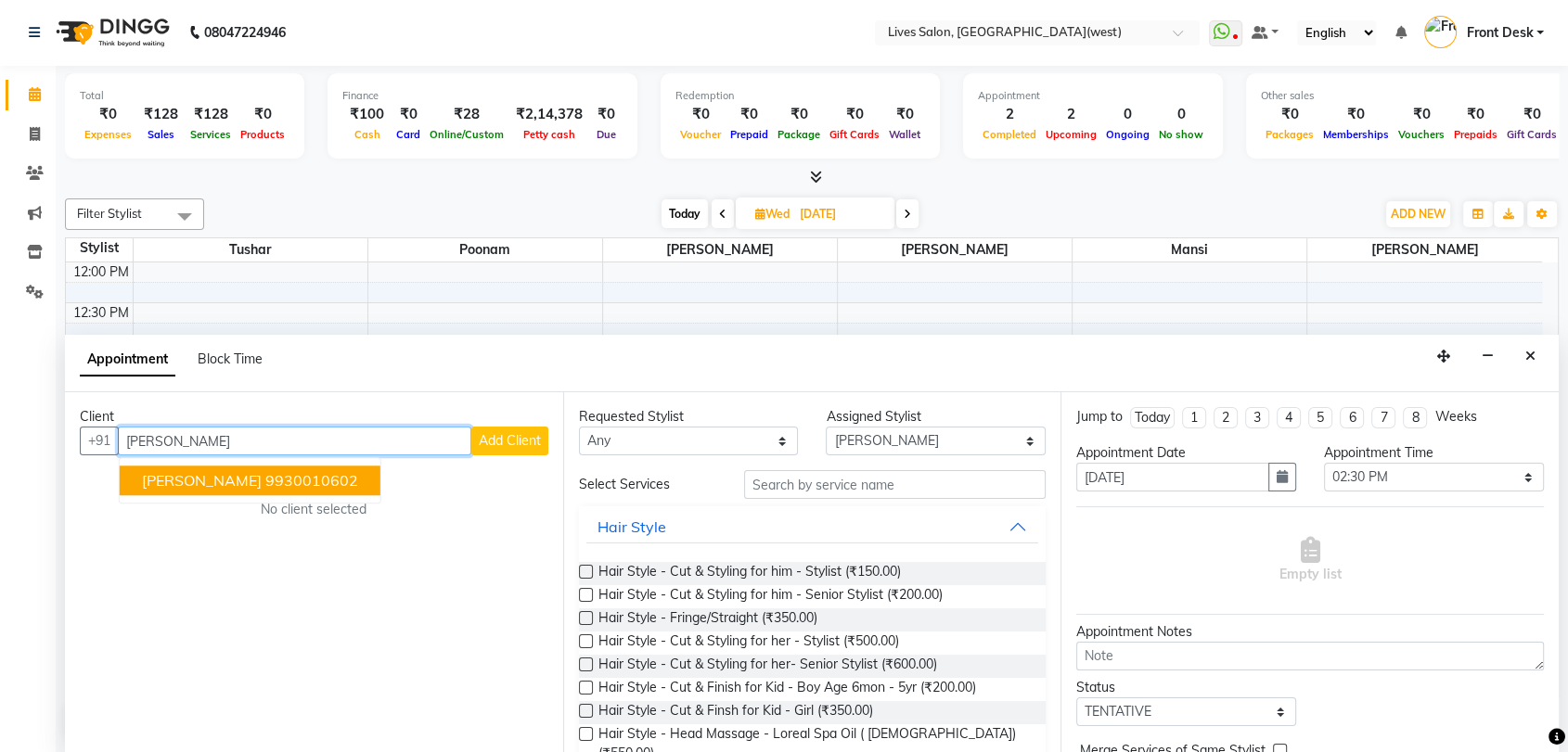
click at [304, 479] on ngb-highlight "9930010602" at bounding box center [311, 481] width 93 height 19
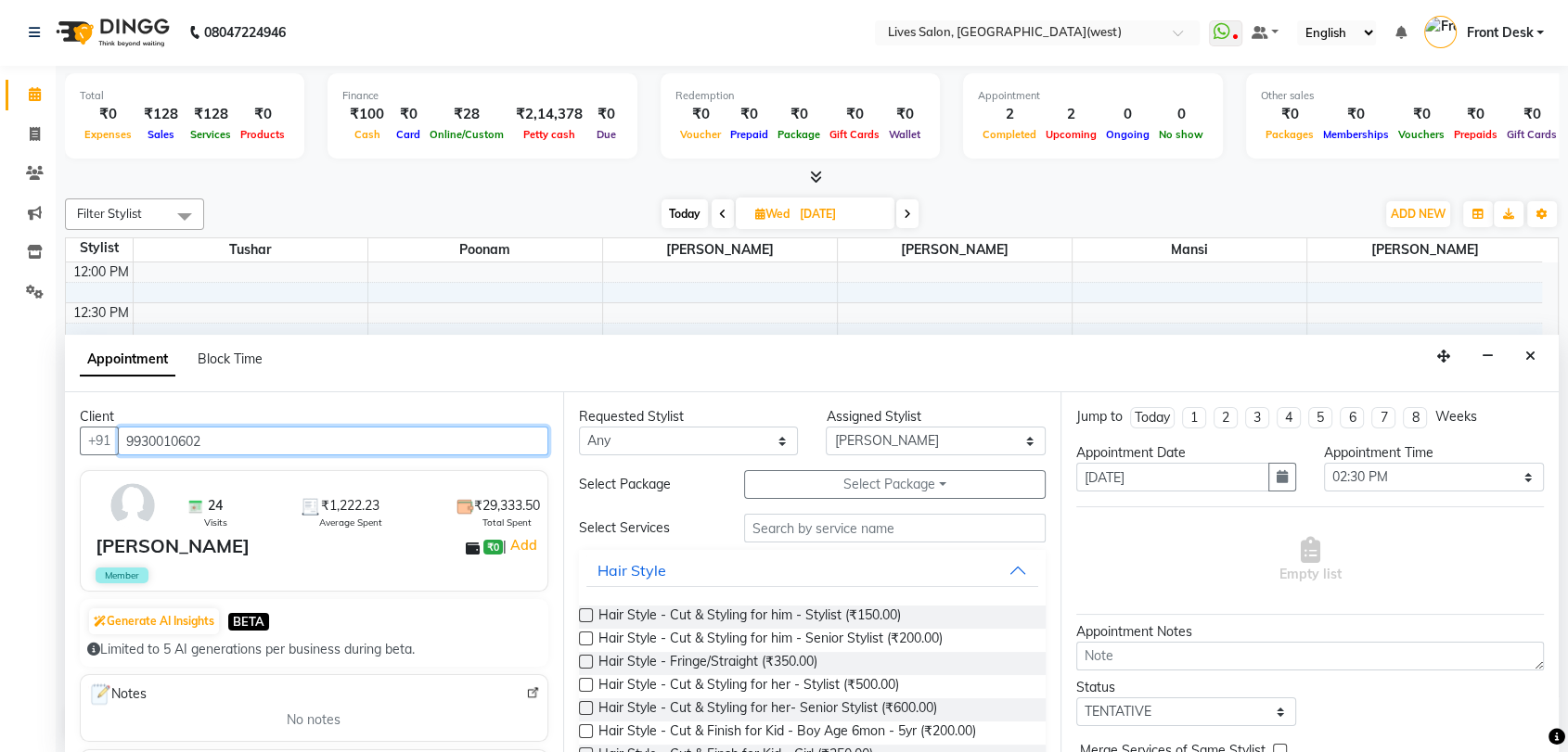
type input "9930010602"
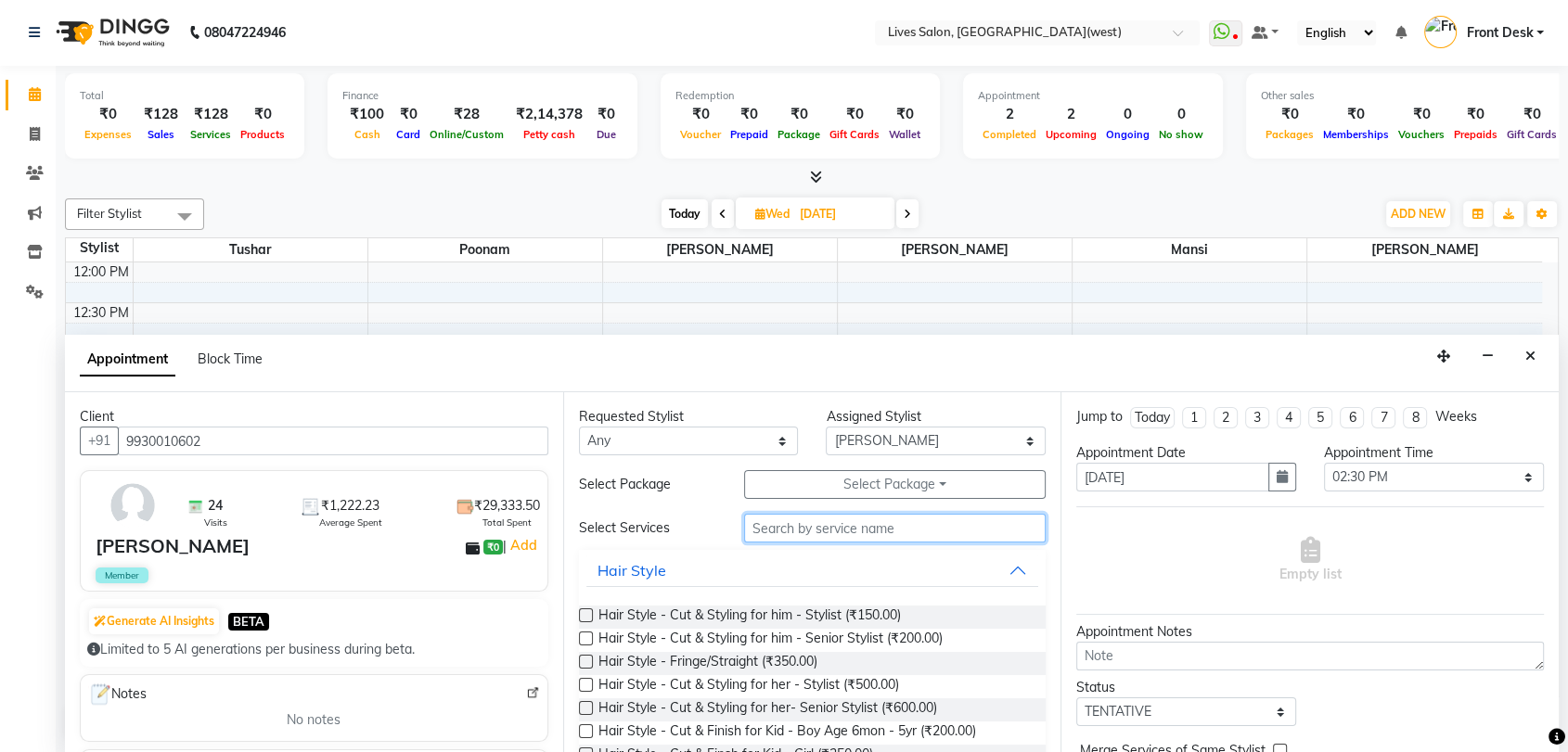
click at [842, 534] on input "text" at bounding box center [895, 528] width 303 height 29
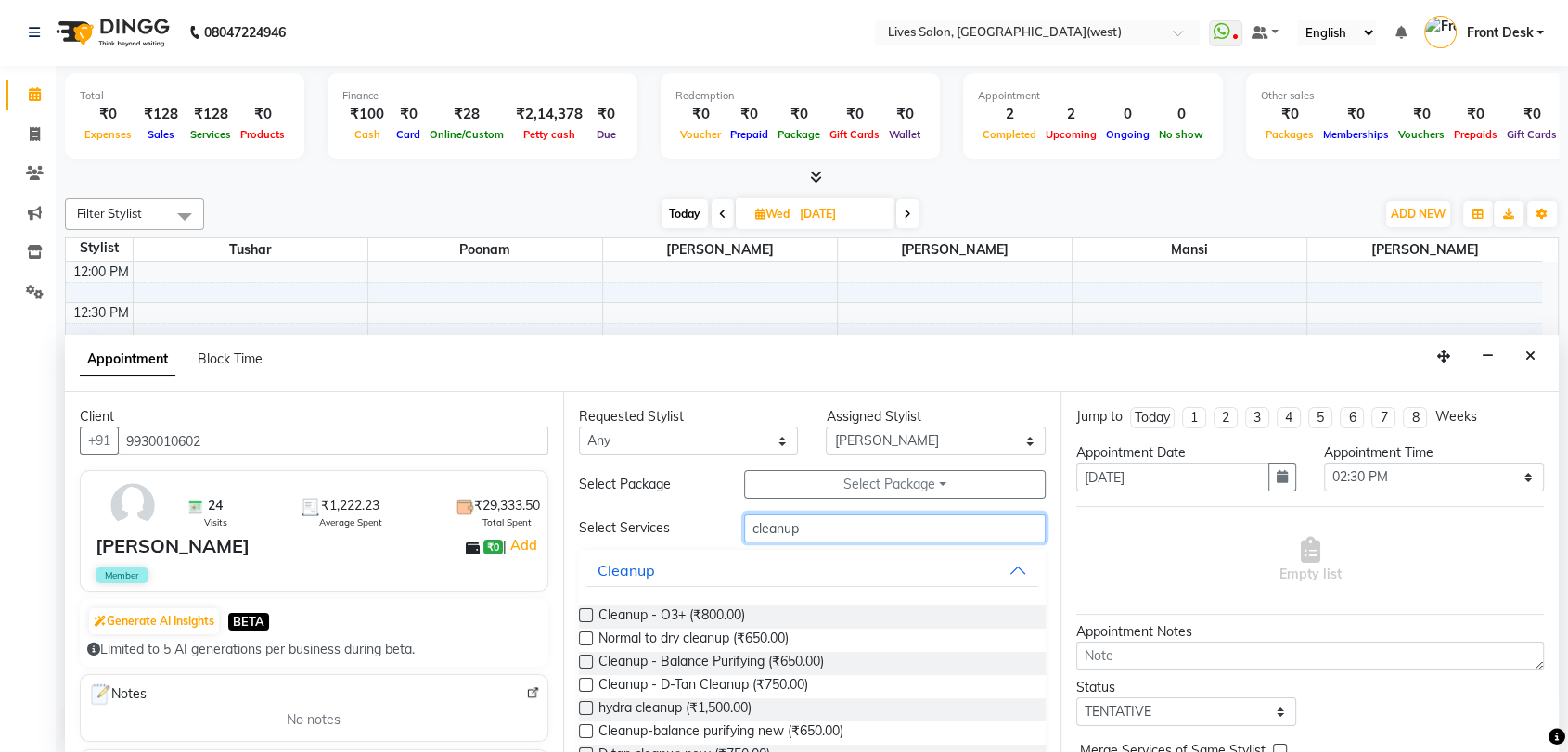
type input "cleanup"
click at [585, 614] on label at bounding box center [586, 615] width 14 height 14
click at [585, 614] on input "checkbox" at bounding box center [585, 617] width 12 height 12
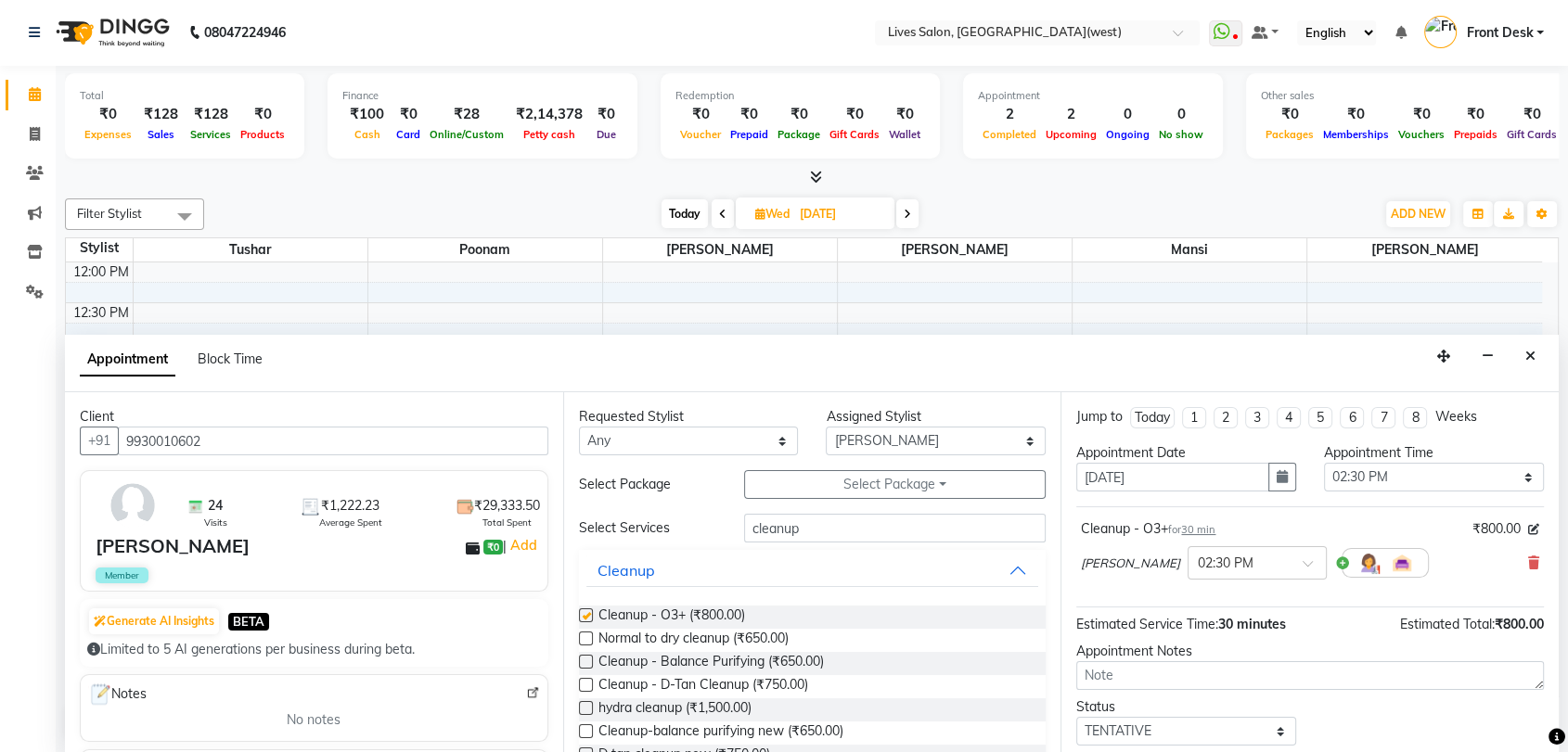
checkbox input "false"
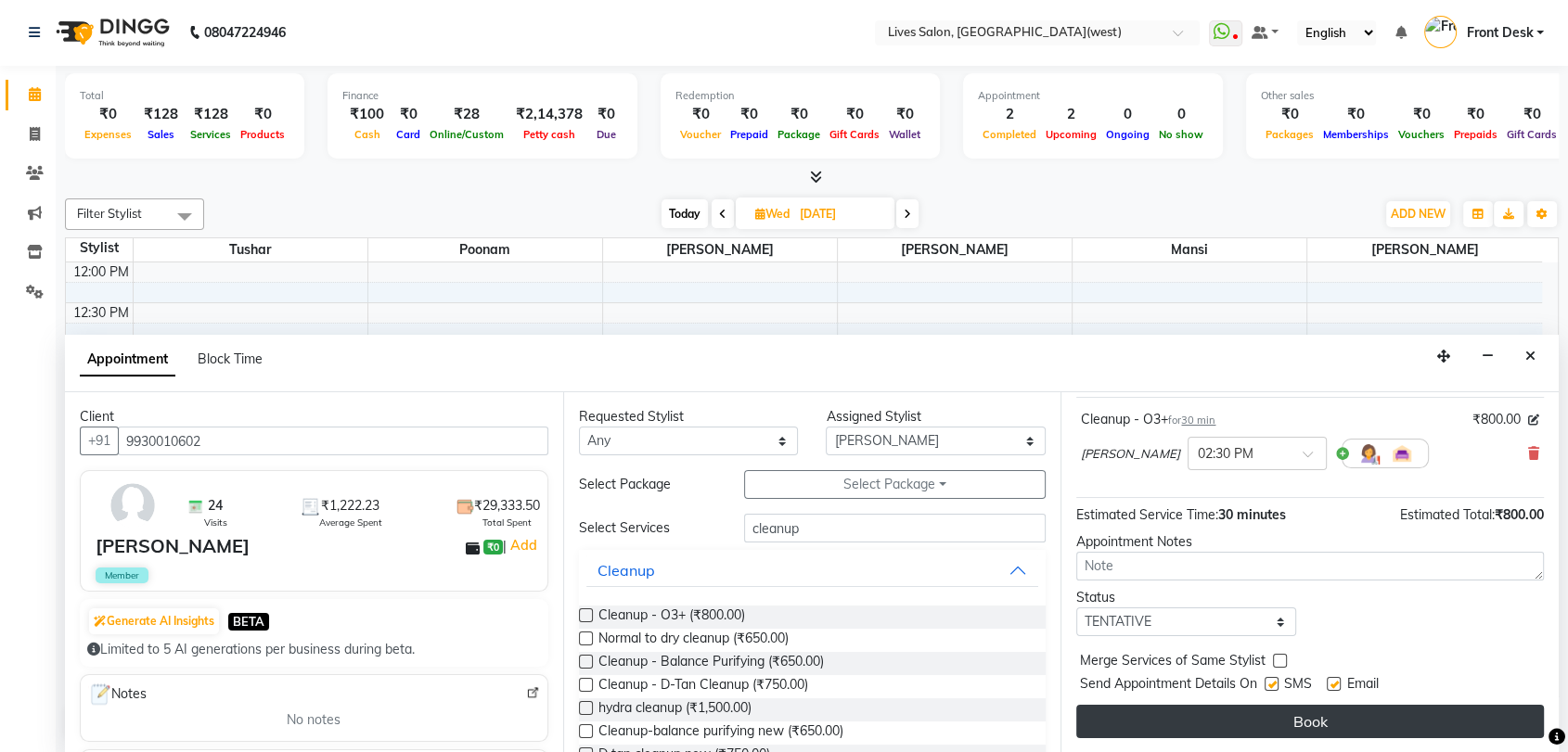
click at [1429, 724] on button "Book" at bounding box center [1310, 722] width 467 height 34
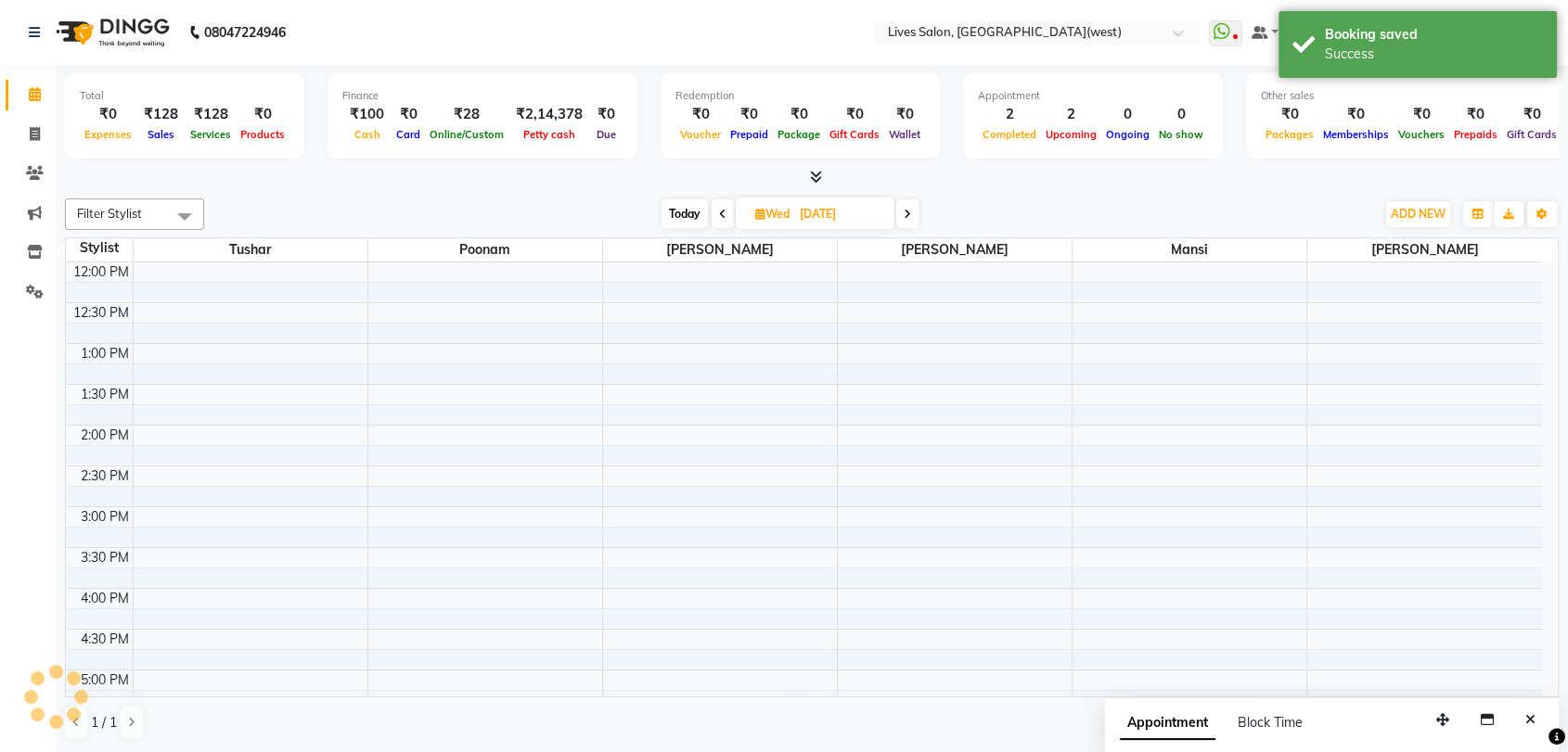
scroll to position [0, 0]
click at [860, 220] on input "[DATE]" at bounding box center [840, 215] width 93 height 28
select select "10"
select select "2025"
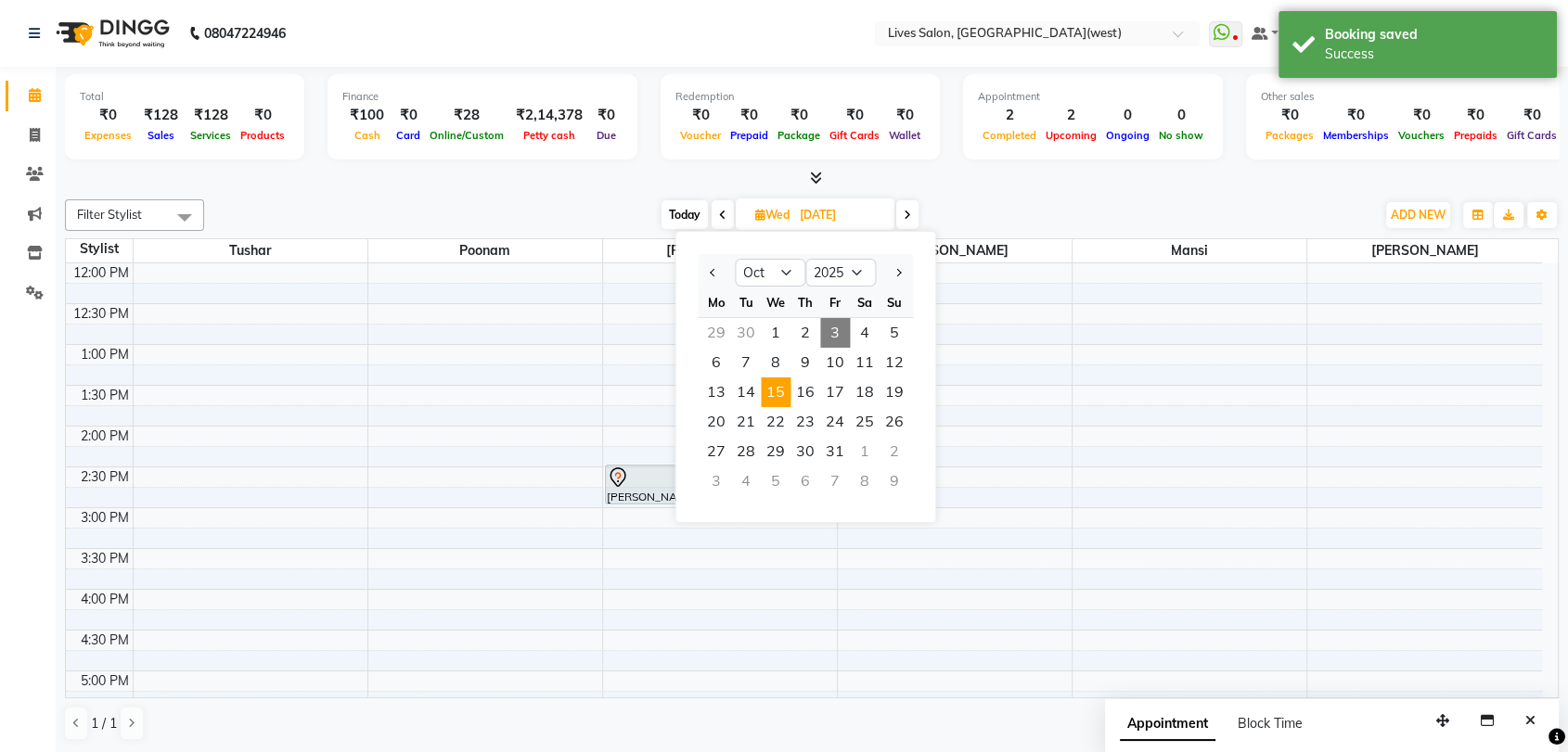
click at [823, 329] on span "3" at bounding box center [835, 333] width 30 height 30
type input "03-10-2025"
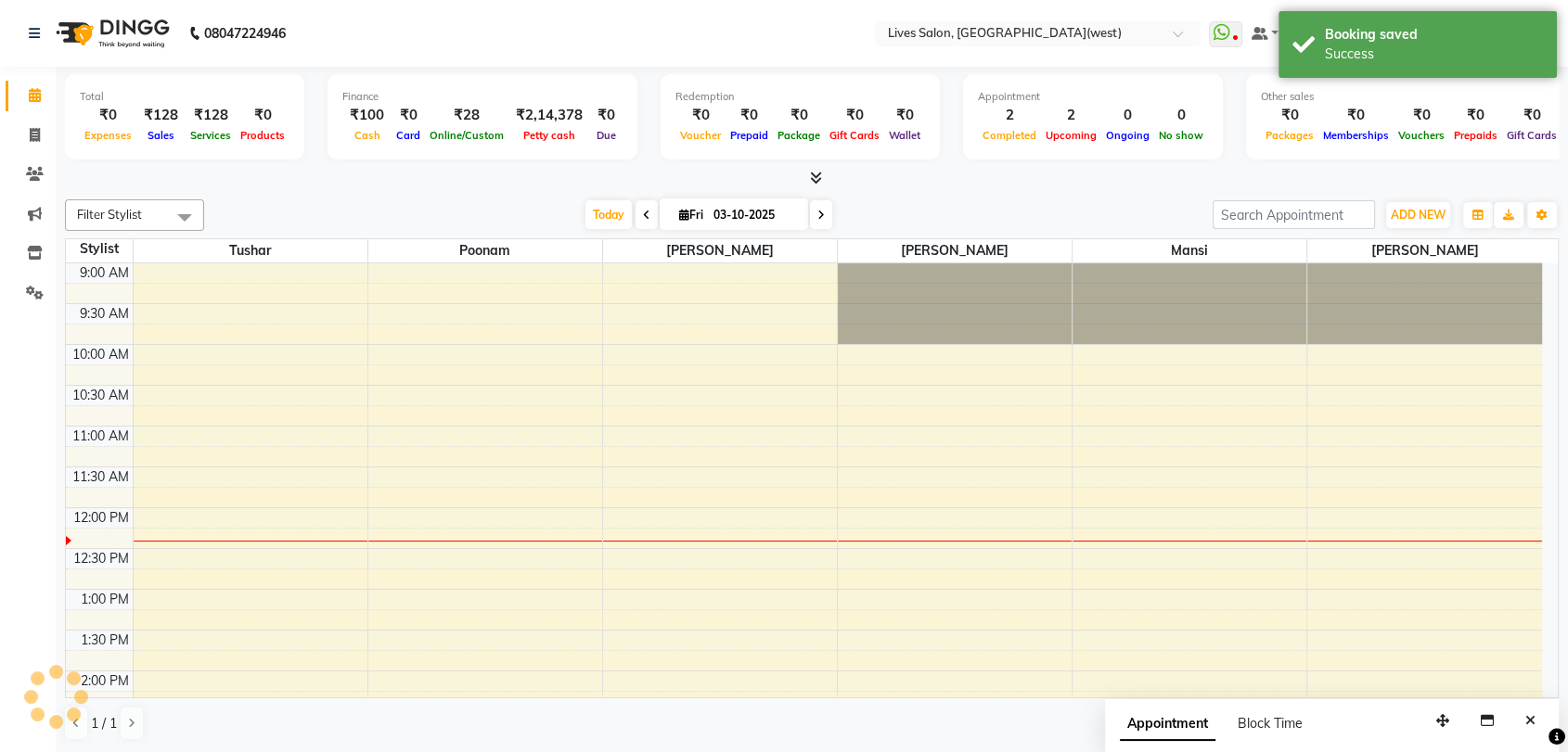
scroll to position [245, 0]
